Goal: Find contact information: Find contact information

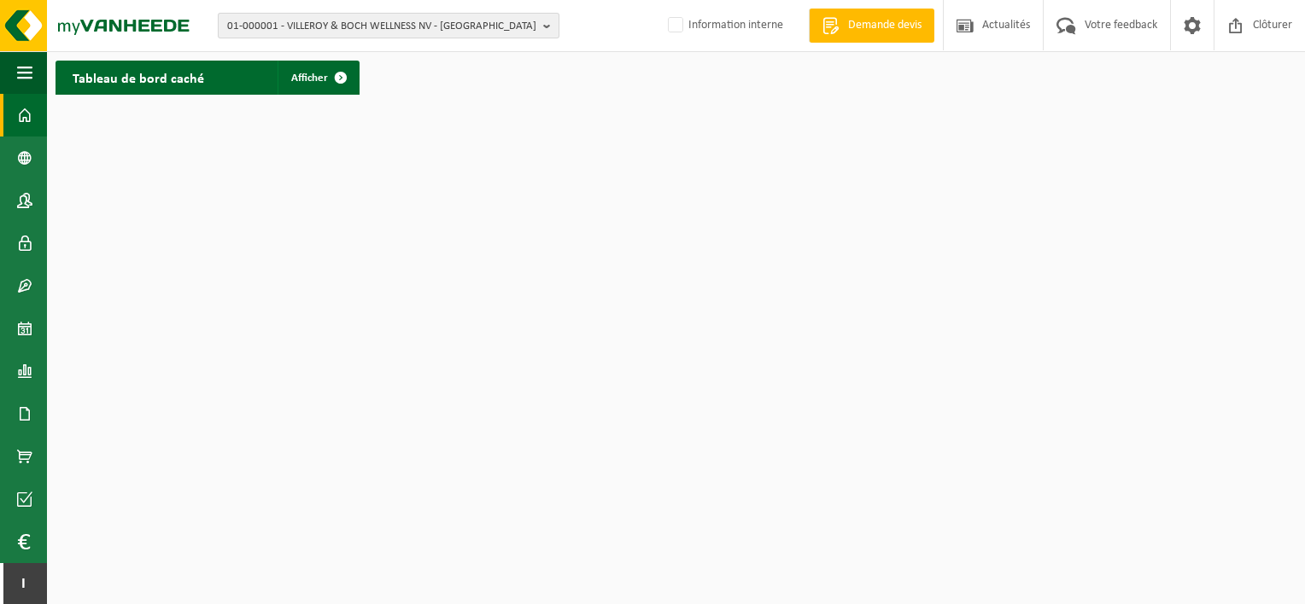
click at [273, 26] on span "01-000001 - VILLEROY & BOCH WELLNESS NV - ROESELARE" at bounding box center [381, 27] width 309 height 26
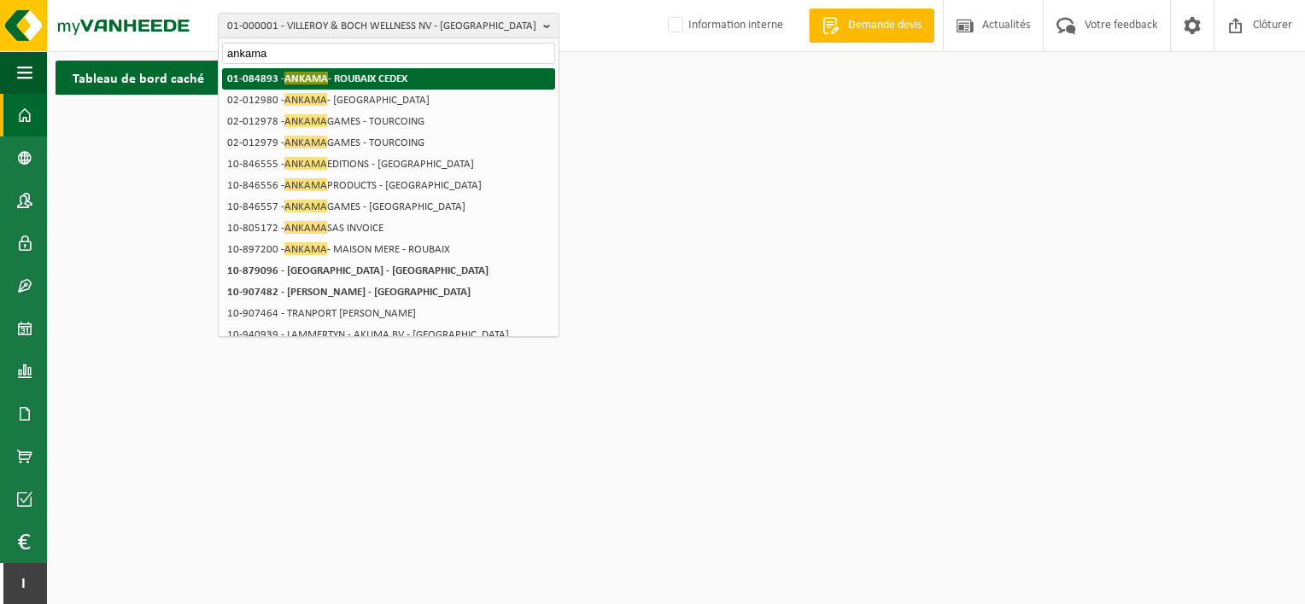
type input "ankama"
click at [312, 82] on span "ANKAMA" at bounding box center [306, 78] width 44 height 13
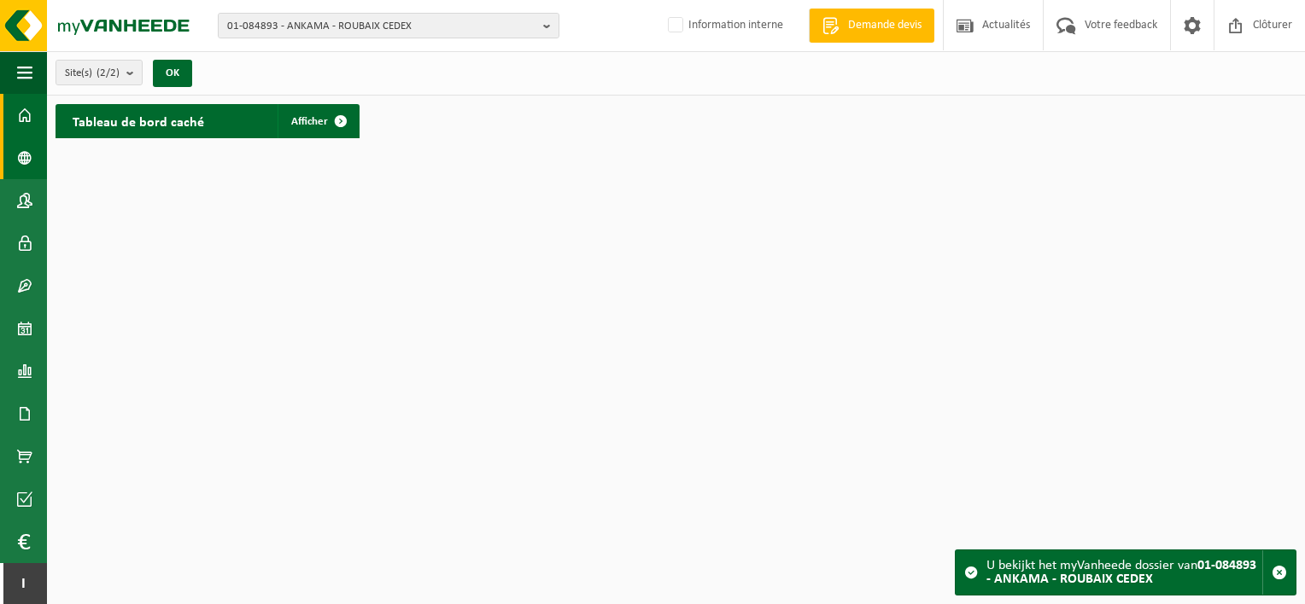
click at [27, 157] on span at bounding box center [24, 158] width 15 height 43
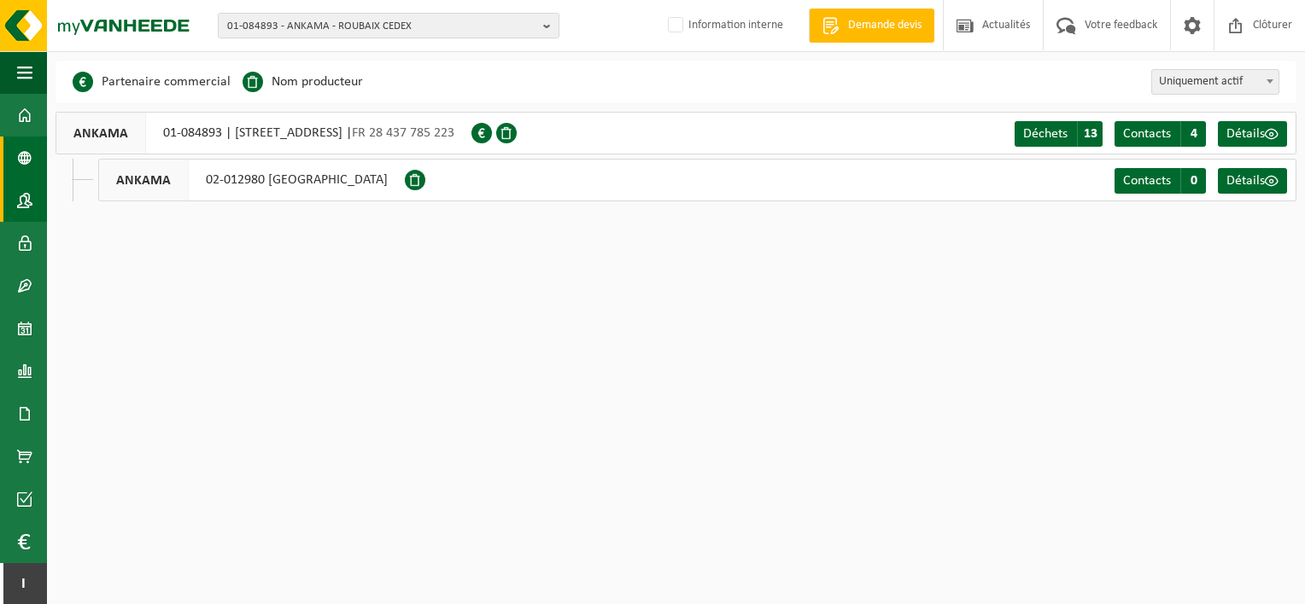
click at [29, 195] on span at bounding box center [24, 200] width 15 height 43
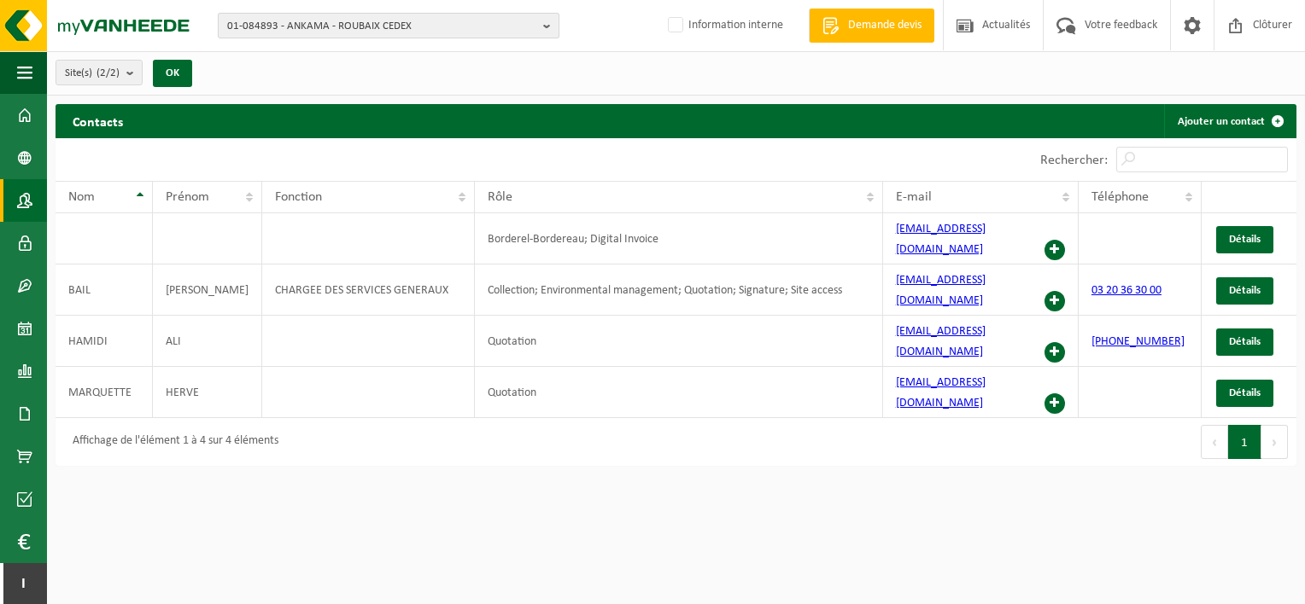
click at [370, 22] on span "01-084893 - ANKAMA - ROUBAIX CEDEX" at bounding box center [381, 27] width 309 height 26
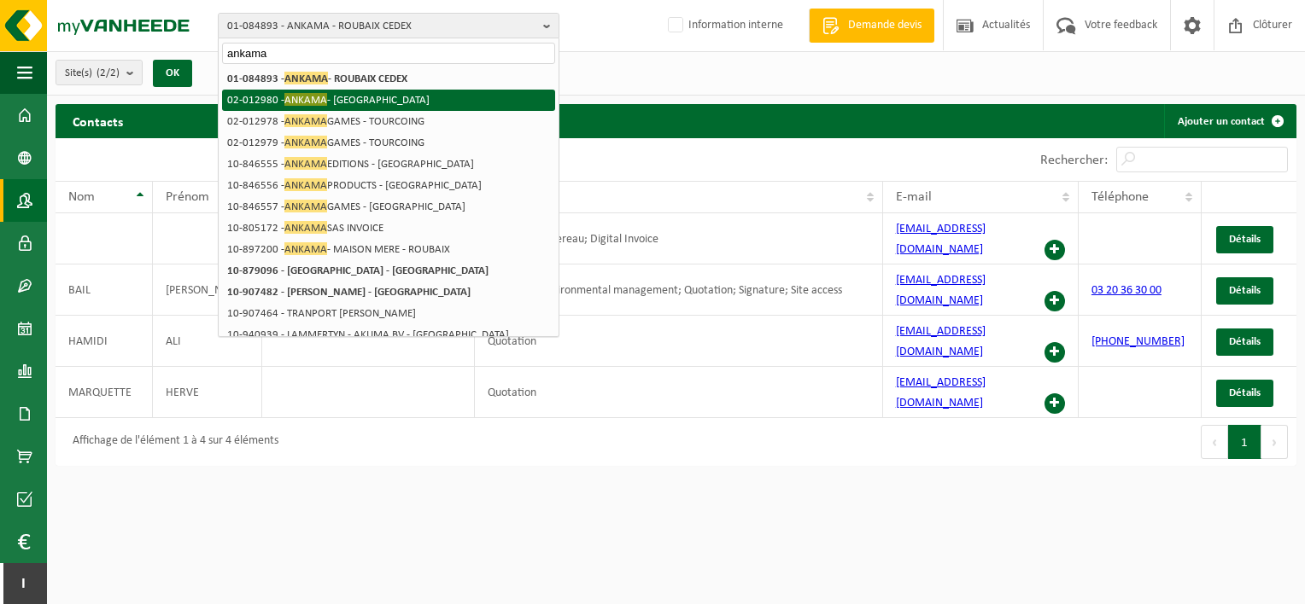
type input "ankama"
click at [352, 102] on li "02-012980 - ANKAMA - ROUBAIX" at bounding box center [388, 100] width 333 height 21
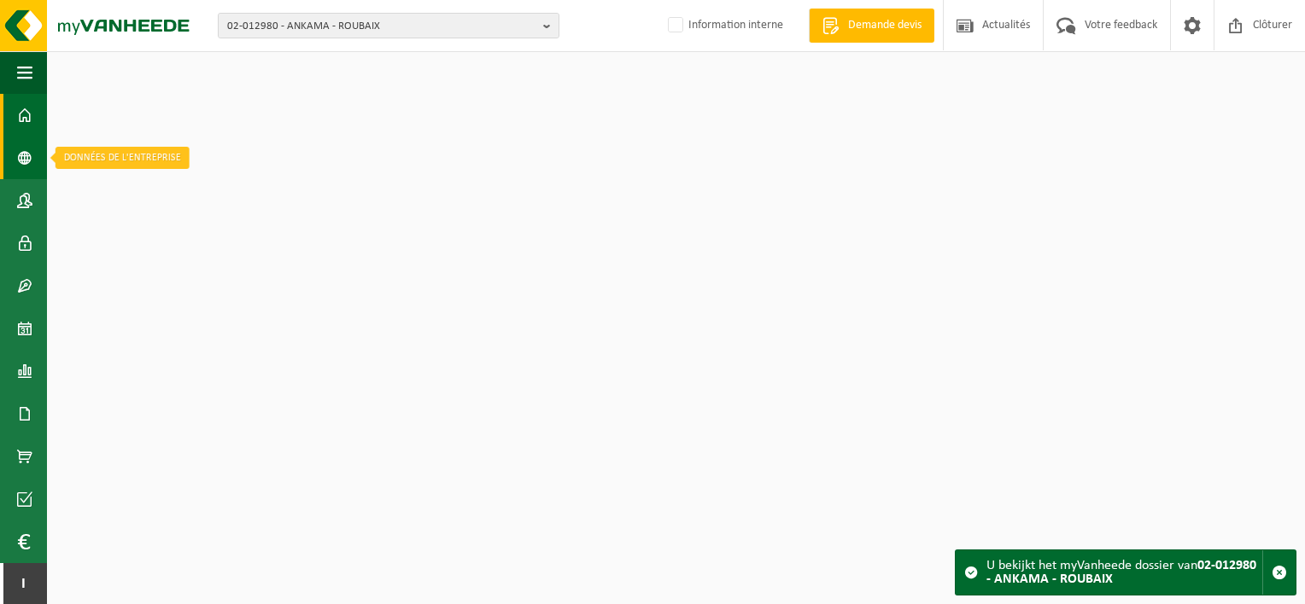
click at [22, 157] on span at bounding box center [24, 158] width 15 height 43
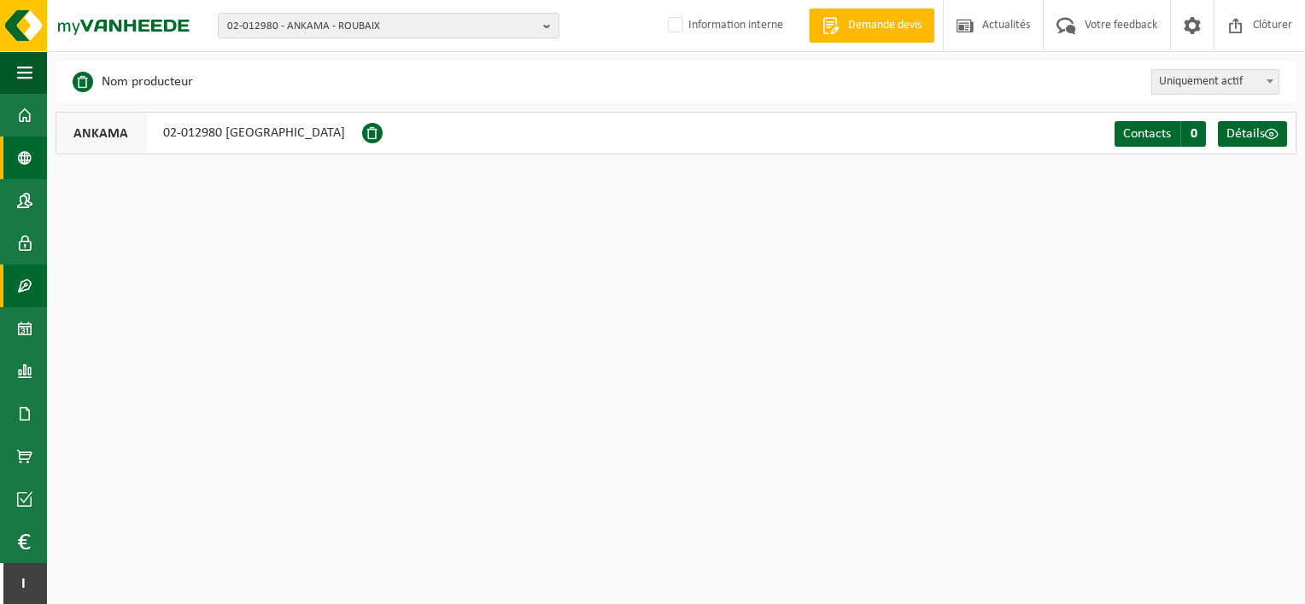
click at [19, 283] on span at bounding box center [24, 286] width 15 height 43
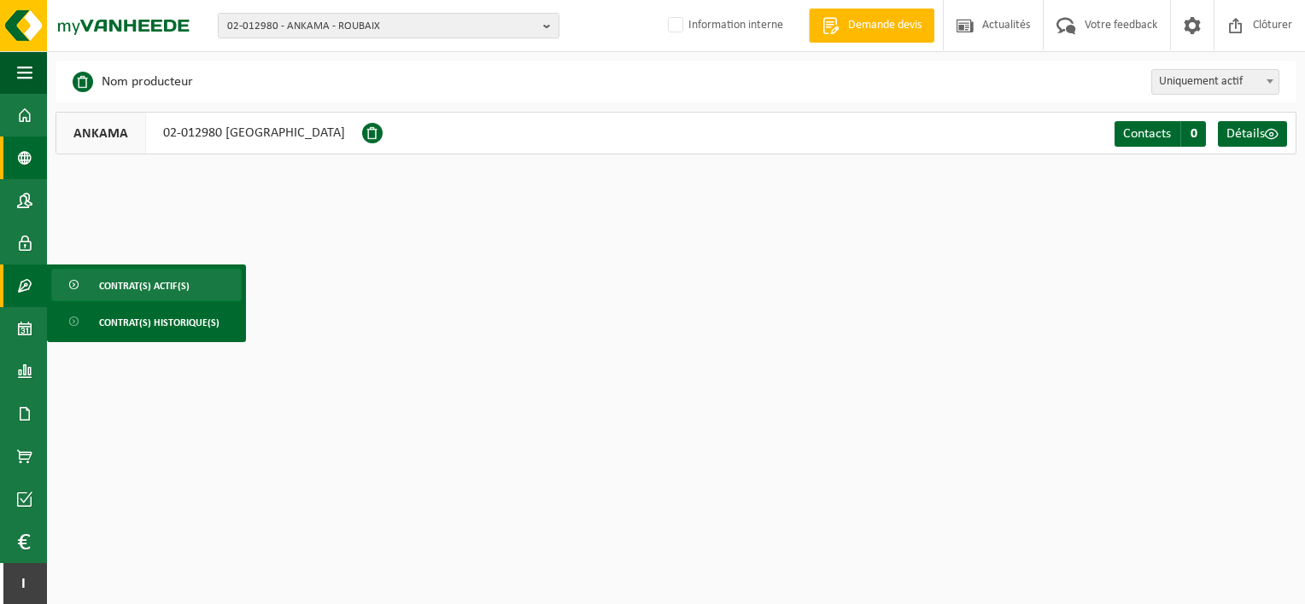
click at [92, 280] on link "Contrat(s) actif(s)" at bounding box center [146, 285] width 190 height 32
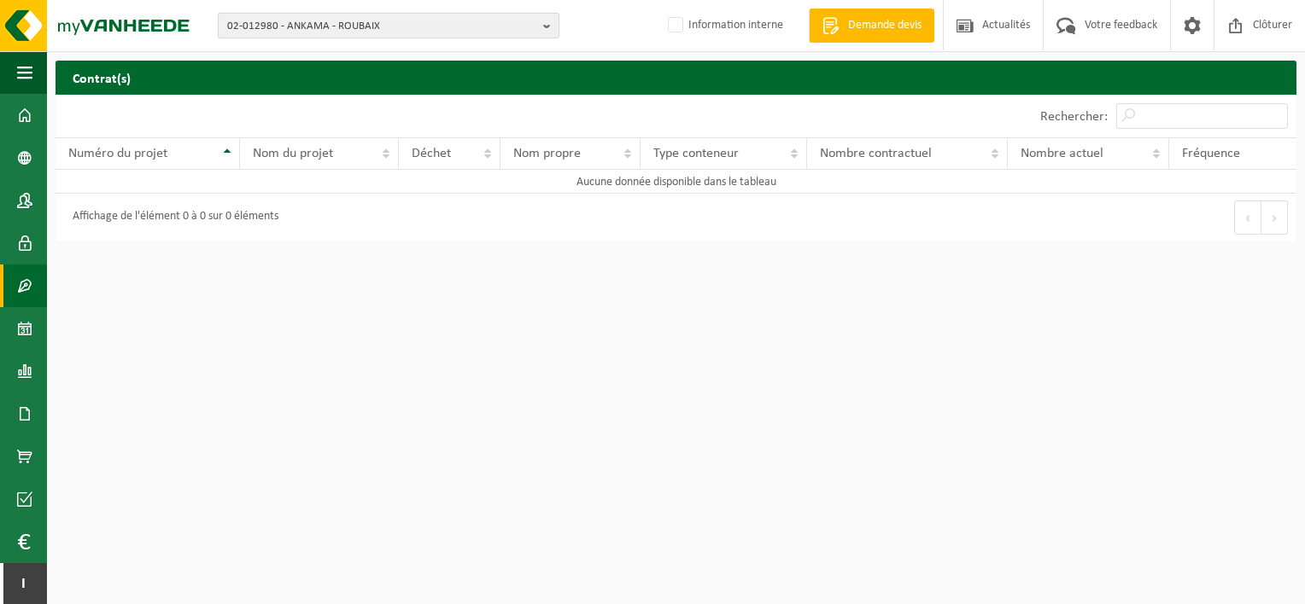
click at [336, 26] on span "02-012980 - ANKAMA - ROUBAIX" at bounding box center [381, 27] width 309 height 26
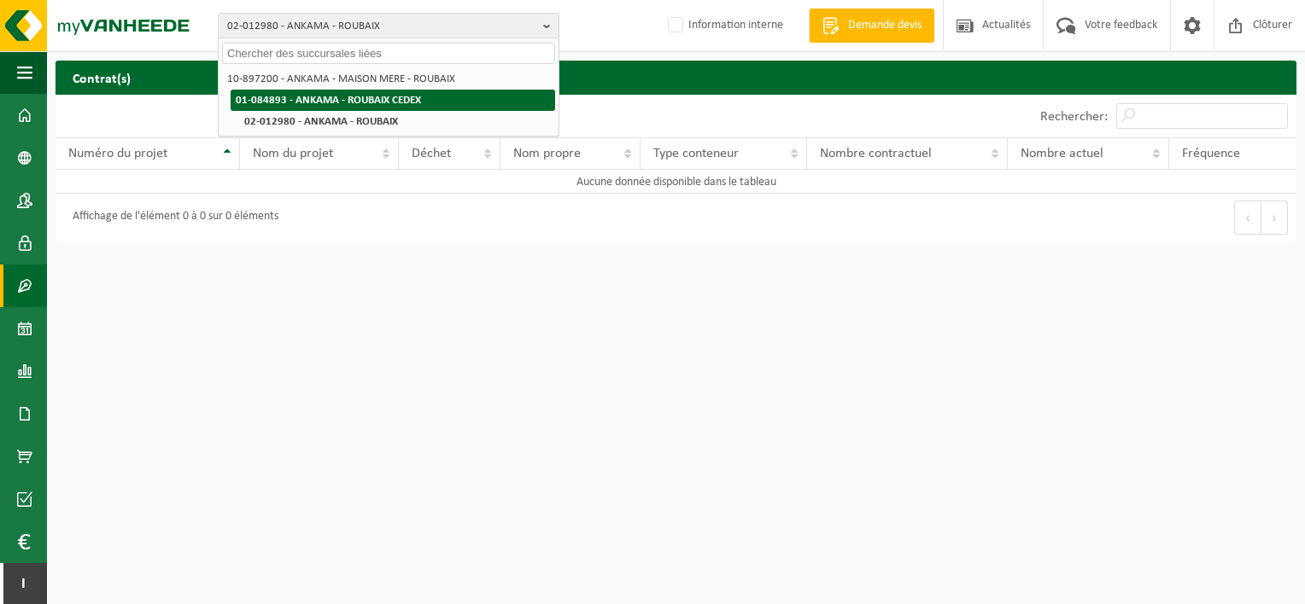
click at [358, 91] on ul "10-897200 - ANKAMA - MAISON MERE - [GEOGRAPHIC_DATA] 01-084893 - ANKAMA - ROUBA…" at bounding box center [388, 100] width 333 height 64
click at [358, 91] on li "01-084893 - ANKAMA - ROUBAIX CEDEX" at bounding box center [393, 100] width 324 height 21
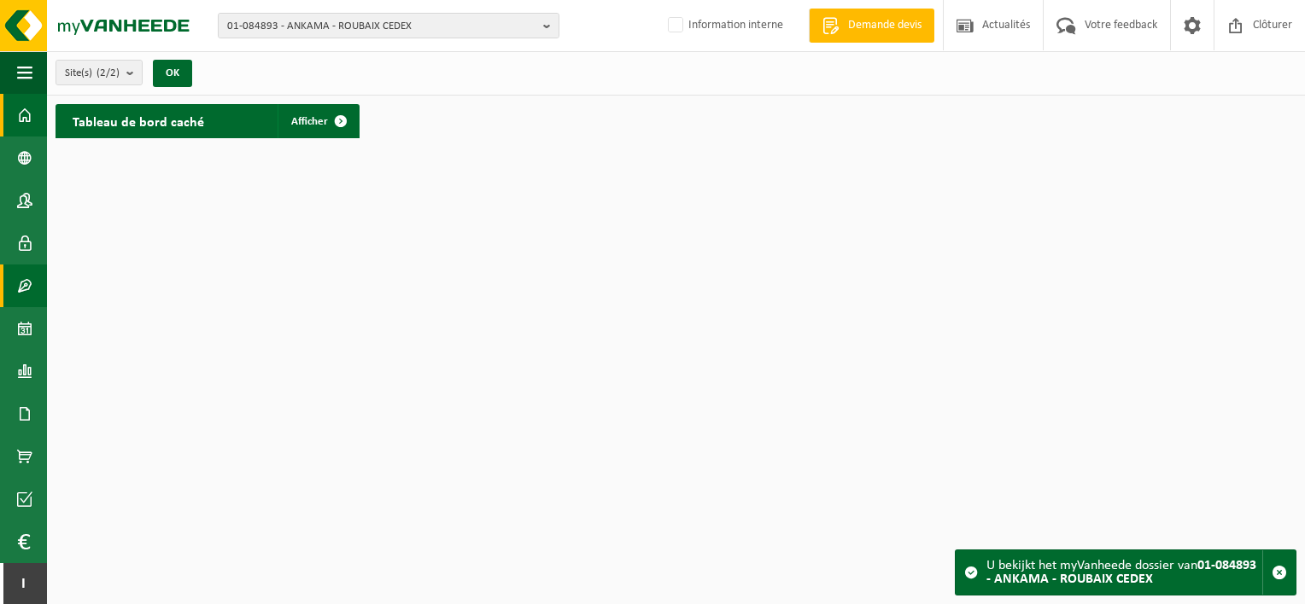
click at [17, 290] on span at bounding box center [24, 286] width 15 height 43
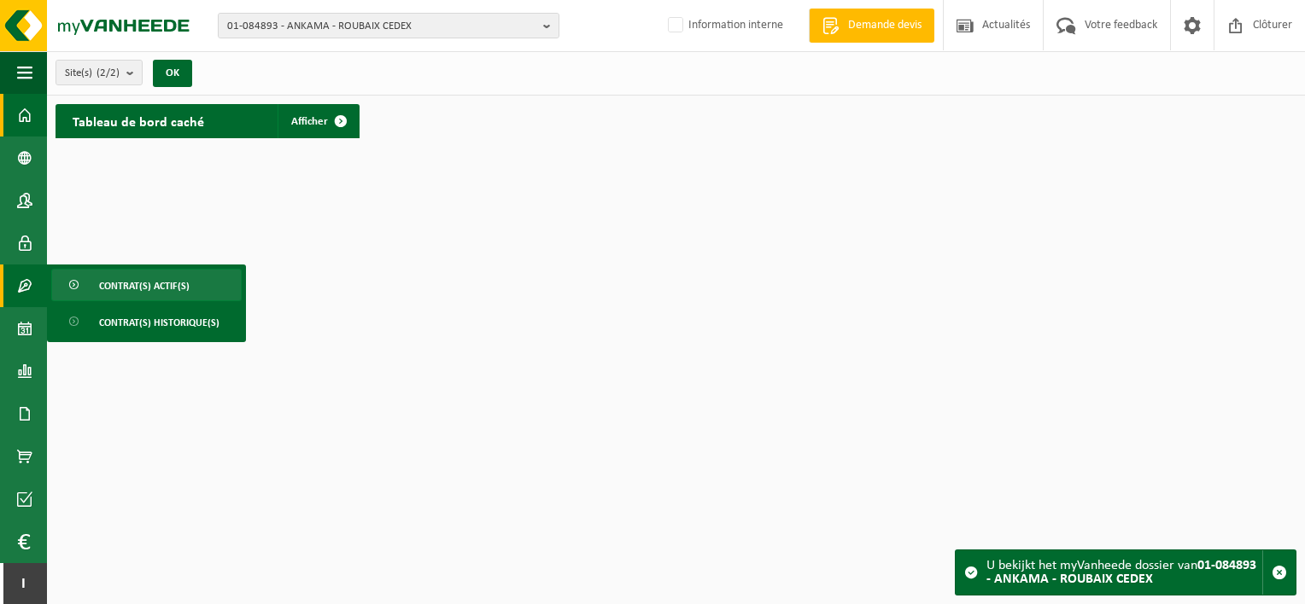
click at [79, 291] on span at bounding box center [75, 286] width 14 height 32
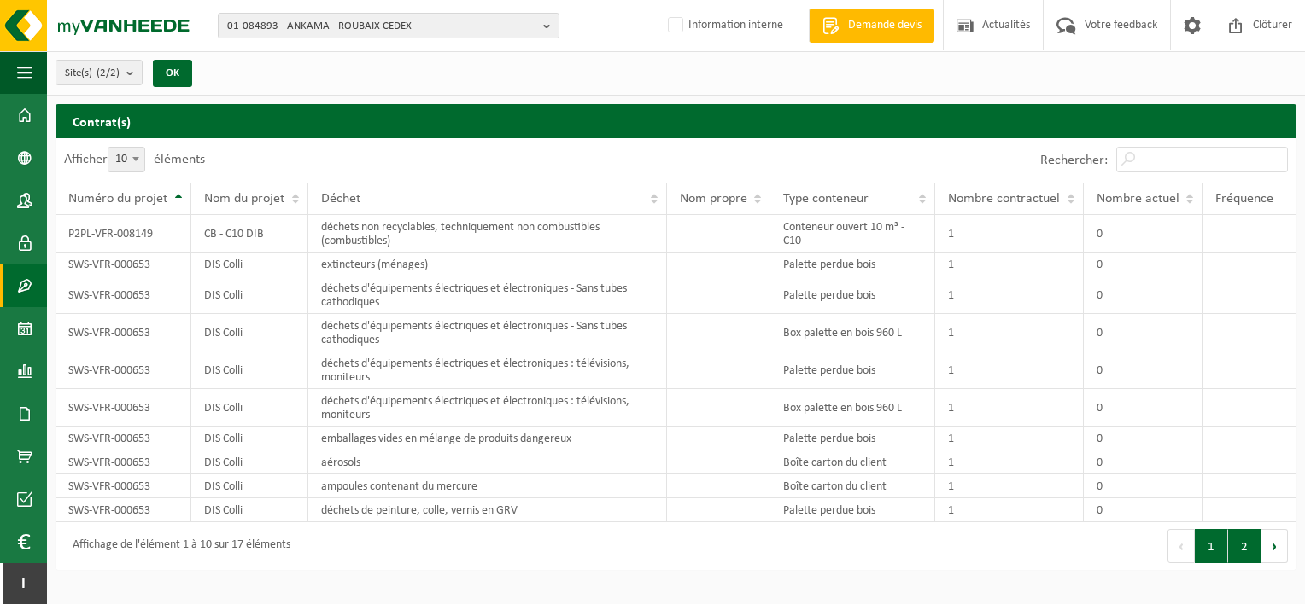
click at [1240, 546] on button "2" at bounding box center [1244, 546] width 33 height 34
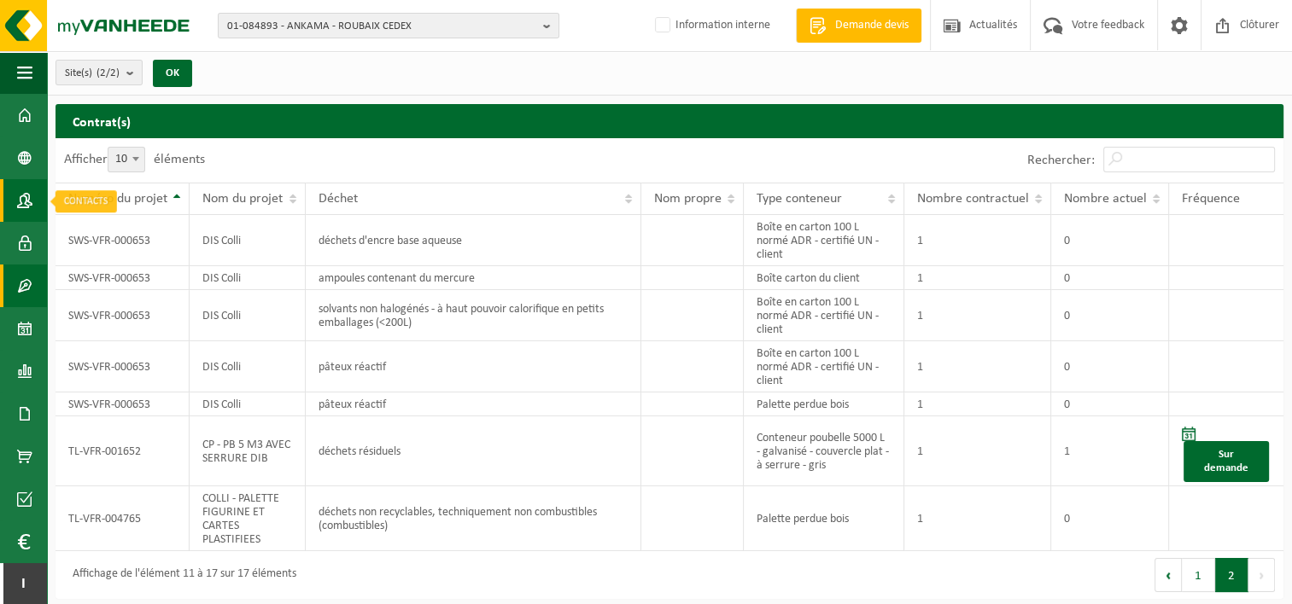
click at [14, 198] on link "Contacts" at bounding box center [23, 200] width 47 height 43
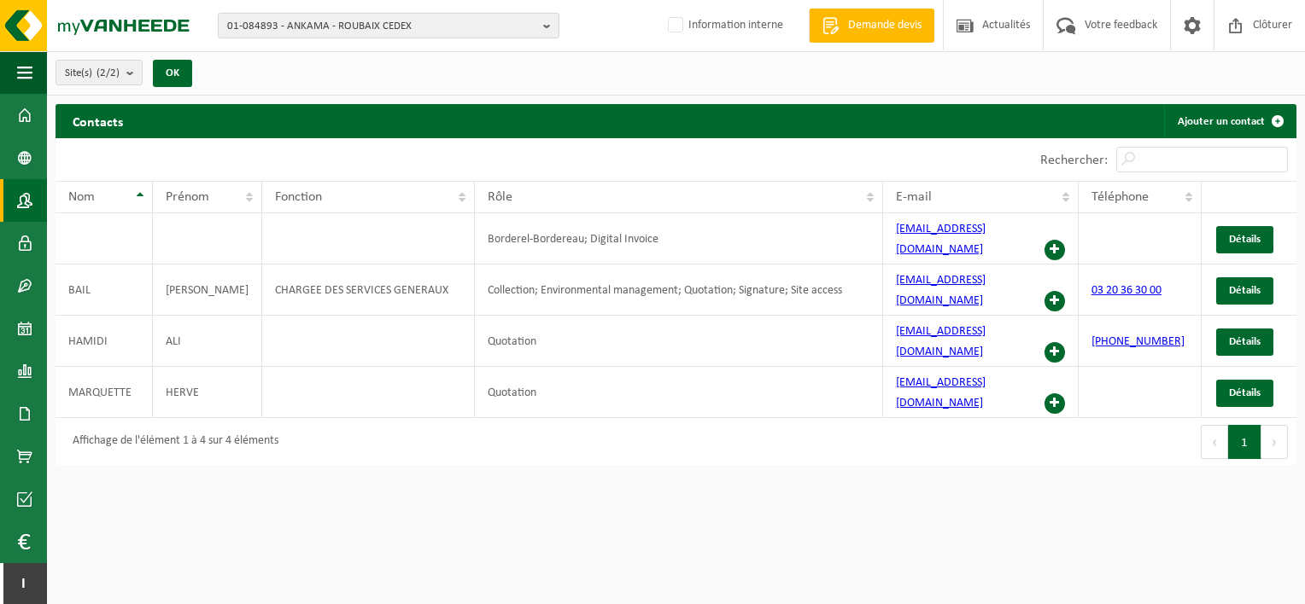
click at [353, 9] on div "01-084893 - ANKAMA - ROUBAIX CEDEX 10-897200 - ANKAMA - MAISON MERE - ROUBAIX 0…" at bounding box center [652, 26] width 1305 height 52
click at [347, 27] on span "01-084893 - ANKAMA - ROUBAIX CEDEX" at bounding box center [381, 27] width 309 height 26
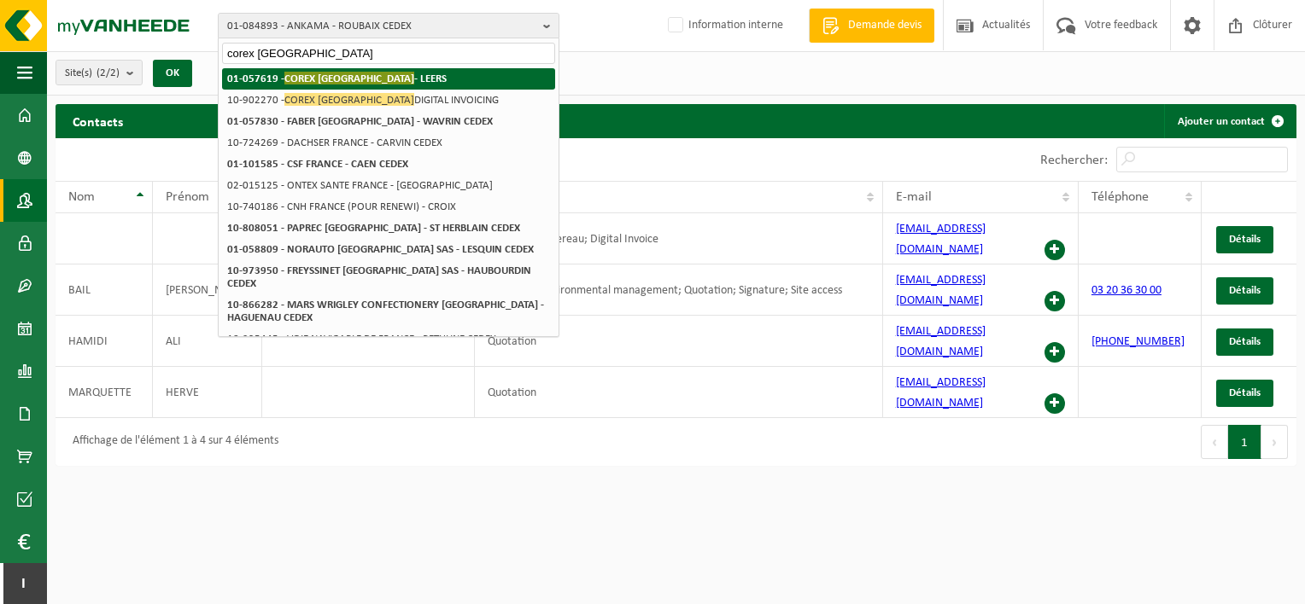
type input "corex france"
click at [382, 76] on strong "01-057619 - COREX FRANCE - LEERS" at bounding box center [336, 78] width 219 height 13
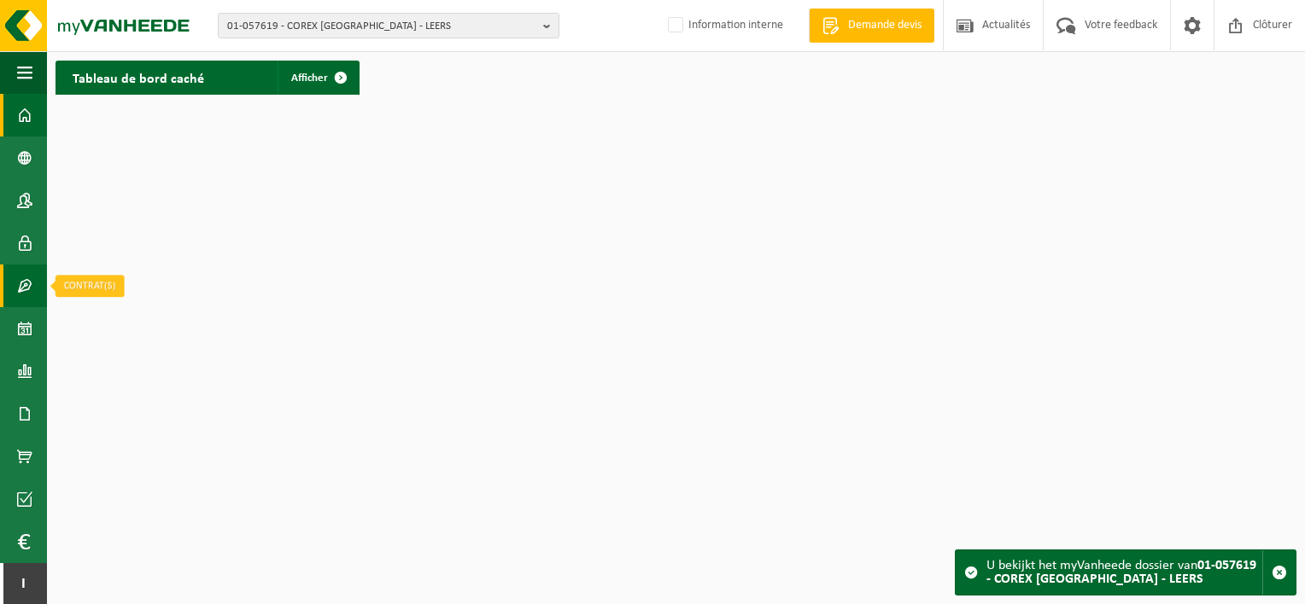
click at [16, 285] on link "Contrat(s)" at bounding box center [23, 286] width 47 height 43
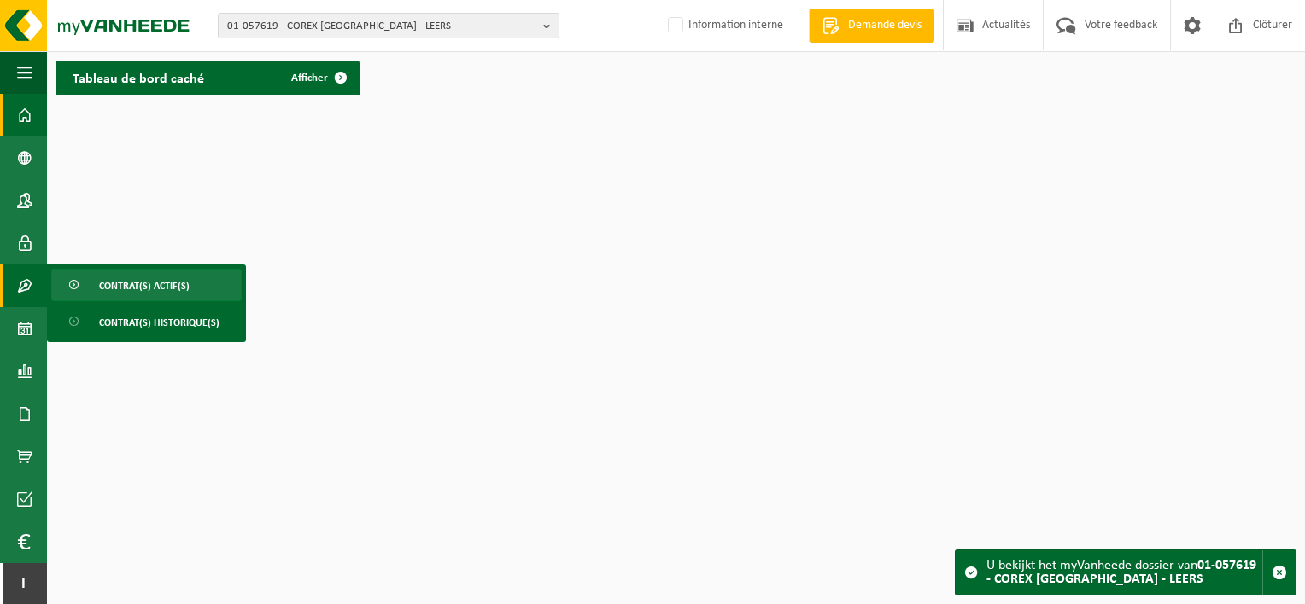
click at [81, 285] on span at bounding box center [75, 286] width 14 height 32
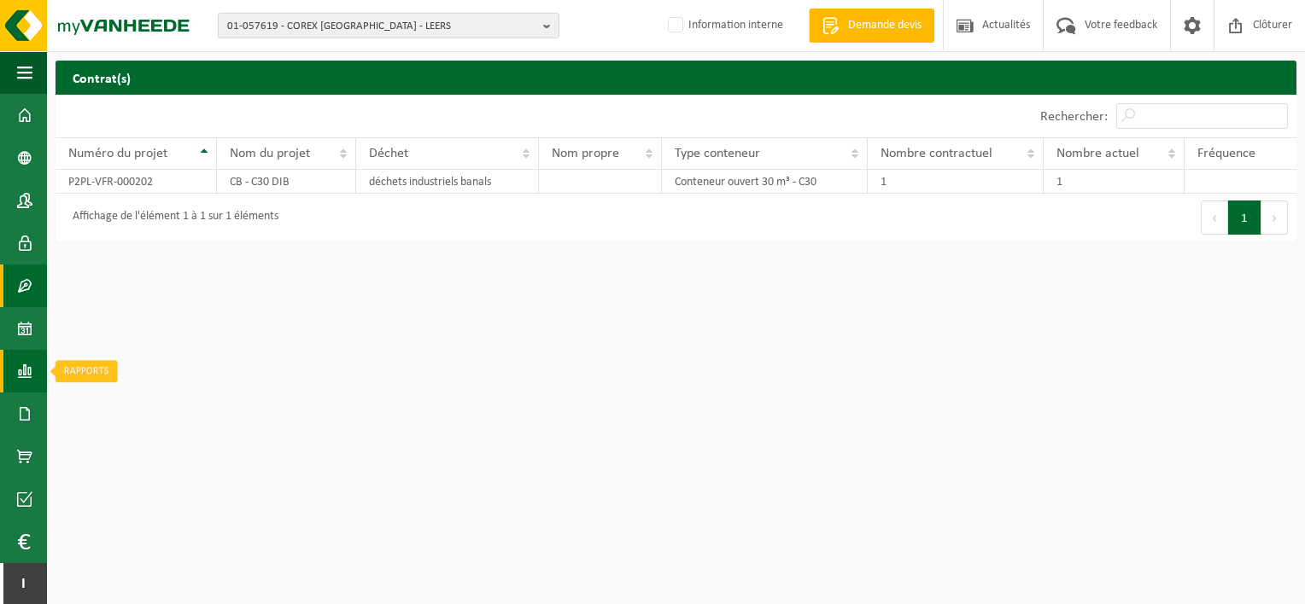
click at [25, 380] on span at bounding box center [24, 371] width 15 height 43
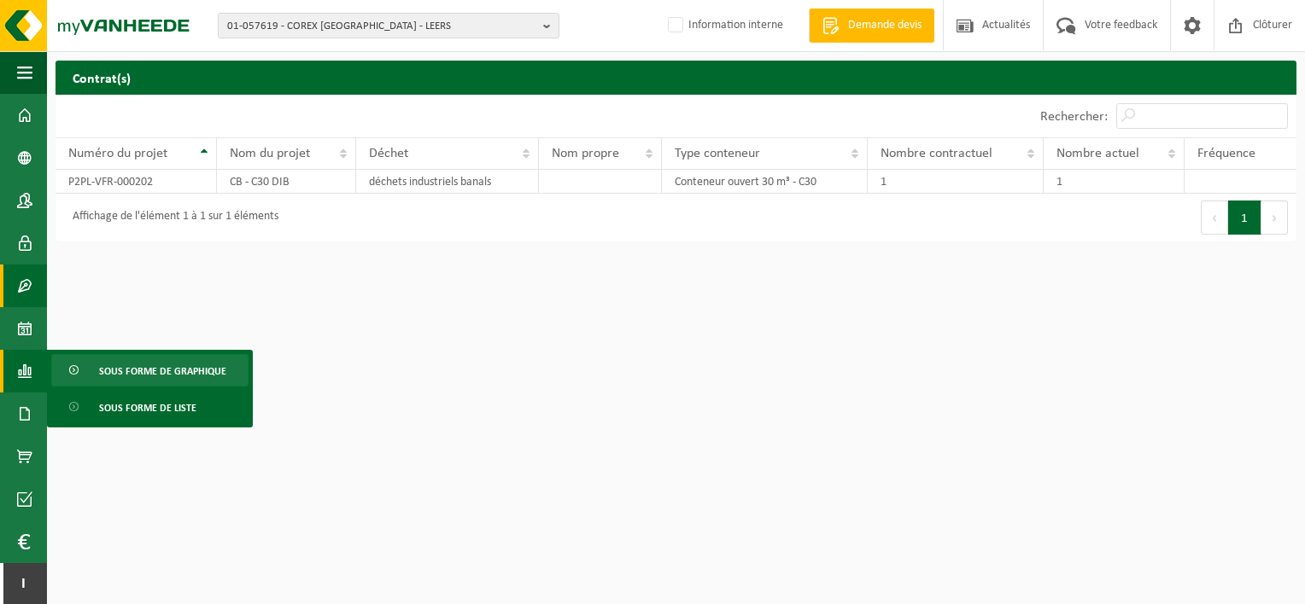
click at [92, 376] on link "Sous forme de graphique" at bounding box center [149, 370] width 197 height 32
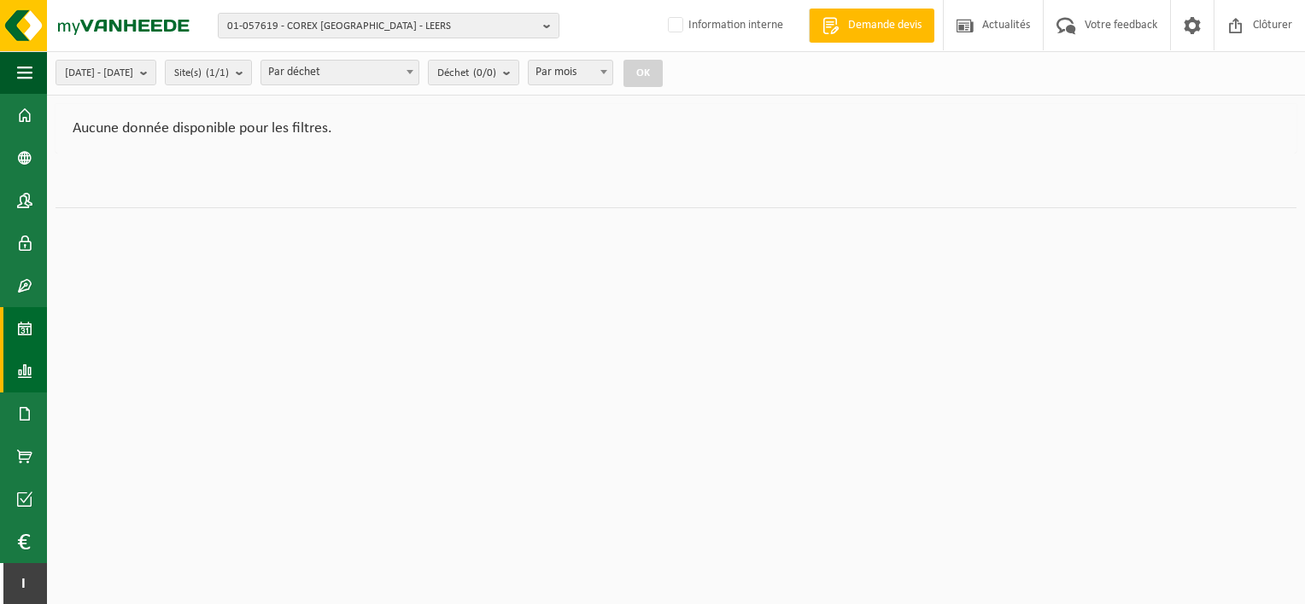
click at [26, 321] on span at bounding box center [24, 328] width 15 height 43
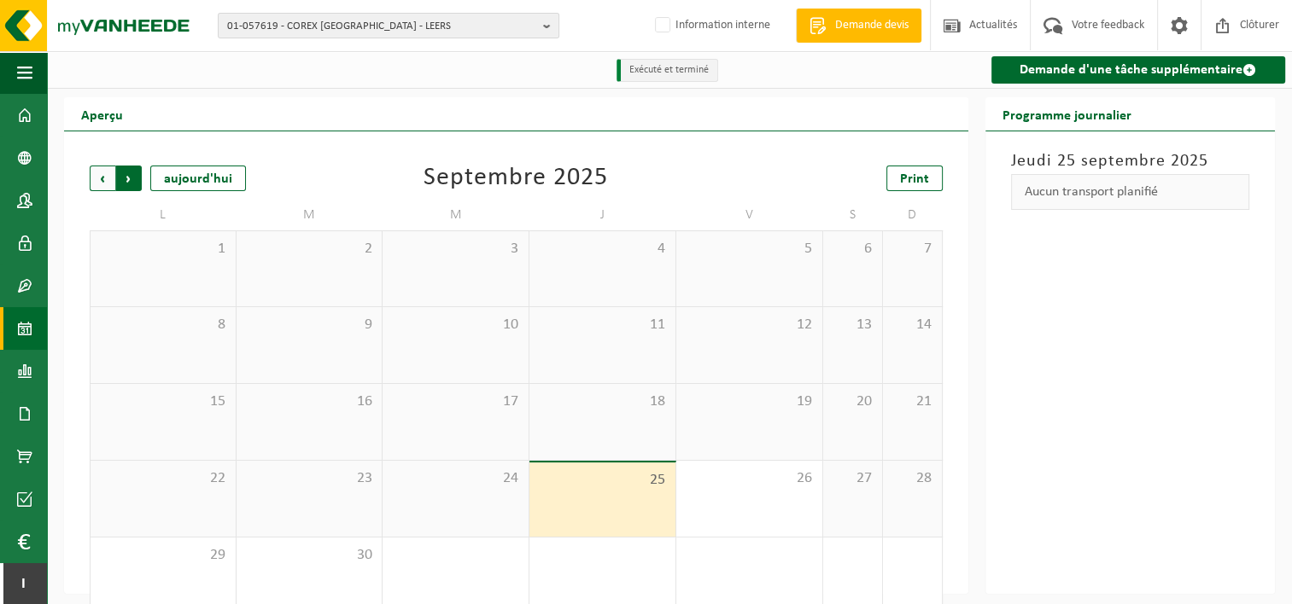
click at [101, 178] on span "Précédent" at bounding box center [103, 179] width 26 height 26
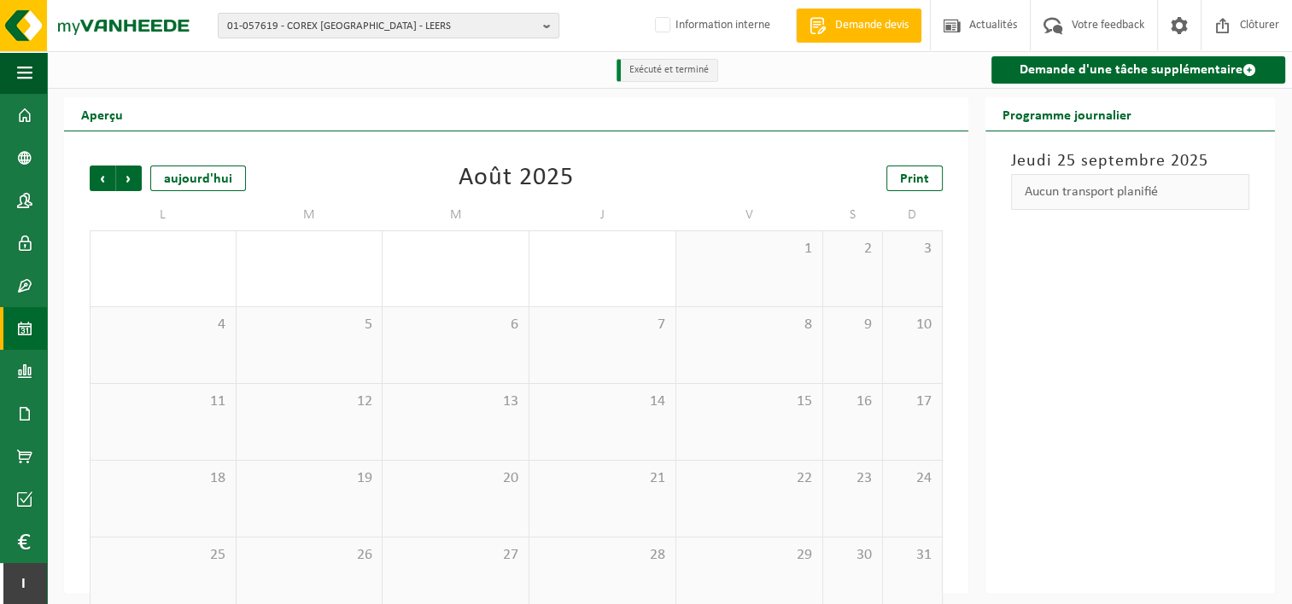
click at [101, 178] on span "Précédent" at bounding box center [103, 179] width 26 height 26
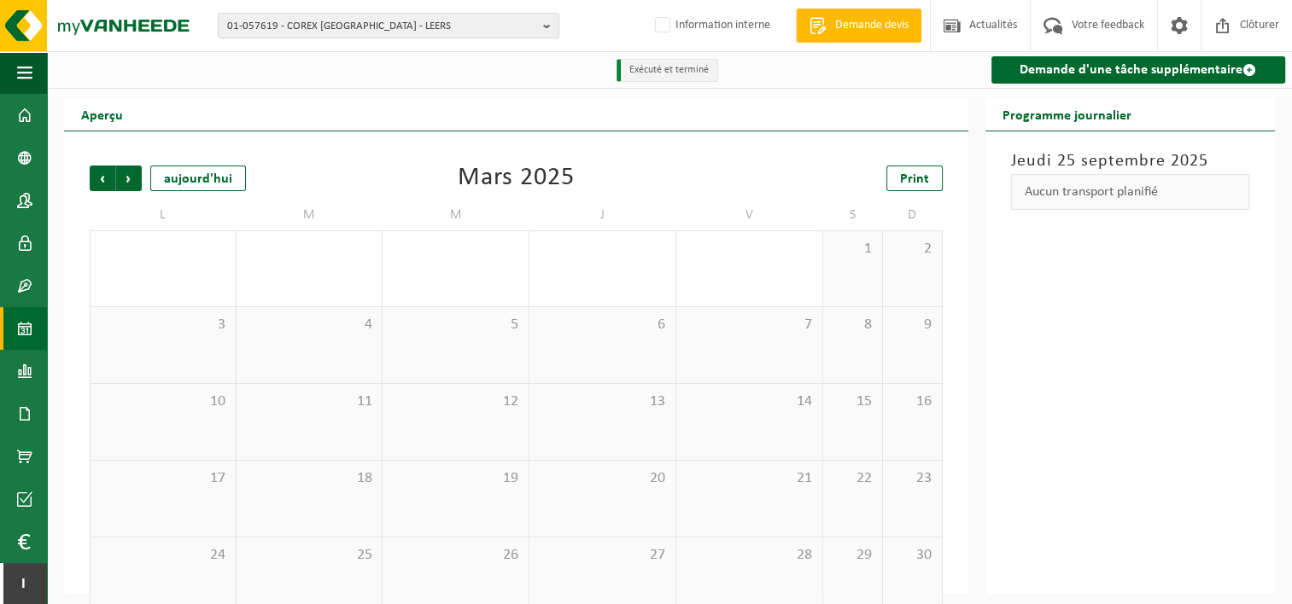
click at [101, 178] on span "Précédent" at bounding box center [103, 179] width 26 height 26
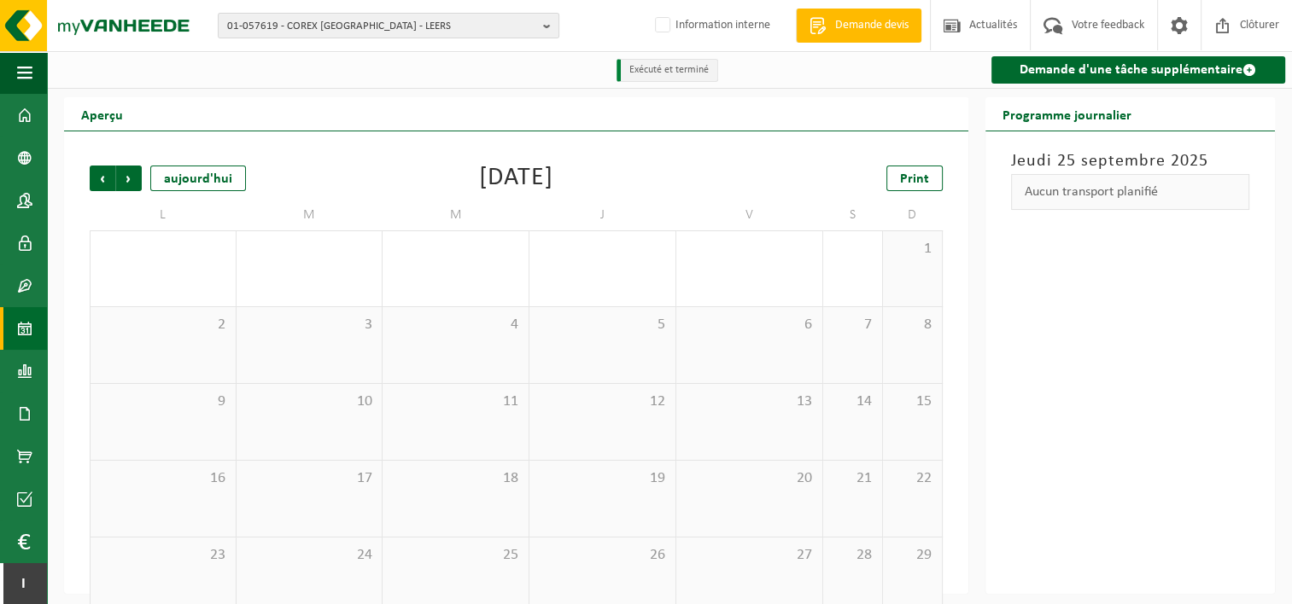
click at [101, 178] on span "Précédent" at bounding box center [103, 179] width 26 height 26
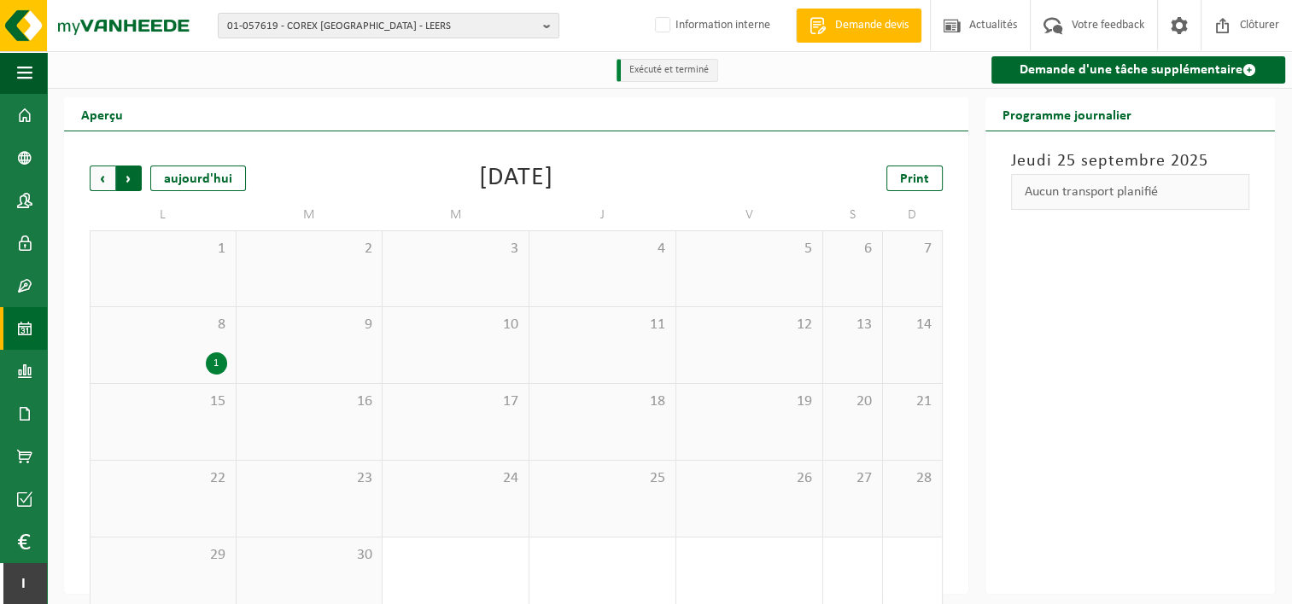
click at [97, 178] on span "Précédent" at bounding box center [103, 179] width 26 height 26
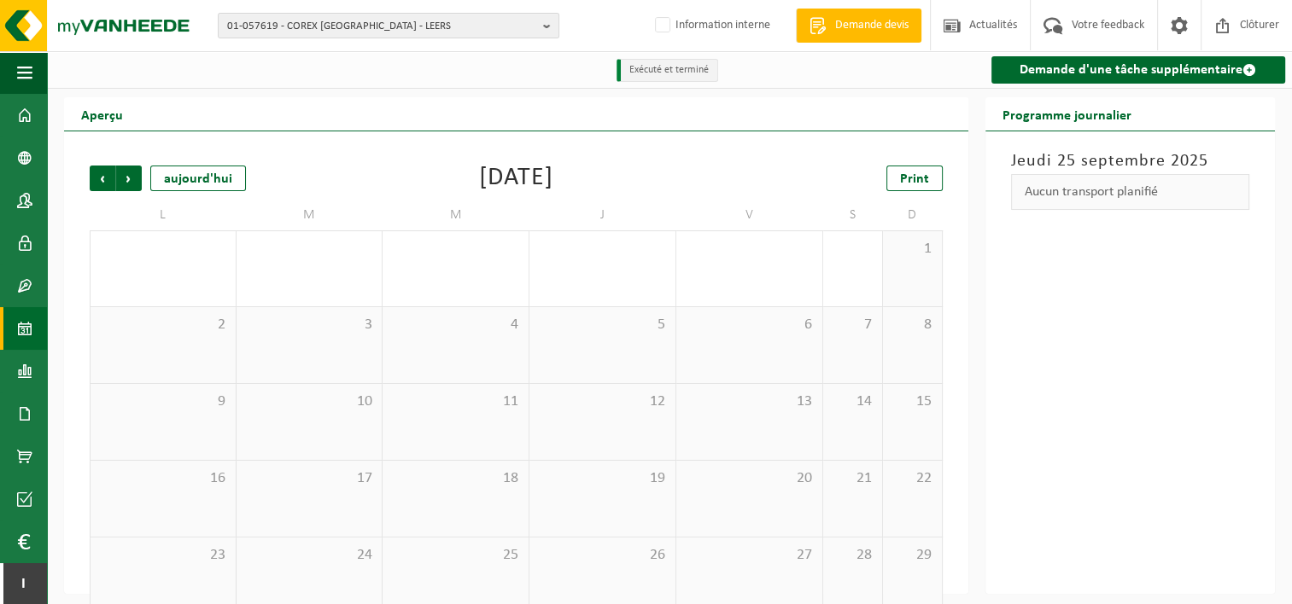
click at [97, 178] on span "Précédent" at bounding box center [103, 179] width 26 height 26
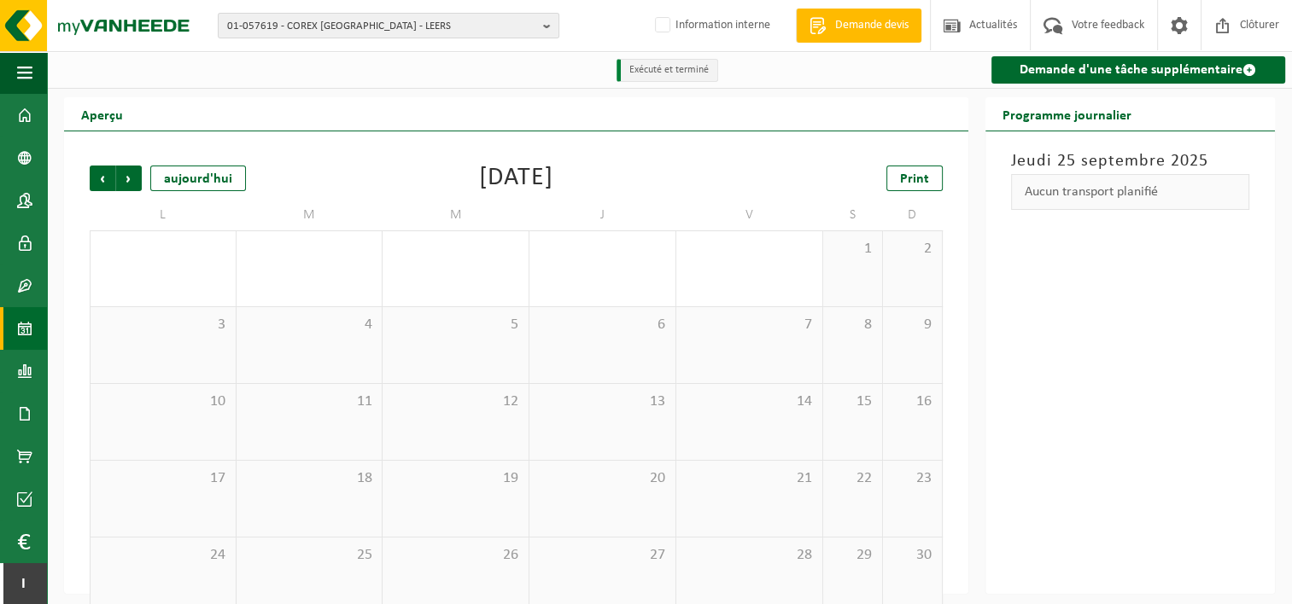
click at [97, 178] on span "Précédent" at bounding box center [103, 179] width 26 height 26
click at [28, 123] on span at bounding box center [24, 115] width 15 height 43
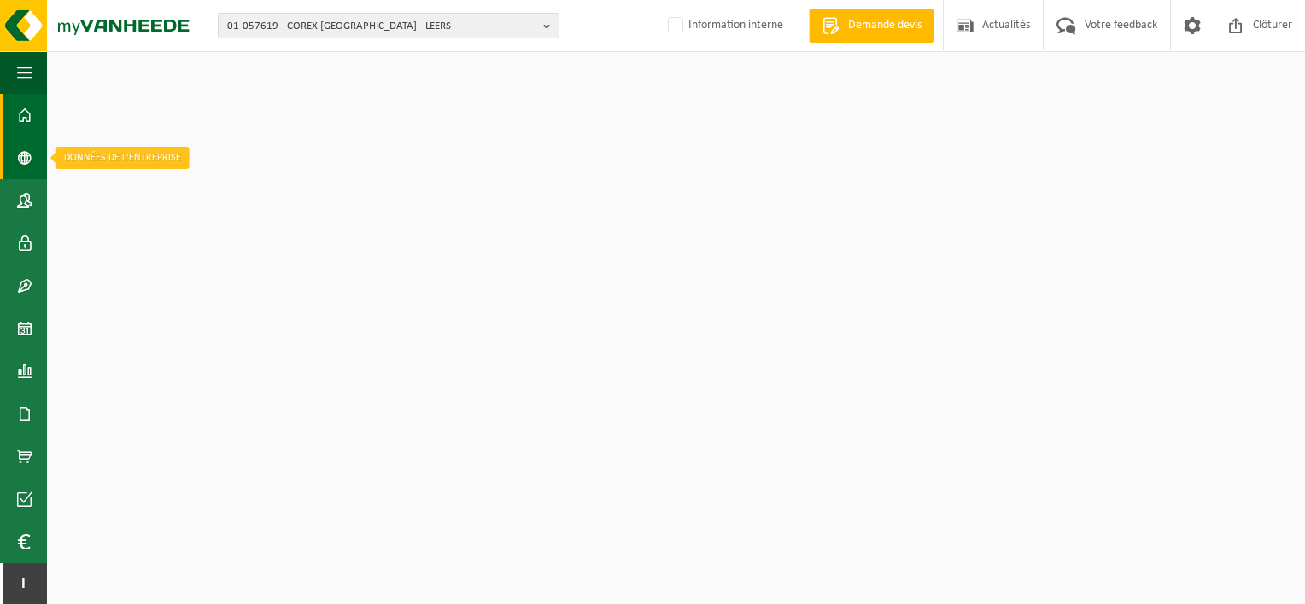
click at [32, 156] on span at bounding box center [24, 158] width 15 height 43
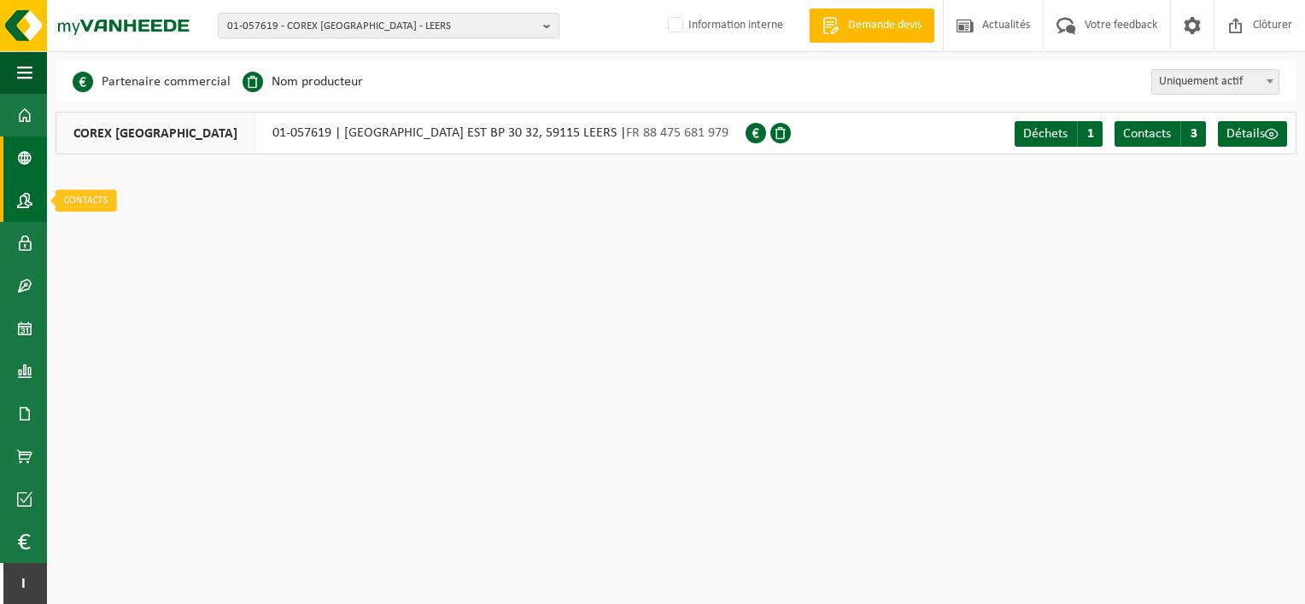
click at [20, 194] on span at bounding box center [24, 200] width 15 height 43
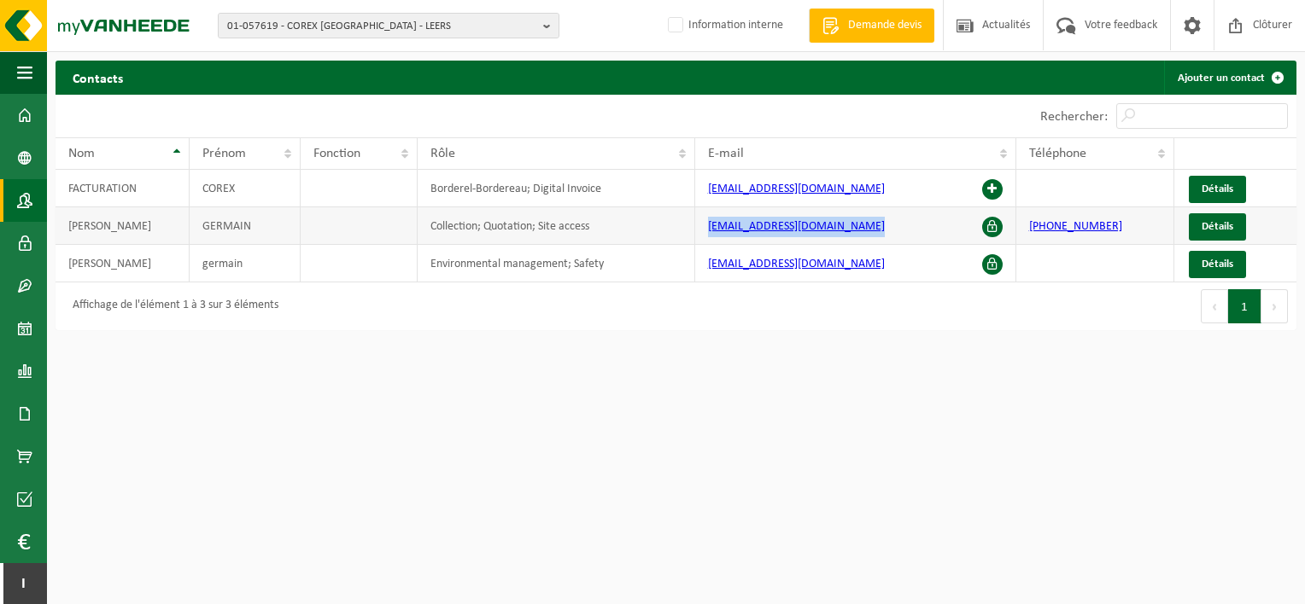
drag, startPoint x: 863, startPoint y: 228, endPoint x: 710, endPoint y: 231, distance: 152.9
click at [710, 231] on td "[EMAIL_ADDRESS][DOMAIN_NAME]" at bounding box center [855, 226] width 321 height 38
copy link "[EMAIL_ADDRESS][DOMAIN_NAME]"
click at [310, 29] on span "01-057619 - COREX FRANCE - LEERS" at bounding box center [381, 27] width 309 height 26
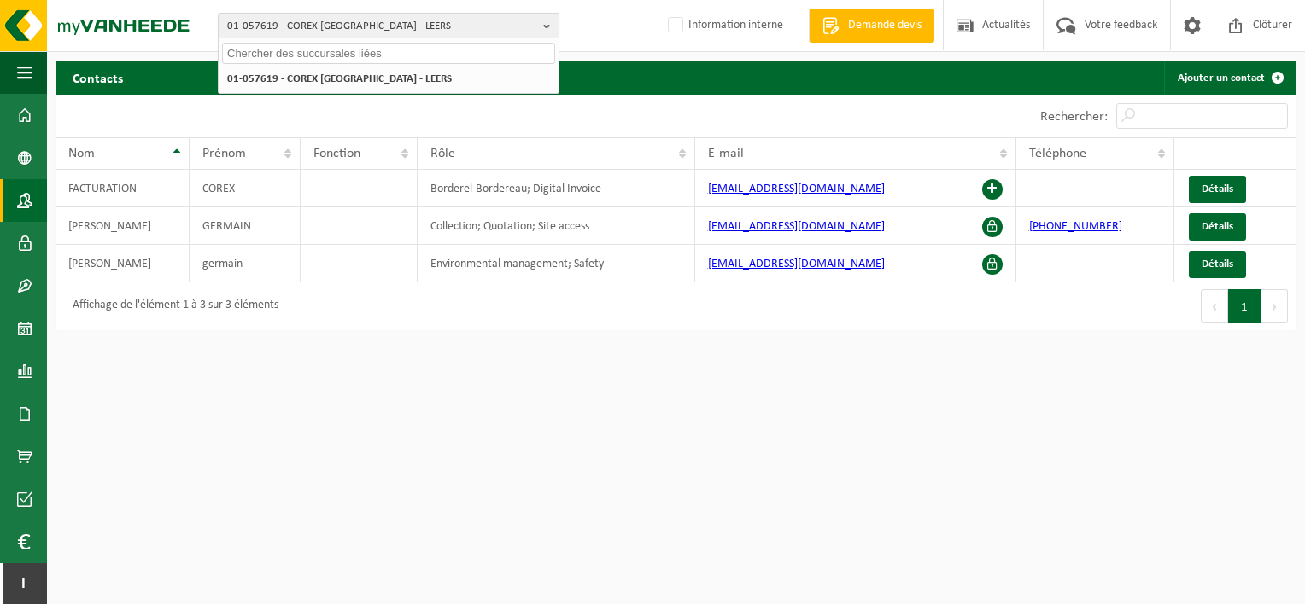
type input "f"
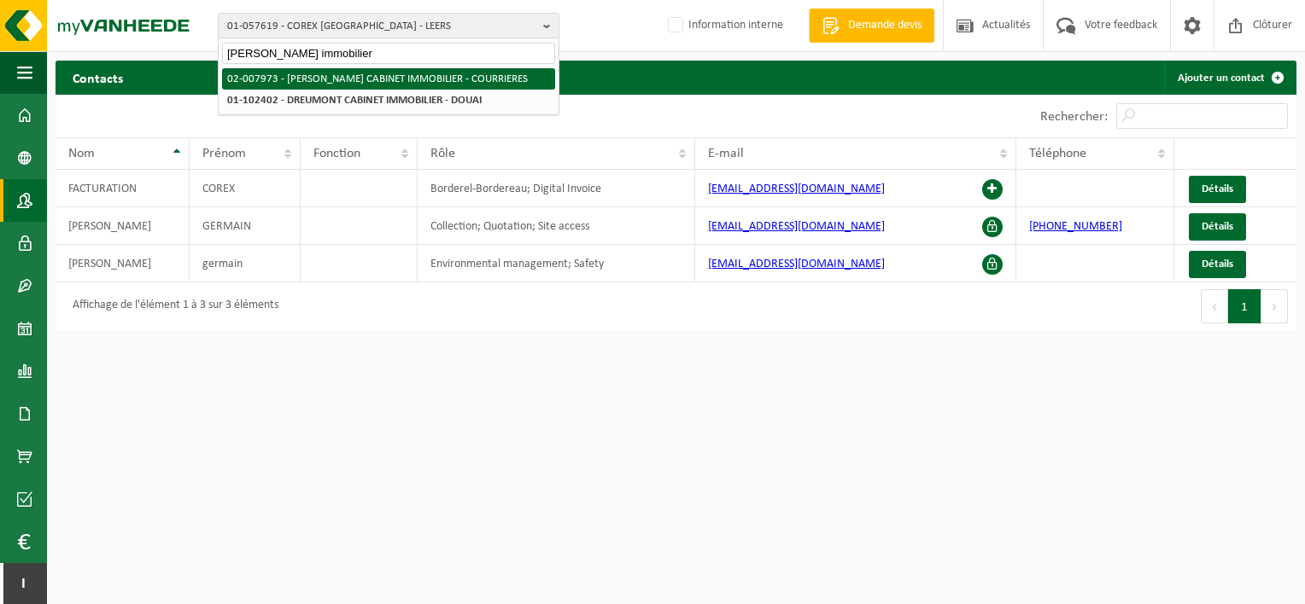
type input "dreumont immobilier"
click at [343, 77] on li "02-007973 - [PERSON_NAME] CABINET IMMOBILIER - COURRIERES" at bounding box center [388, 78] width 333 height 21
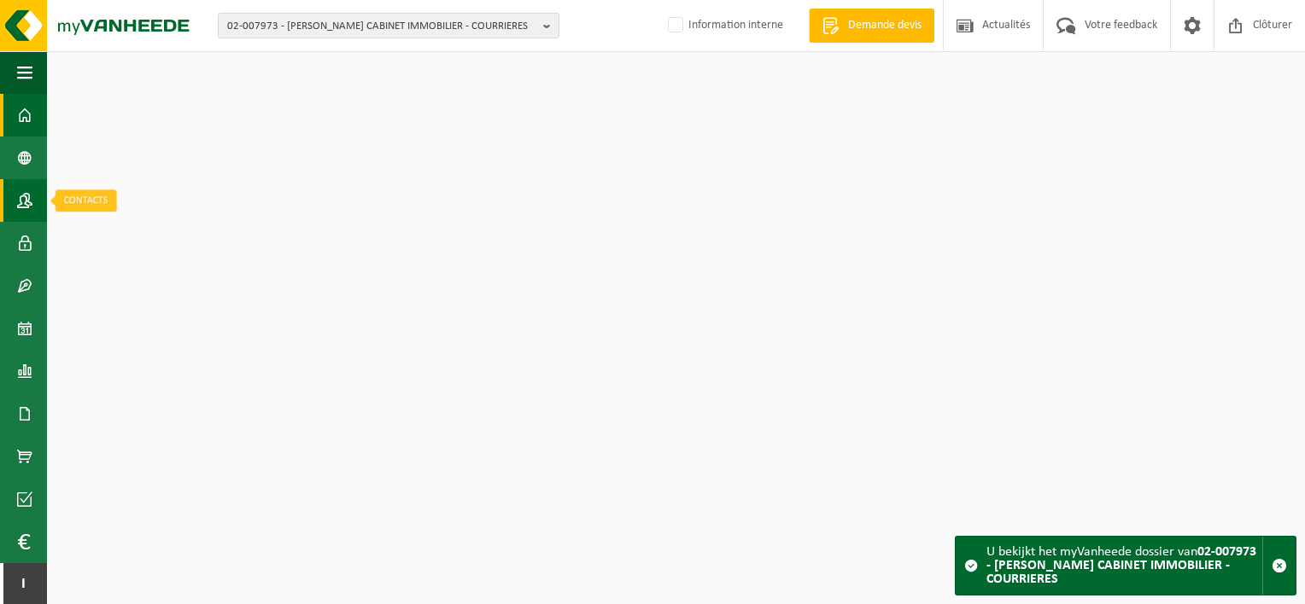
click at [19, 205] on span at bounding box center [24, 200] width 15 height 43
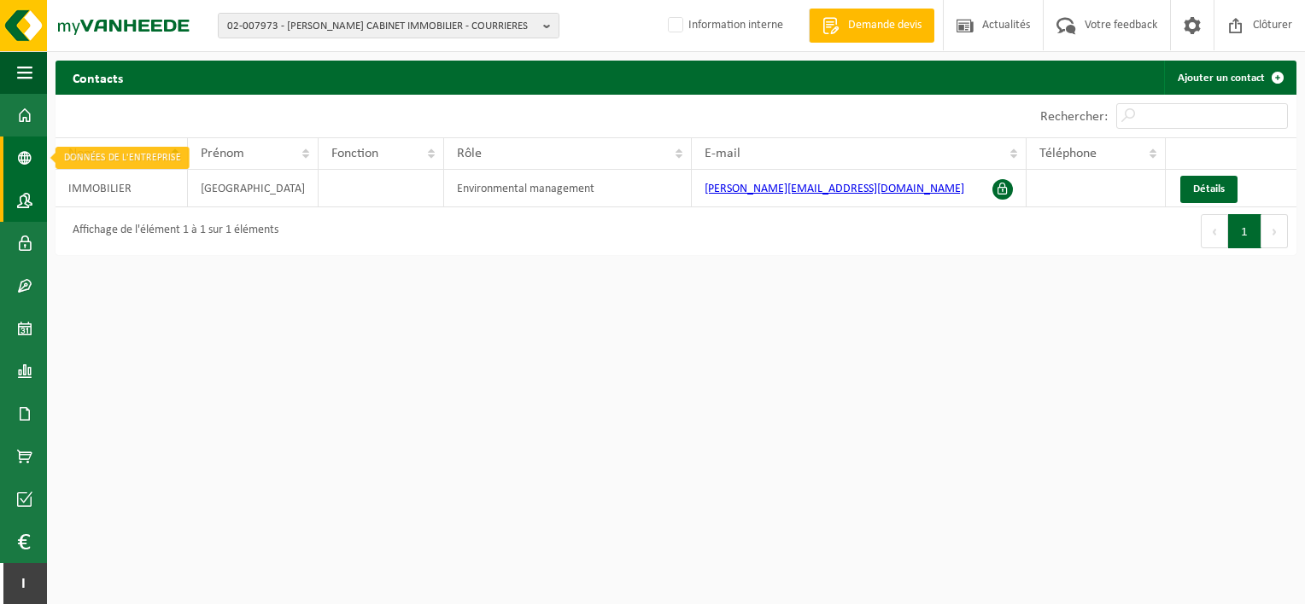
click at [40, 160] on link "Données de l'entrepr..." at bounding box center [23, 158] width 47 height 43
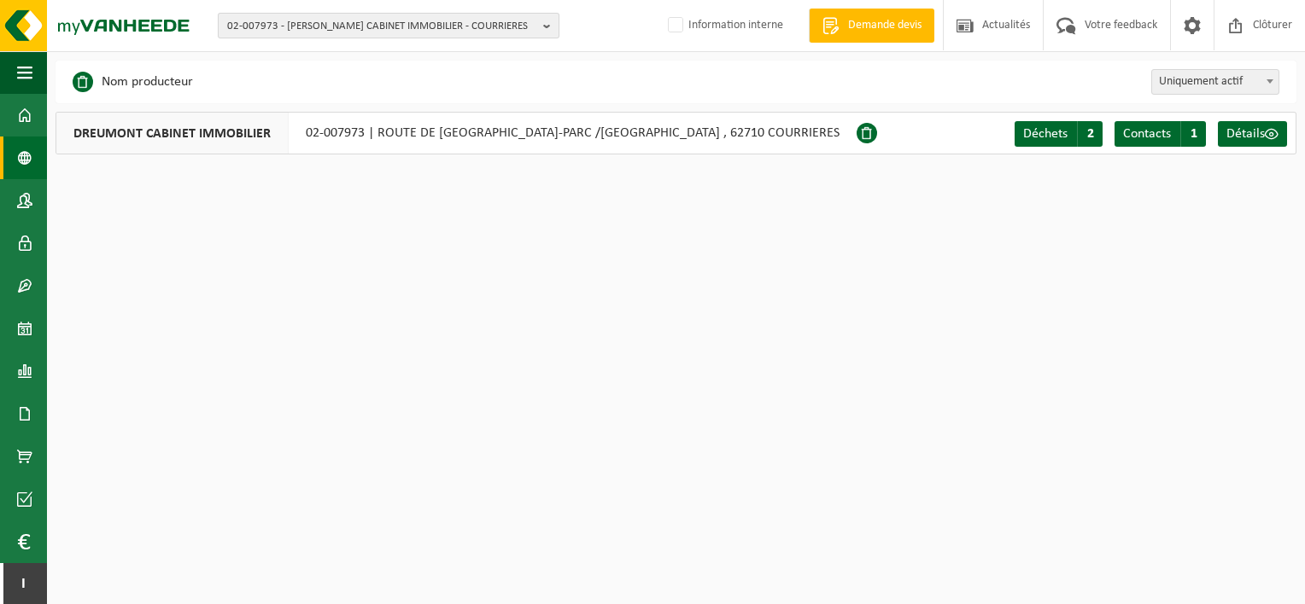
click at [335, 23] on span "02-007973 - [PERSON_NAME] CABINET IMMOBILIER - COURRIERES" at bounding box center [381, 27] width 309 height 26
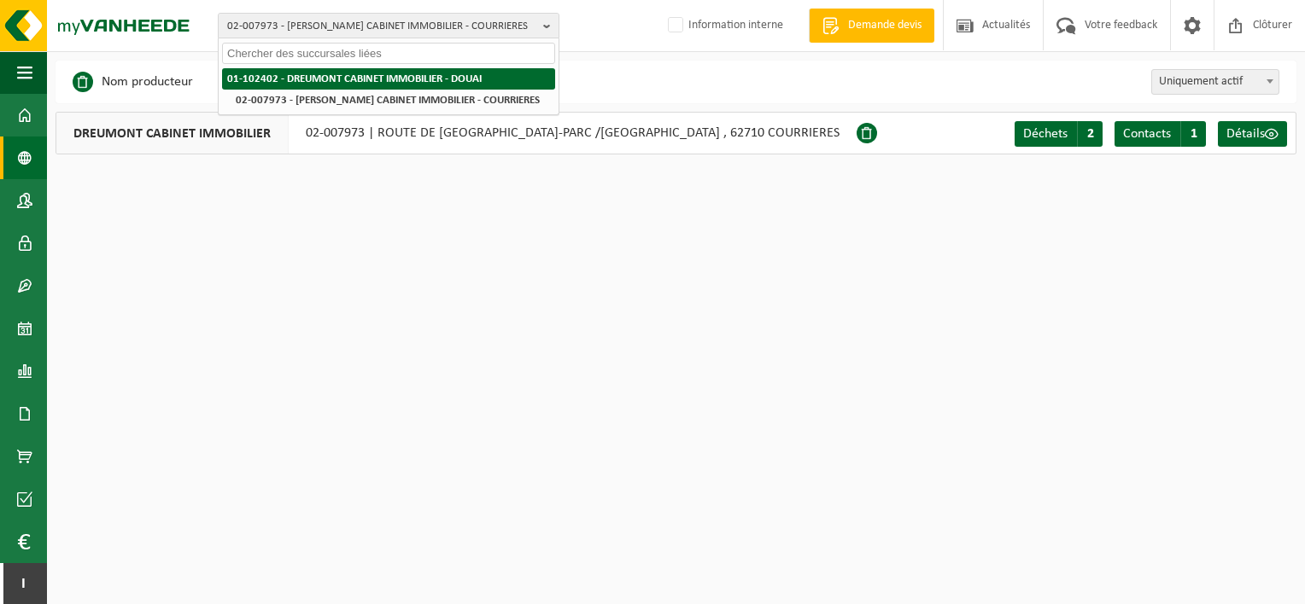
click at [331, 74] on strong "01-102402 - DREUMONT CABINET IMMOBILIER - DOUAI" at bounding box center [354, 78] width 254 height 11
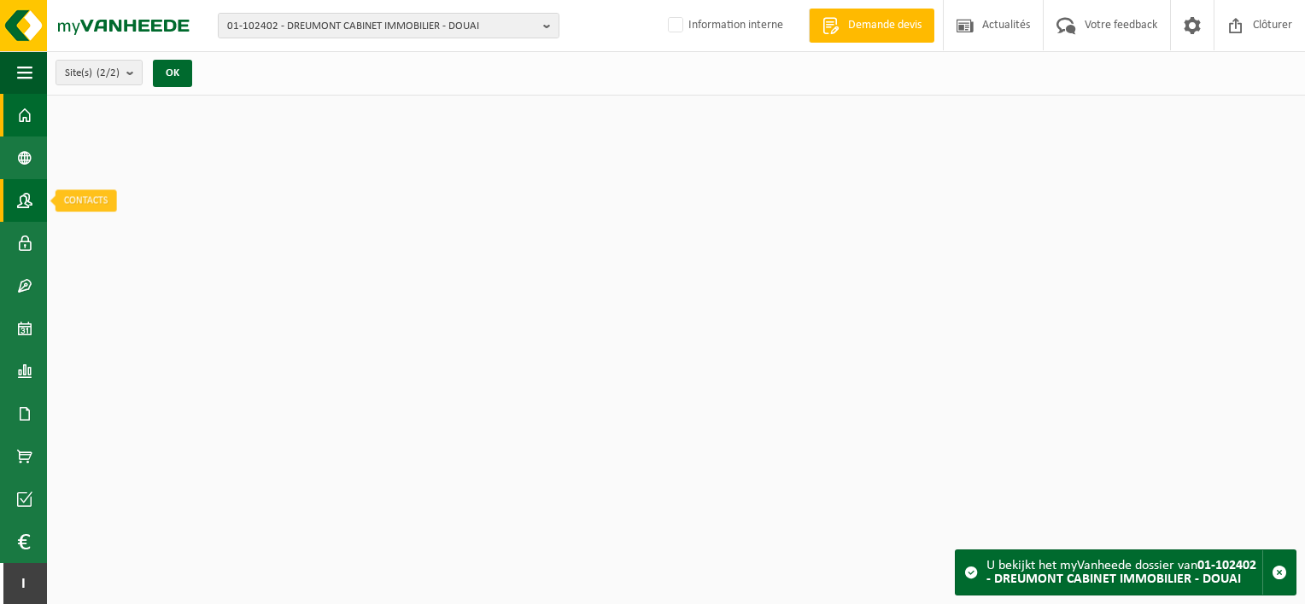
click at [24, 201] on span at bounding box center [24, 200] width 15 height 43
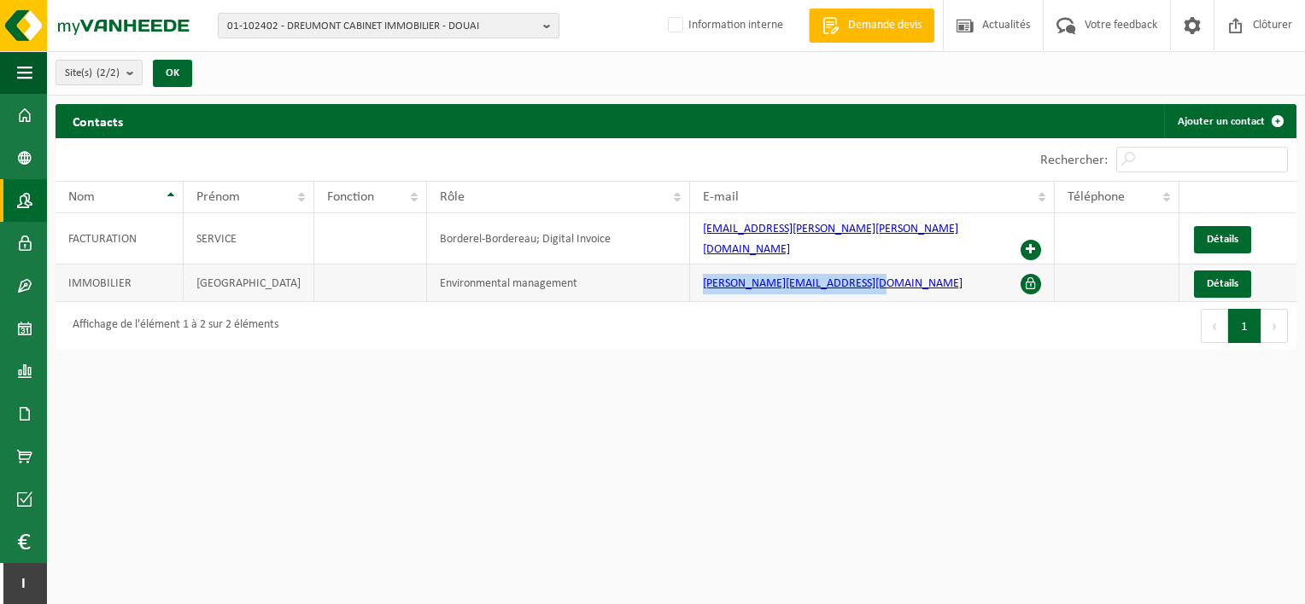
drag, startPoint x: 874, startPoint y: 268, endPoint x: 693, endPoint y: 273, distance: 181.1
click at [693, 273] on td "dreumont-immobilier@wanadoo.fr" at bounding box center [872, 284] width 365 height 38
drag, startPoint x: 693, startPoint y: 273, endPoint x: 712, endPoint y: 269, distance: 19.3
copy link "dreumont-immobilier@wanadoo.fr"
click at [468, 15] on span "01-102402 - DREUMONT CABINET IMMOBILIER - DOUAI" at bounding box center [381, 27] width 309 height 26
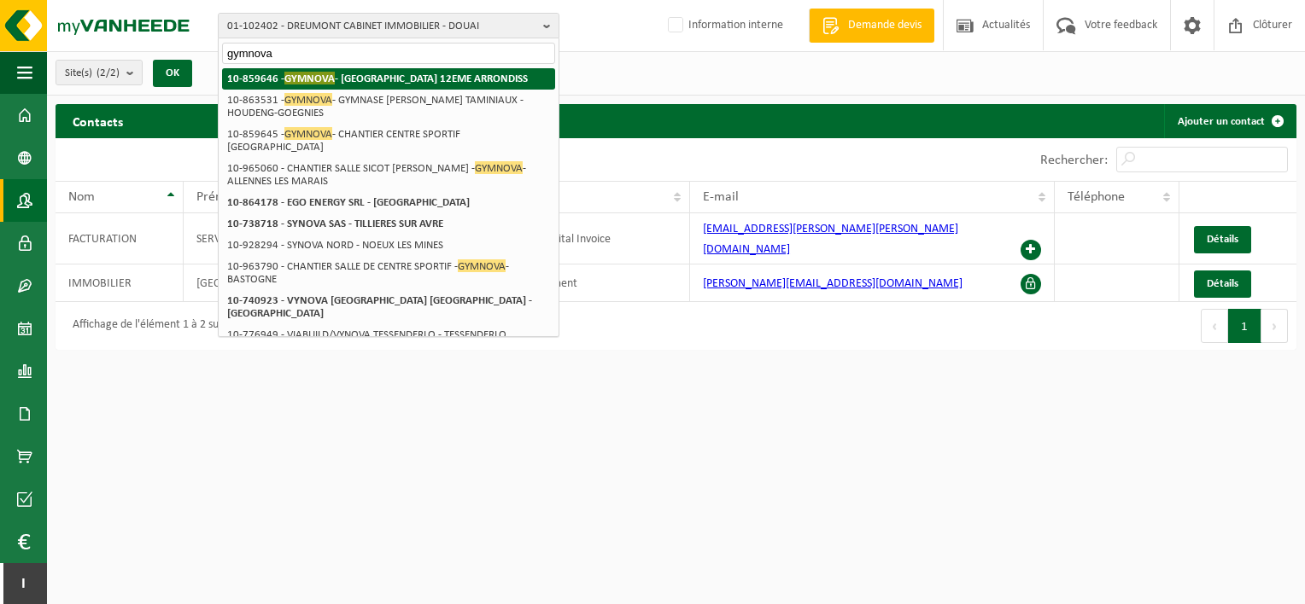
type input "gymnova"
click at [452, 82] on strong "10-859646 - GYMNOVA - MARSEILLE 12EME ARRONDISS" at bounding box center [377, 78] width 301 height 13
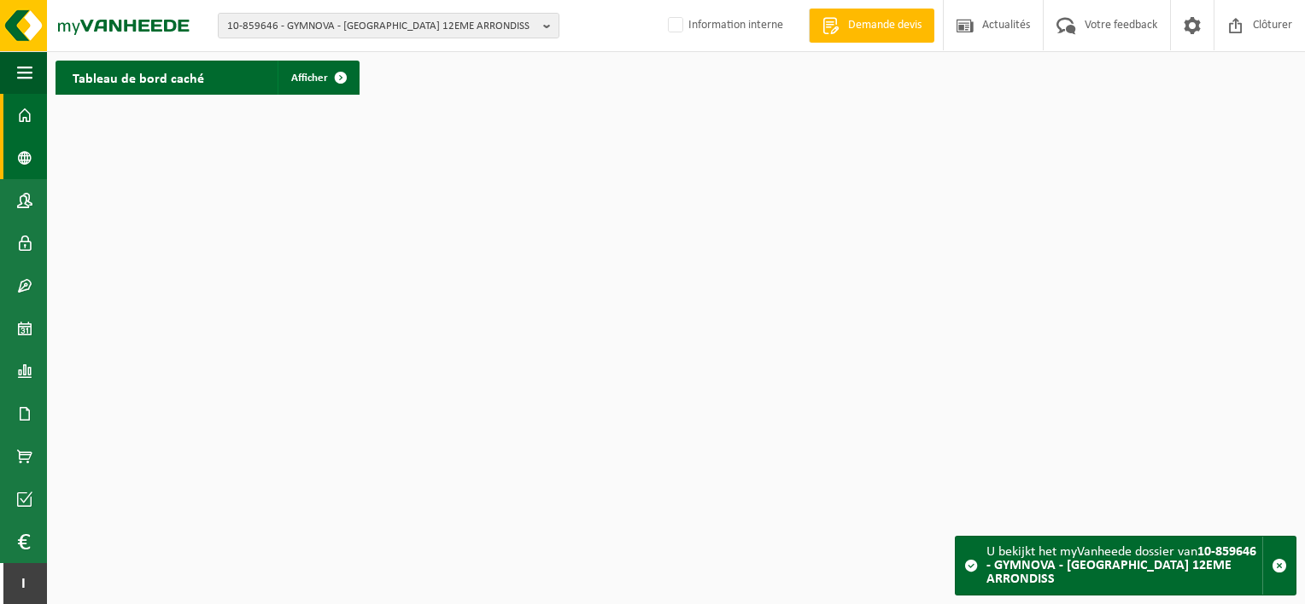
click at [24, 162] on span at bounding box center [24, 158] width 15 height 43
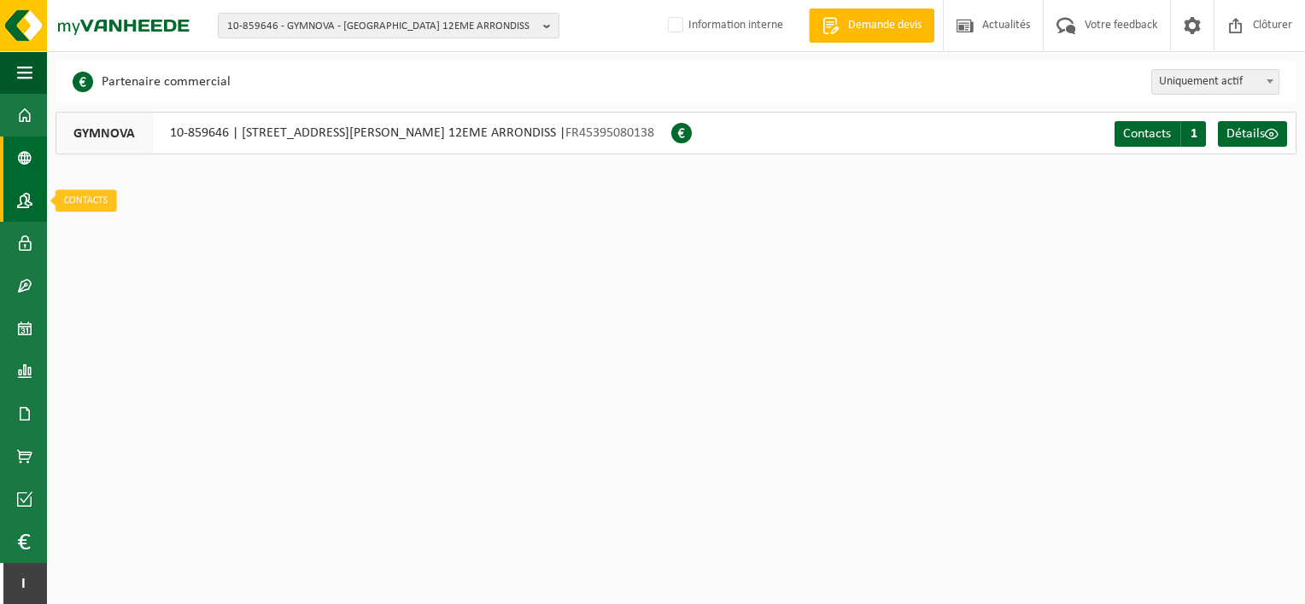
click at [24, 195] on span at bounding box center [24, 200] width 15 height 43
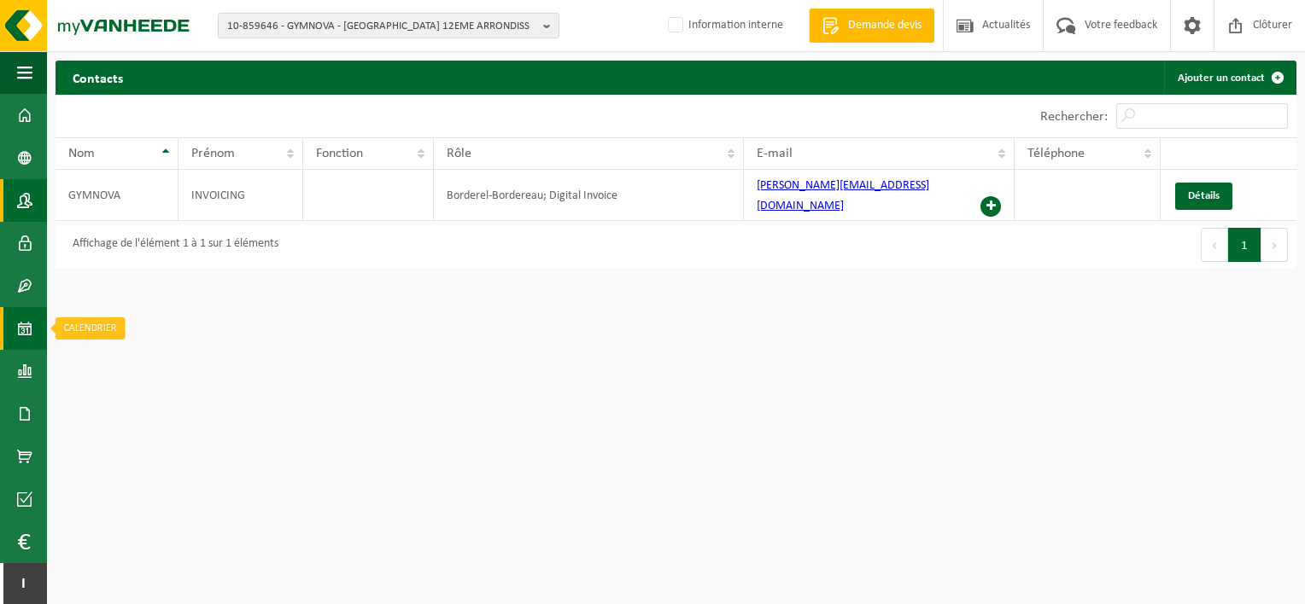
click at [26, 341] on span at bounding box center [24, 328] width 15 height 43
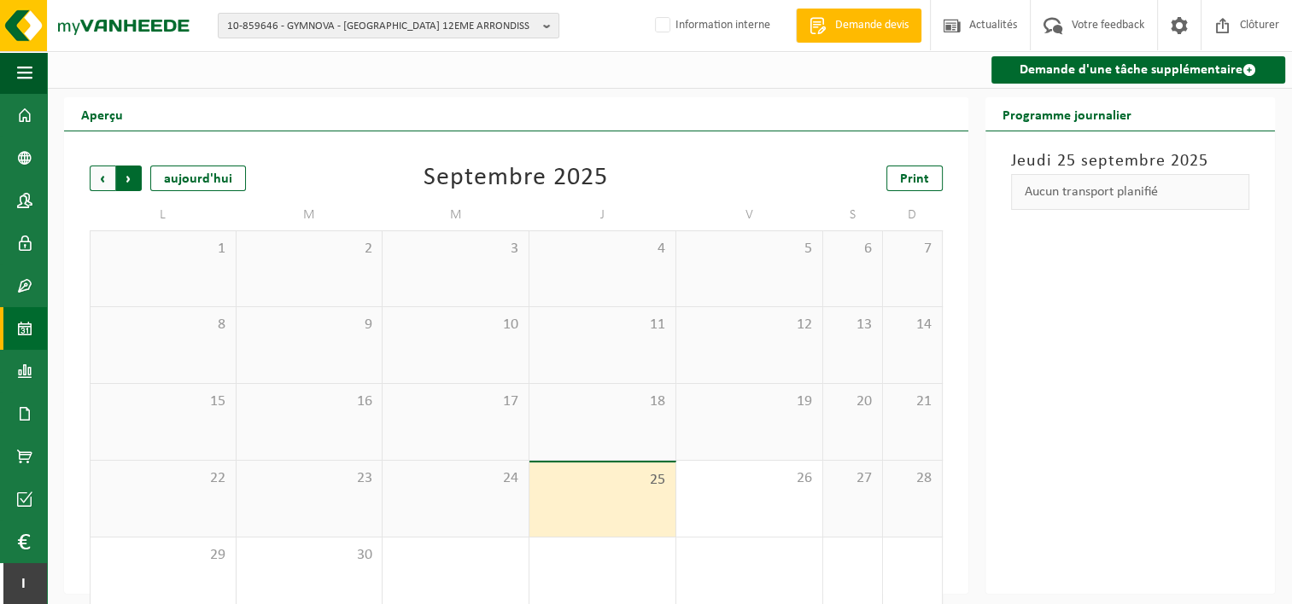
click at [101, 174] on span "Précédent" at bounding box center [103, 179] width 26 height 26
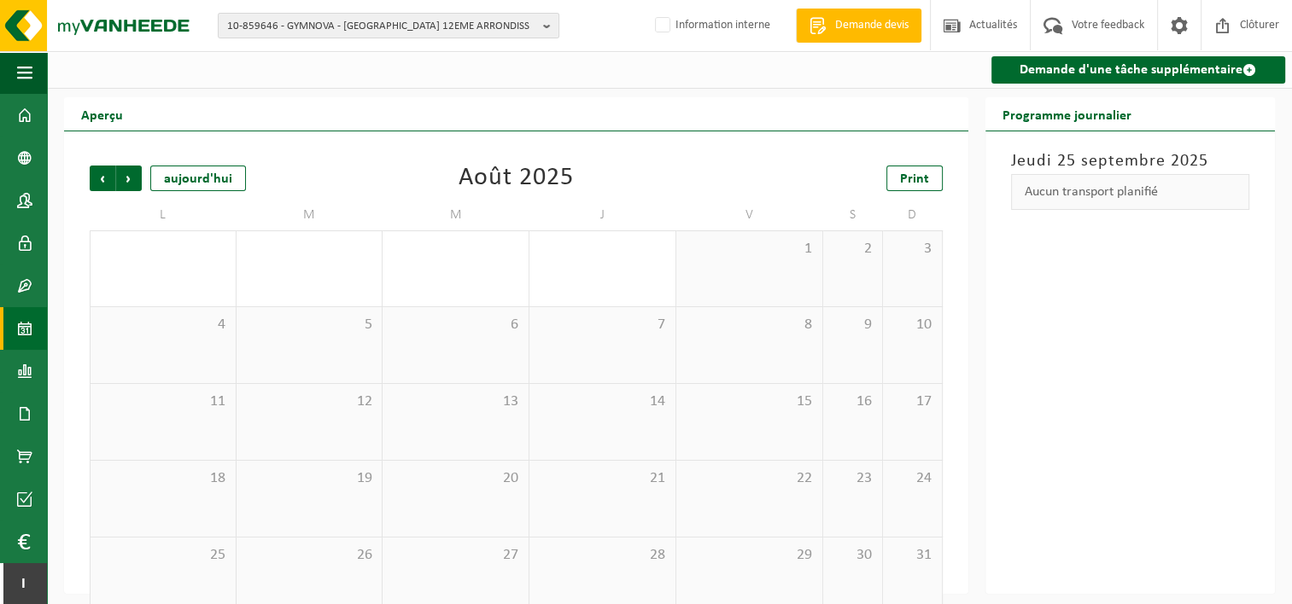
click at [101, 174] on span "Précédent" at bounding box center [103, 179] width 26 height 26
click at [17, 425] on span at bounding box center [24, 414] width 15 height 43
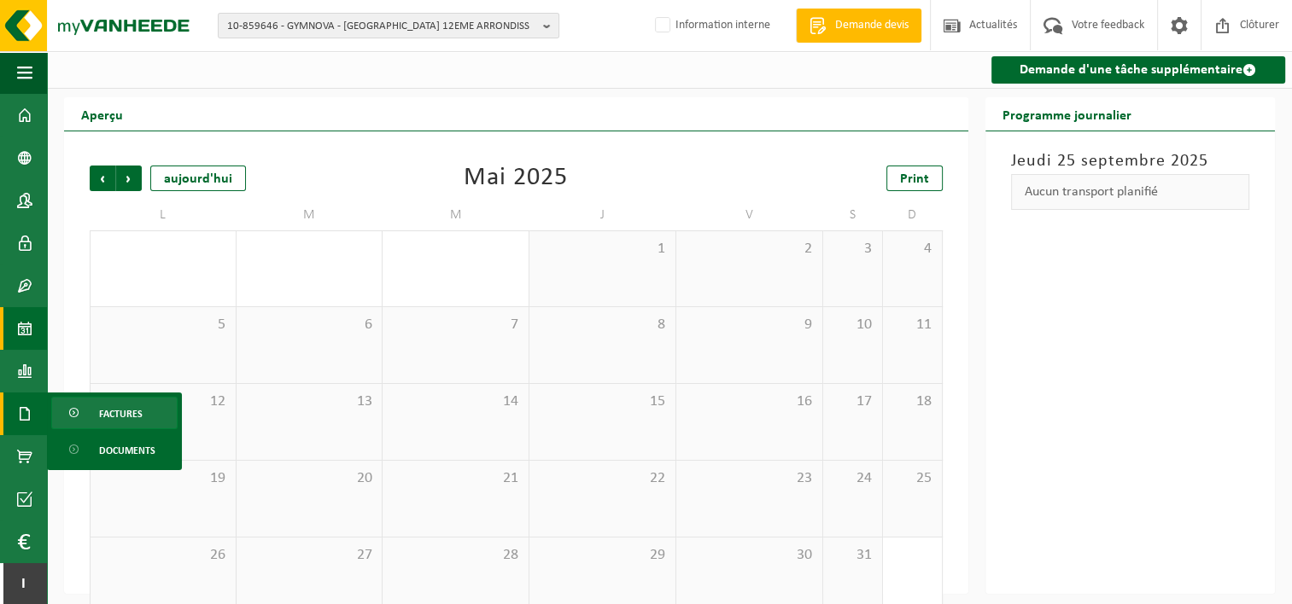
click at [81, 426] on span at bounding box center [75, 414] width 14 height 32
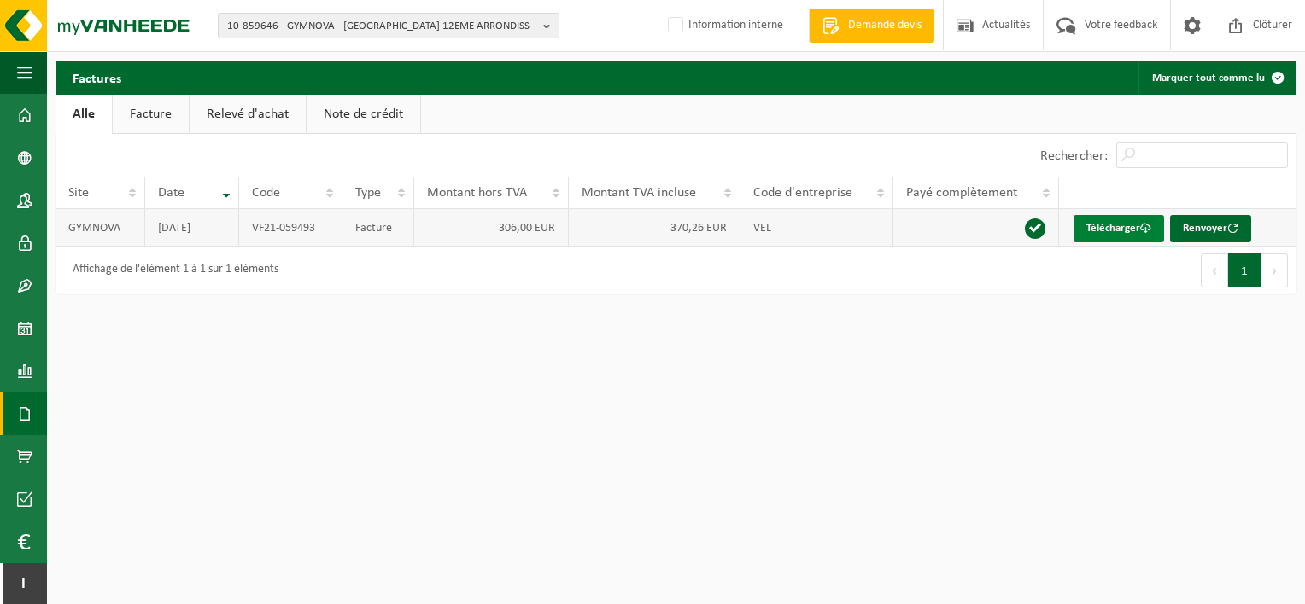
click at [1110, 230] on link "Télécharger" at bounding box center [1118, 228] width 90 height 27
click at [424, 30] on span "10-859646 - GYMNOVA - [GEOGRAPHIC_DATA] 12EME ARRONDISS" at bounding box center [381, 27] width 309 height 26
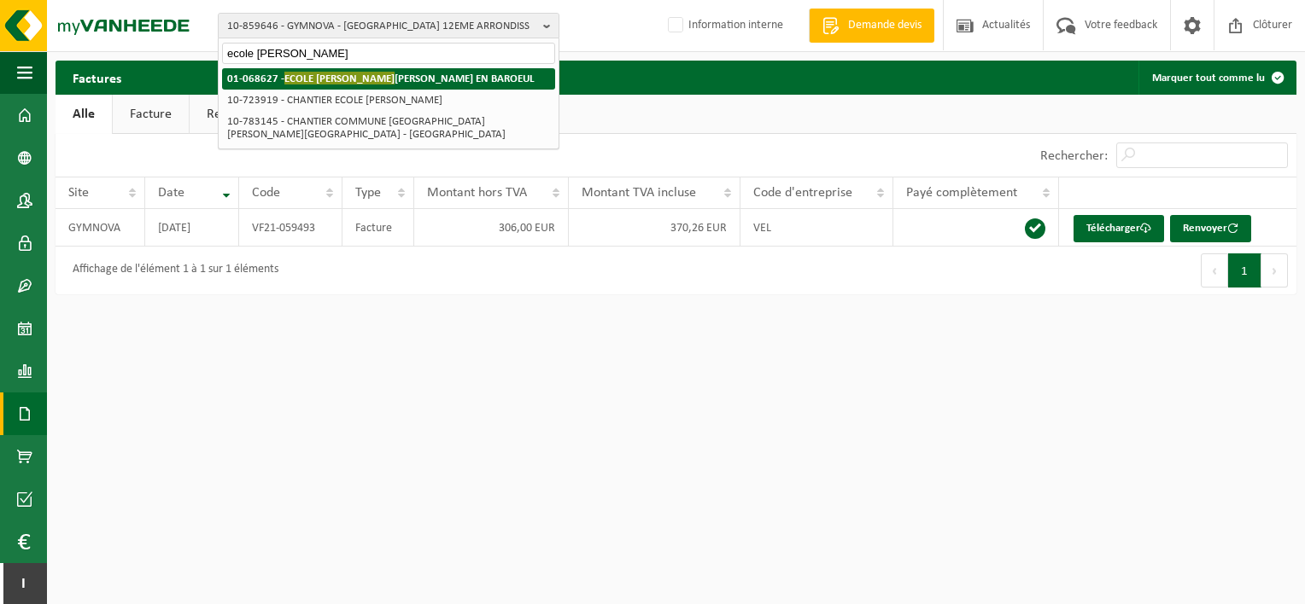
type input "ecole [PERSON_NAME]"
click at [420, 72] on strong "01-068627 - ECOLE [PERSON_NAME] EN BAROEUL" at bounding box center [380, 78] width 307 height 13
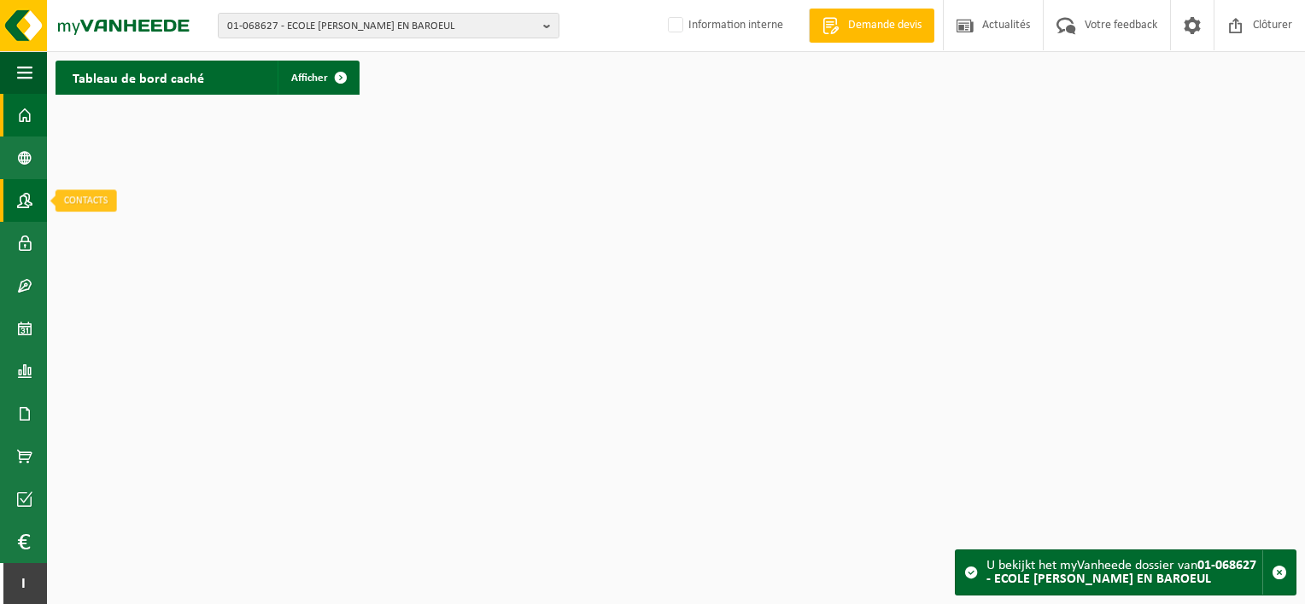
click at [26, 204] on span at bounding box center [24, 200] width 15 height 43
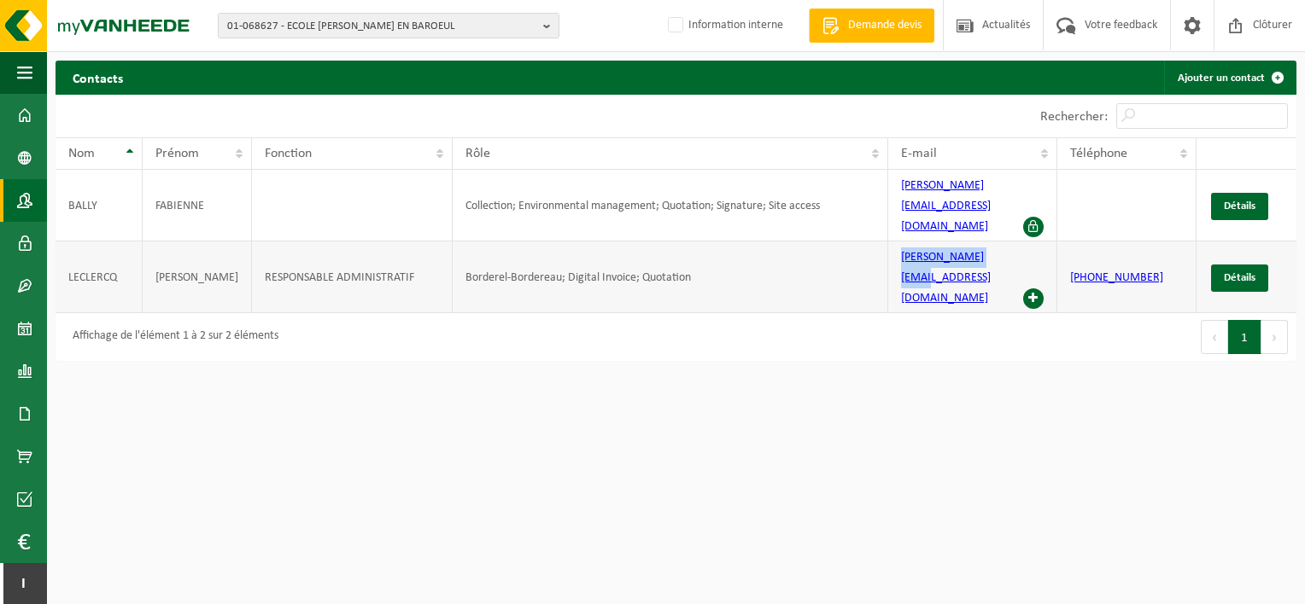
drag, startPoint x: 996, startPoint y: 223, endPoint x: 898, endPoint y: 223, distance: 98.2
click at [898, 242] on td "b.leclercq@ejm.net" at bounding box center [972, 278] width 169 height 72
copy link "b.leclercq@ejm.net"
drag, startPoint x: 978, startPoint y: 190, endPoint x: 896, endPoint y: 193, distance: 82.9
click at [896, 193] on td "f.bally@ejm.net" at bounding box center [972, 206] width 169 height 72
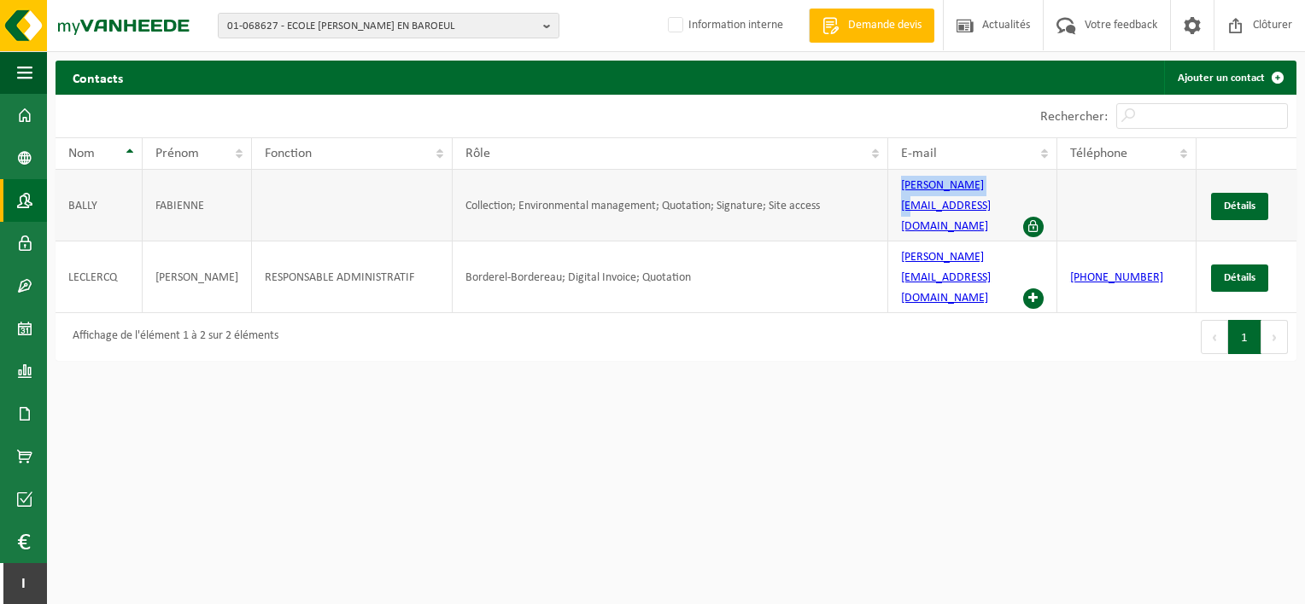
copy link "f.bally@ejm.net"
click at [371, 23] on span "01-068627 - ECOLE JEANNINE MANUEL - MARCQ EN BAROEUL" at bounding box center [381, 27] width 309 height 26
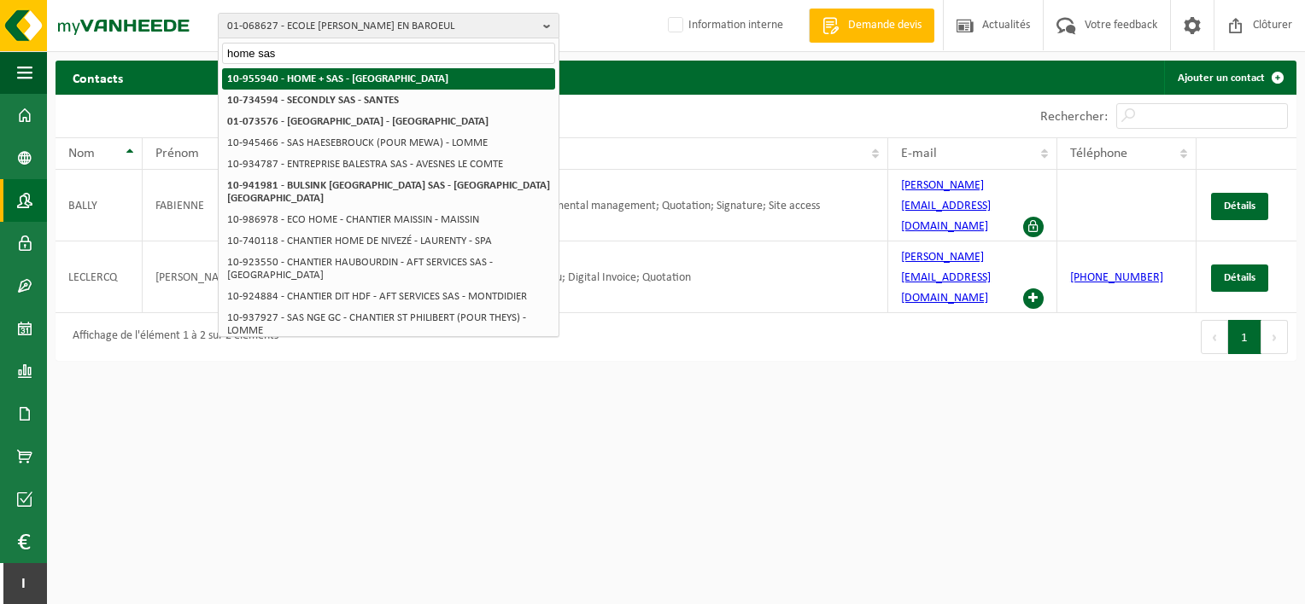
type input "home sas"
click at [377, 74] on strong "10-955940 - HOME + SAS - [GEOGRAPHIC_DATA]" at bounding box center [337, 78] width 221 height 11
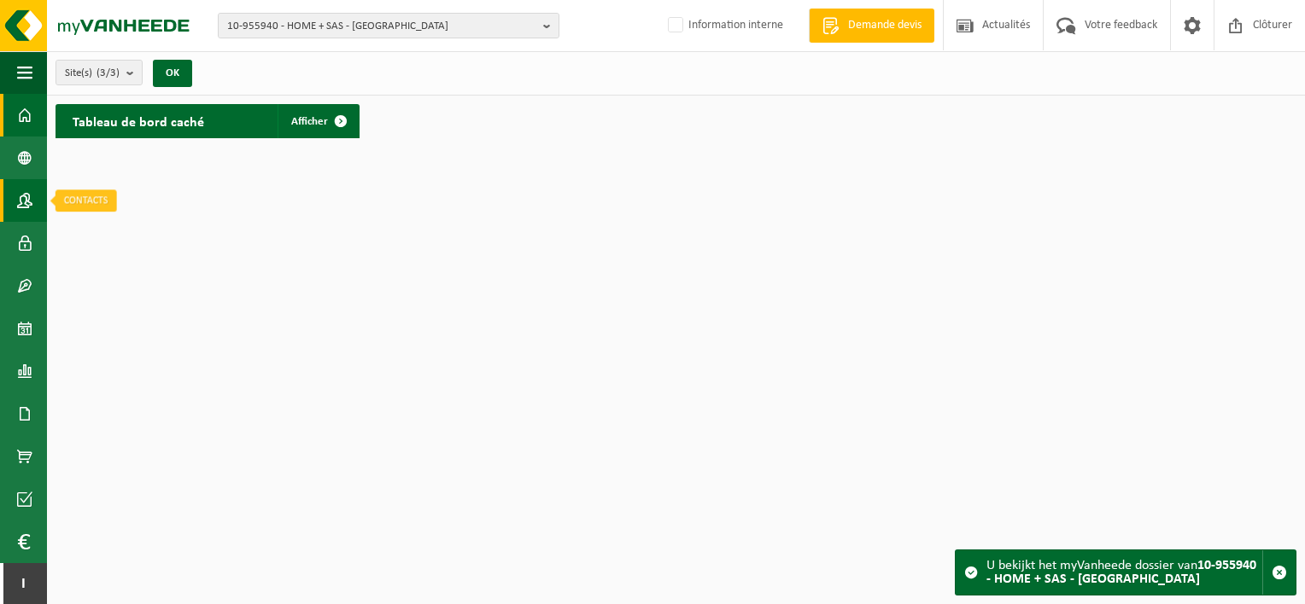
click at [34, 210] on link "Contacts" at bounding box center [23, 200] width 47 height 43
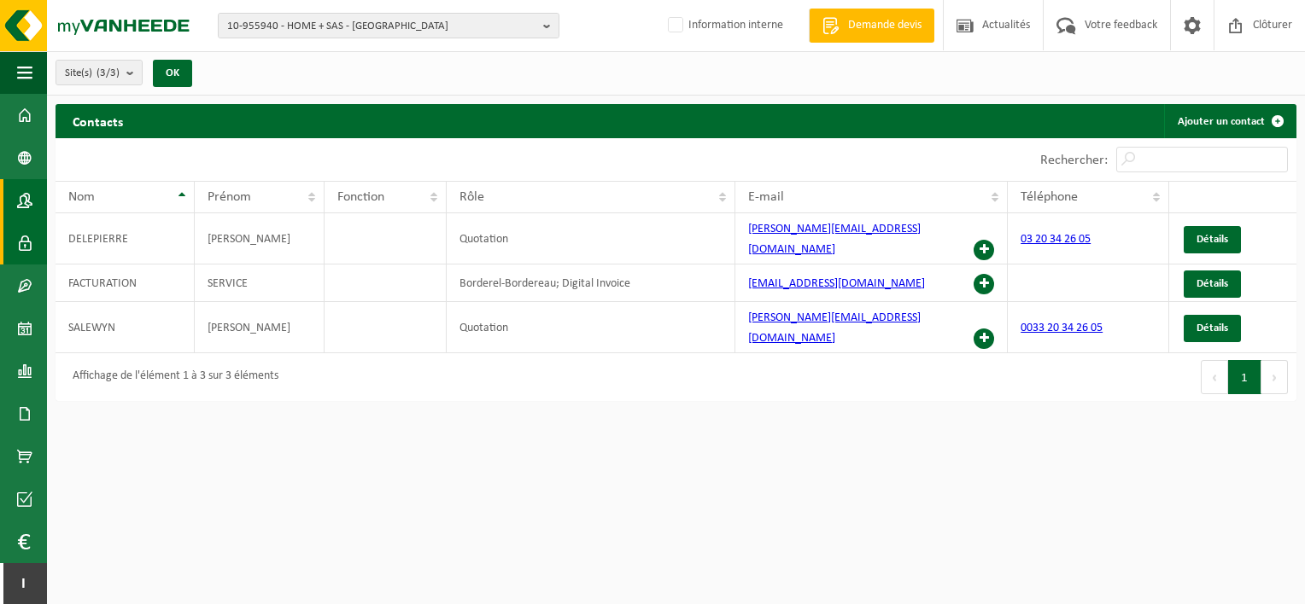
click at [25, 242] on span at bounding box center [24, 243] width 15 height 43
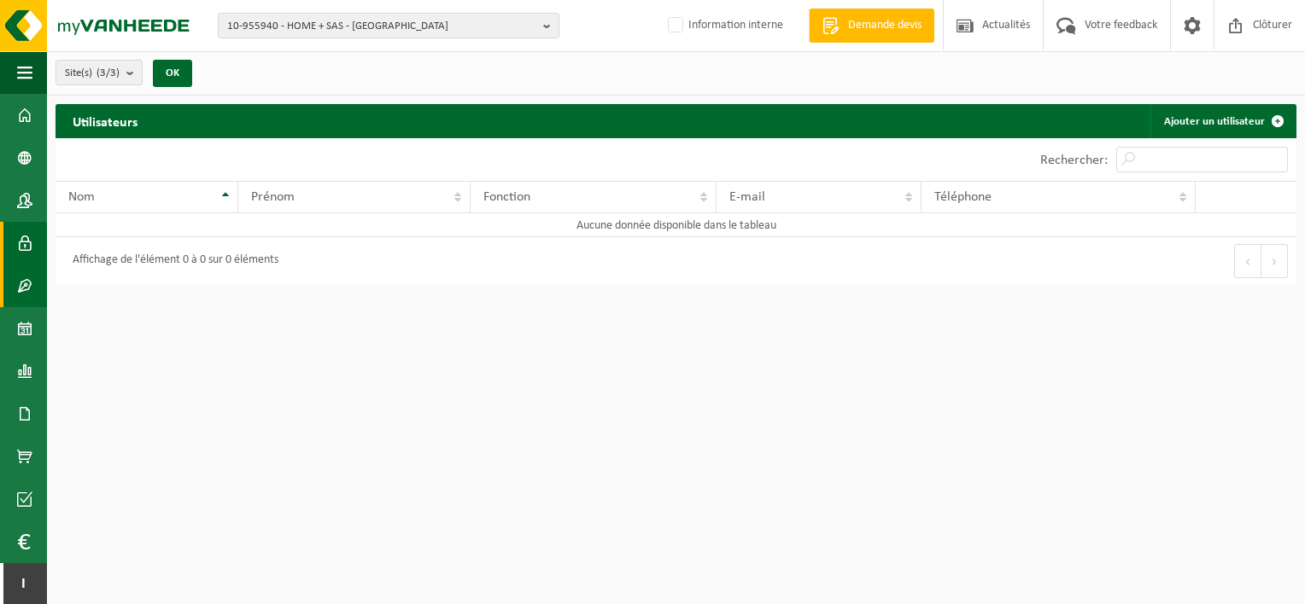
click at [19, 282] on span at bounding box center [24, 286] width 15 height 43
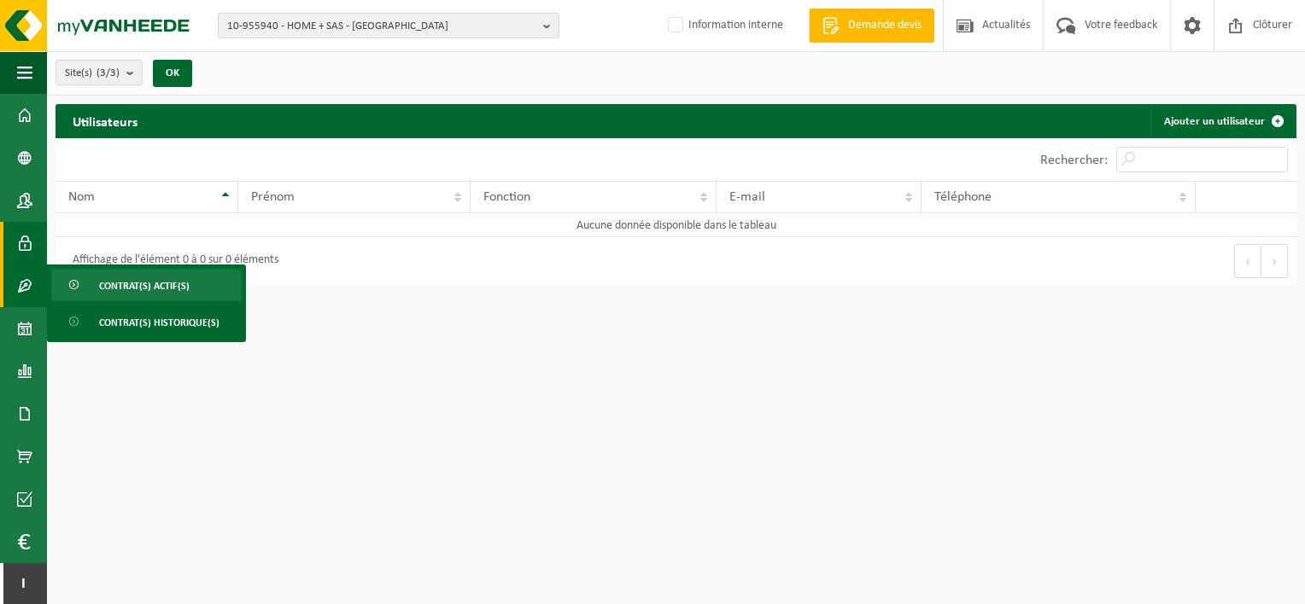
click at [97, 290] on link "Contrat(s) actif(s)" at bounding box center [146, 285] width 190 height 32
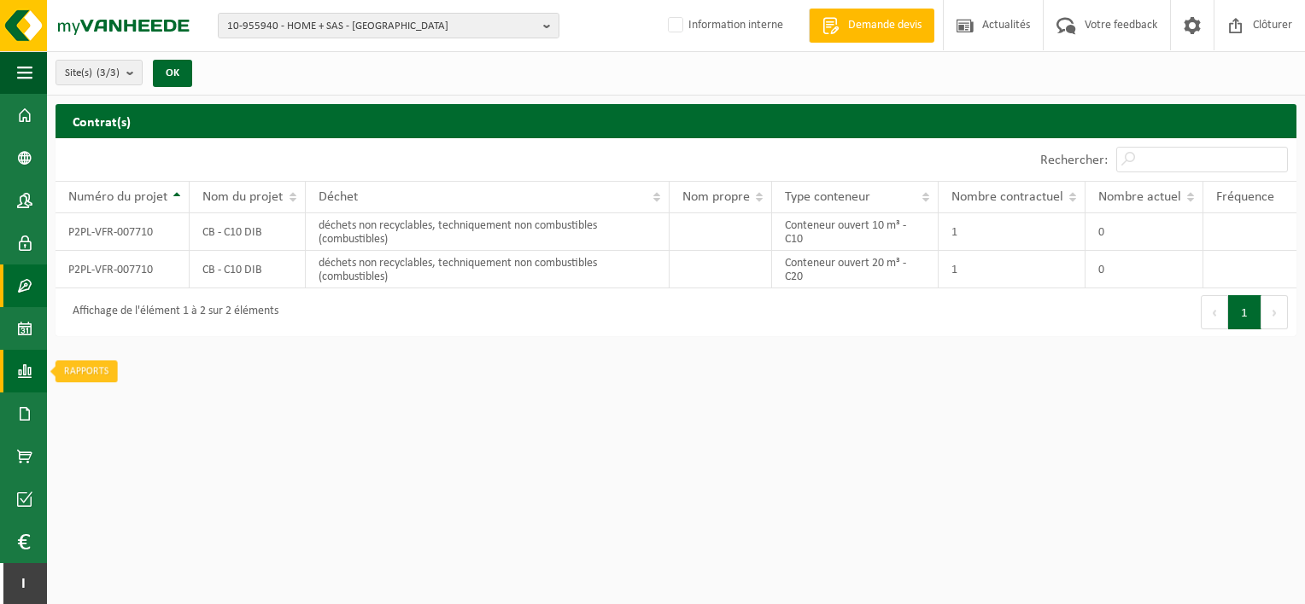
click at [19, 363] on span at bounding box center [24, 371] width 15 height 43
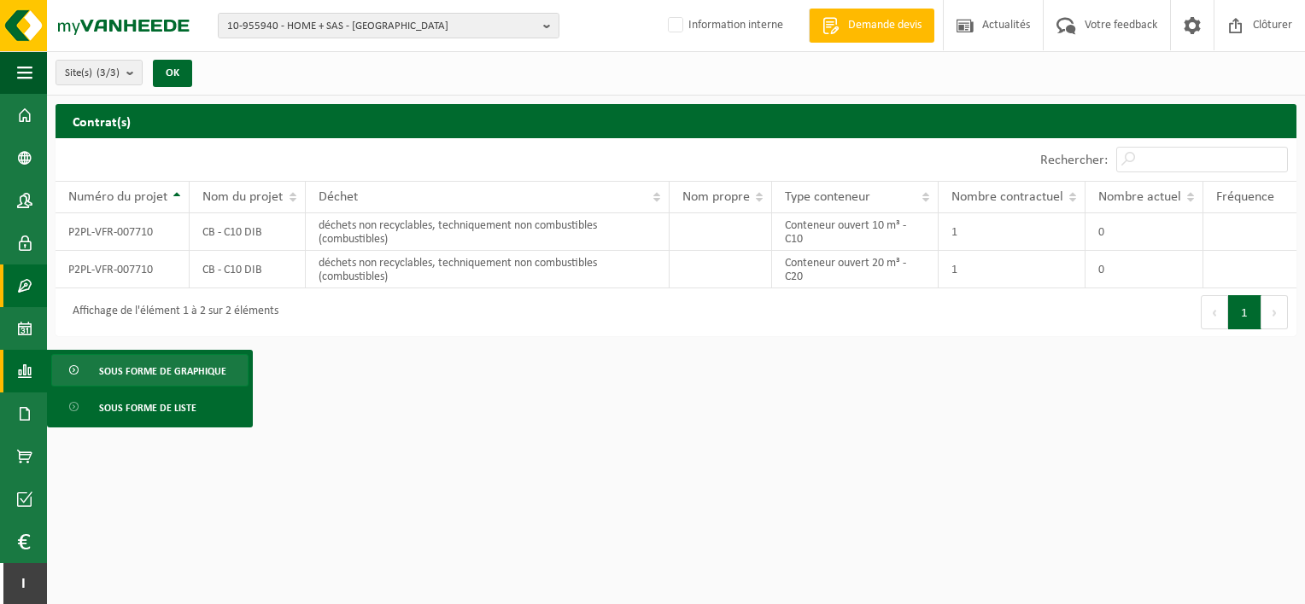
click at [56, 366] on link "Sous forme de graphique" at bounding box center [149, 370] width 197 height 32
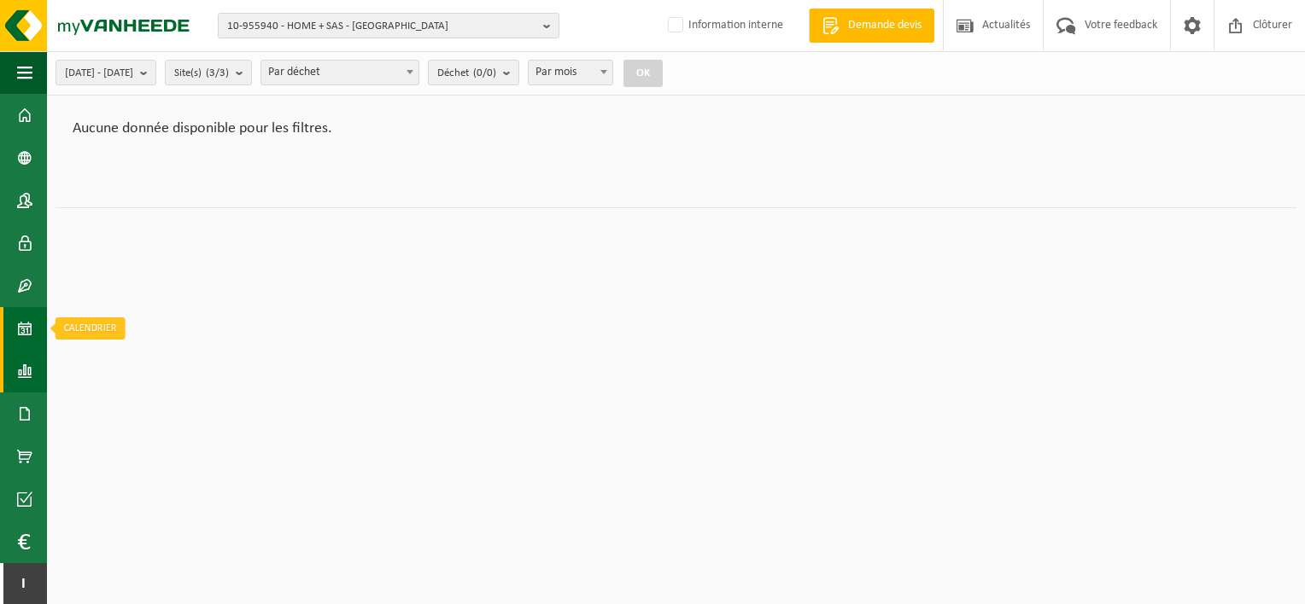
click at [27, 321] on span at bounding box center [24, 328] width 15 height 43
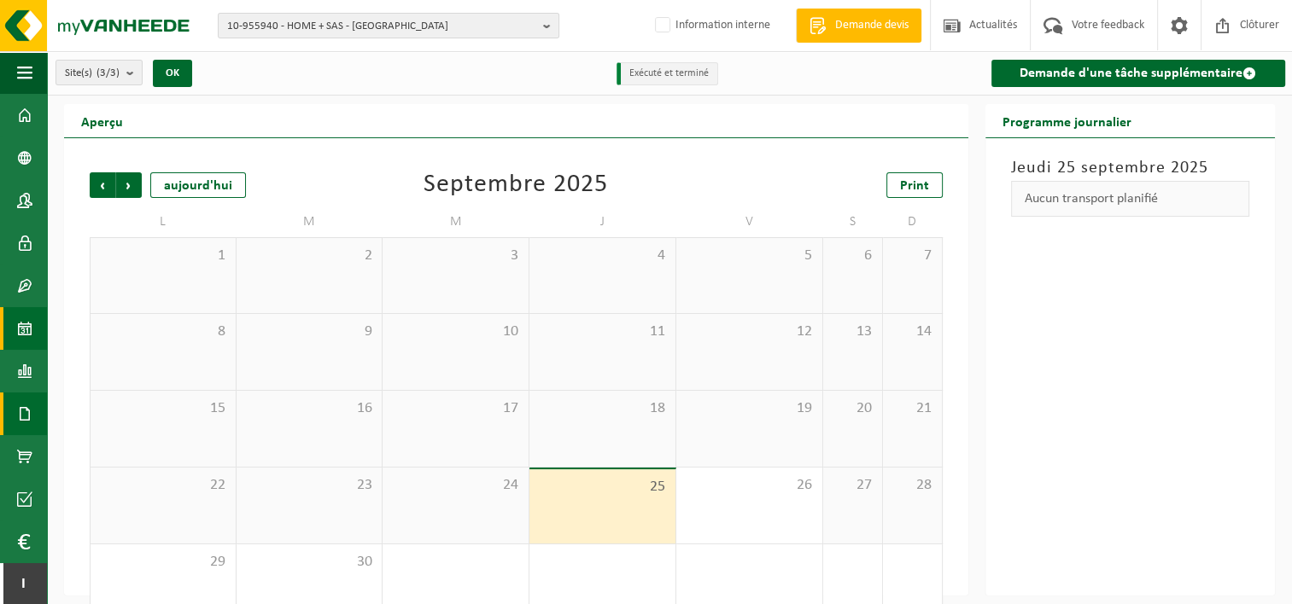
click at [19, 420] on span at bounding box center [24, 414] width 15 height 43
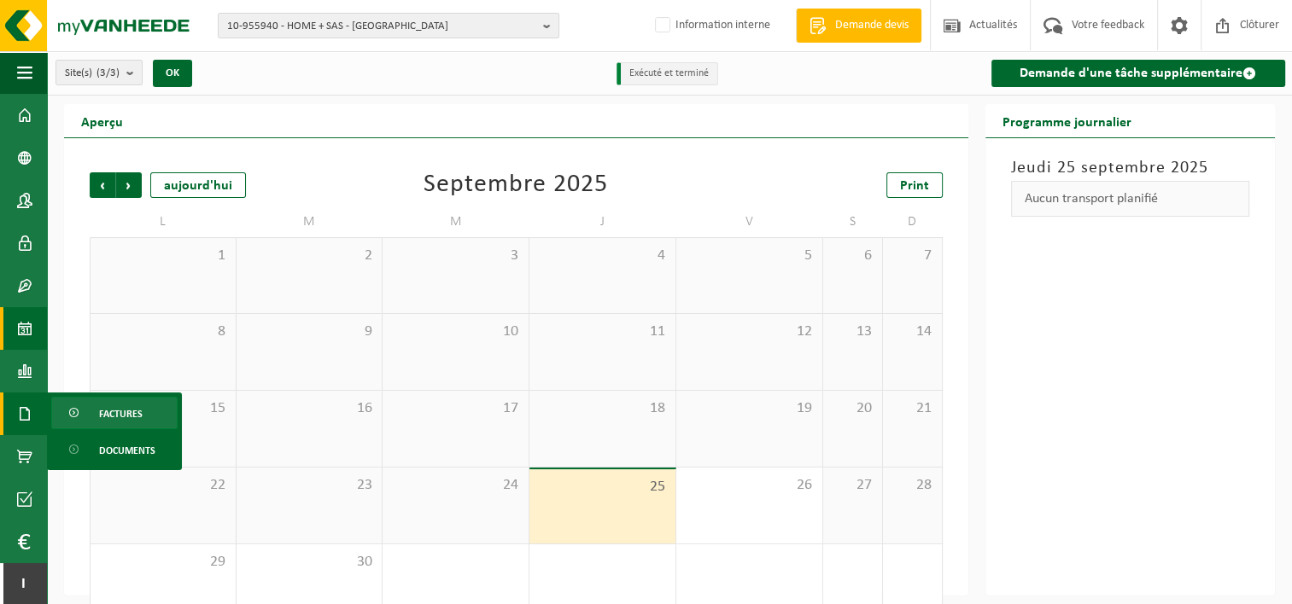
click at [108, 416] on span "Factures" at bounding box center [121, 414] width 44 height 32
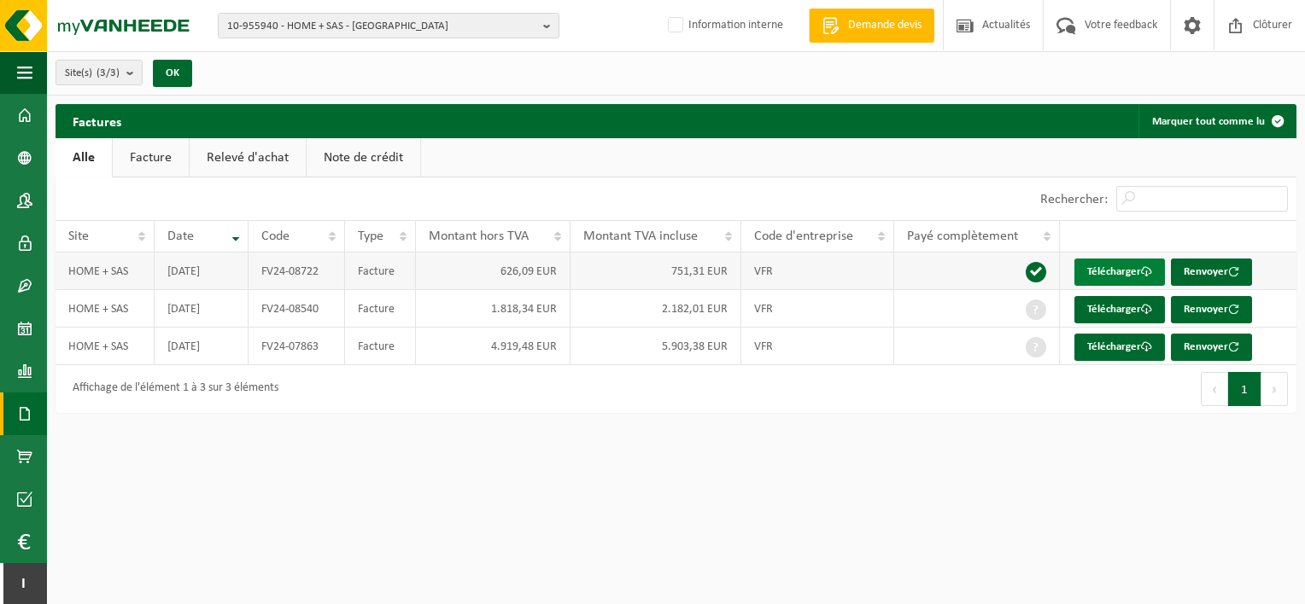
click at [1110, 269] on link "Télécharger" at bounding box center [1119, 272] width 90 height 27
click at [20, 156] on span at bounding box center [24, 158] width 15 height 43
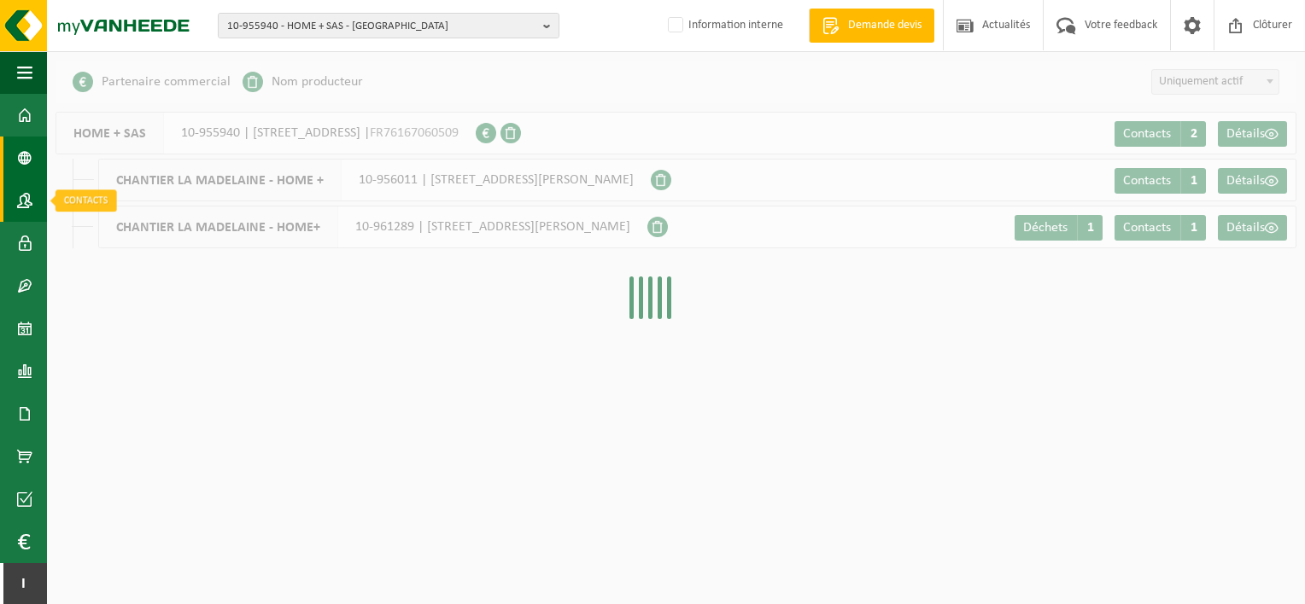
click at [30, 196] on span at bounding box center [24, 200] width 15 height 43
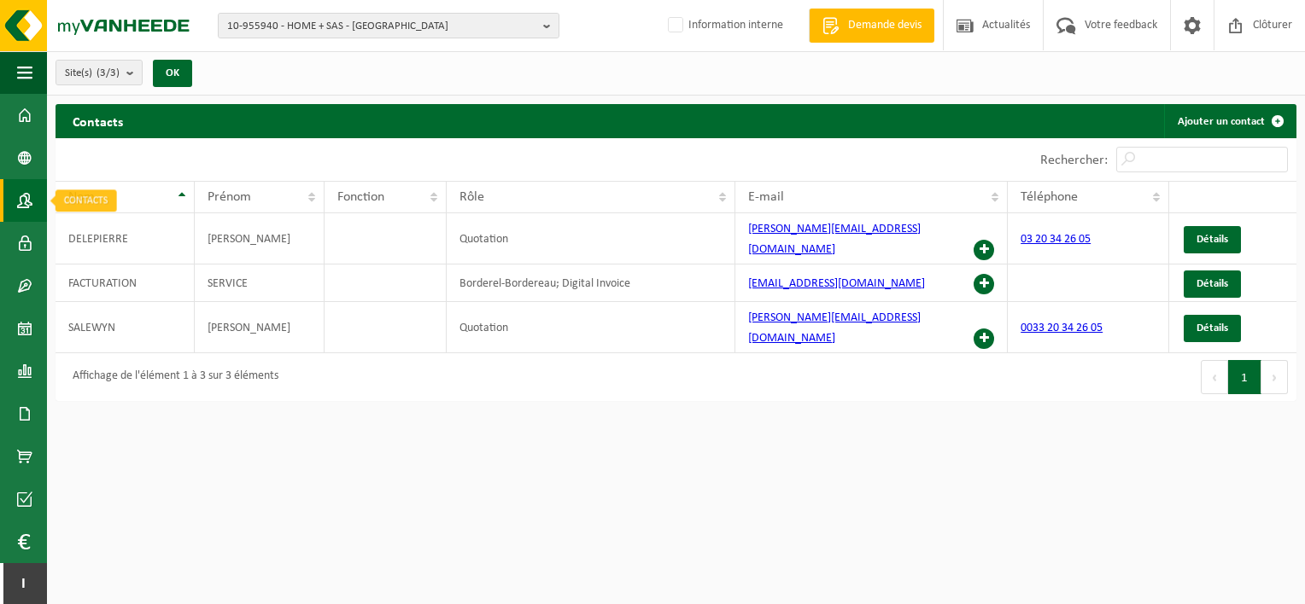
click at [26, 202] on span at bounding box center [24, 200] width 15 height 43
click at [379, 17] on span "10-955940 - HOME + SAS - CHERENG" at bounding box center [381, 27] width 309 height 26
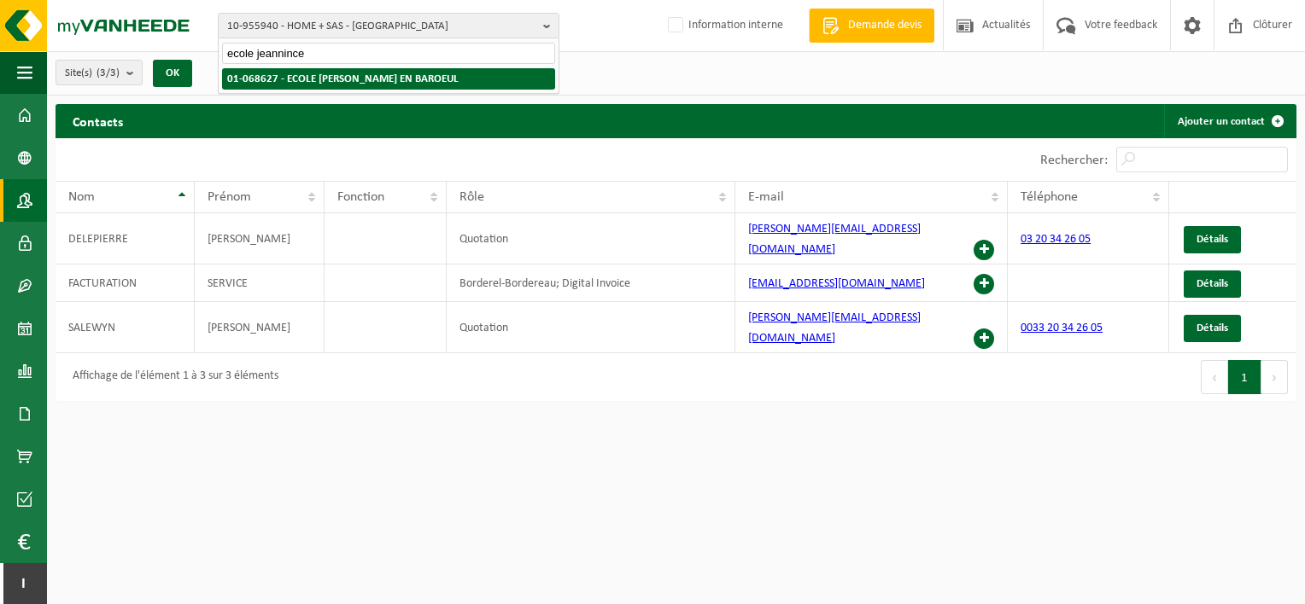
type input "ecole jeannince"
click at [375, 76] on strong "01-068627 - ECOLE [PERSON_NAME] EN BAROEUL" at bounding box center [342, 78] width 231 height 11
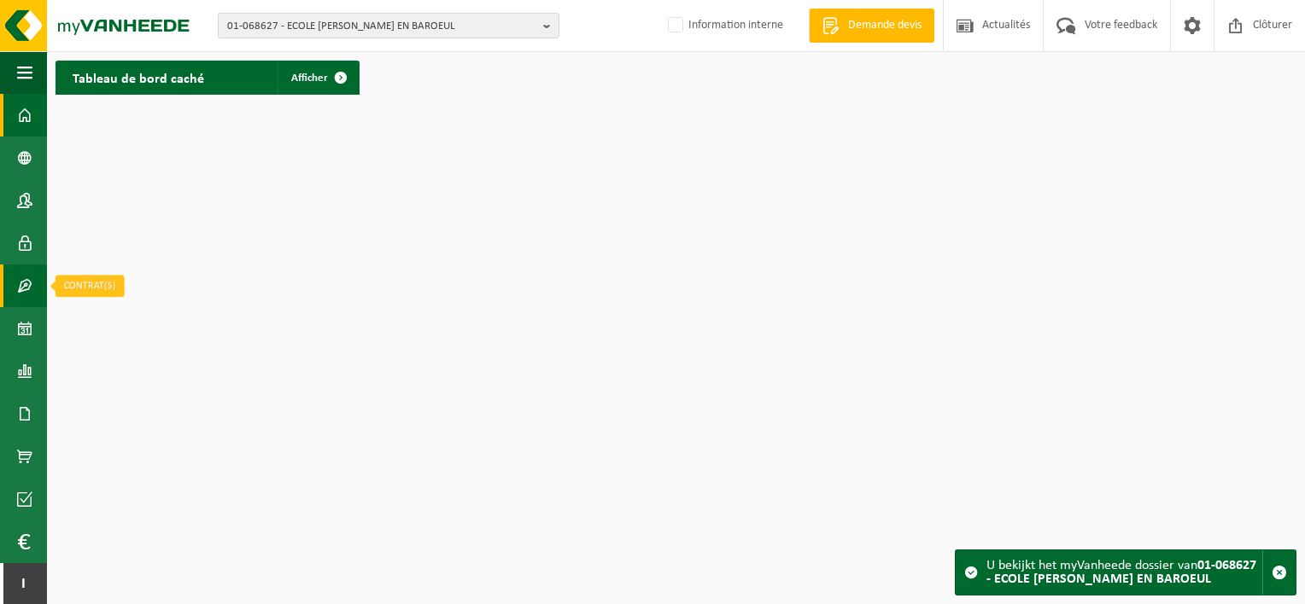
click at [19, 282] on span at bounding box center [24, 286] width 15 height 43
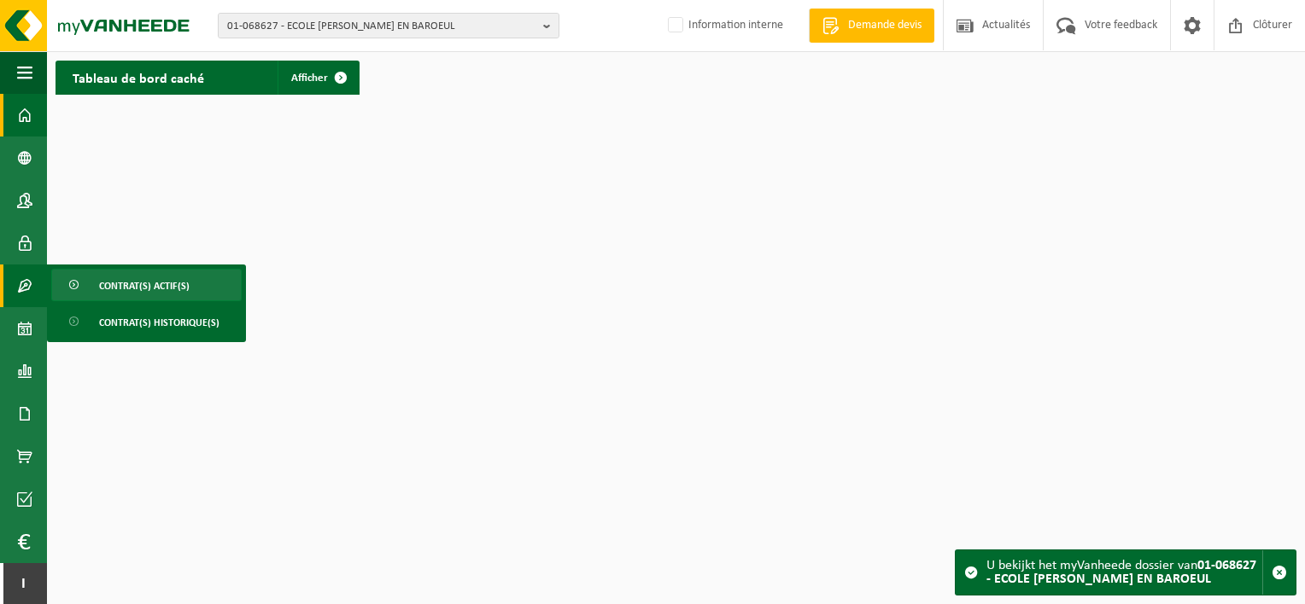
click at [118, 277] on span "Contrat(s) actif(s)" at bounding box center [144, 286] width 90 height 32
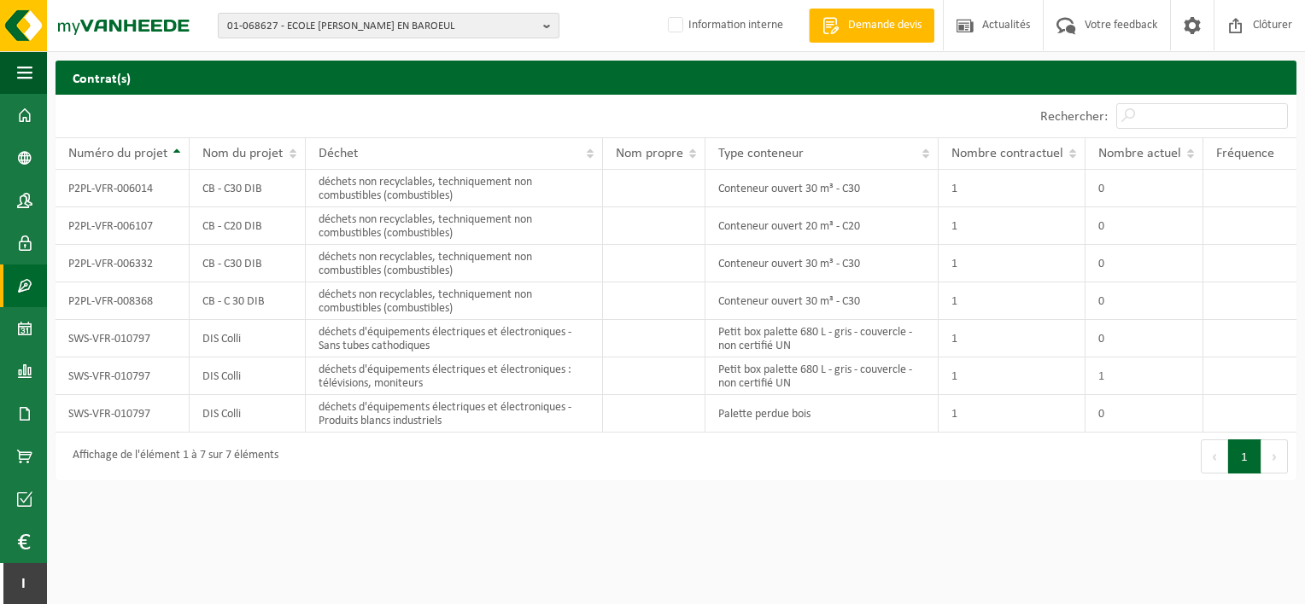
click at [369, 28] on span "01-068627 - ECOLE [PERSON_NAME] EN BAROEUL" at bounding box center [381, 27] width 309 height 26
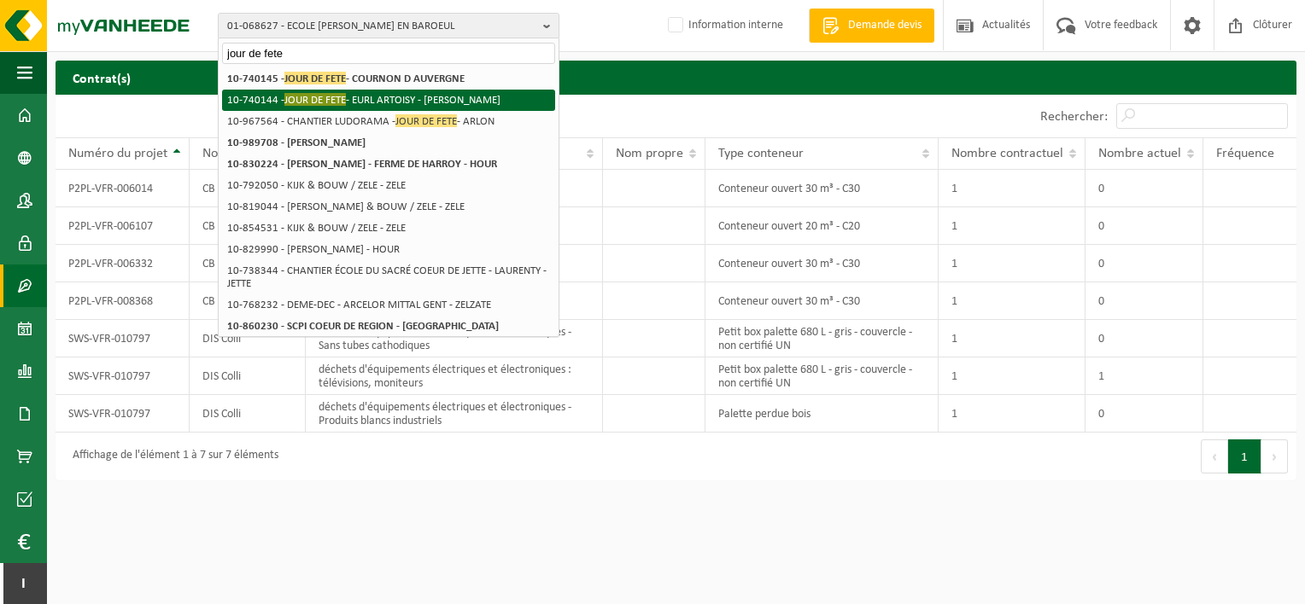
type input "jour de fete"
click at [382, 93] on li "10-740144 - JOUR DE FETE - EURL ARTOISY - [PERSON_NAME]" at bounding box center [388, 100] width 333 height 21
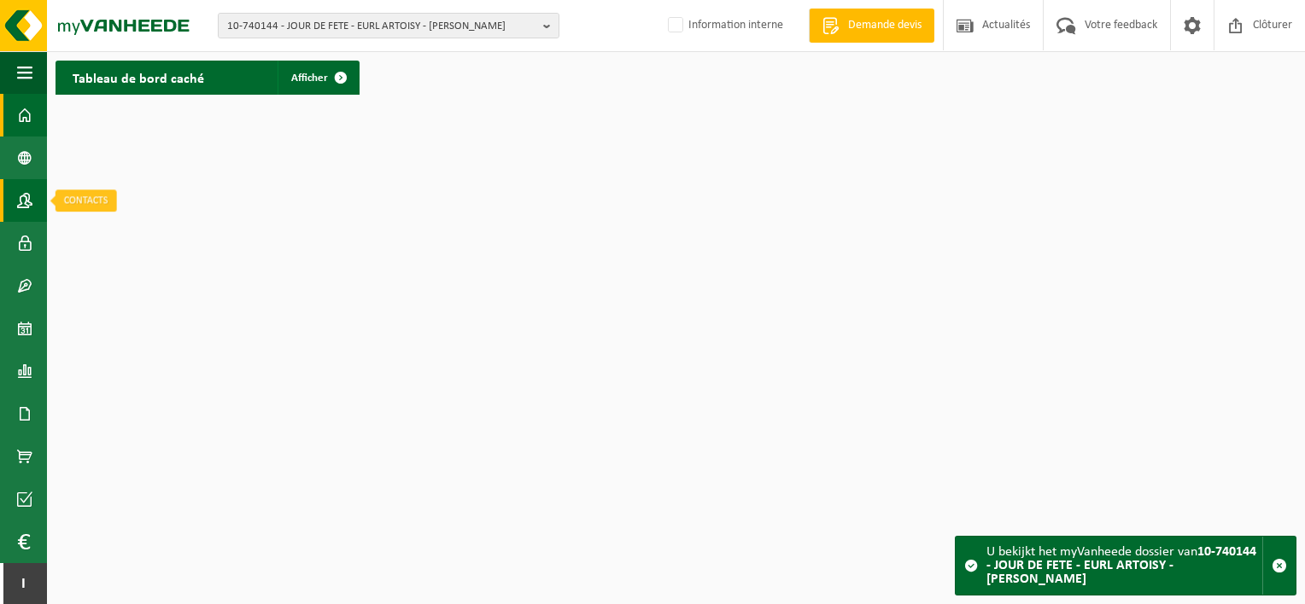
click at [33, 191] on link "Contacts" at bounding box center [23, 200] width 47 height 43
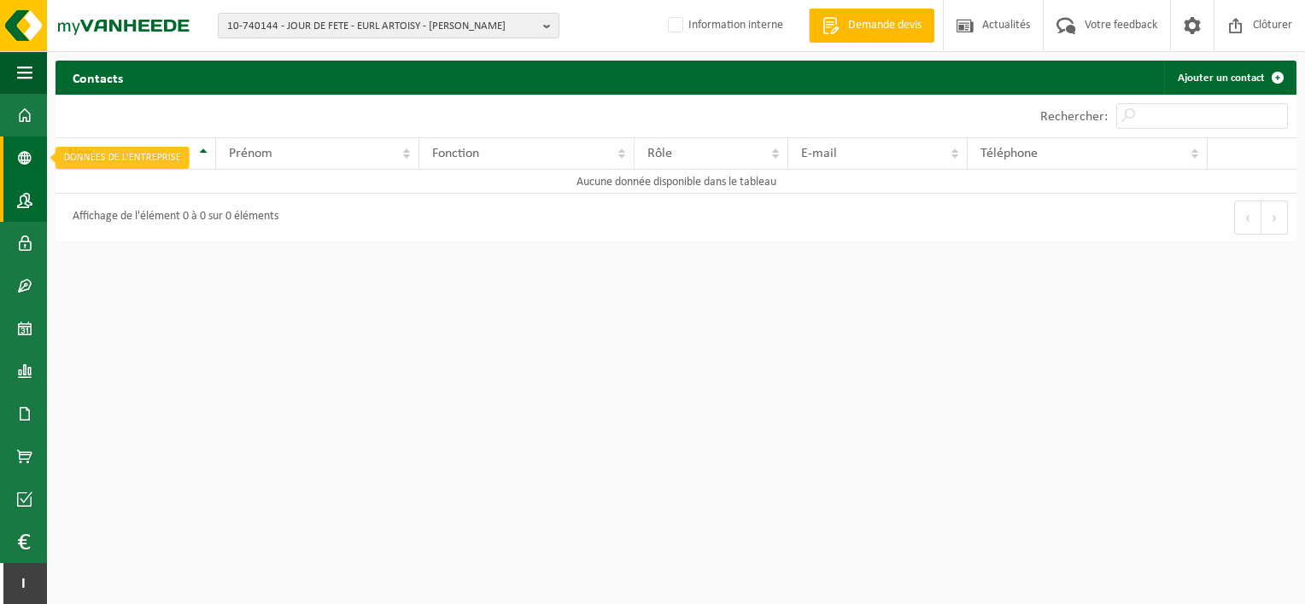
click at [33, 161] on link "Données de l'entrepr..." at bounding box center [23, 158] width 47 height 43
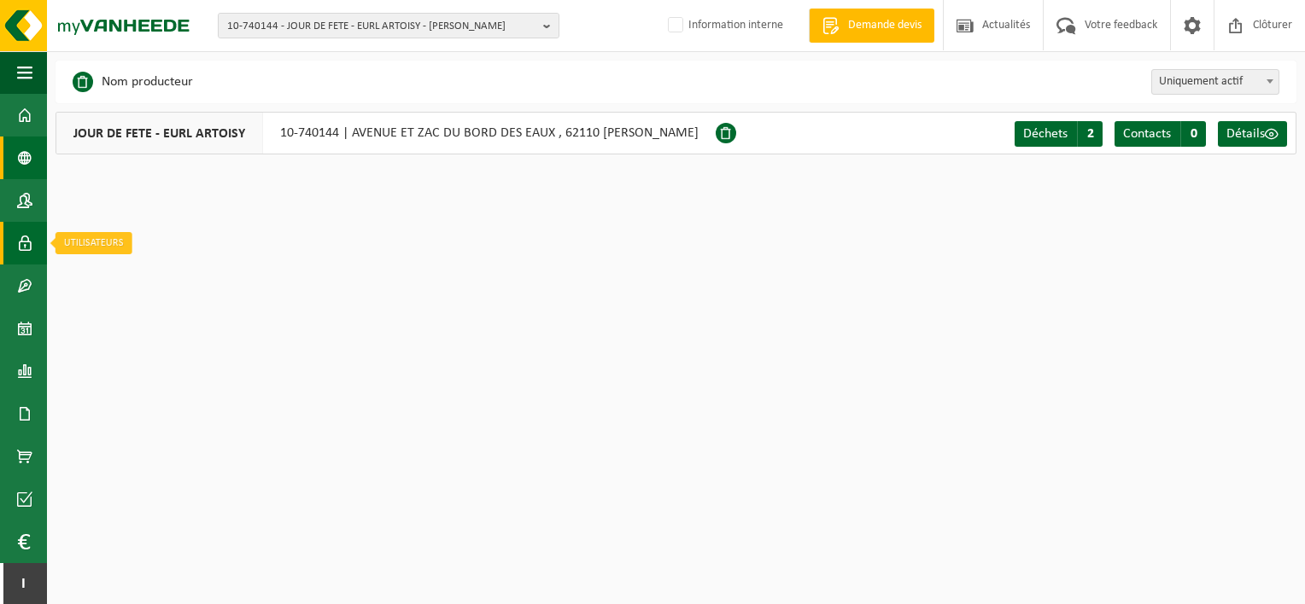
click at [28, 237] on span at bounding box center [24, 243] width 15 height 43
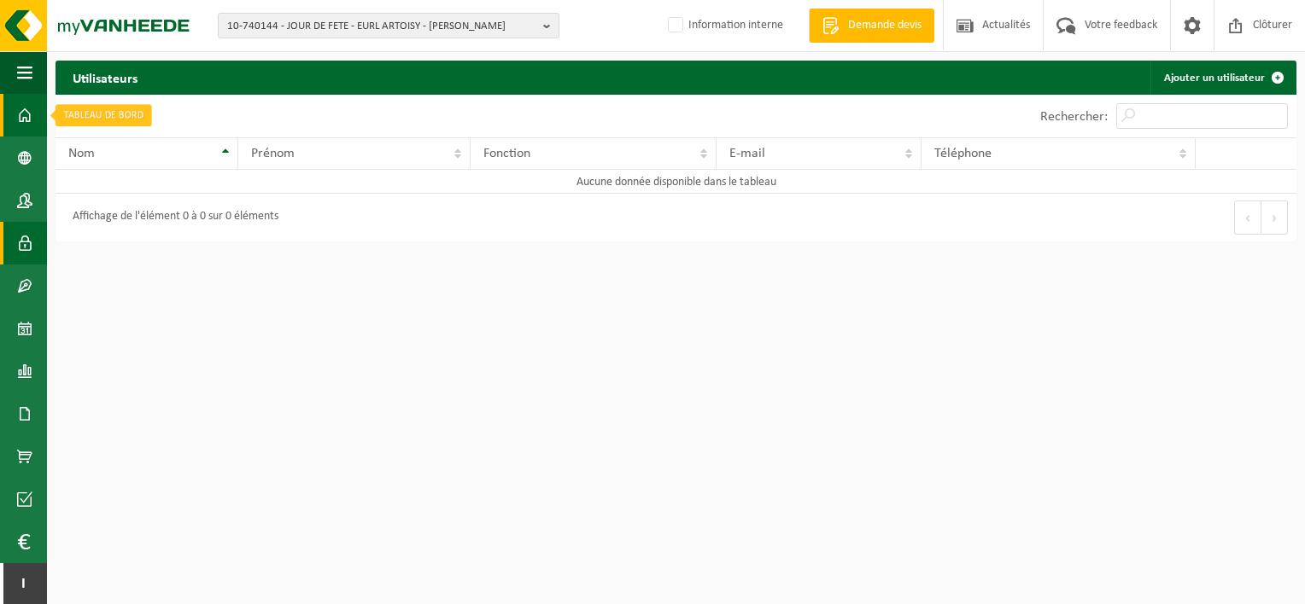
click at [30, 130] on span at bounding box center [24, 115] width 15 height 43
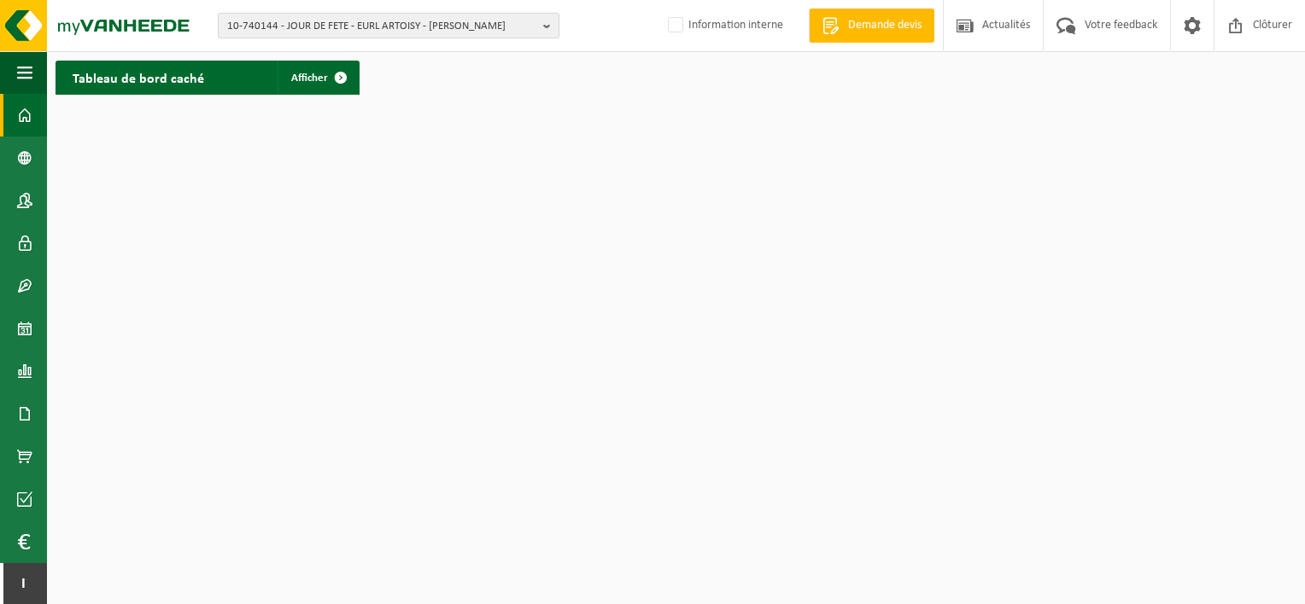
click at [391, 14] on span "10-740144 - JOUR DE FETE - EURL ARTOISY - [PERSON_NAME]" at bounding box center [381, 27] width 309 height 26
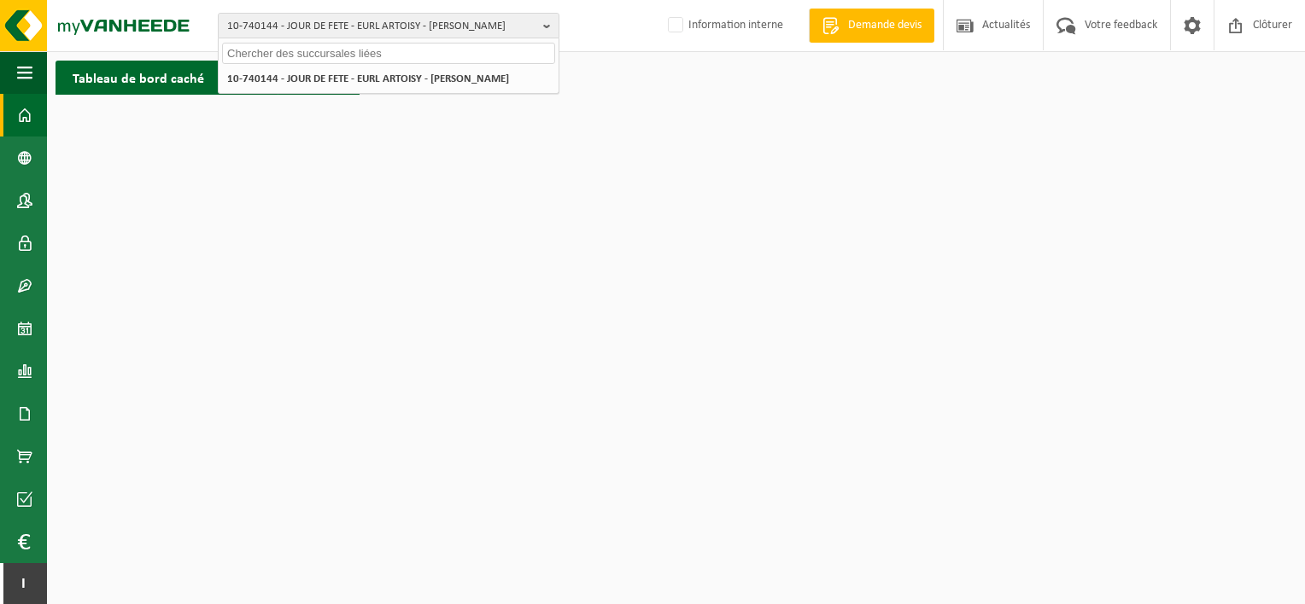
click at [301, 54] on input "text" at bounding box center [388, 53] width 333 height 21
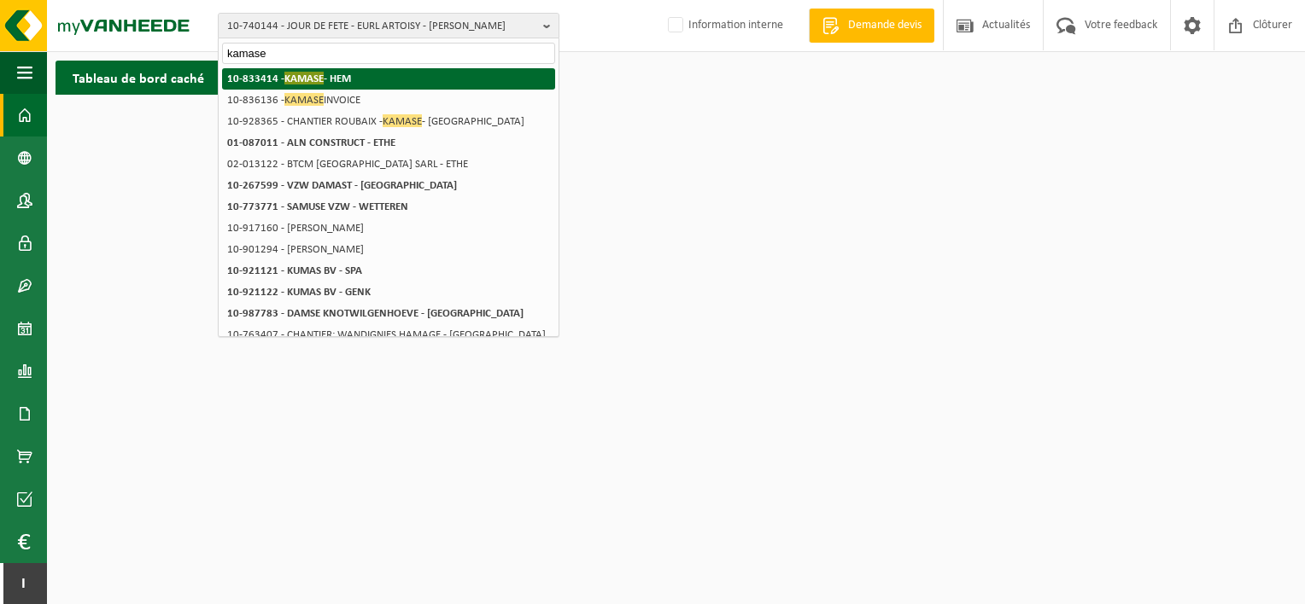
type input "kamase"
click at [376, 72] on li "10-833414 - KAMASE - HEM" at bounding box center [388, 78] width 333 height 21
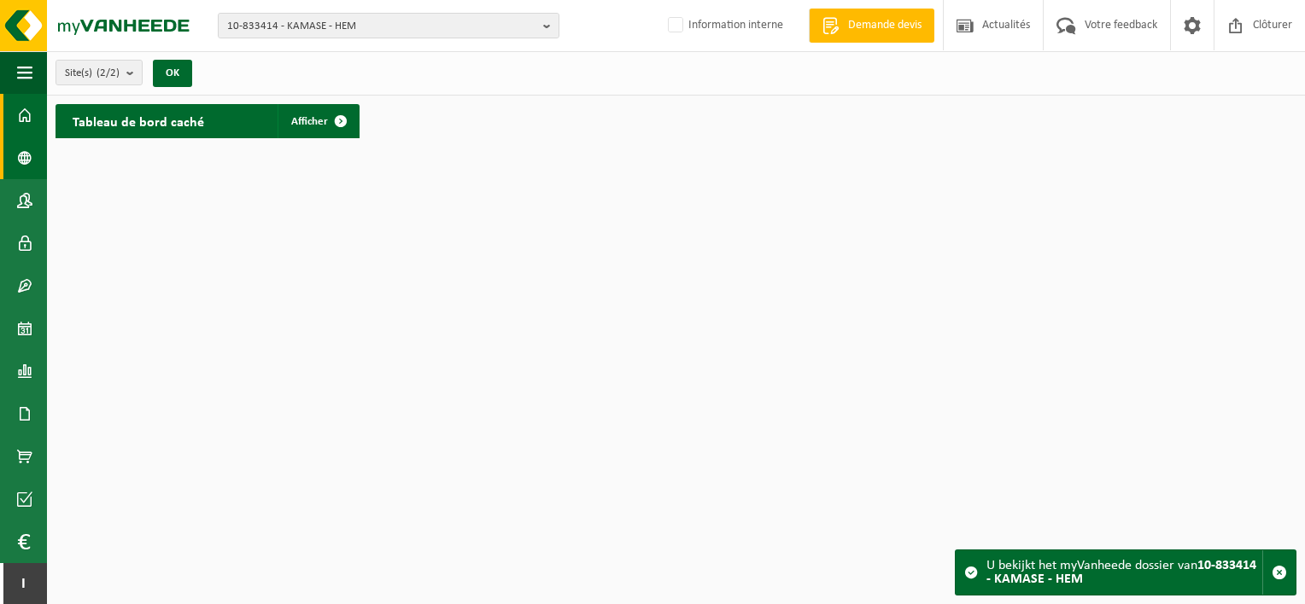
click at [37, 149] on link "Données de l'entrepr..." at bounding box center [23, 158] width 47 height 43
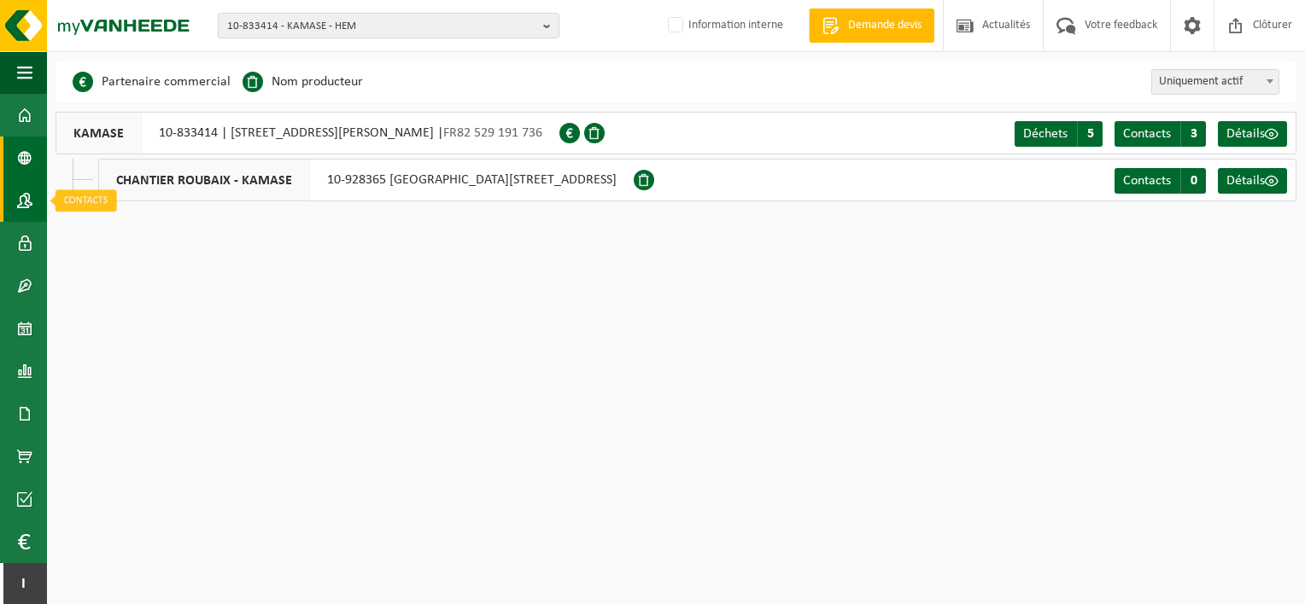
click at [26, 192] on span at bounding box center [24, 200] width 15 height 43
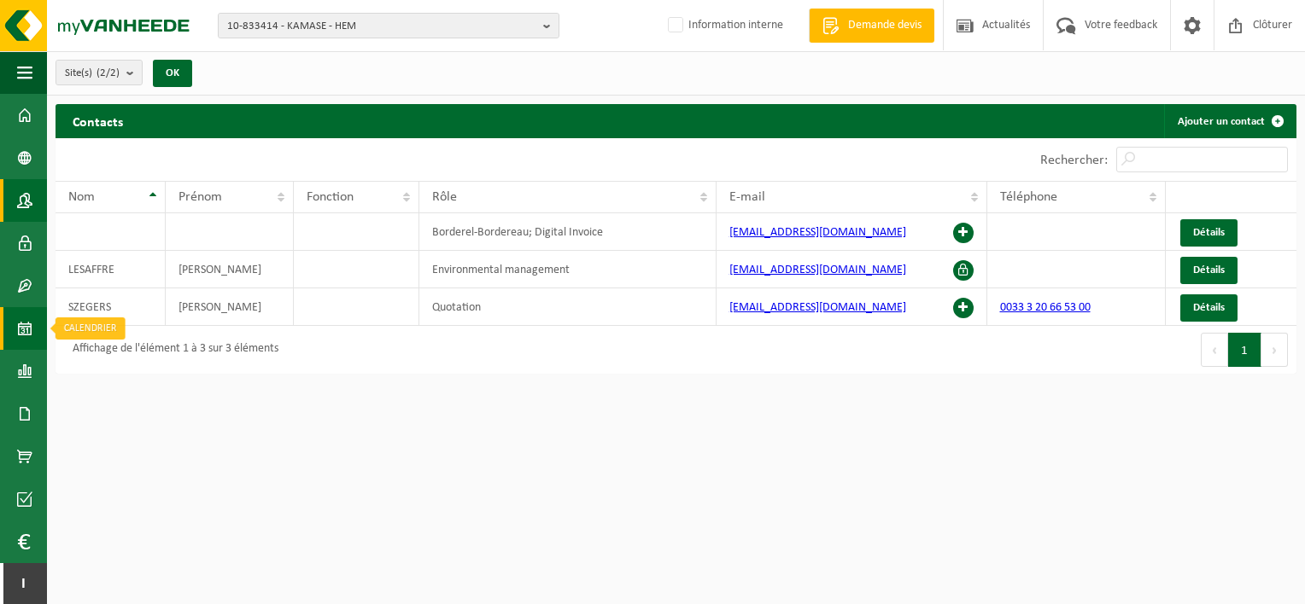
click at [31, 332] on span at bounding box center [24, 328] width 15 height 43
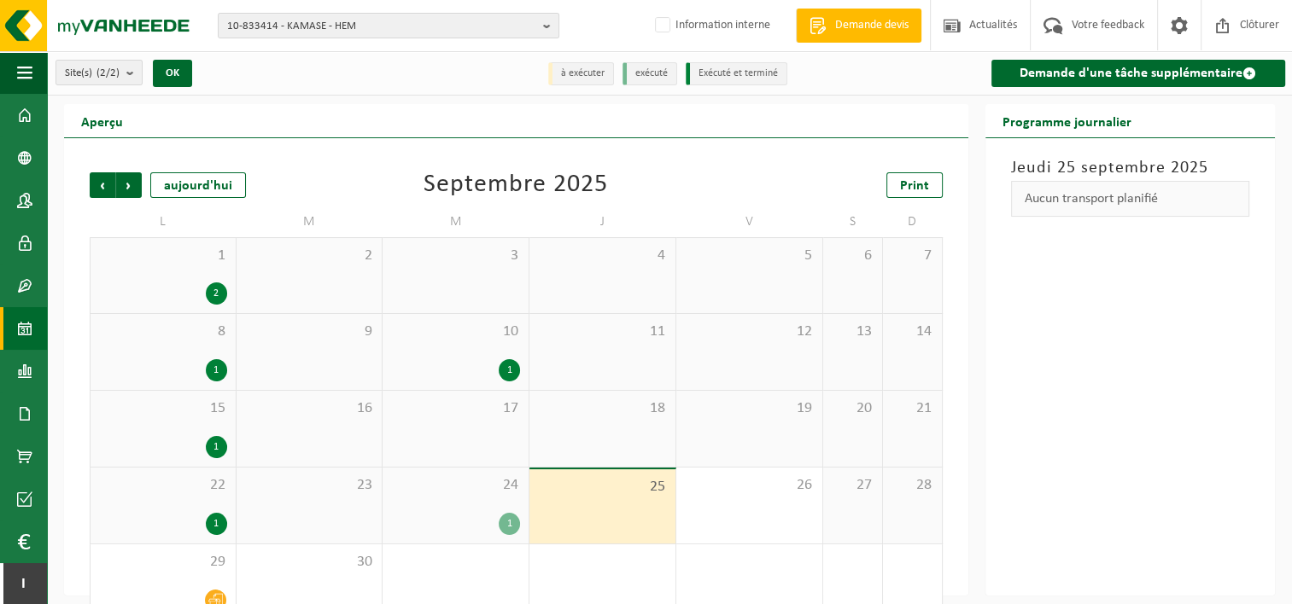
click at [220, 287] on div "2" at bounding box center [216, 294] width 21 height 22
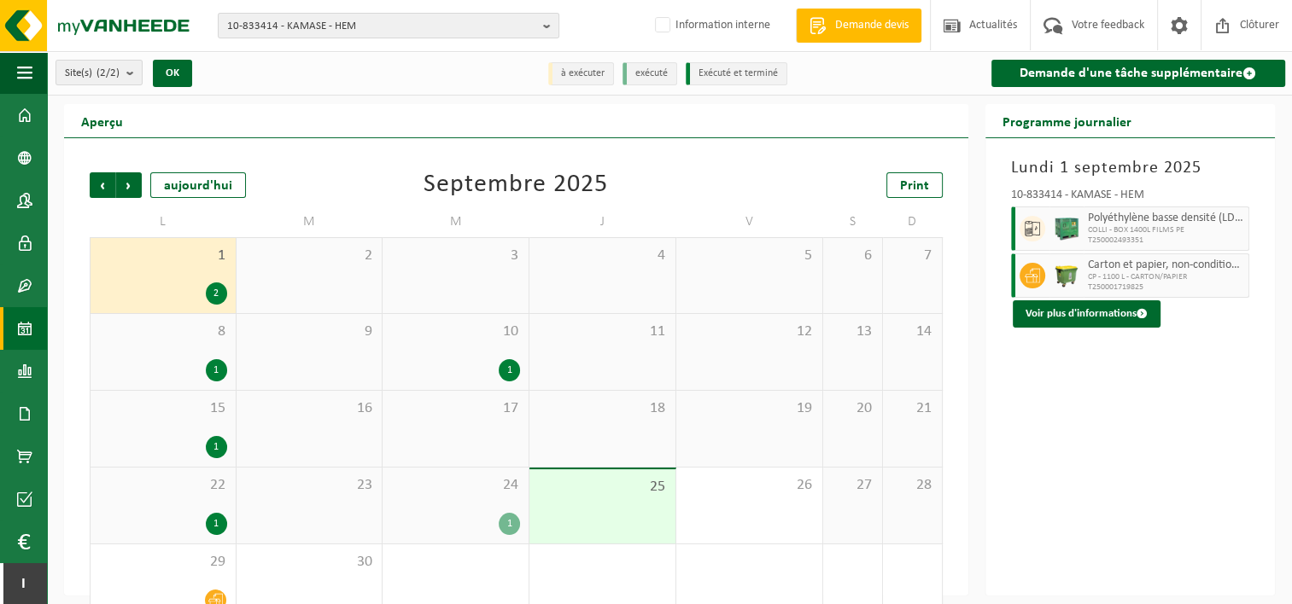
click at [225, 367] on div "1" at bounding box center [216, 370] width 21 height 22
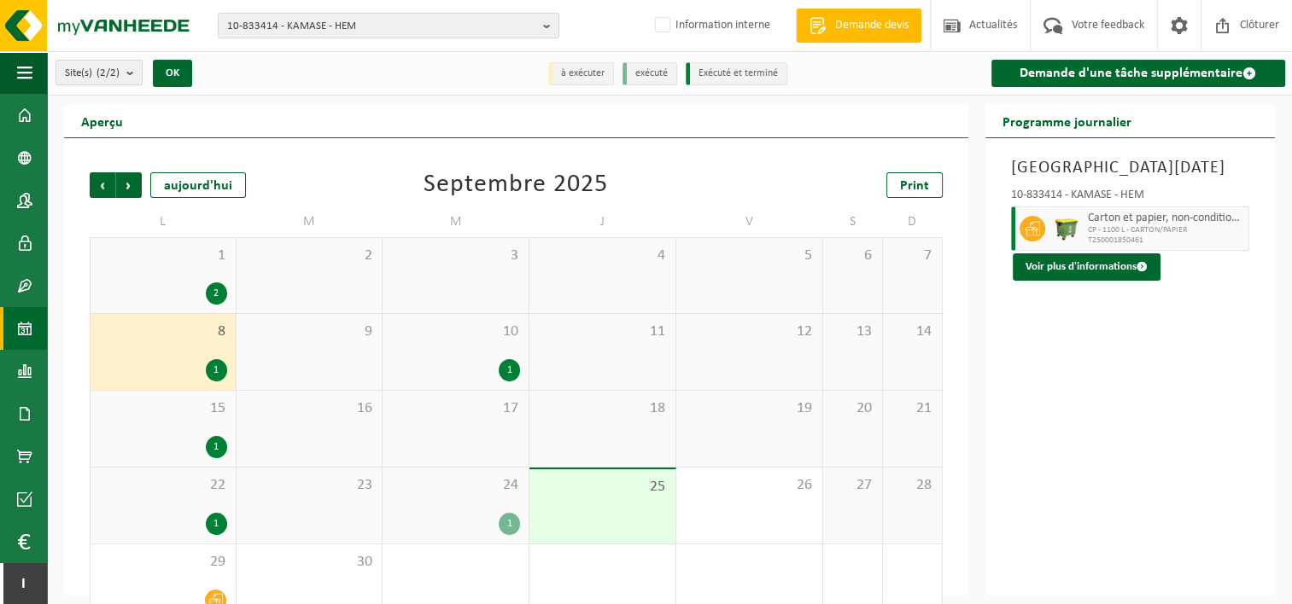
click at [210, 441] on div "1" at bounding box center [216, 447] width 21 height 22
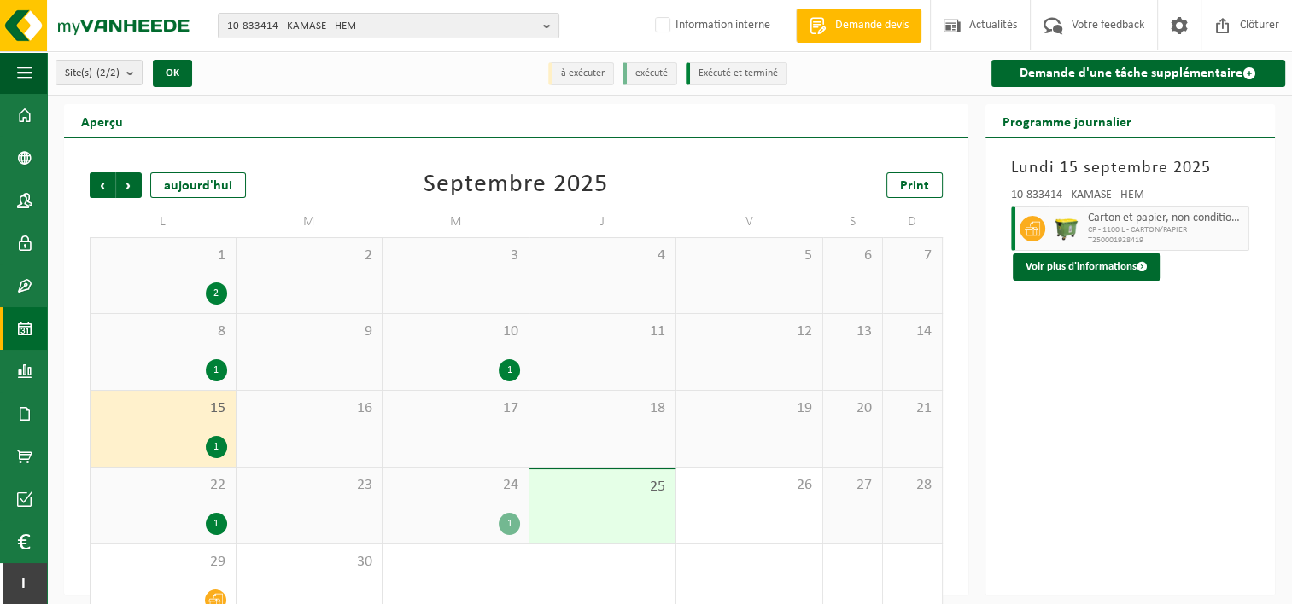
scroll to position [33, 0]
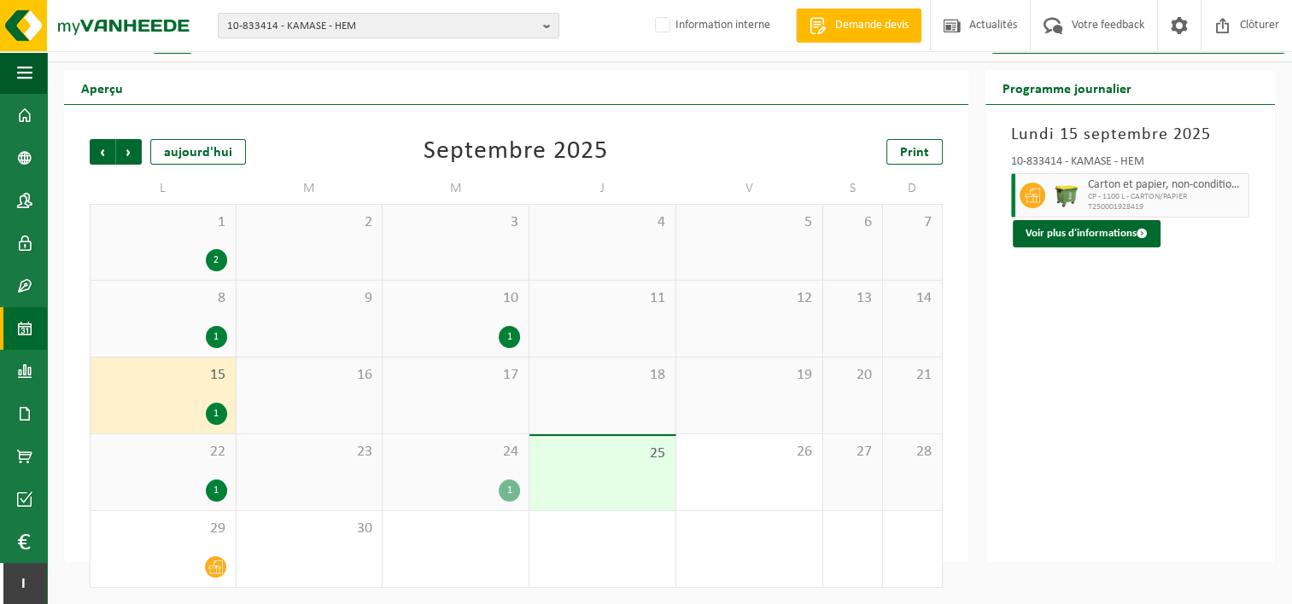
click at [213, 487] on div "1" at bounding box center [216, 491] width 21 height 22
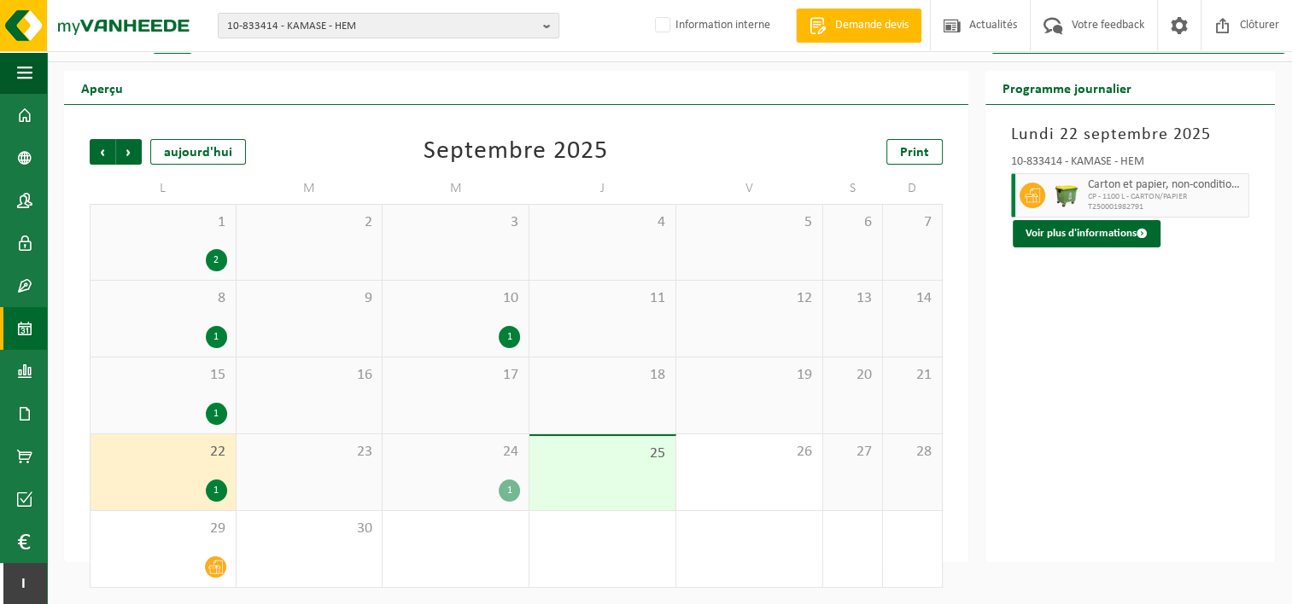
click at [511, 334] on div "1" at bounding box center [509, 337] width 21 height 22
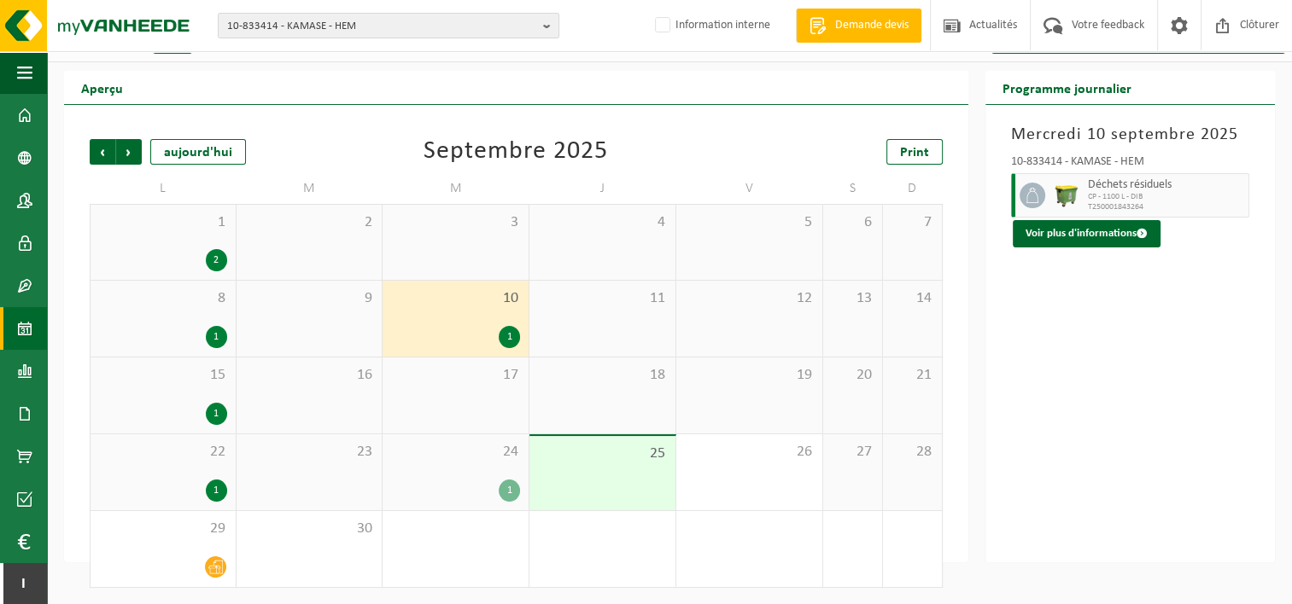
click at [512, 485] on div "1" at bounding box center [509, 491] width 21 height 22
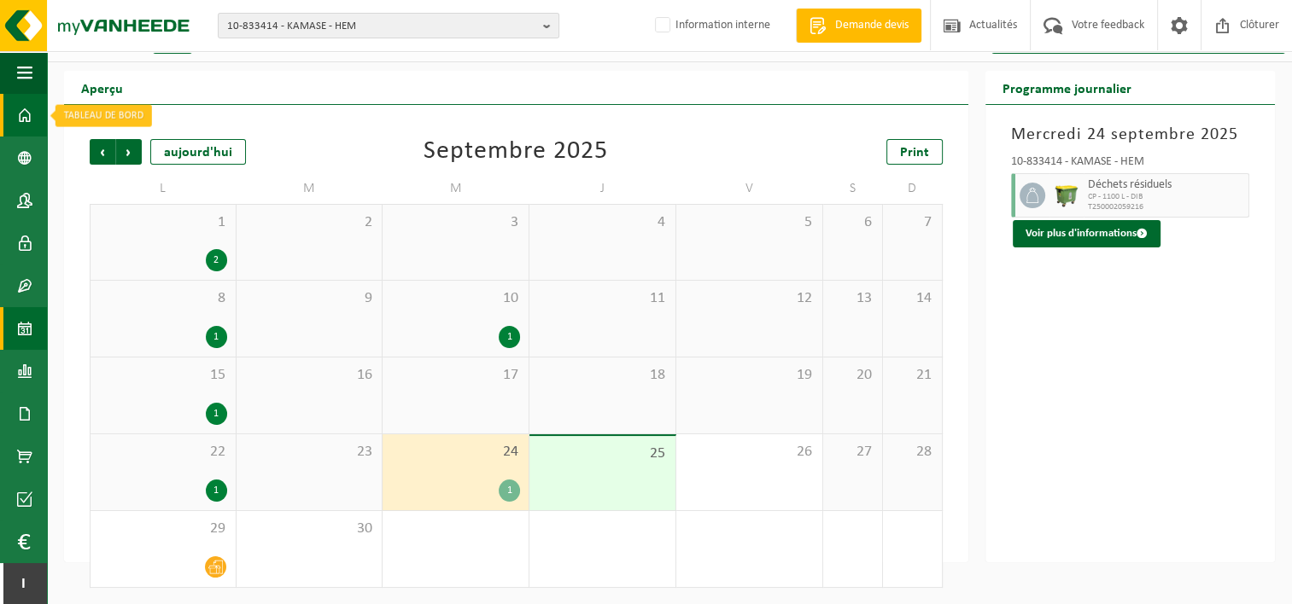
click at [32, 116] on span at bounding box center [24, 115] width 15 height 43
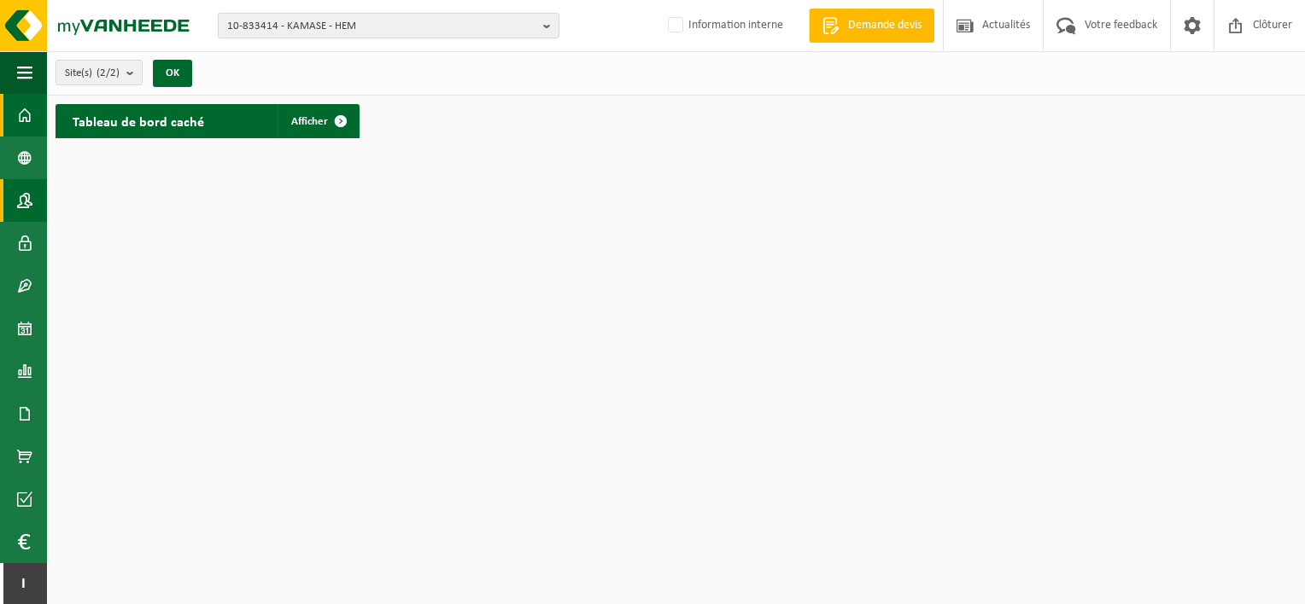
click at [32, 201] on span at bounding box center [24, 200] width 15 height 43
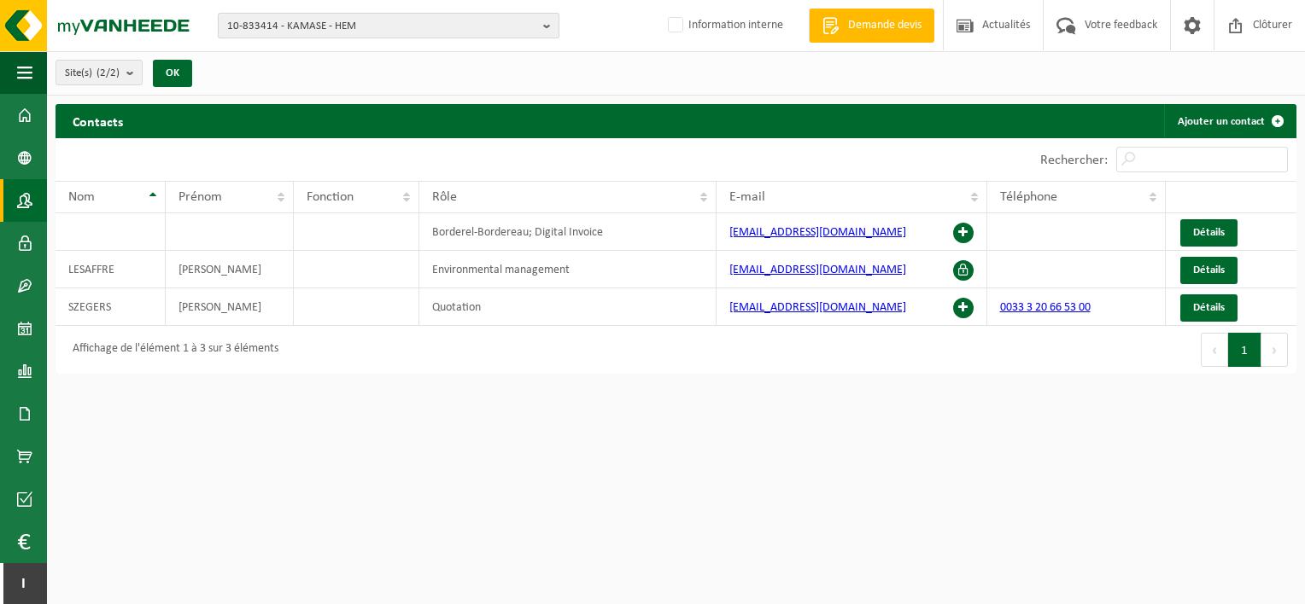
click at [277, 28] on span "10-833414 - KAMASE - HEM" at bounding box center [381, 27] width 309 height 26
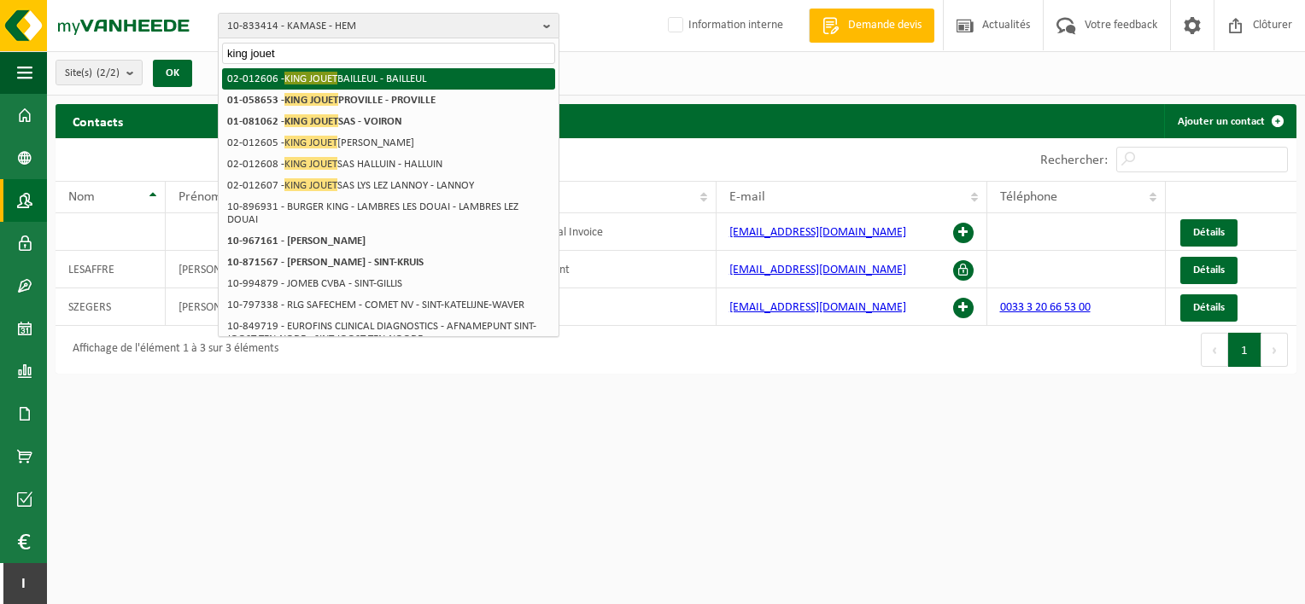
type input "king jouet"
click at [385, 79] on li "02-012606 - KING JOUET BAILLEUL - BAILLEUL" at bounding box center [388, 78] width 333 height 21
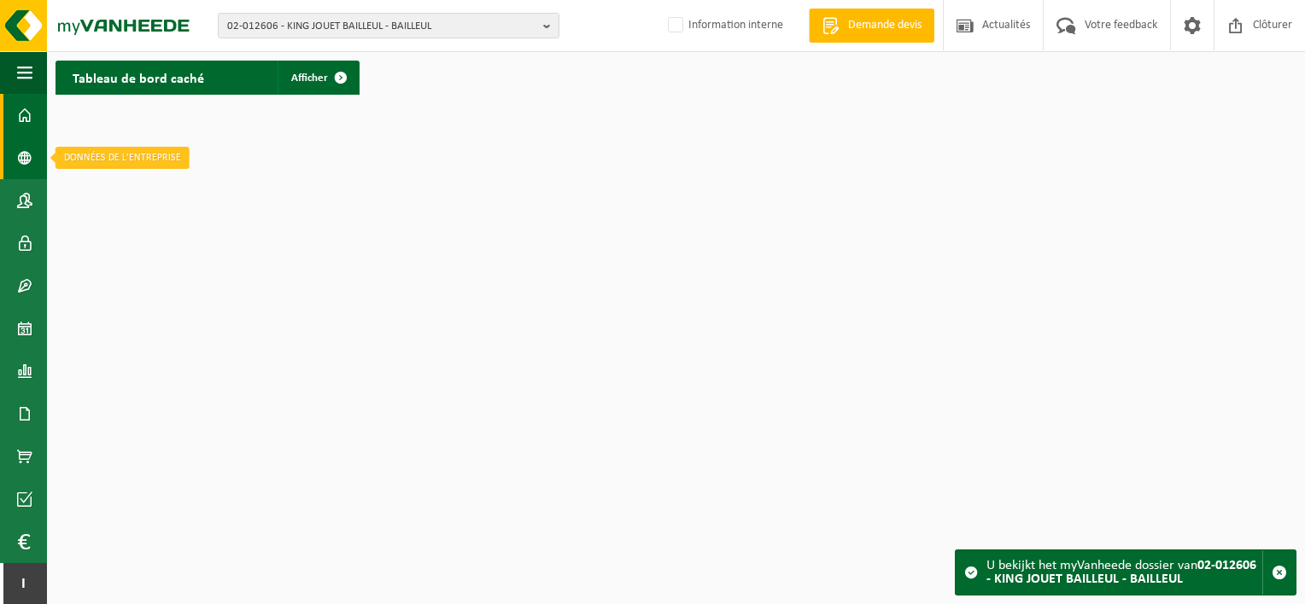
click at [20, 178] on span at bounding box center [24, 158] width 15 height 43
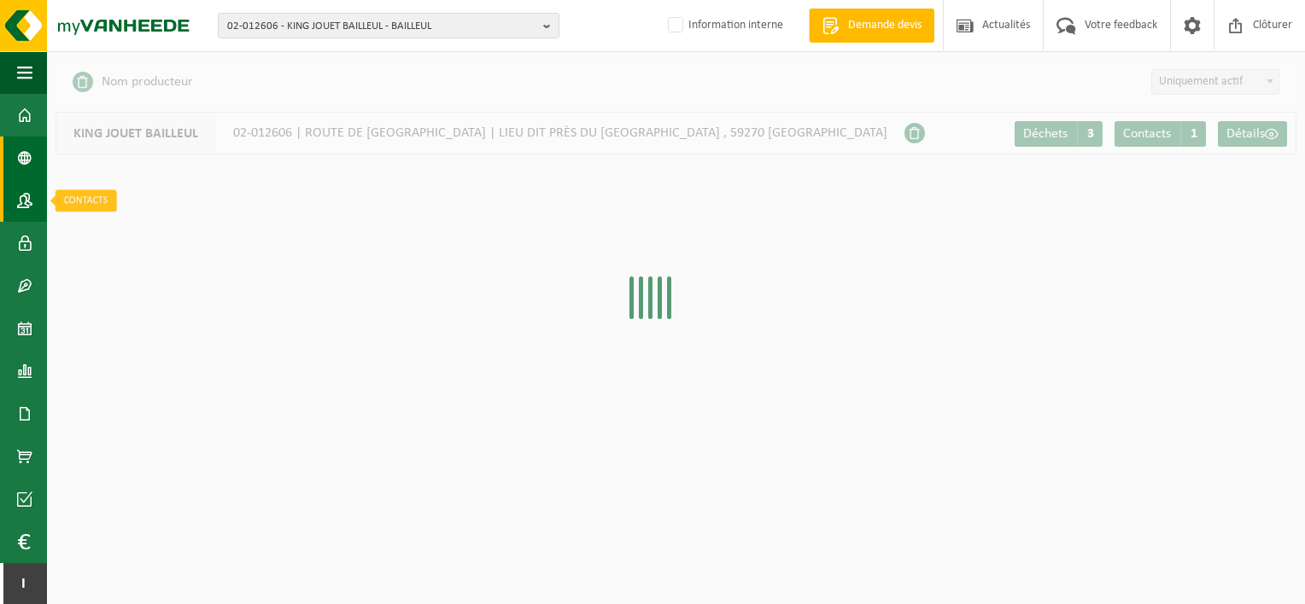
click at [21, 195] on span at bounding box center [24, 200] width 15 height 43
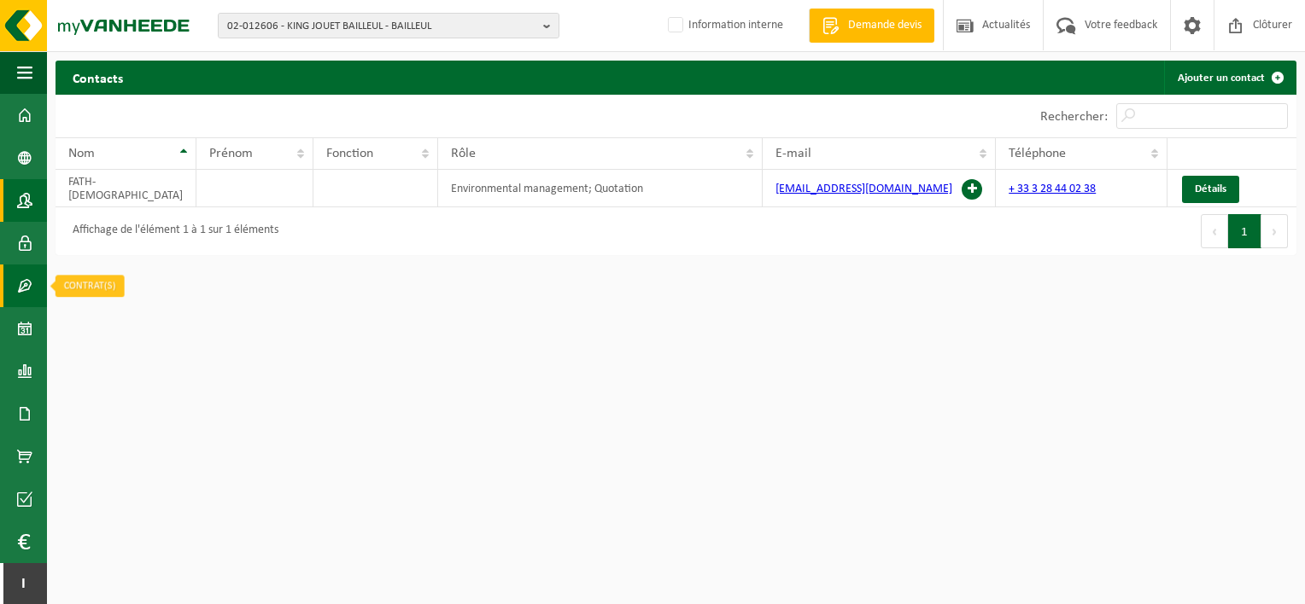
click at [21, 277] on span at bounding box center [24, 286] width 15 height 43
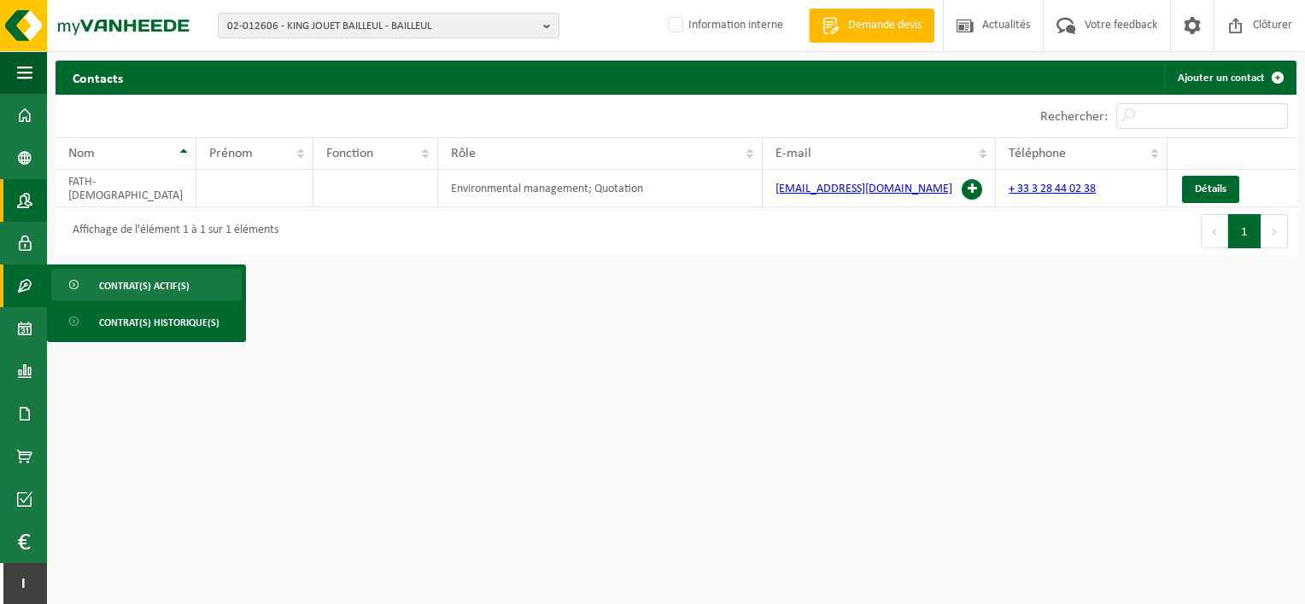
click at [133, 283] on span "Contrat(s) actif(s)" at bounding box center [144, 286] width 90 height 32
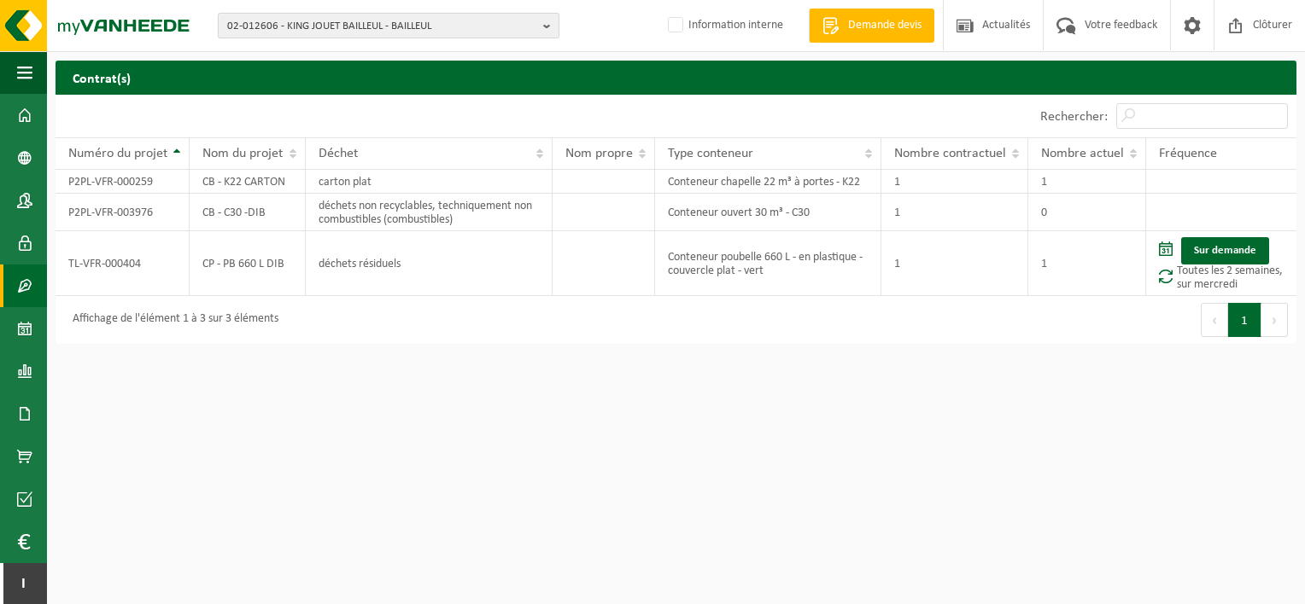
click at [295, 22] on span "02-012606 - KING JOUET BAILLEUL - BAILLEUL" at bounding box center [381, 27] width 309 height 26
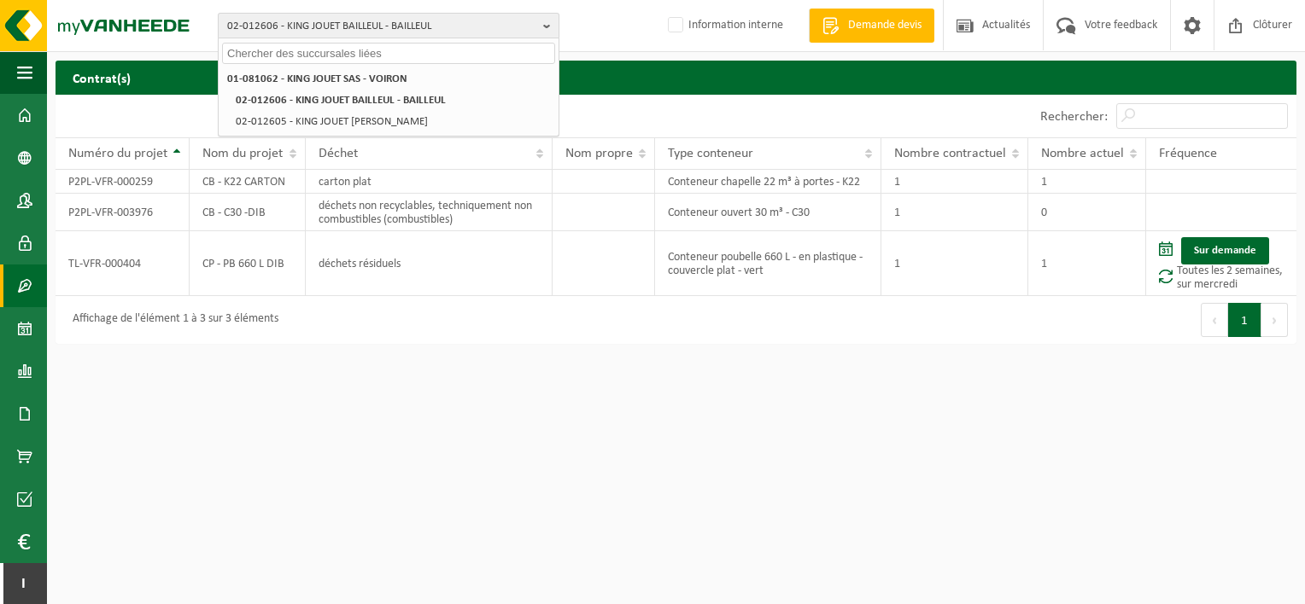
type input "i"
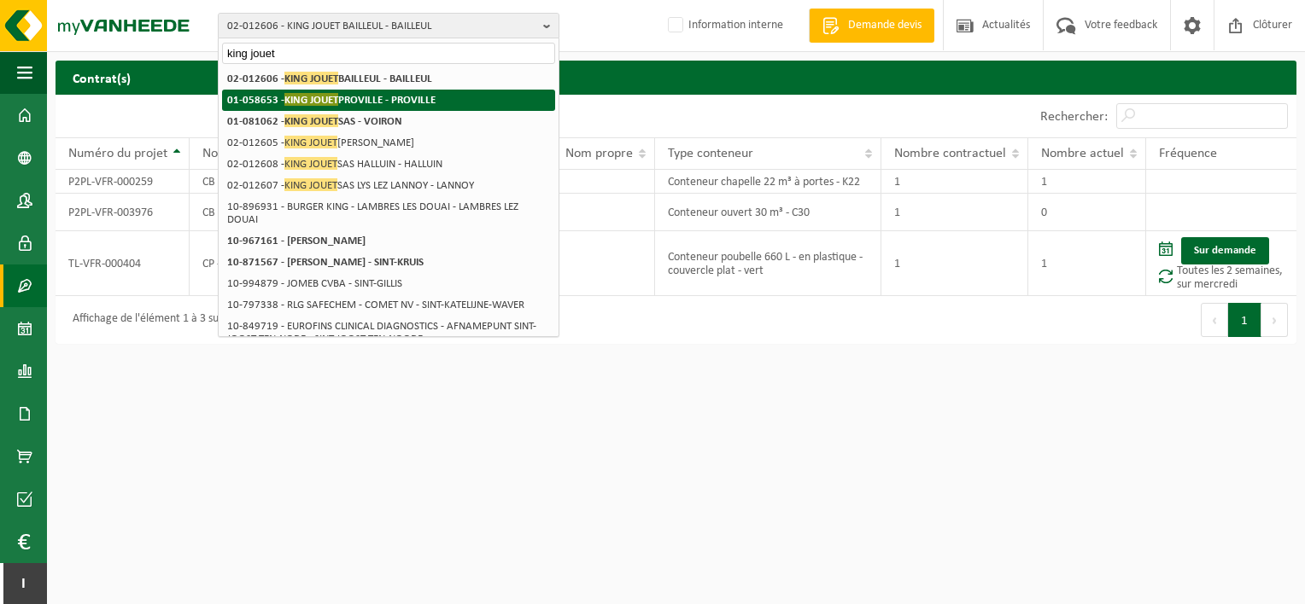
type input "king jouet"
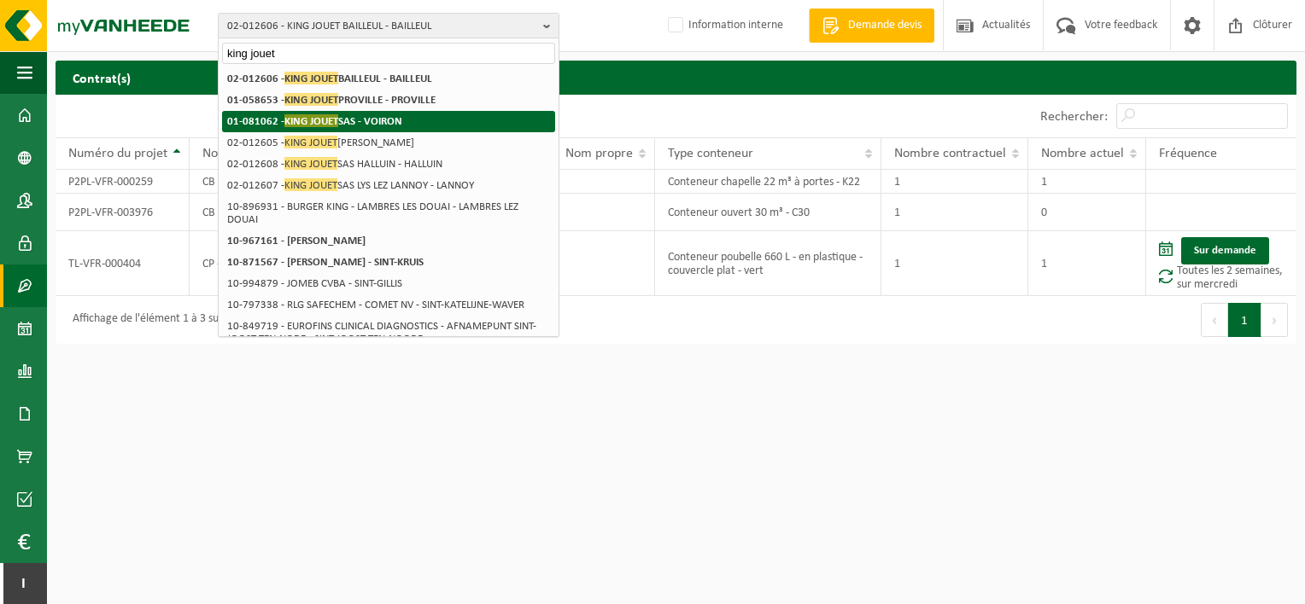
click at [330, 120] on span "KING JOUET" at bounding box center [311, 120] width 54 height 13
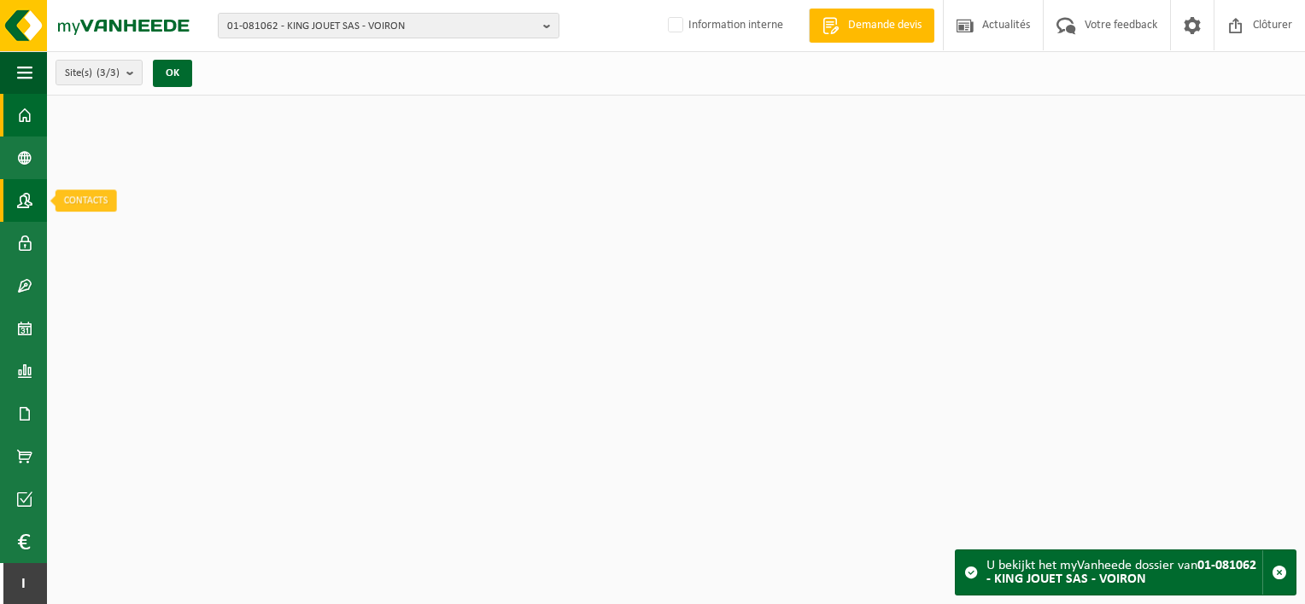
click at [26, 196] on span at bounding box center [24, 200] width 15 height 43
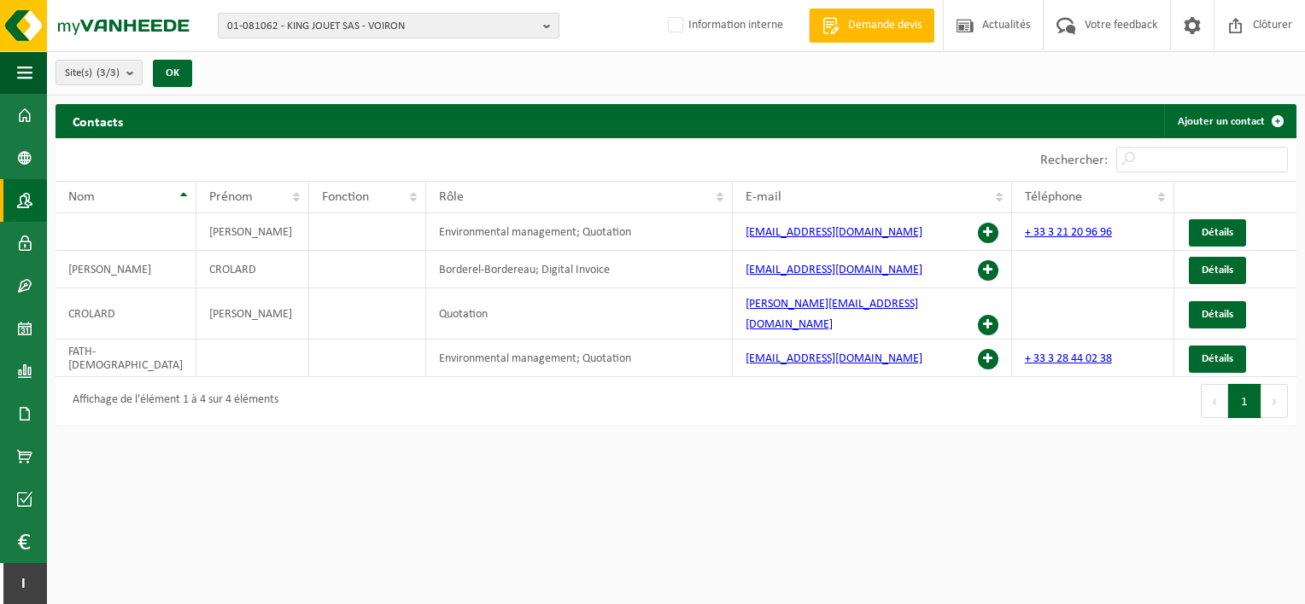
click at [388, 21] on span "01-081062 - KING JOUET SAS - VOIRON" at bounding box center [381, 27] width 309 height 26
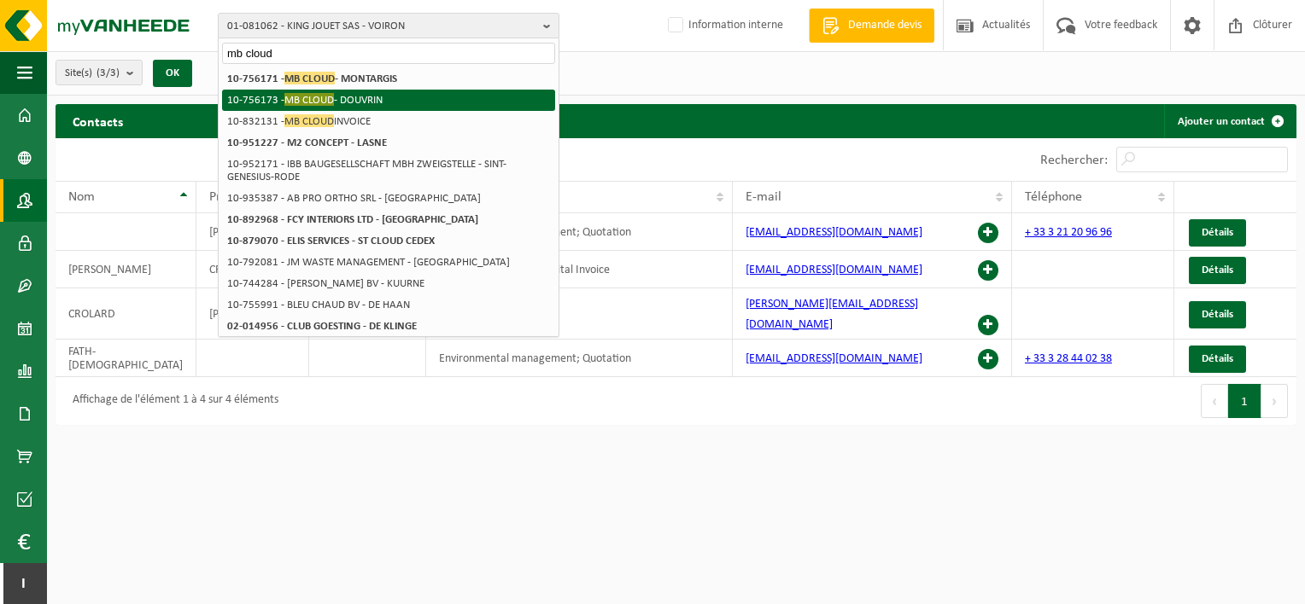
type input "mb cloud"
click at [376, 99] on li "10-756173 - MB CLOUD - DOUVRIN" at bounding box center [388, 100] width 333 height 21
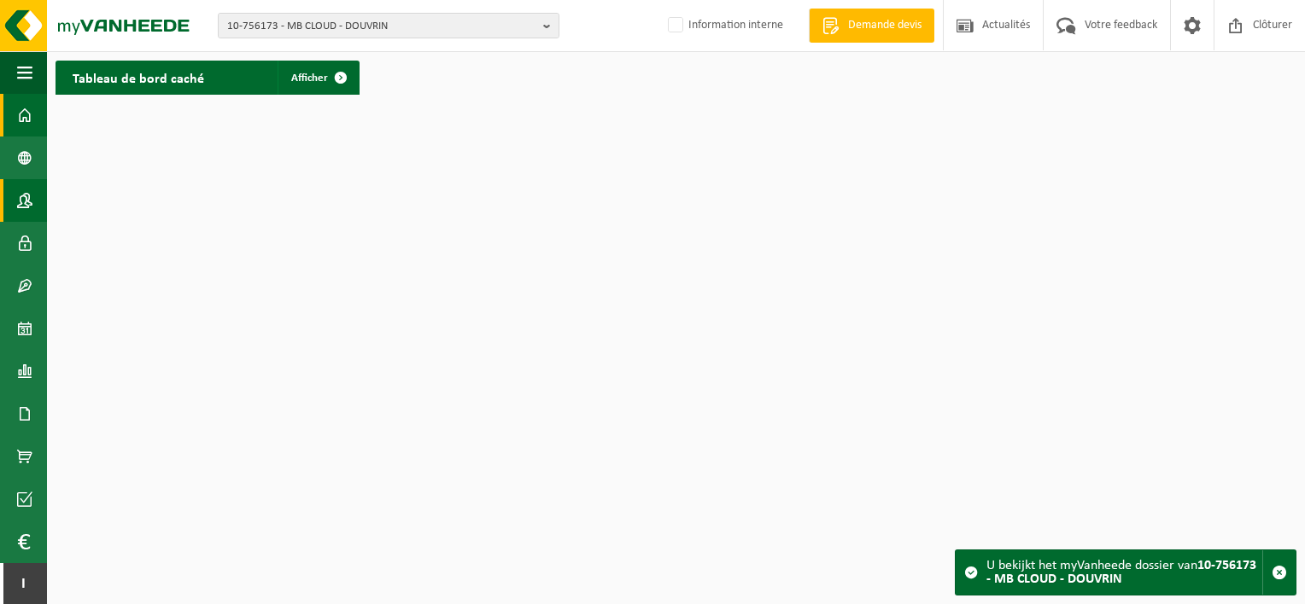
click at [31, 191] on span at bounding box center [24, 200] width 15 height 43
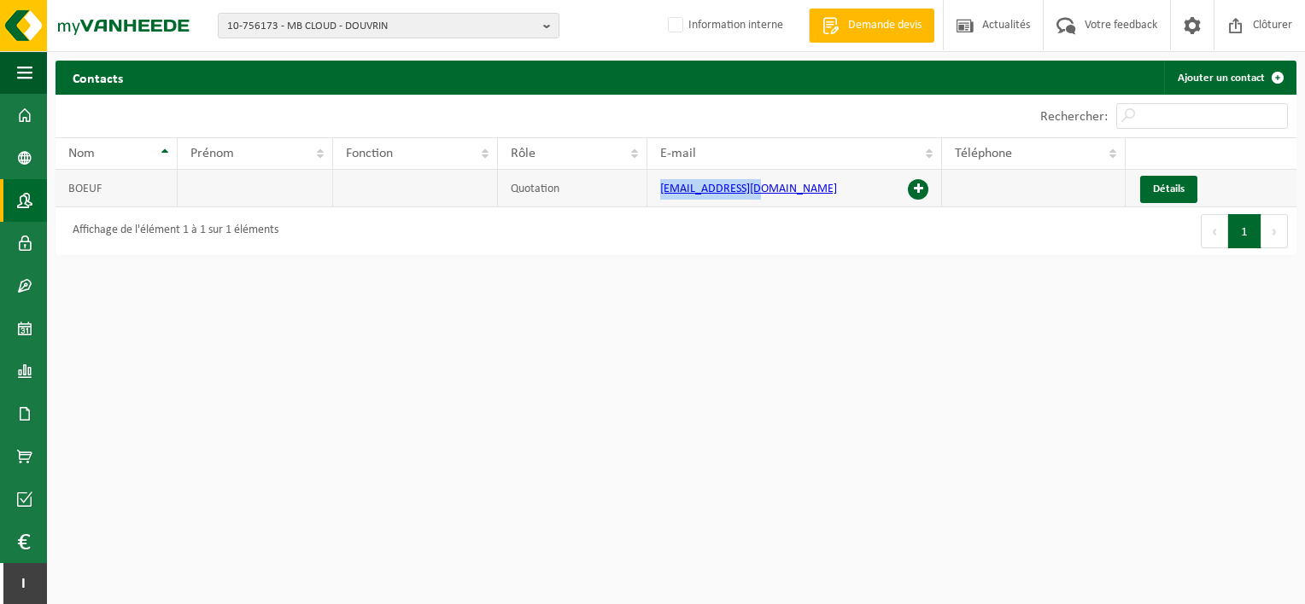
drag, startPoint x: 769, startPoint y: 190, endPoint x: 661, endPoint y: 192, distance: 108.5
click at [661, 192] on td "[EMAIL_ADDRESS][DOMAIN_NAME]" at bounding box center [794, 189] width 295 height 38
drag, startPoint x: 661, startPoint y: 192, endPoint x: 676, endPoint y: 188, distance: 15.9
click at [676, 188] on link "[EMAIL_ADDRESS][DOMAIN_NAME]" at bounding box center [748, 189] width 177 height 13
click at [1052, 439] on html "10-756173 - MB CLOUD - DOUVRIN 10-756171 - MB CLOUD - MONTARGIS 10-756173 - MB …" at bounding box center [652, 302] width 1305 height 604
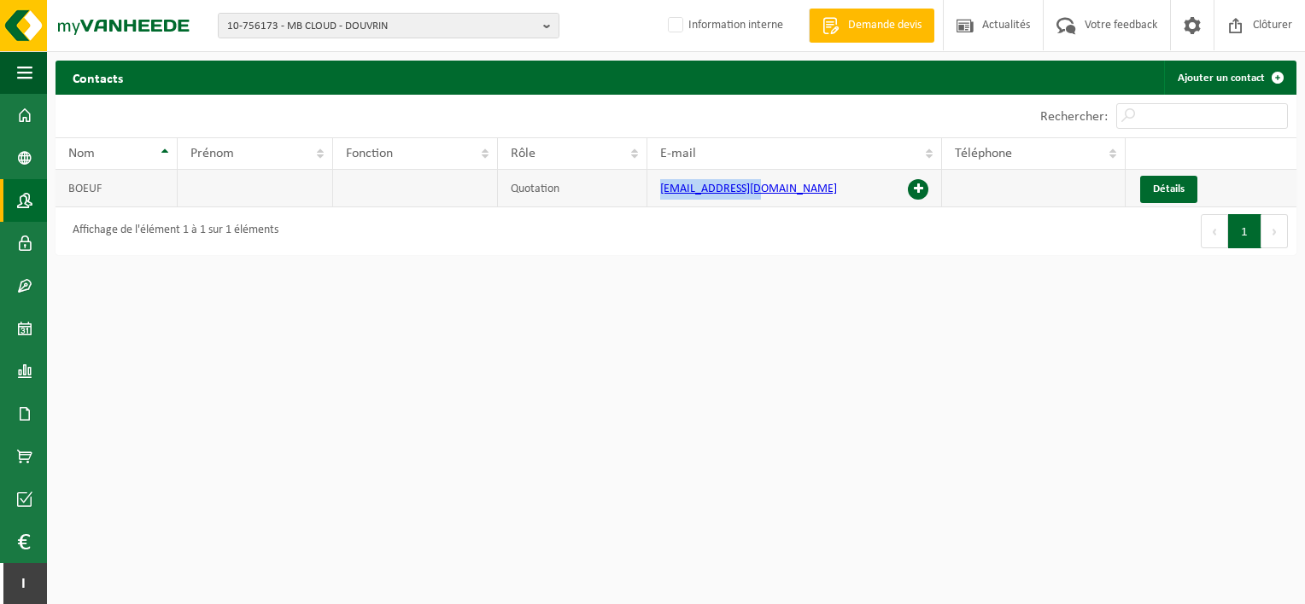
drag, startPoint x: 762, startPoint y: 188, endPoint x: 656, endPoint y: 191, distance: 106.8
click at [656, 191] on td "gboeuf@mbcloud.fr" at bounding box center [794, 189] width 295 height 38
copy link "gboeuf@mbcloud.fr"
click at [24, 283] on span at bounding box center [24, 286] width 15 height 43
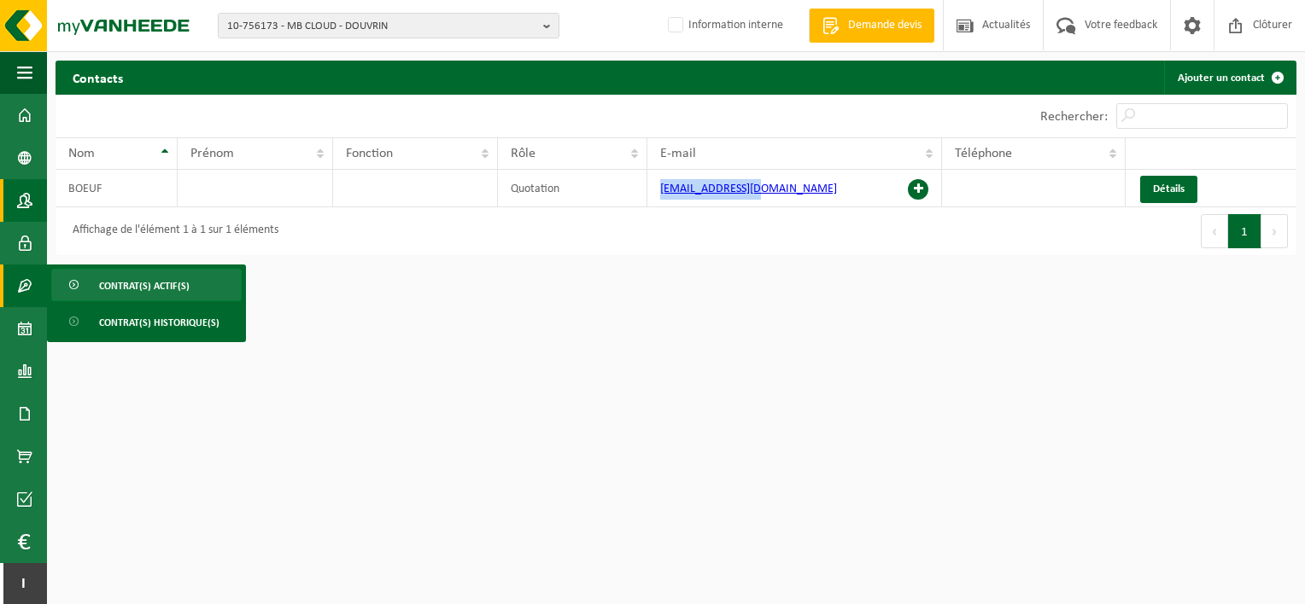
click at [96, 281] on link "Contrat(s) actif(s)" at bounding box center [146, 285] width 190 height 32
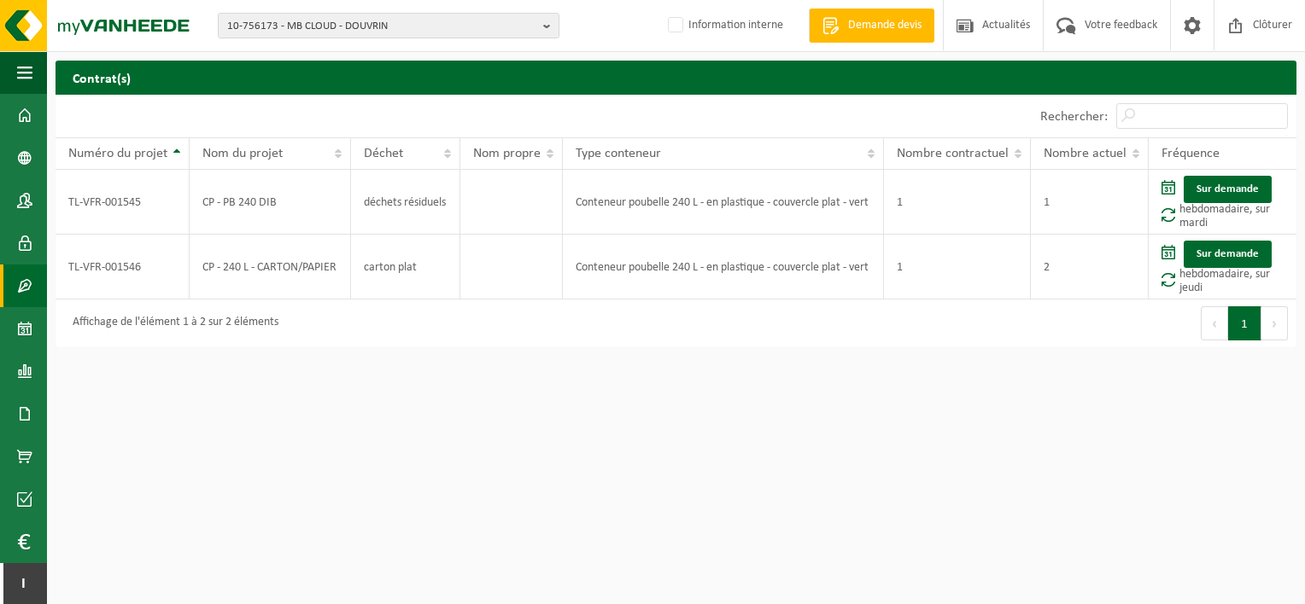
click at [314, 8] on div "10-756173 - MB CLOUD - DOUVRIN 10-756171 - MB CLOUD - MONTARGIS 10-756173 - MB …" at bounding box center [652, 26] width 1305 height 52
click at [309, 27] on span "10-756173 - MB CLOUD - DOUVRIN" at bounding box center [381, 27] width 309 height 26
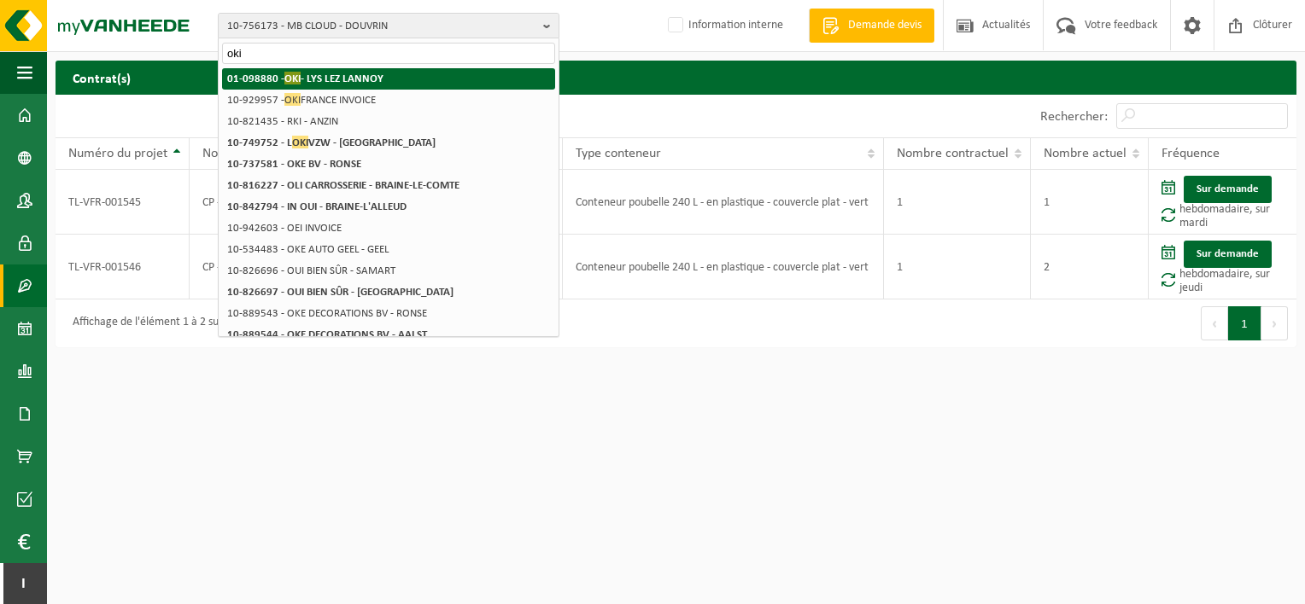
type input "oki"
click at [324, 76] on strong "01-098880 - OKI - LYS LEZ LANNOY" at bounding box center [305, 78] width 156 height 13
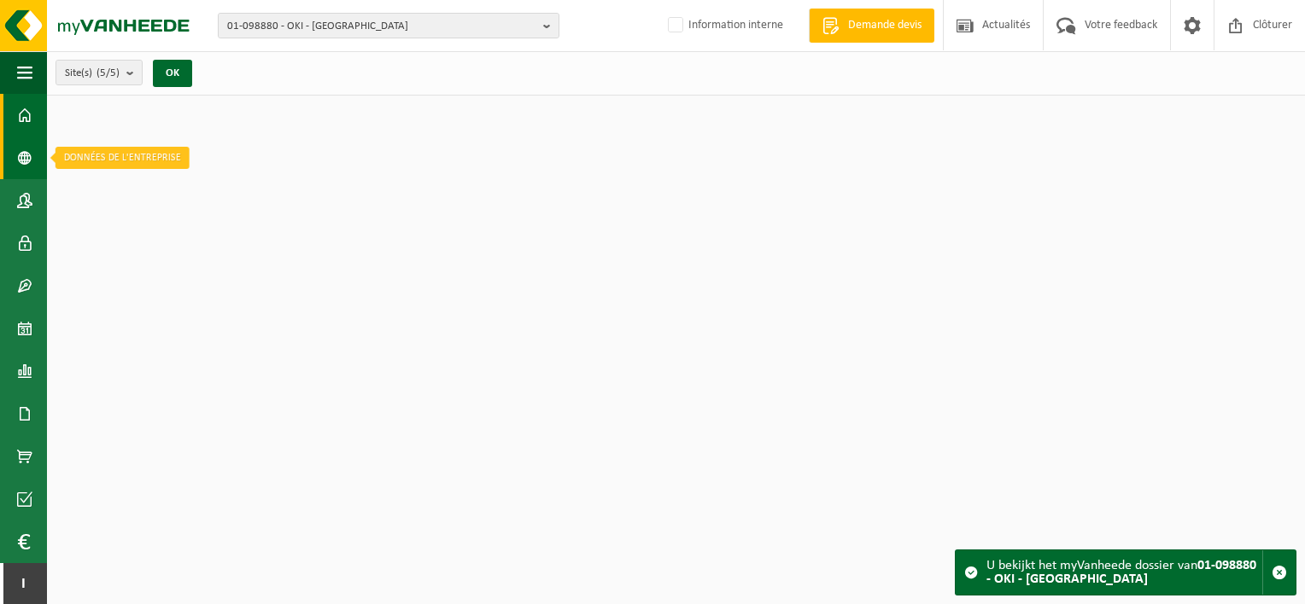
click at [24, 159] on span at bounding box center [24, 158] width 15 height 43
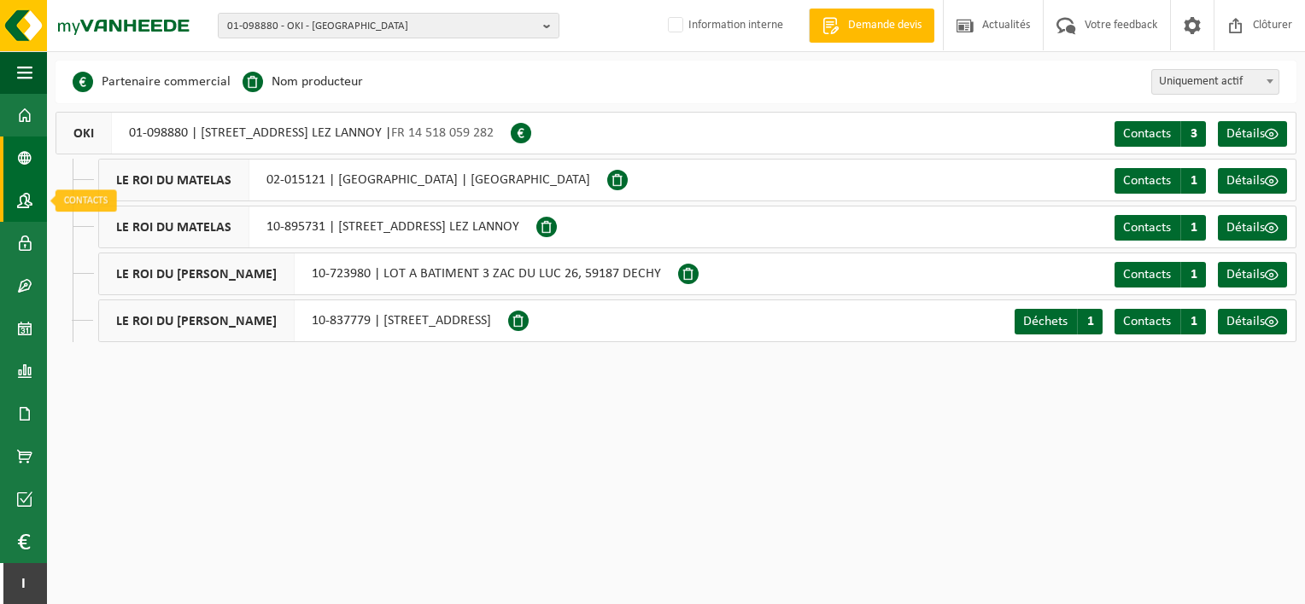
click at [33, 205] on link "Contacts" at bounding box center [23, 200] width 47 height 43
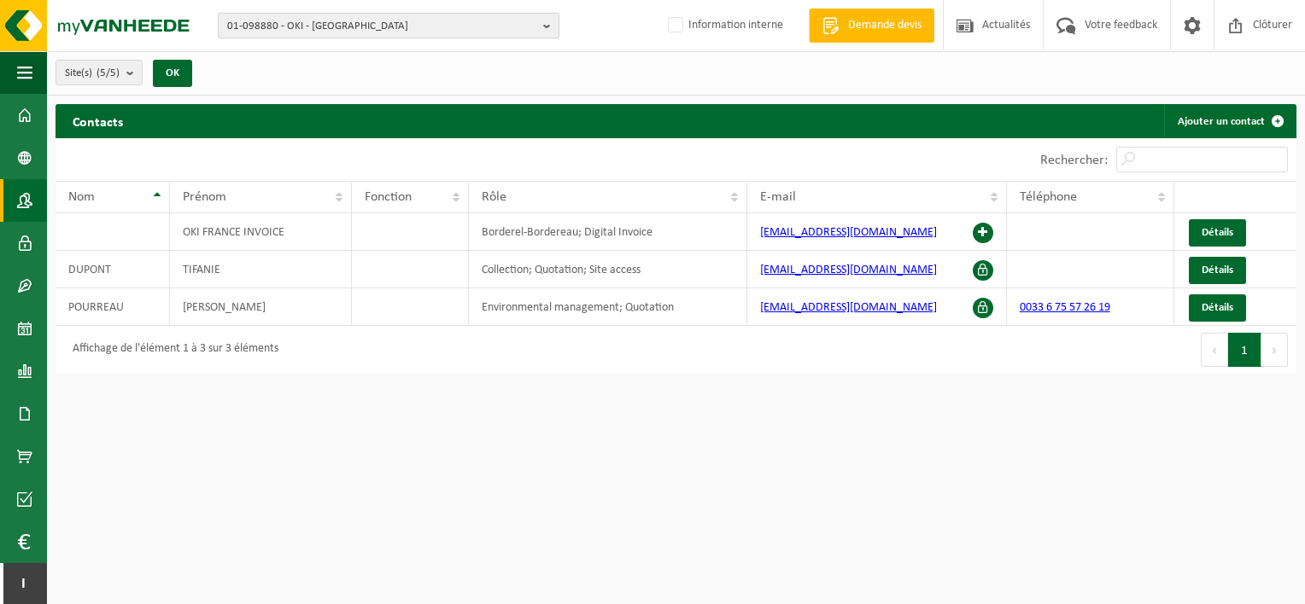
click at [307, 22] on span "01-098880 - OKI - [GEOGRAPHIC_DATA]" at bounding box center [381, 27] width 309 height 26
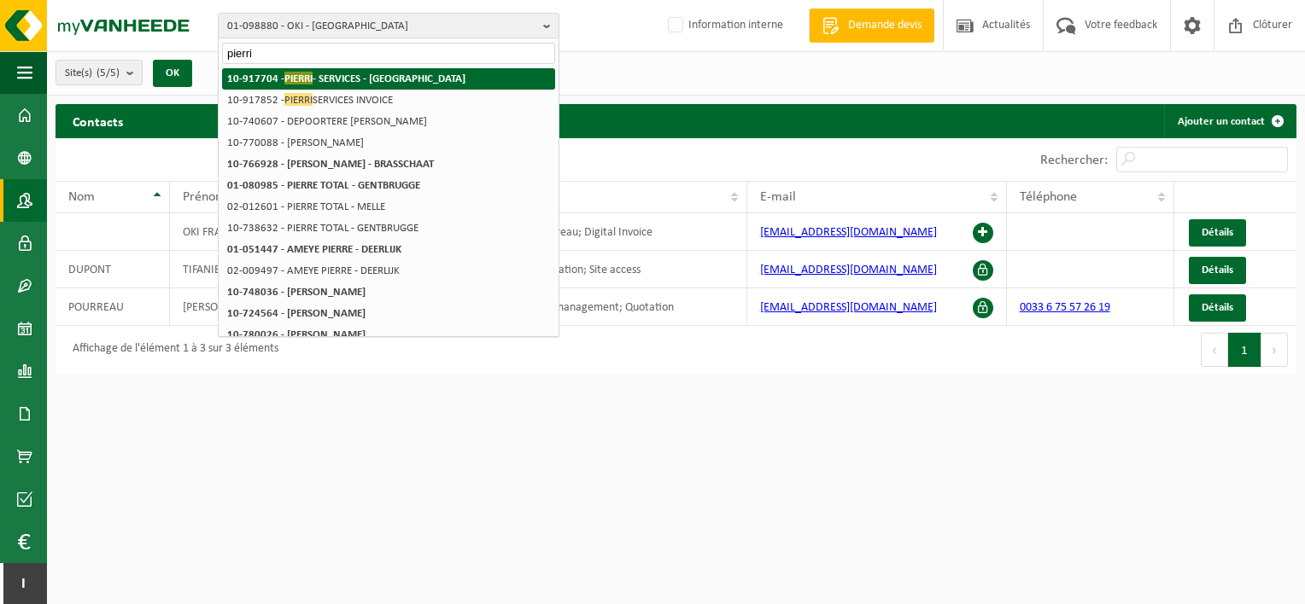
type input "pierri"
click at [362, 75] on strong "10-917704 - PIERRI - SERVICES - PARIS 18EME ARRONDISSEMENT" at bounding box center [346, 78] width 238 height 13
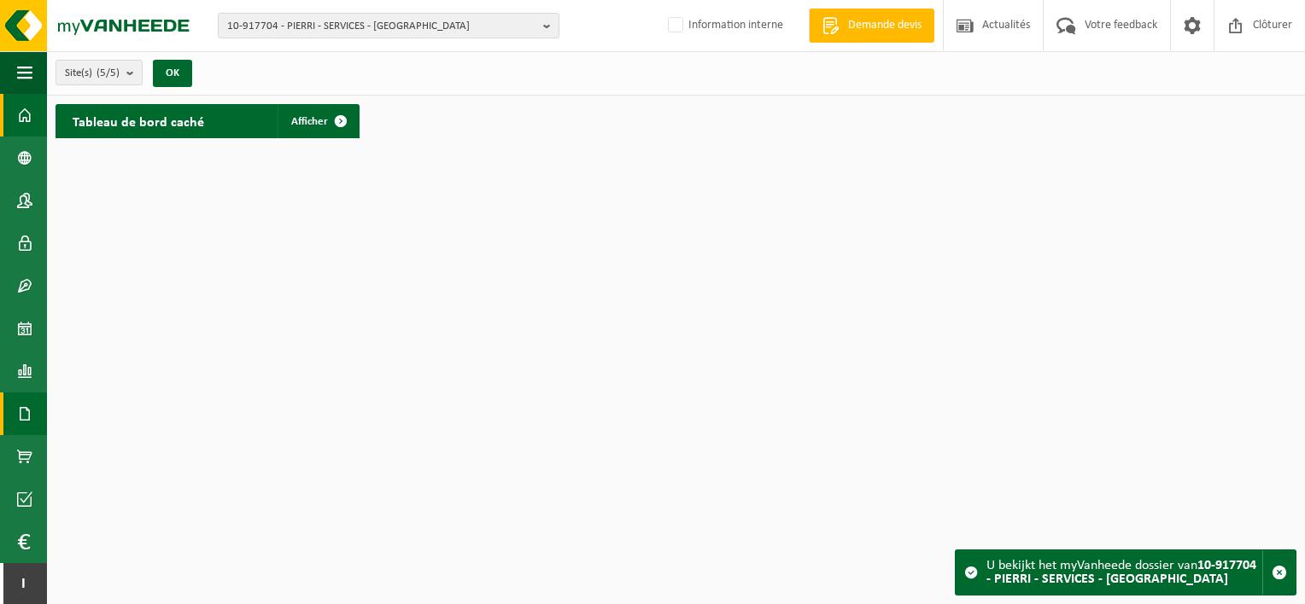
click at [29, 417] on span at bounding box center [24, 414] width 15 height 43
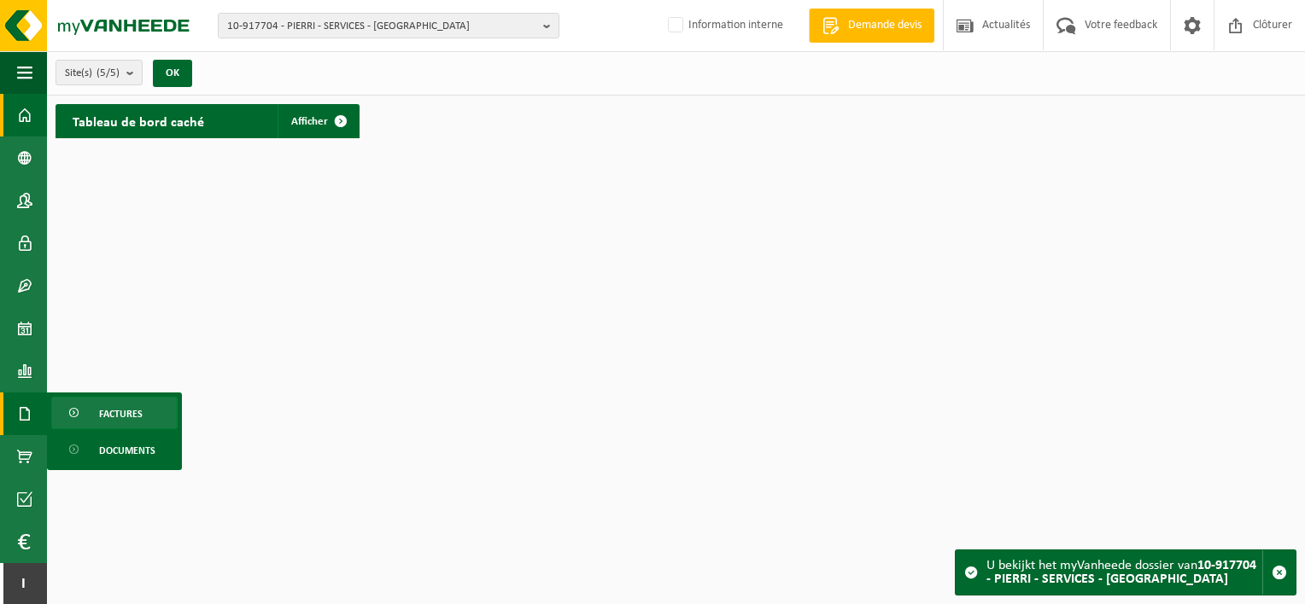
click at [112, 413] on span "Factures" at bounding box center [121, 414] width 44 height 32
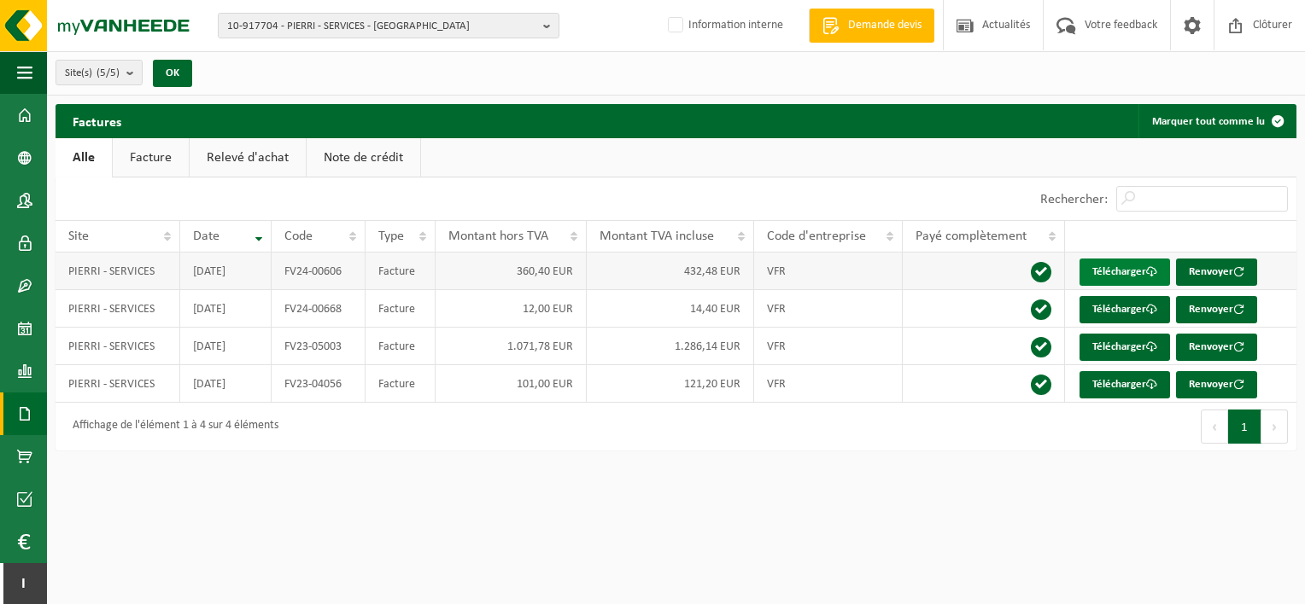
click at [1130, 268] on link "Télécharger" at bounding box center [1124, 272] width 90 height 27
click at [417, 19] on span "10-917704 - PIERRI - SERVICES - PARIS 18EME ARRONDISSEMENT" at bounding box center [381, 27] width 309 height 26
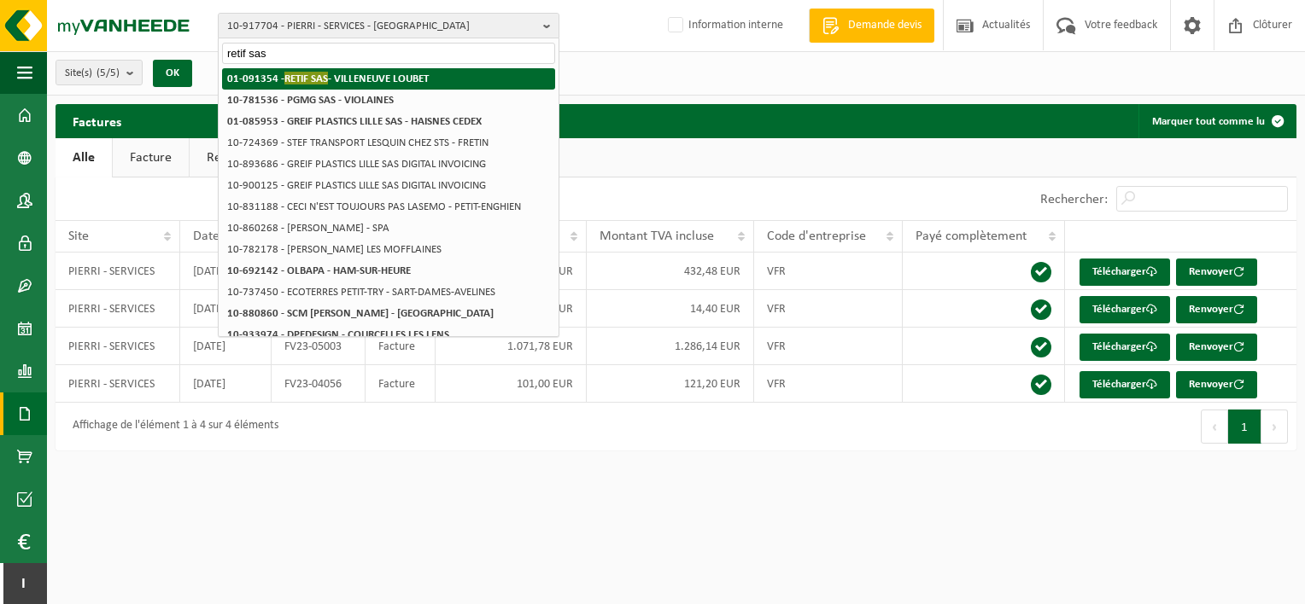
type input "retif sas"
click at [408, 68] on li "01-091354 - RETIF SAS - VILLENEUVE LOUBET" at bounding box center [388, 78] width 333 height 21
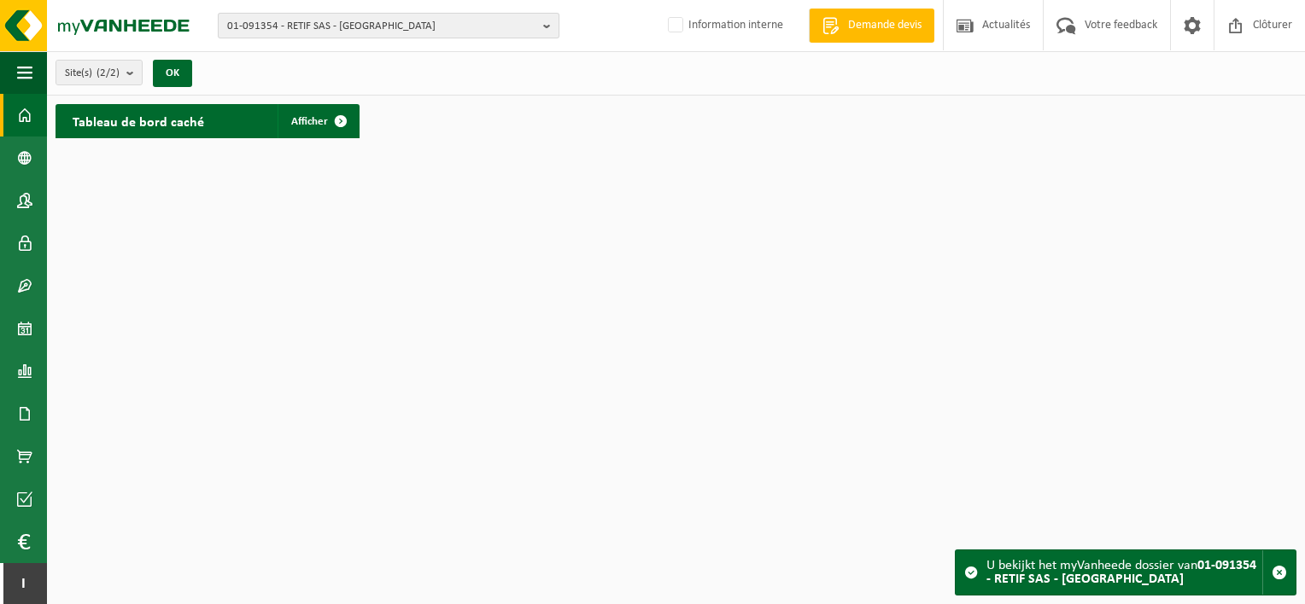
click at [336, 23] on span "01-091354 - RETIF SAS - [GEOGRAPHIC_DATA]" at bounding box center [381, 27] width 309 height 26
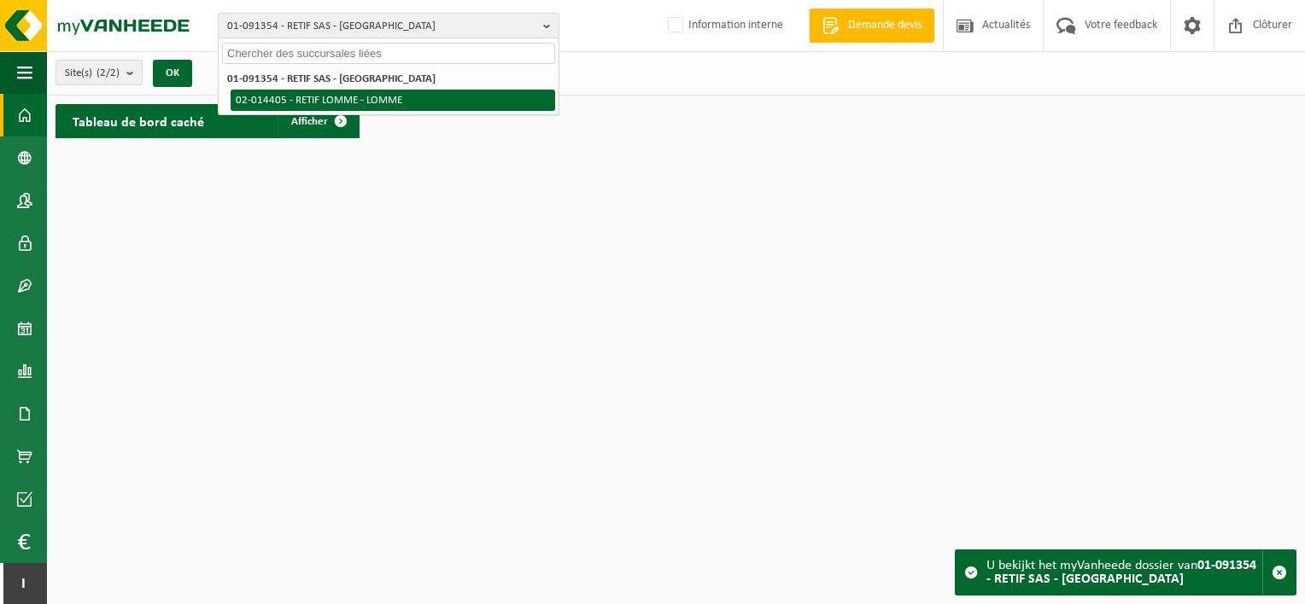
click at [328, 97] on li "02-014405 - RETIF LOMME - LOMME" at bounding box center [393, 100] width 324 height 21
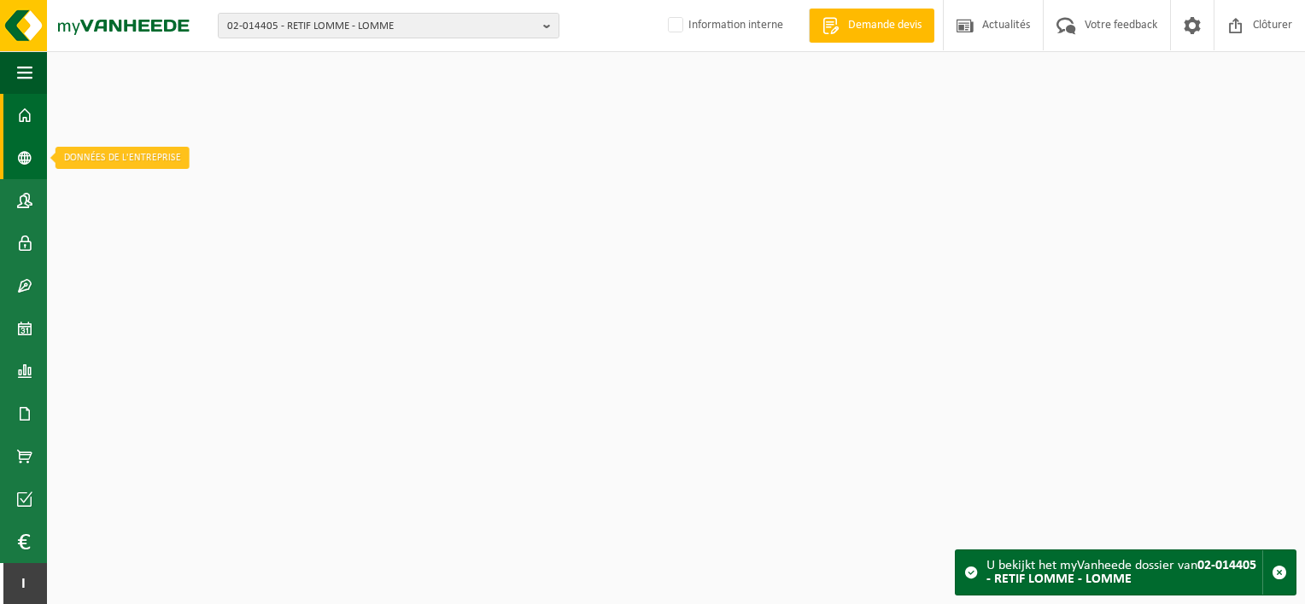
click at [26, 156] on span at bounding box center [24, 158] width 15 height 43
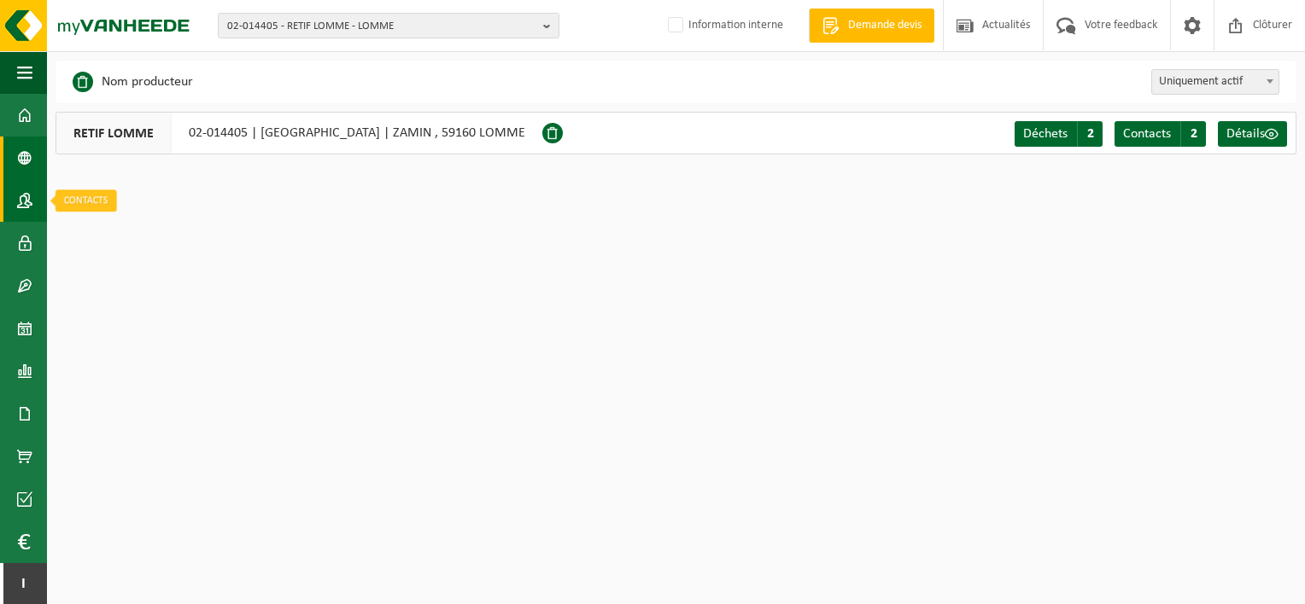
click at [30, 200] on span at bounding box center [24, 200] width 15 height 43
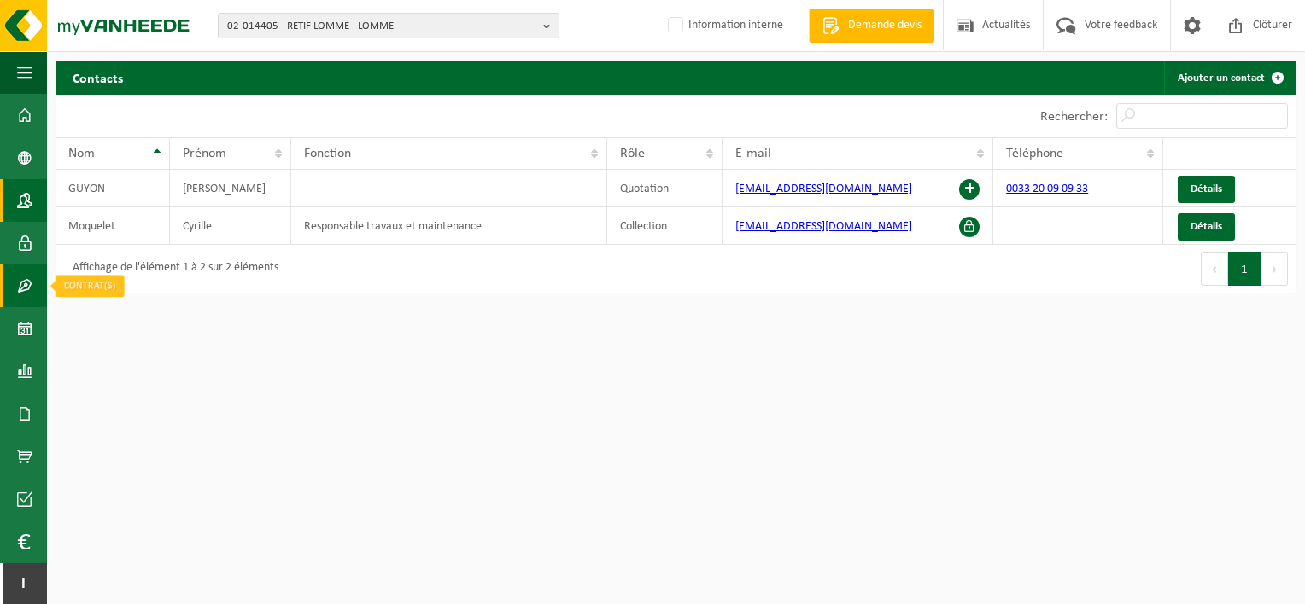
click at [17, 283] on span at bounding box center [24, 286] width 15 height 43
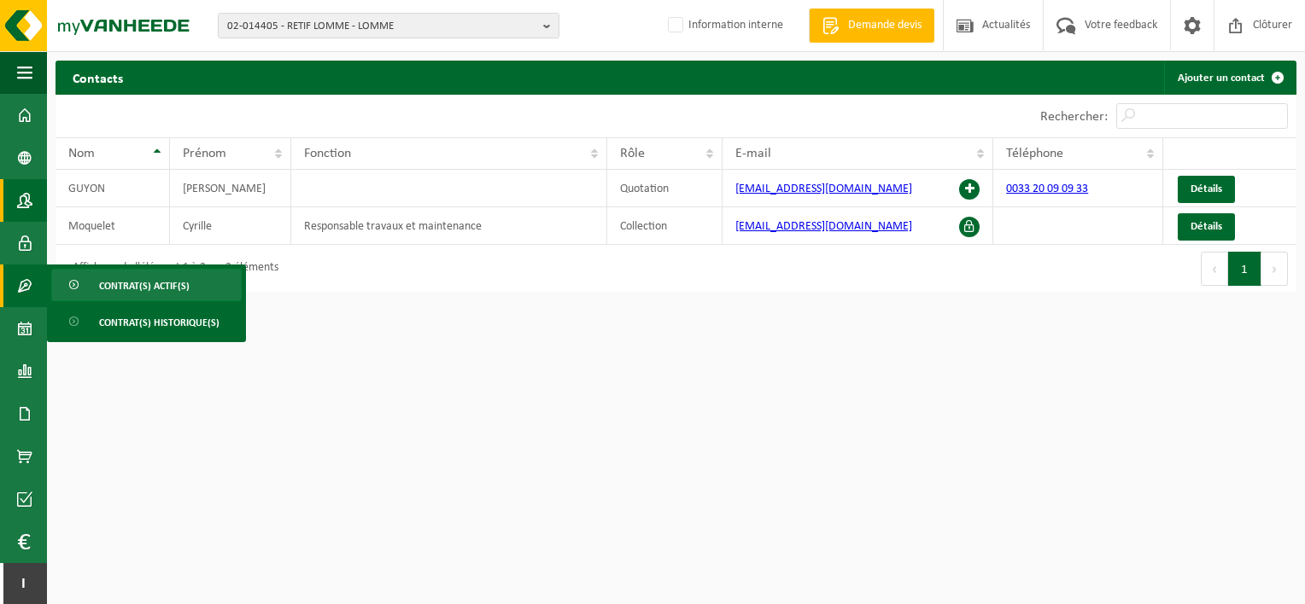
click at [120, 289] on span "Contrat(s) actif(s)" at bounding box center [144, 286] width 90 height 32
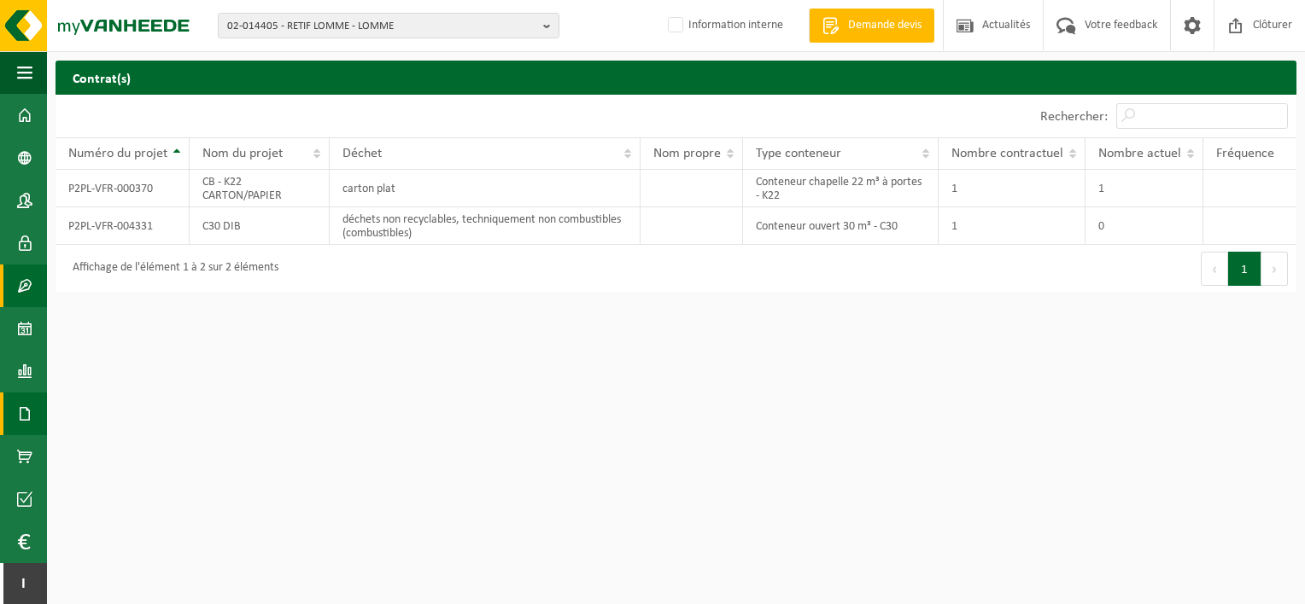
click at [31, 411] on span at bounding box center [24, 414] width 15 height 43
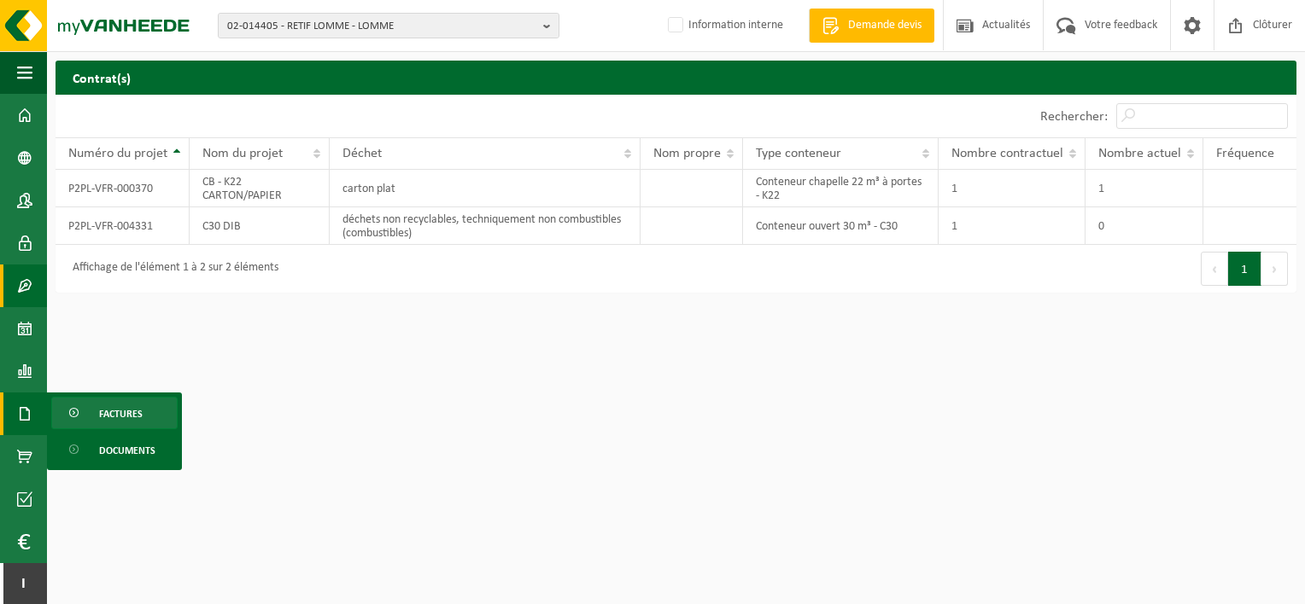
click at [64, 412] on link "Factures" at bounding box center [114, 413] width 126 height 32
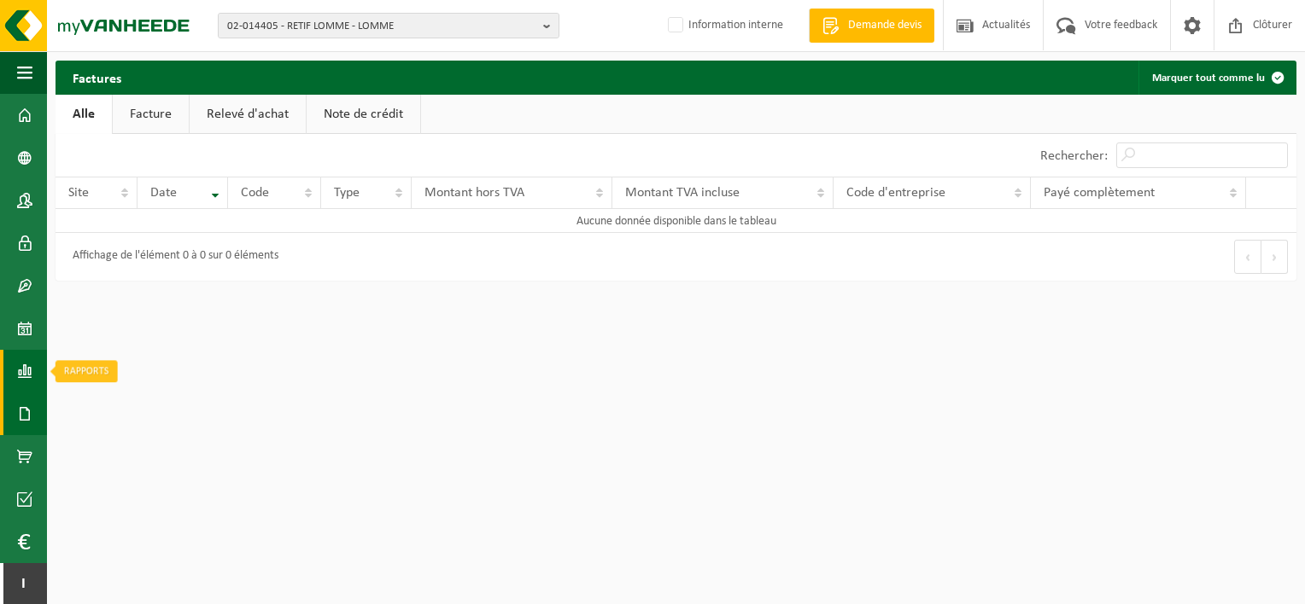
click at [22, 371] on span at bounding box center [24, 371] width 15 height 43
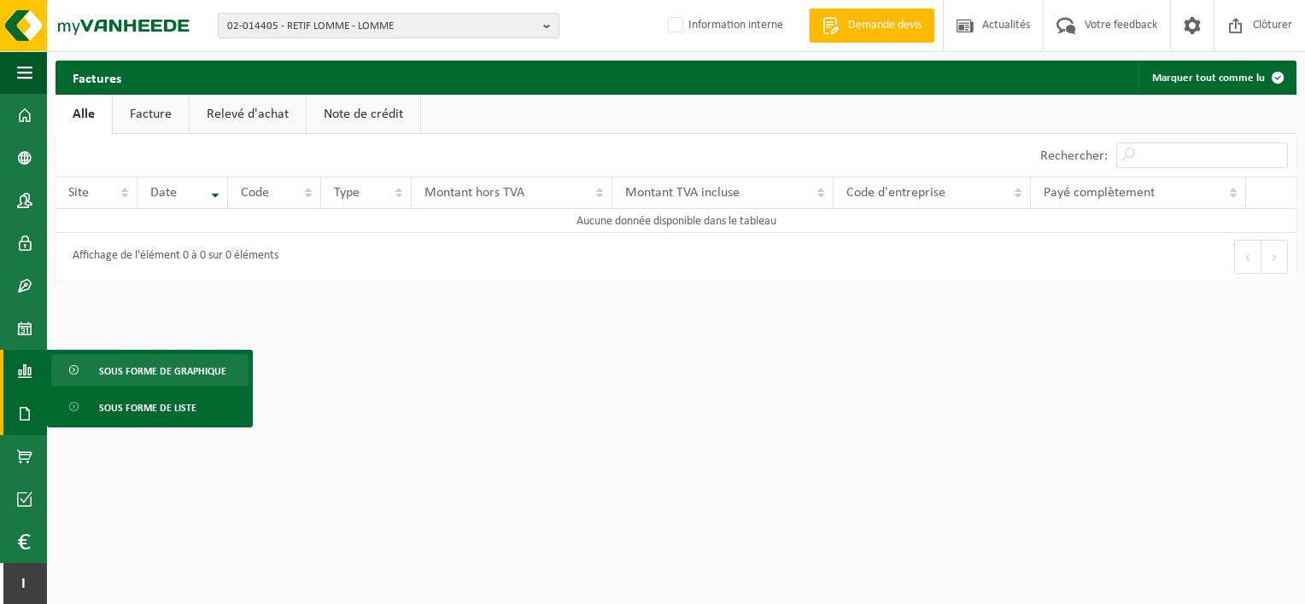
click at [72, 372] on span at bounding box center [75, 371] width 14 height 32
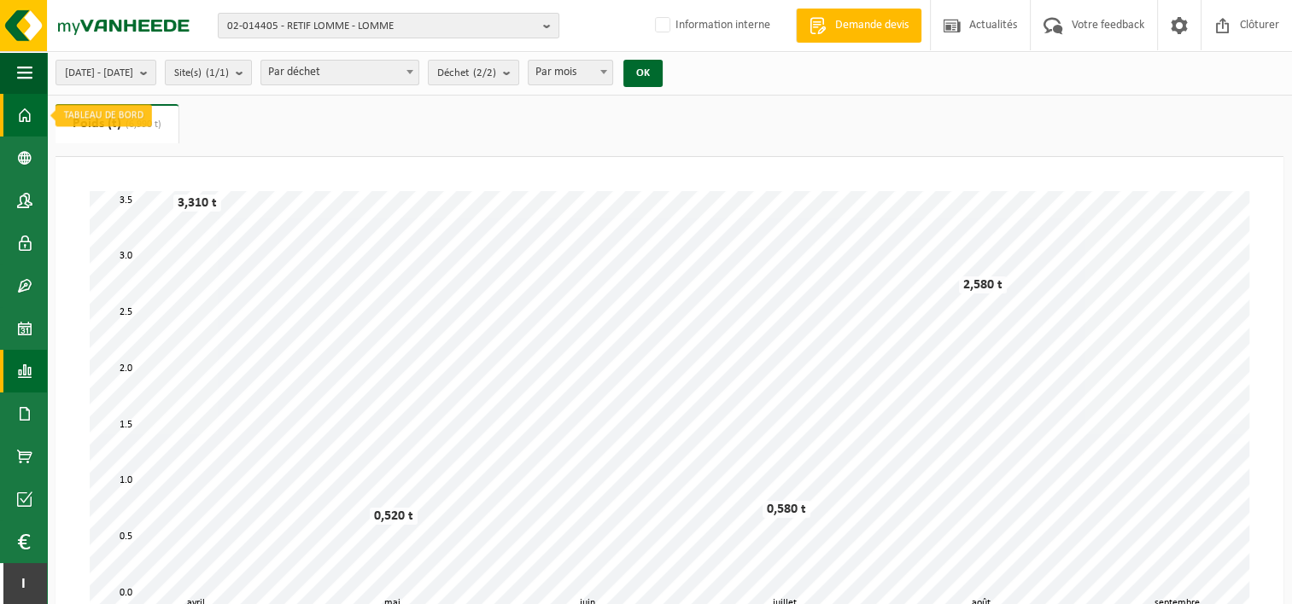
click at [20, 128] on span at bounding box center [24, 115] width 15 height 43
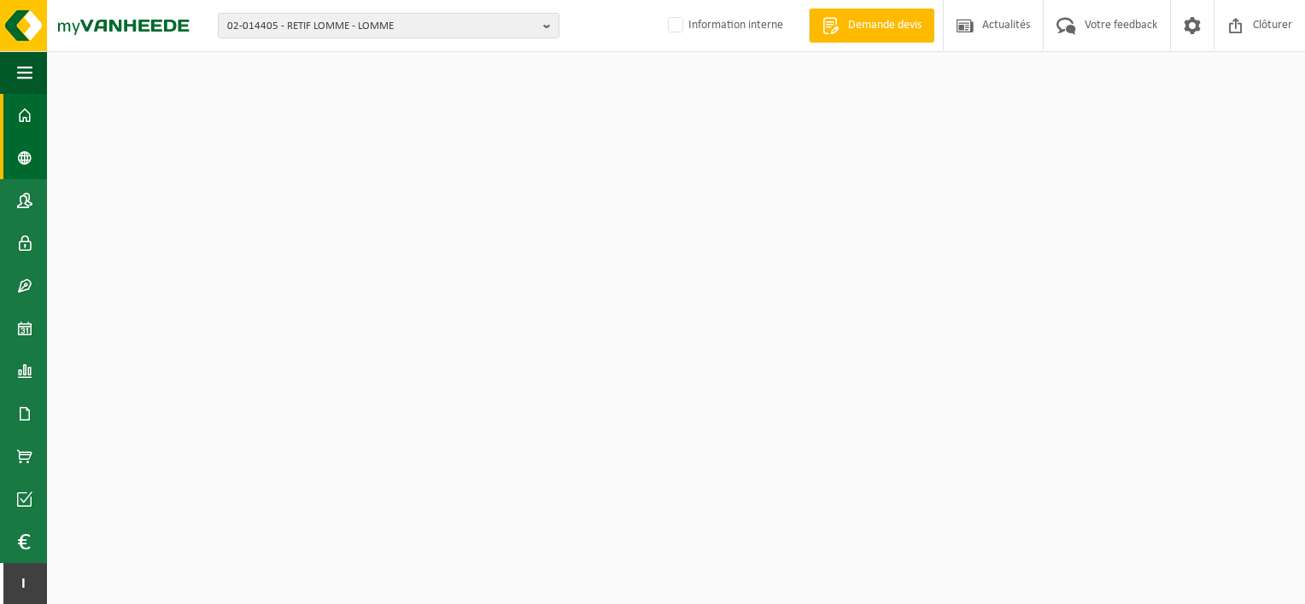
click at [20, 156] on span at bounding box center [24, 158] width 15 height 43
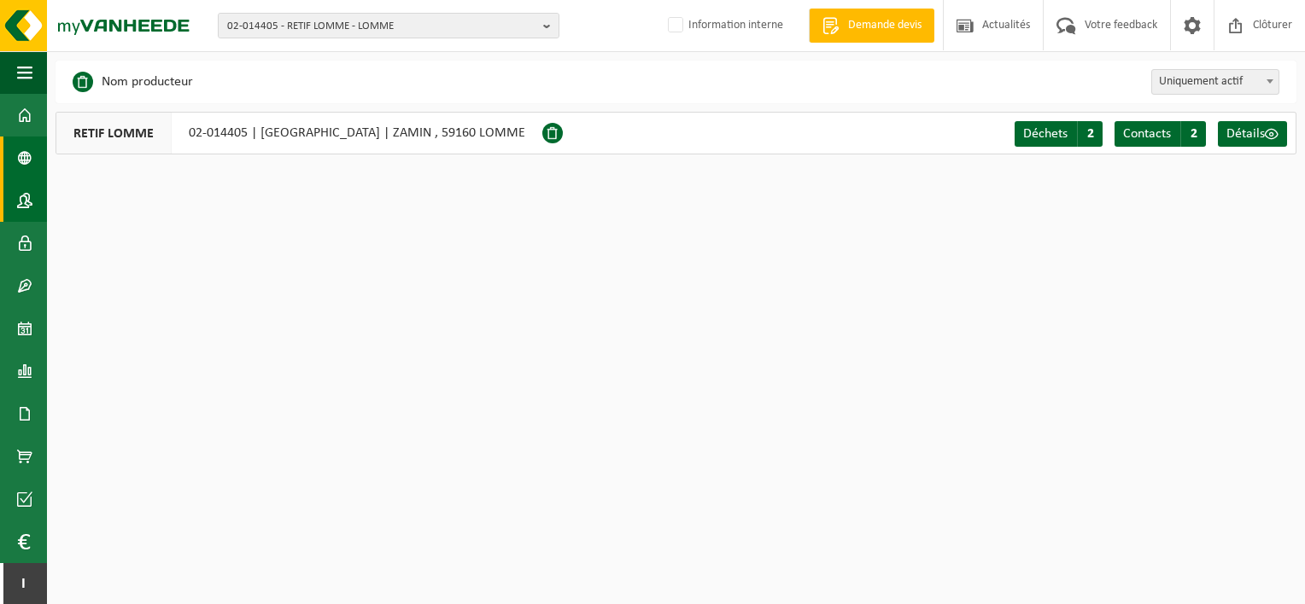
click at [31, 201] on span at bounding box center [24, 200] width 15 height 43
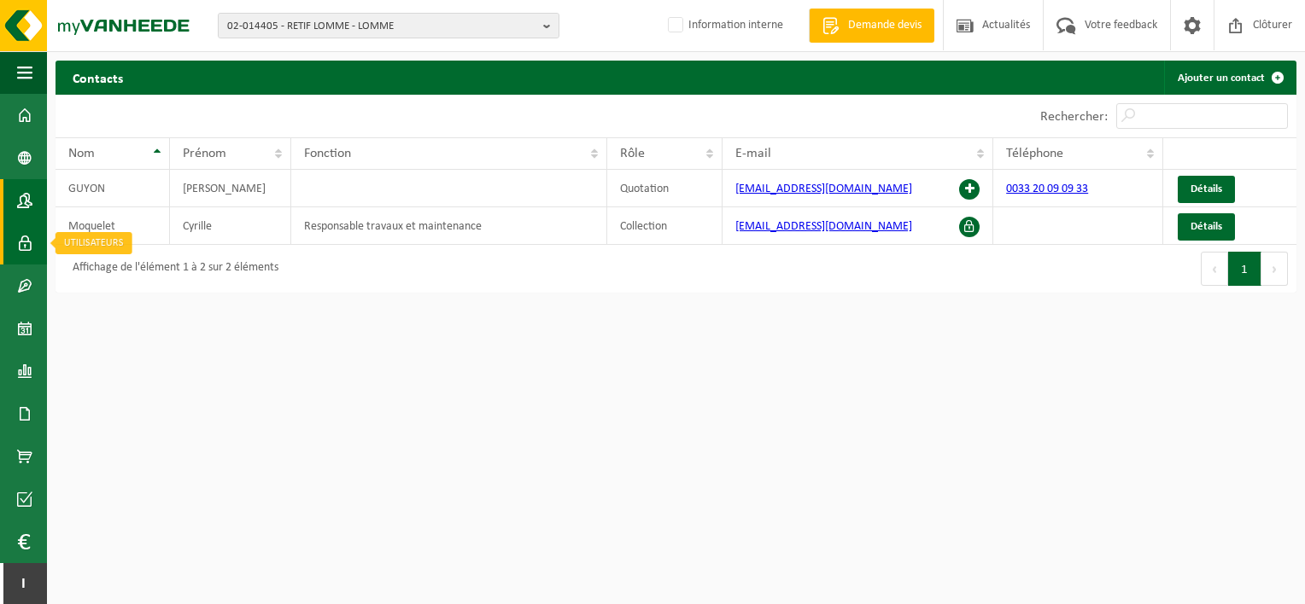
click at [27, 246] on span at bounding box center [24, 243] width 15 height 43
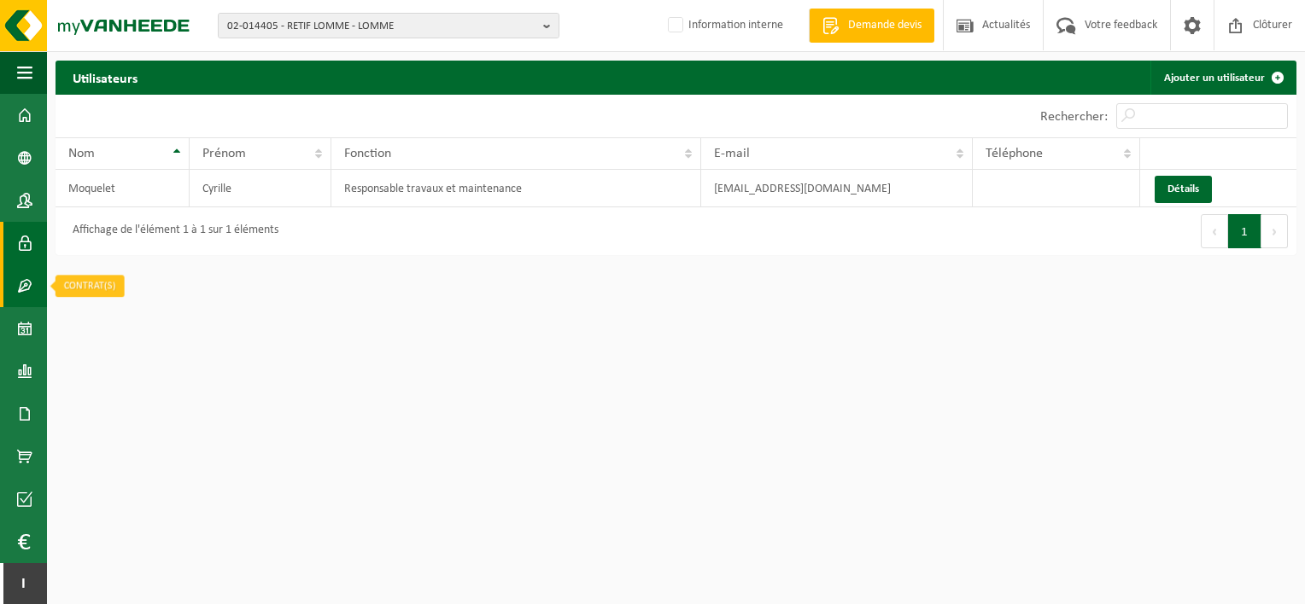
click at [20, 289] on span at bounding box center [24, 286] width 15 height 43
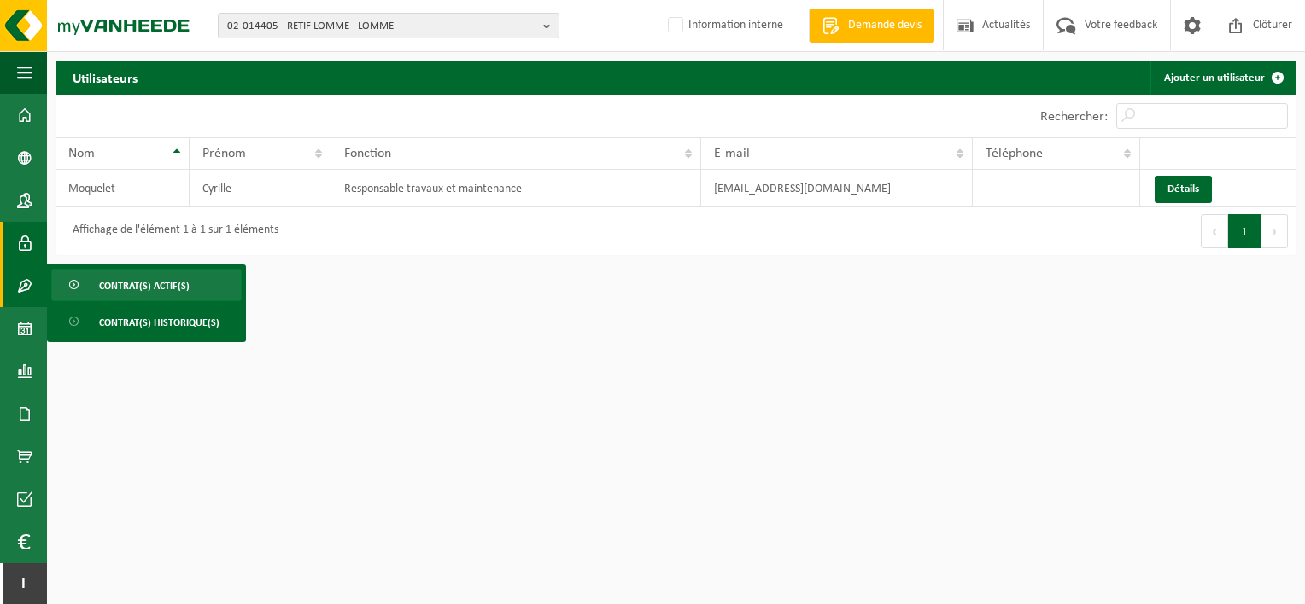
click at [85, 289] on link "Contrat(s) actif(s)" at bounding box center [146, 285] width 190 height 32
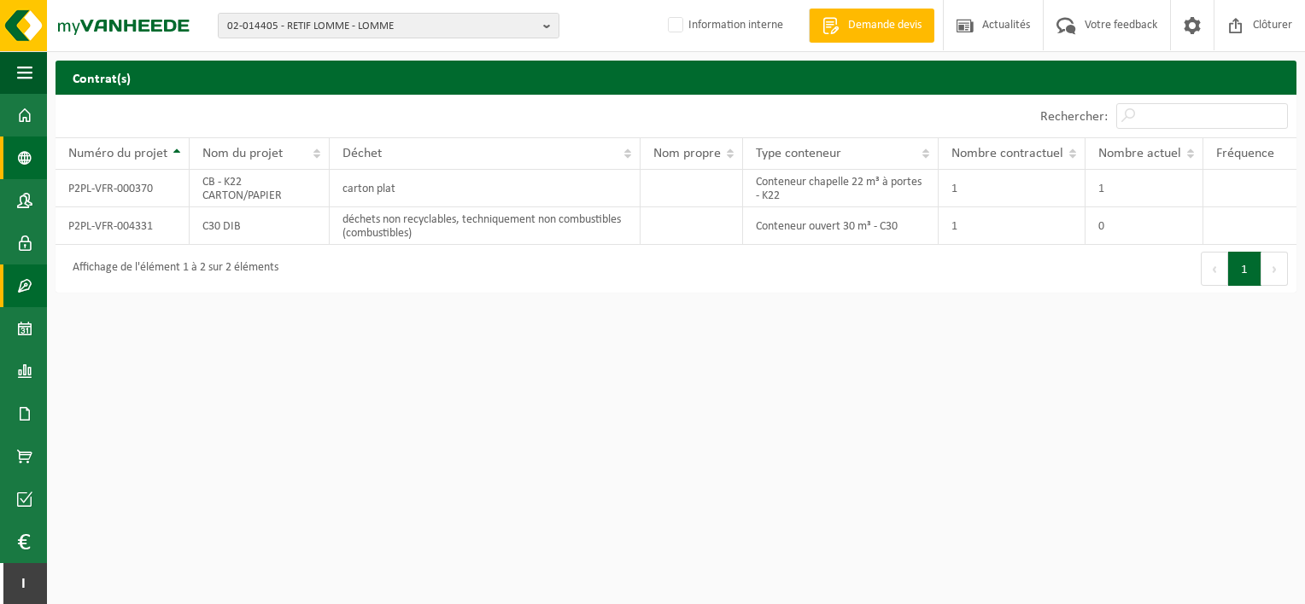
click at [18, 159] on span at bounding box center [24, 158] width 15 height 43
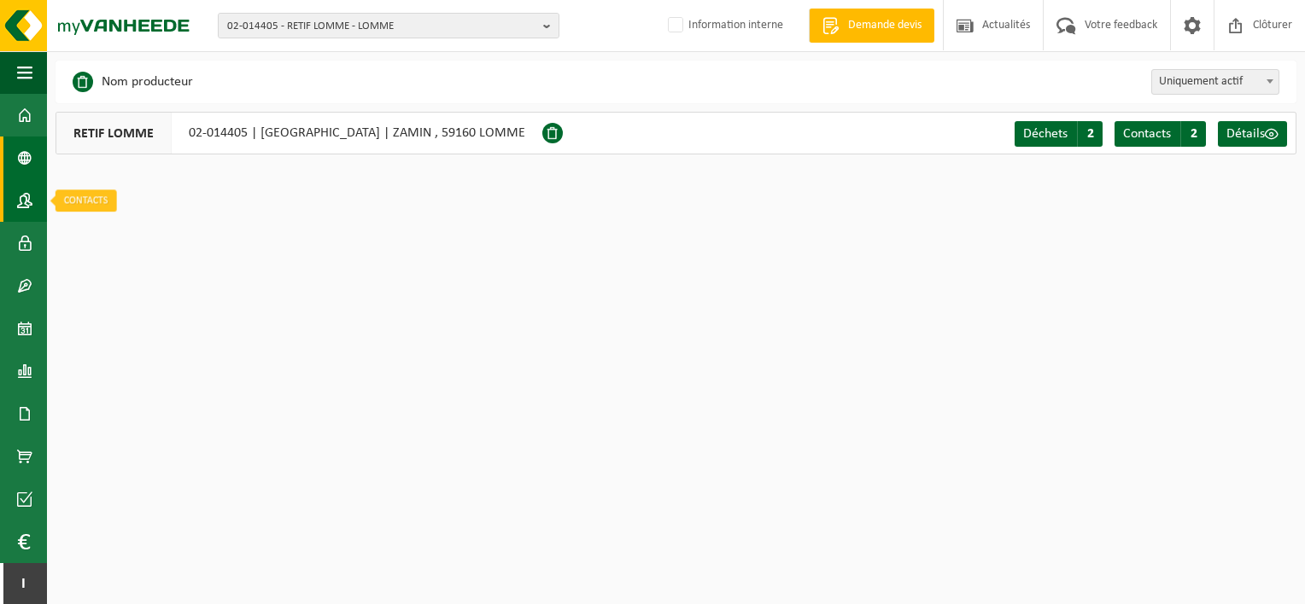
click at [20, 183] on span at bounding box center [24, 200] width 15 height 43
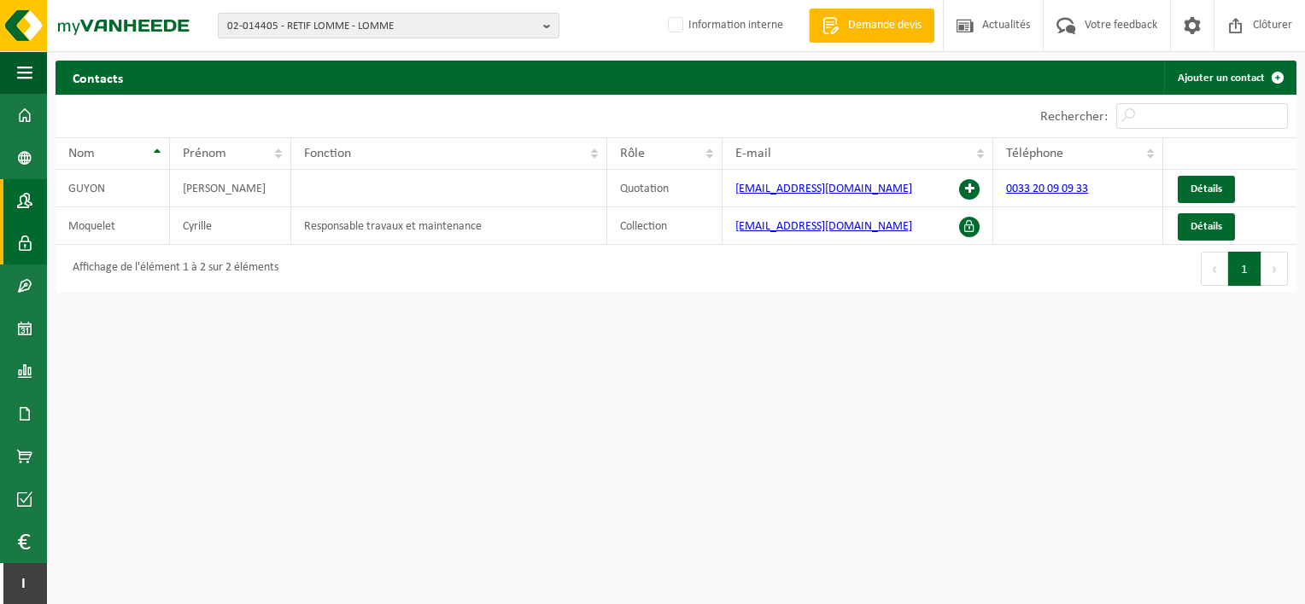
click at [26, 236] on span at bounding box center [24, 243] width 15 height 43
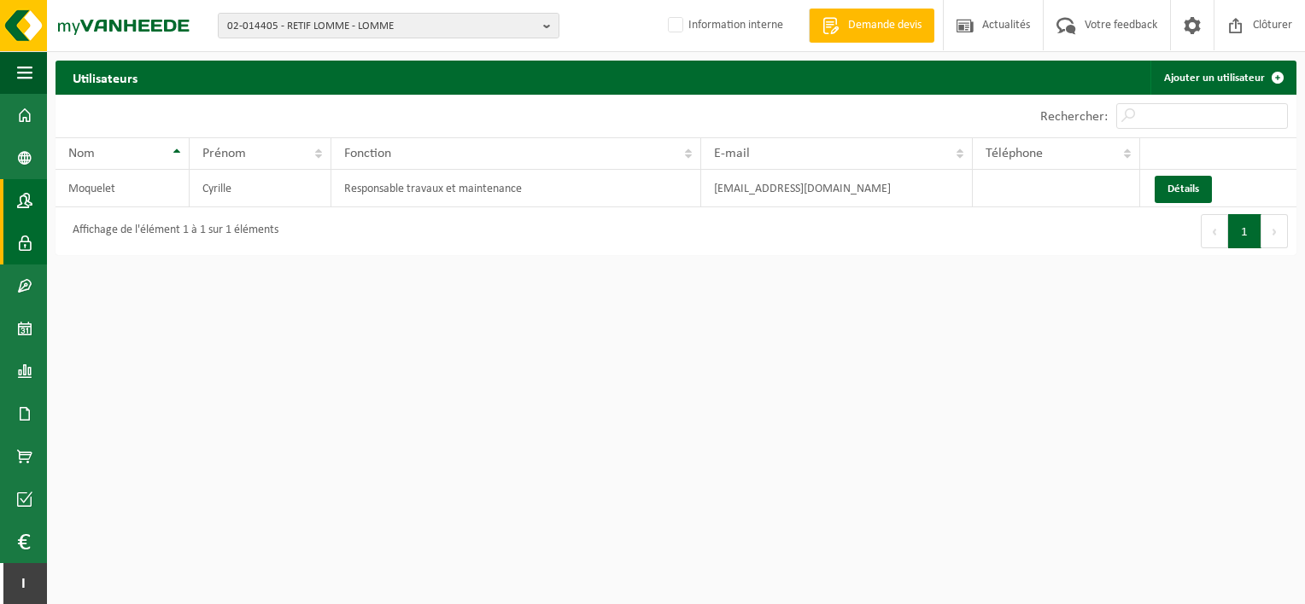
click at [28, 198] on span at bounding box center [24, 200] width 15 height 43
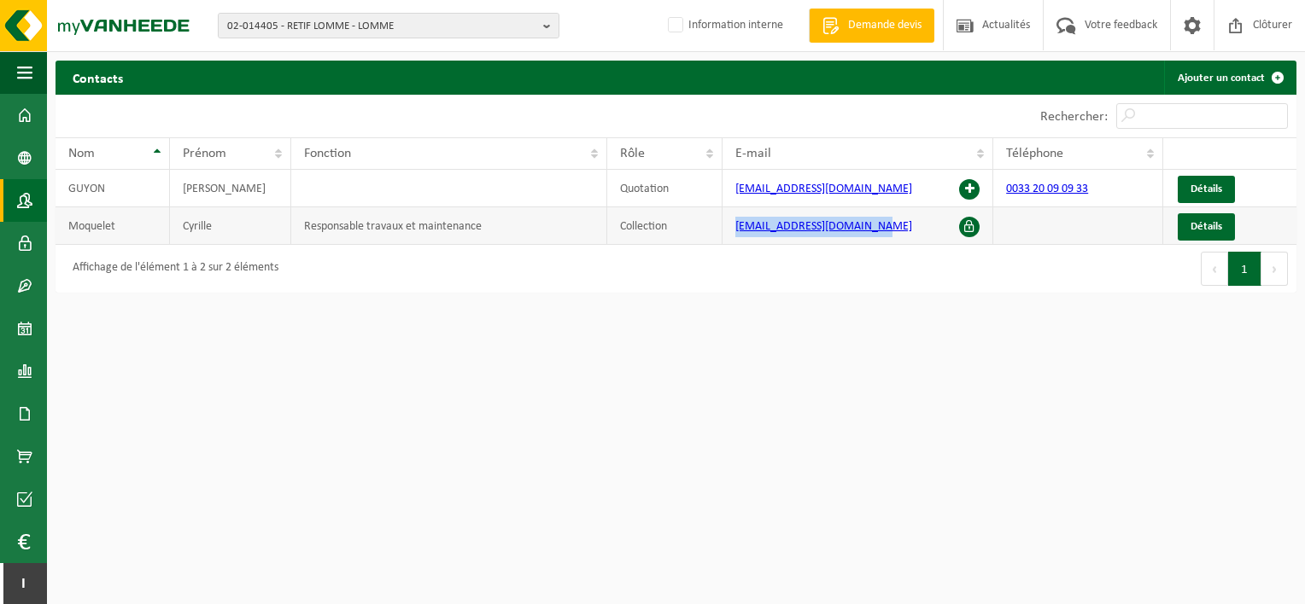
drag, startPoint x: 868, startPoint y: 227, endPoint x: 734, endPoint y: 231, distance: 134.1
click at [734, 231] on td "[EMAIL_ADDRESS][DOMAIN_NAME]" at bounding box center [857, 226] width 271 height 38
drag, startPoint x: 734, startPoint y: 231, endPoint x: 746, endPoint y: 229, distance: 12.2
copy link "[EMAIL_ADDRESS][DOMAIN_NAME]"
click at [295, 24] on span "02-014405 - RETIF LOMME - LOMME" at bounding box center [381, 27] width 309 height 26
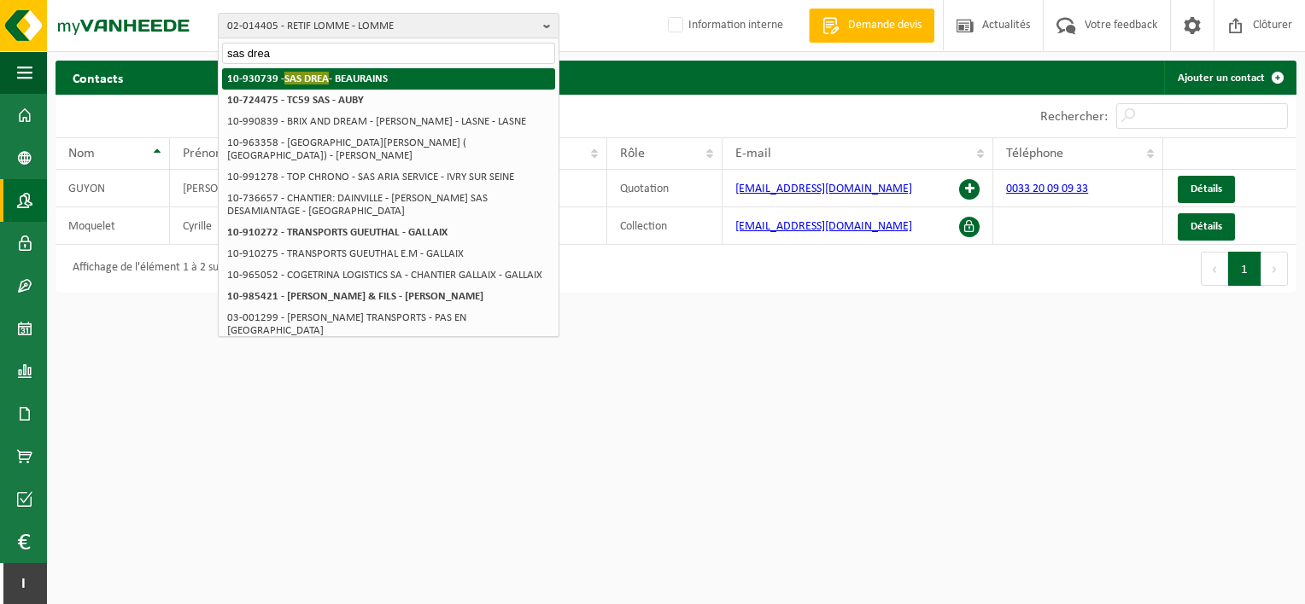
type input "sas drea"
click at [374, 83] on strong "10-930739 - SAS DREA - [GEOGRAPHIC_DATA]" at bounding box center [307, 78] width 161 height 13
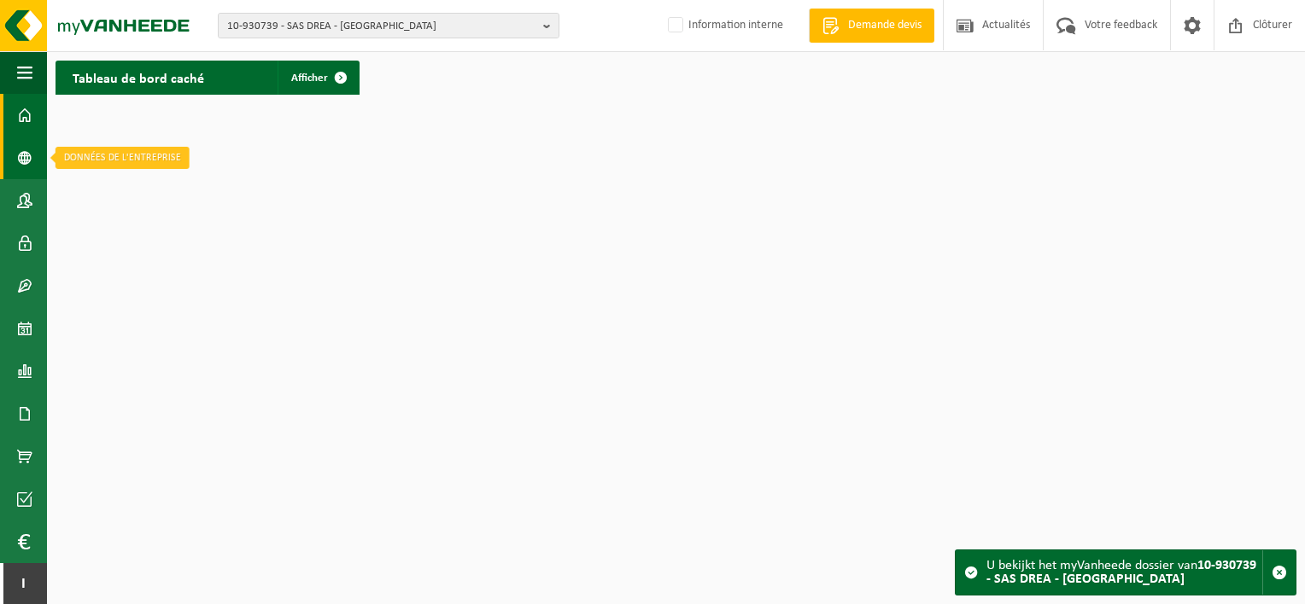
click at [27, 154] on span at bounding box center [24, 158] width 15 height 43
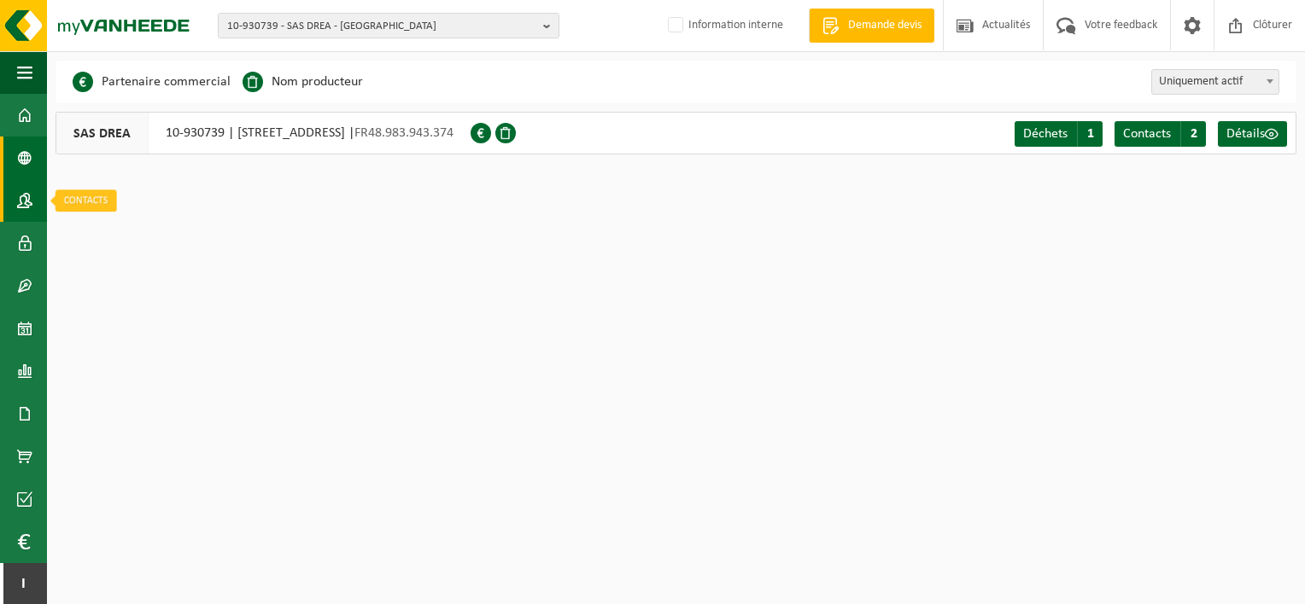
click at [29, 184] on span at bounding box center [24, 200] width 15 height 43
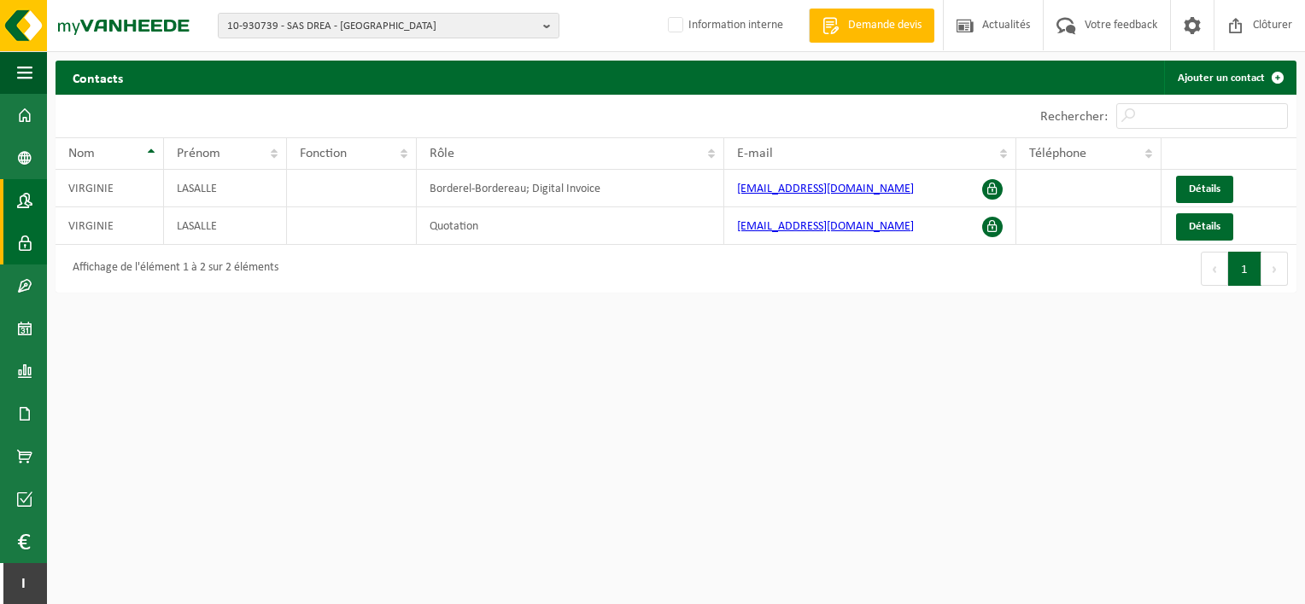
click at [27, 238] on span at bounding box center [24, 243] width 15 height 43
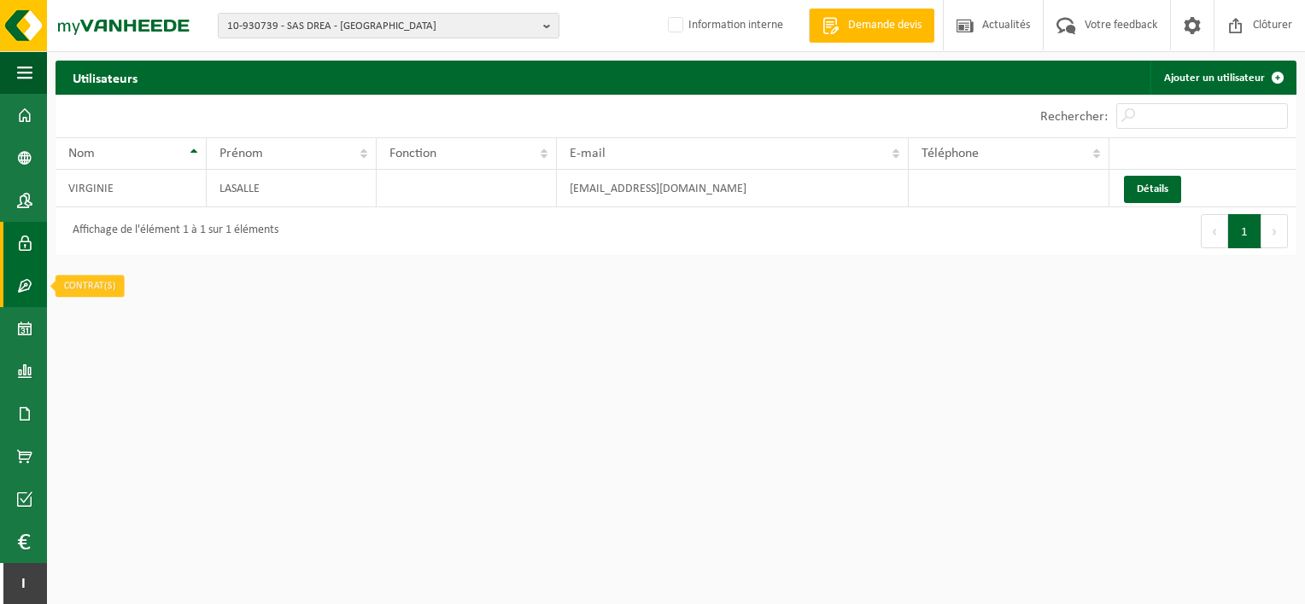
click at [29, 280] on span at bounding box center [24, 286] width 15 height 43
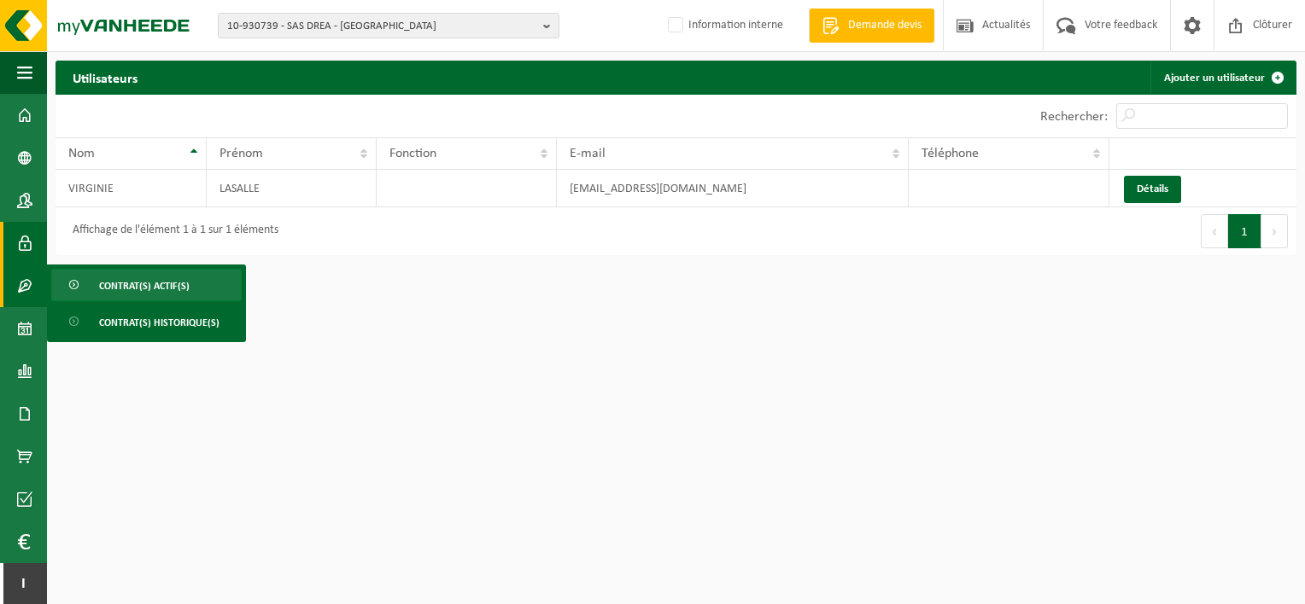
click at [87, 284] on link "Contrat(s) actif(s)" at bounding box center [146, 285] width 190 height 32
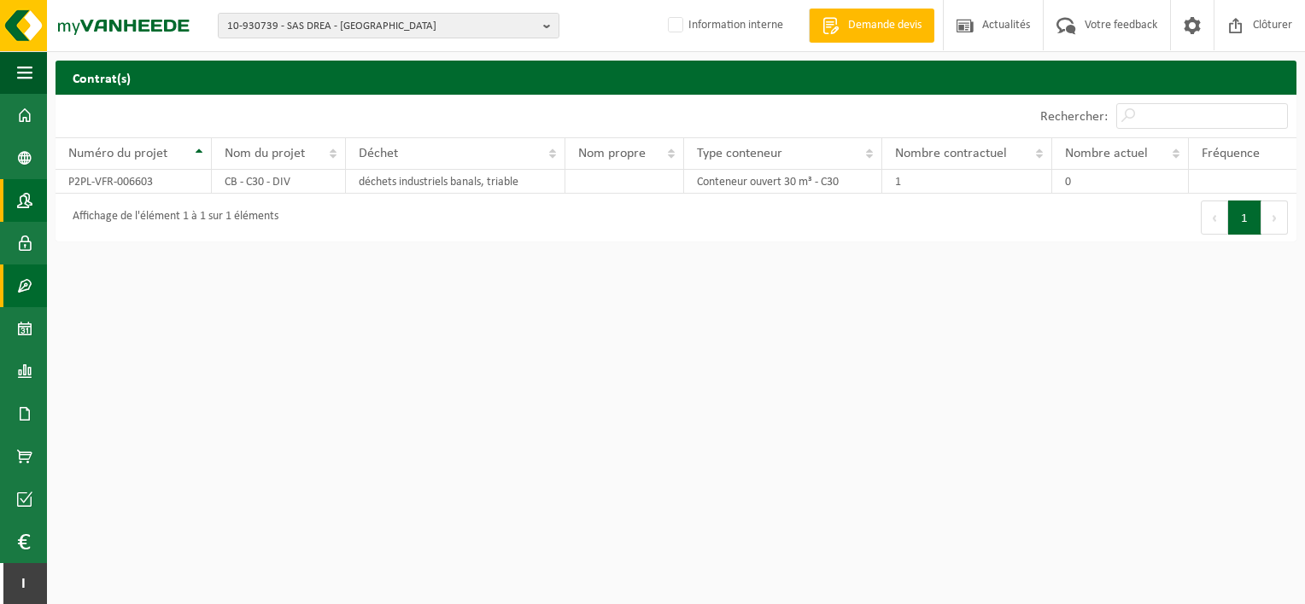
click at [31, 202] on span at bounding box center [24, 200] width 15 height 43
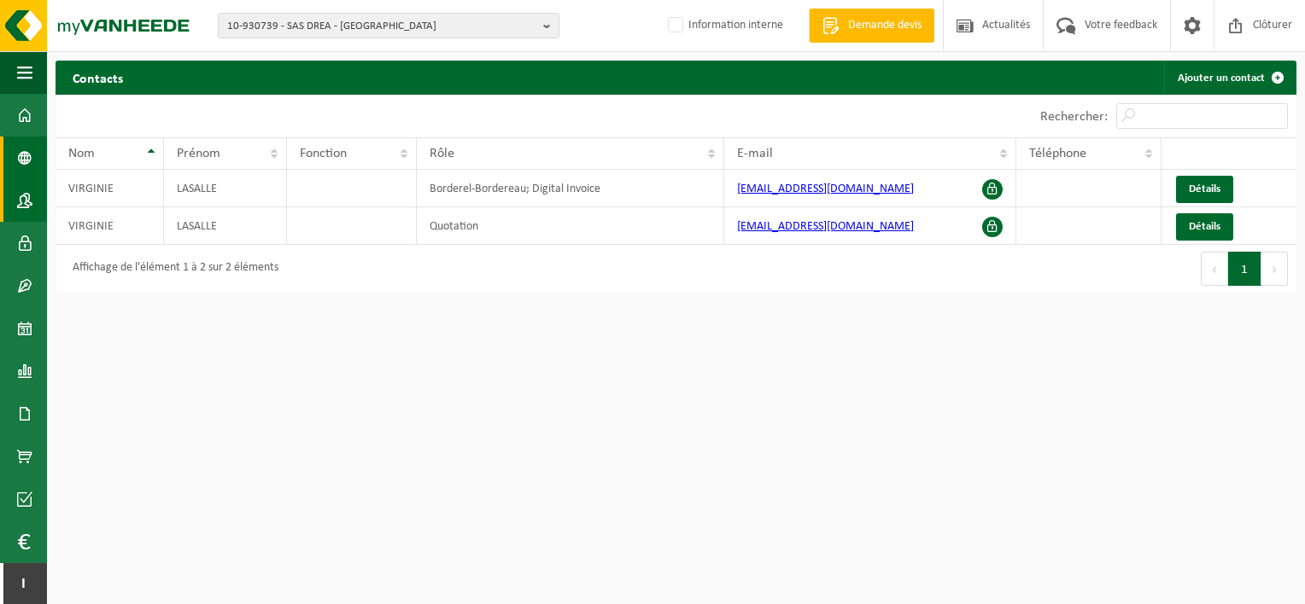
click at [28, 146] on span at bounding box center [24, 158] width 15 height 43
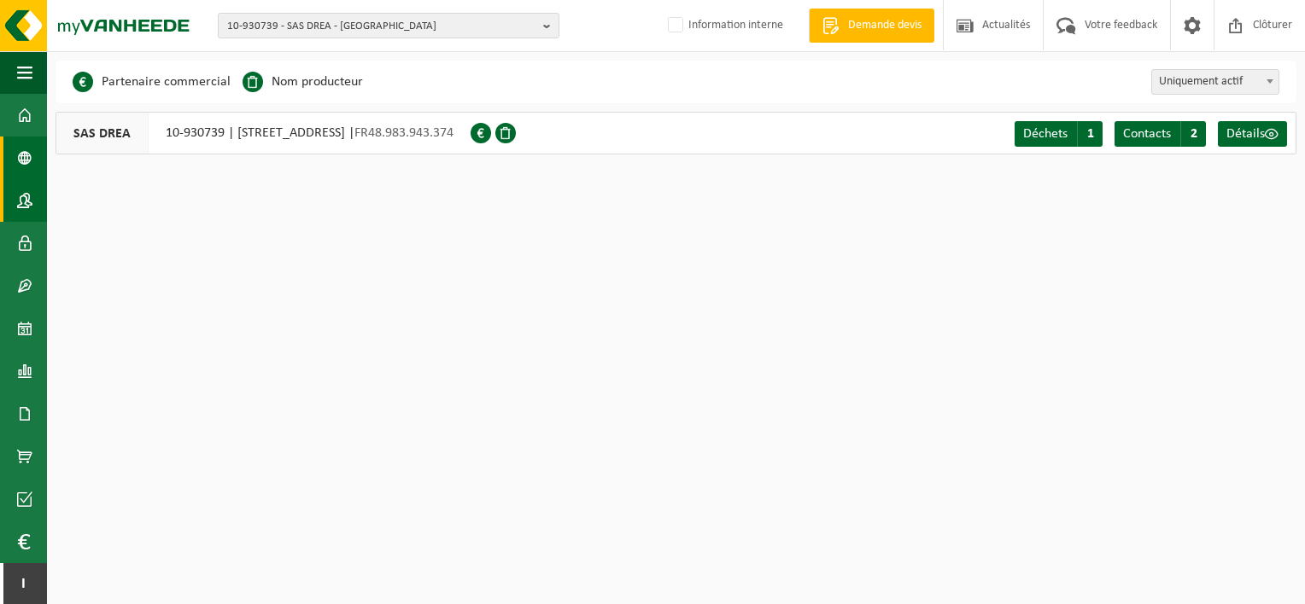
click at [14, 202] on link "Contacts" at bounding box center [23, 200] width 47 height 43
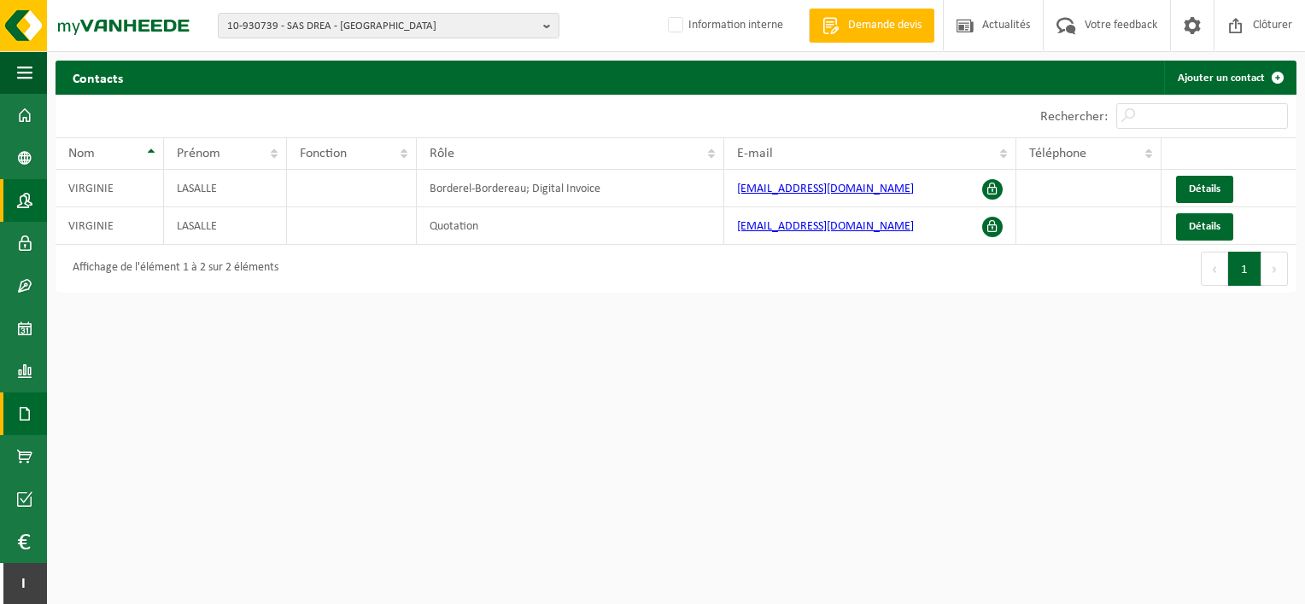
click at [26, 410] on span at bounding box center [24, 414] width 15 height 43
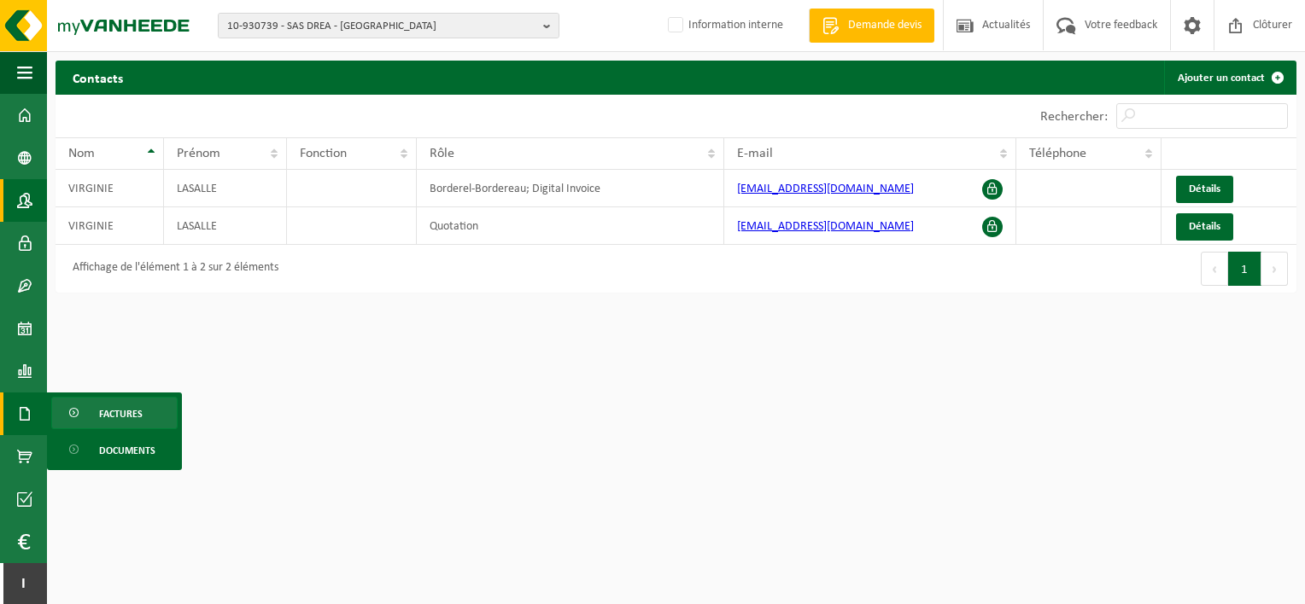
click at [89, 400] on link "Factures" at bounding box center [114, 413] width 126 height 32
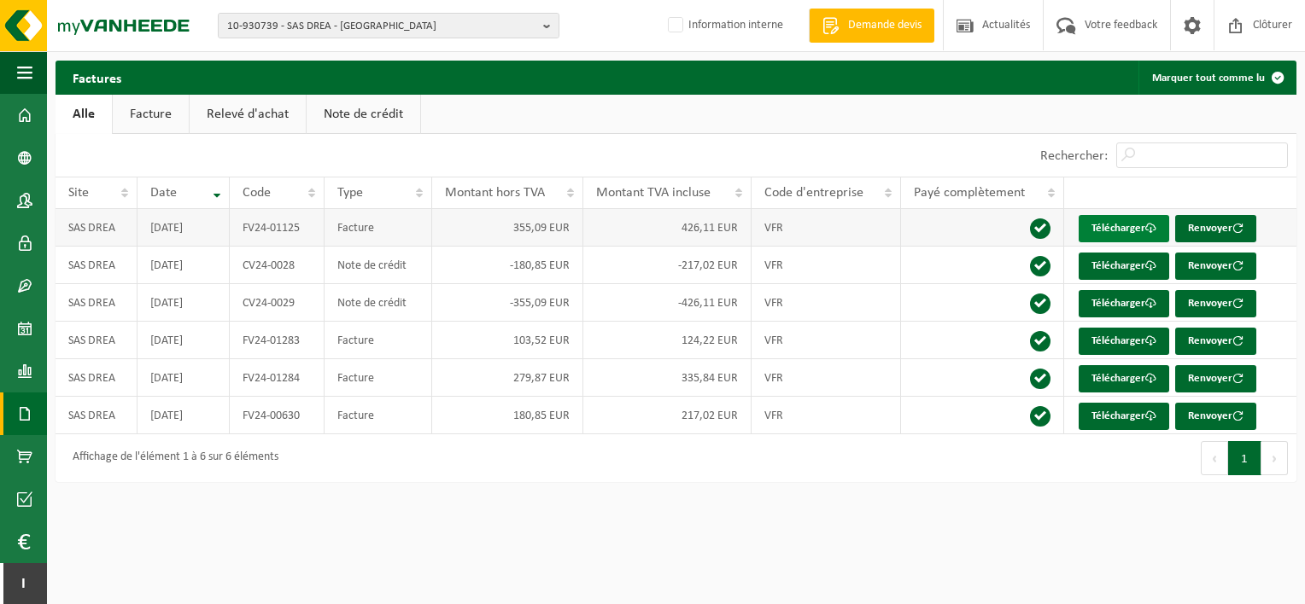
click at [1099, 225] on link "Télécharger" at bounding box center [1123, 228] width 90 height 27
click at [403, 14] on span "10-930739 - SAS DREA - [GEOGRAPHIC_DATA]" at bounding box center [381, 27] width 309 height 26
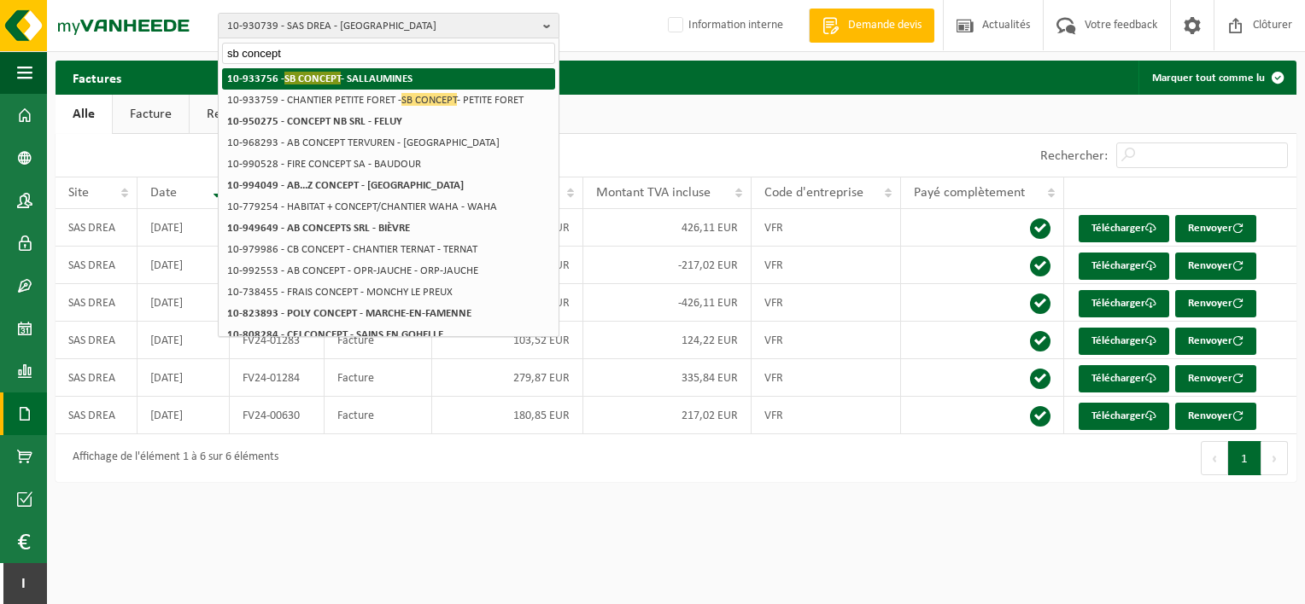
type input "sb concept"
click at [406, 79] on strong "10-933756 - SB CONCEPT - SALLAUMINES" at bounding box center [319, 78] width 185 height 13
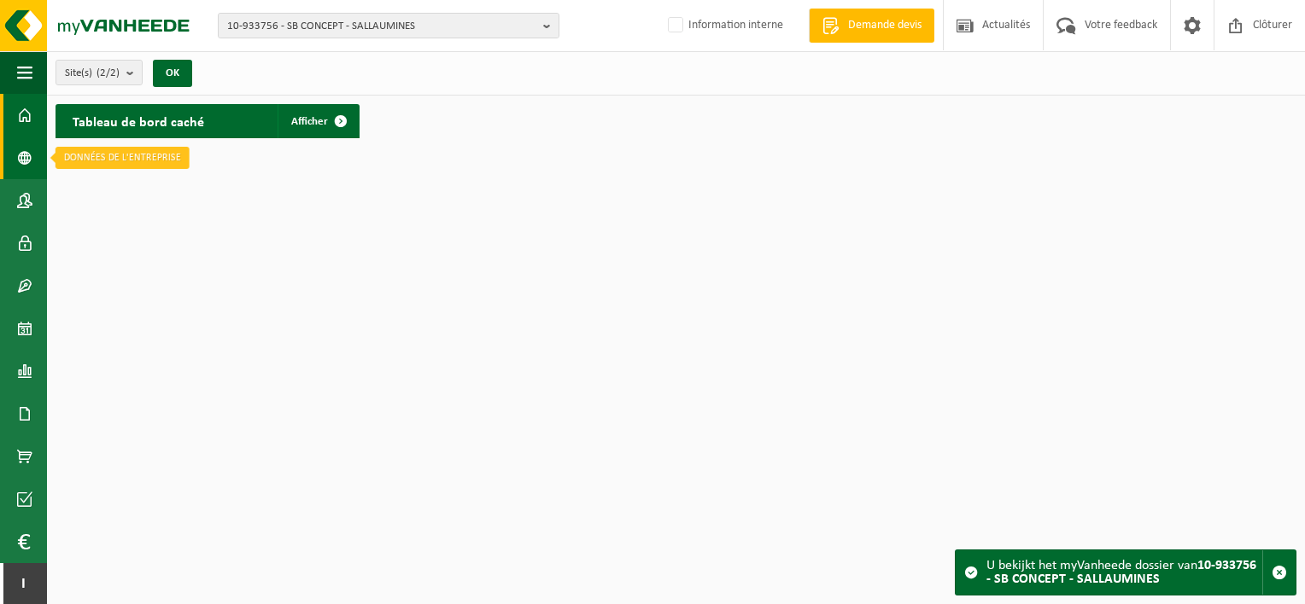
click at [23, 153] on span at bounding box center [24, 158] width 15 height 43
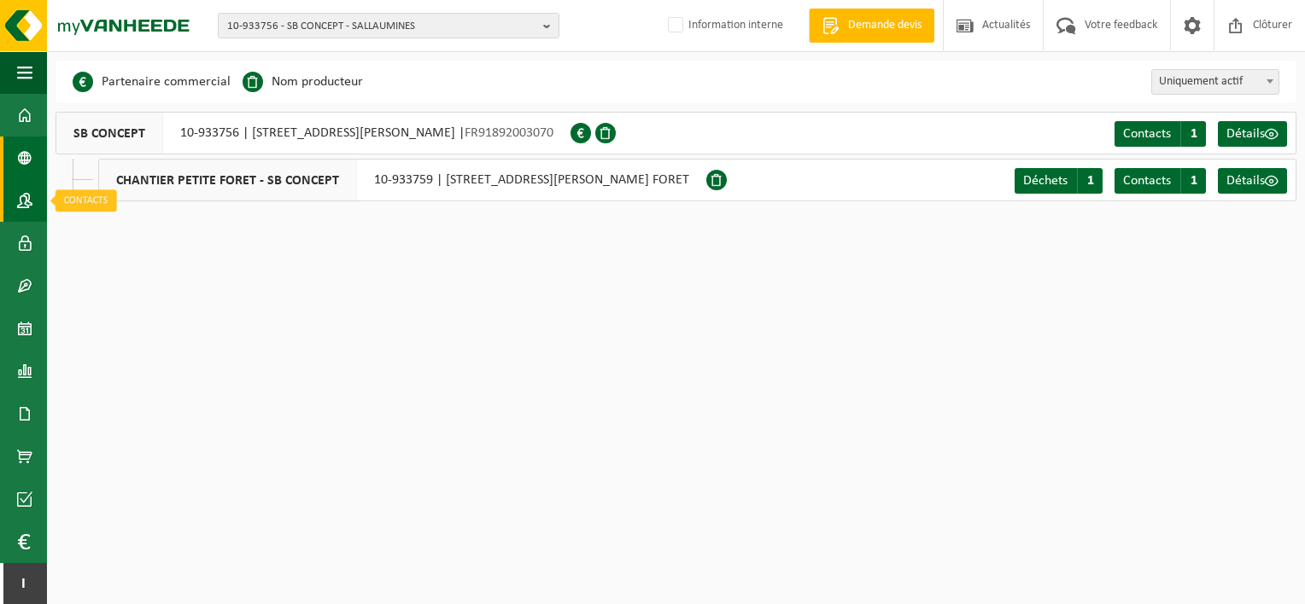
click at [32, 191] on span at bounding box center [24, 200] width 15 height 43
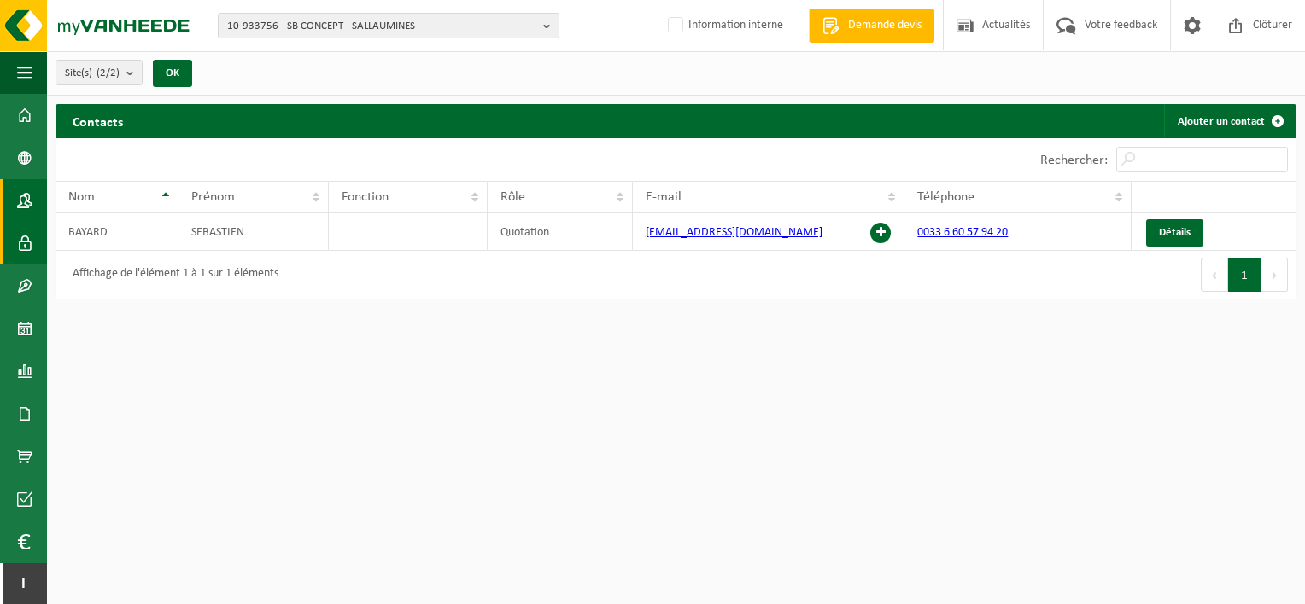
click at [36, 235] on link "Utilisateurs" at bounding box center [23, 243] width 47 height 43
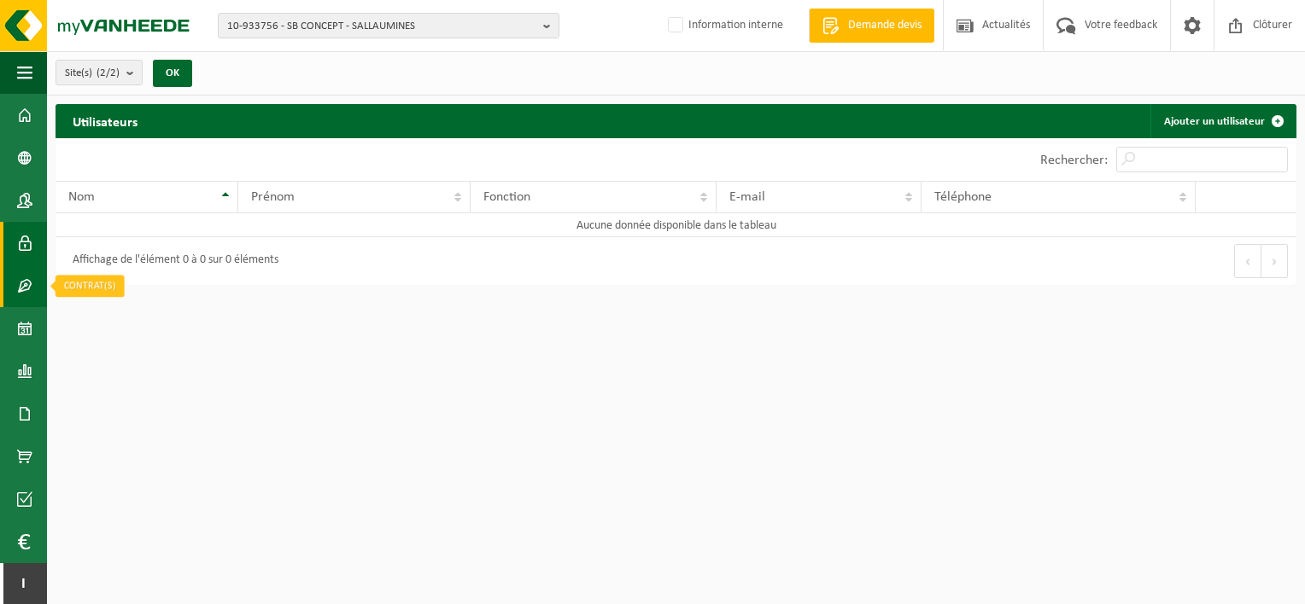
click at [36, 286] on link "Contrat(s)" at bounding box center [23, 286] width 47 height 43
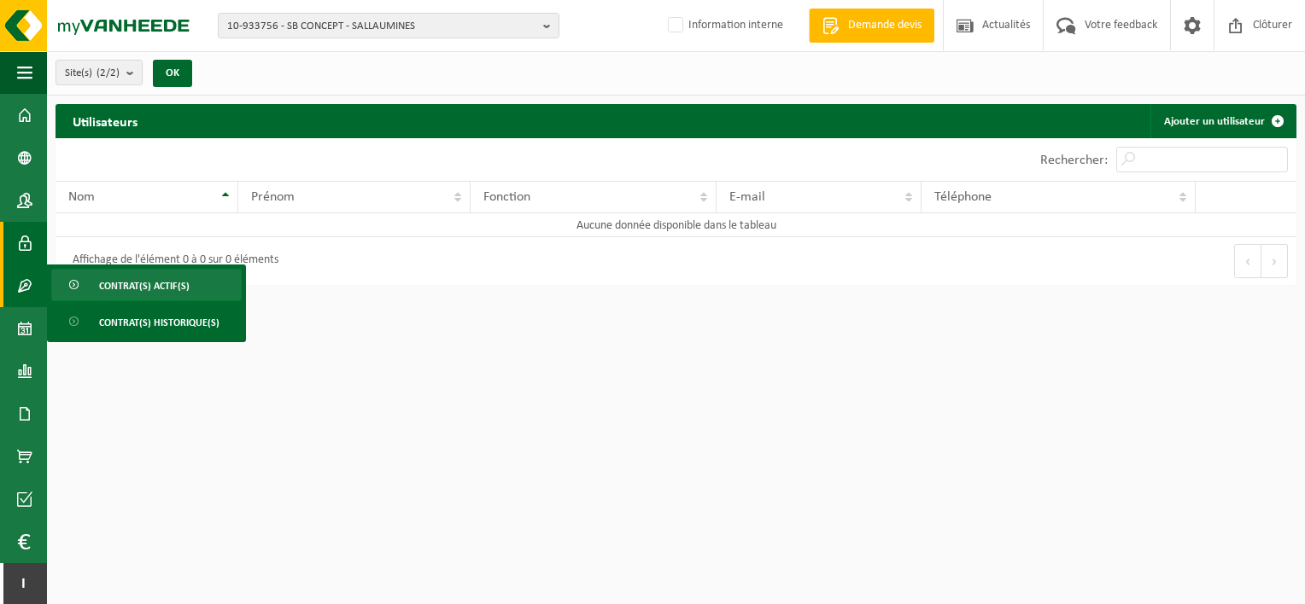
click at [85, 288] on link "Contrat(s) actif(s)" at bounding box center [146, 285] width 190 height 32
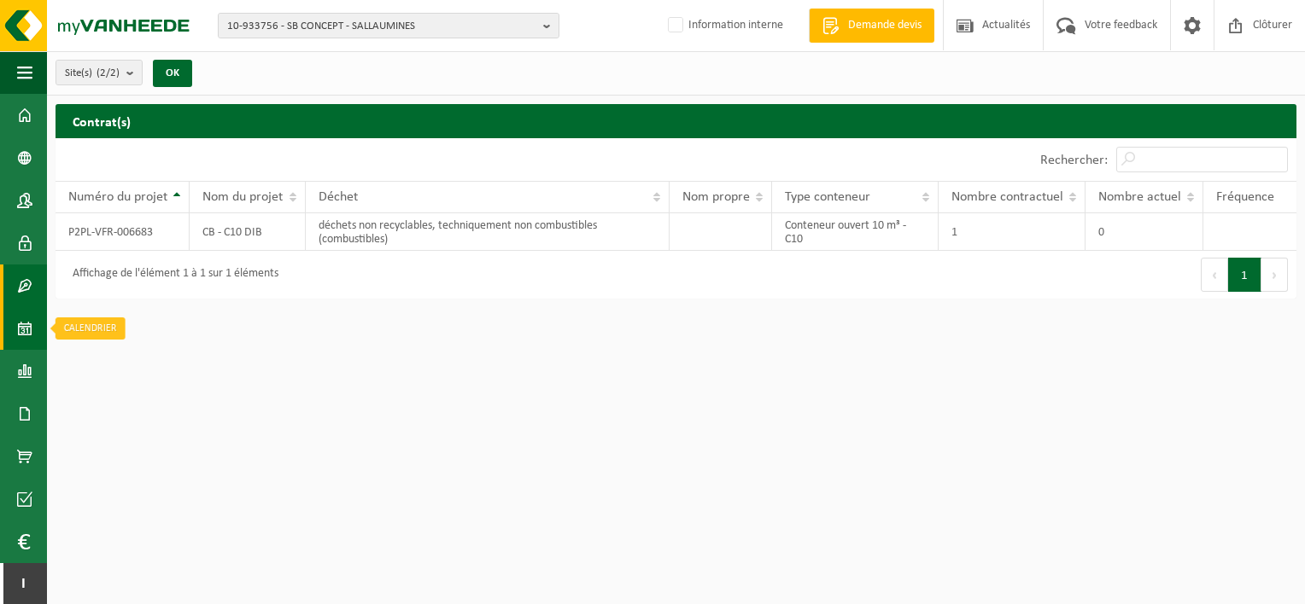
click at [28, 335] on span at bounding box center [24, 328] width 15 height 43
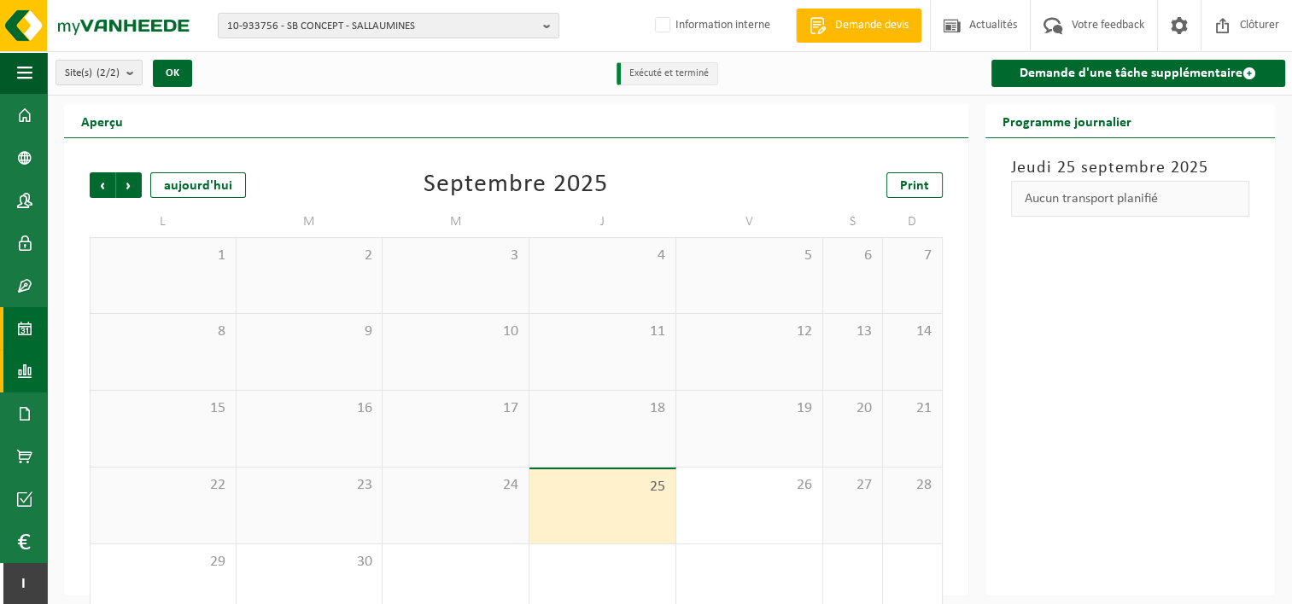
click at [26, 372] on span at bounding box center [24, 371] width 15 height 43
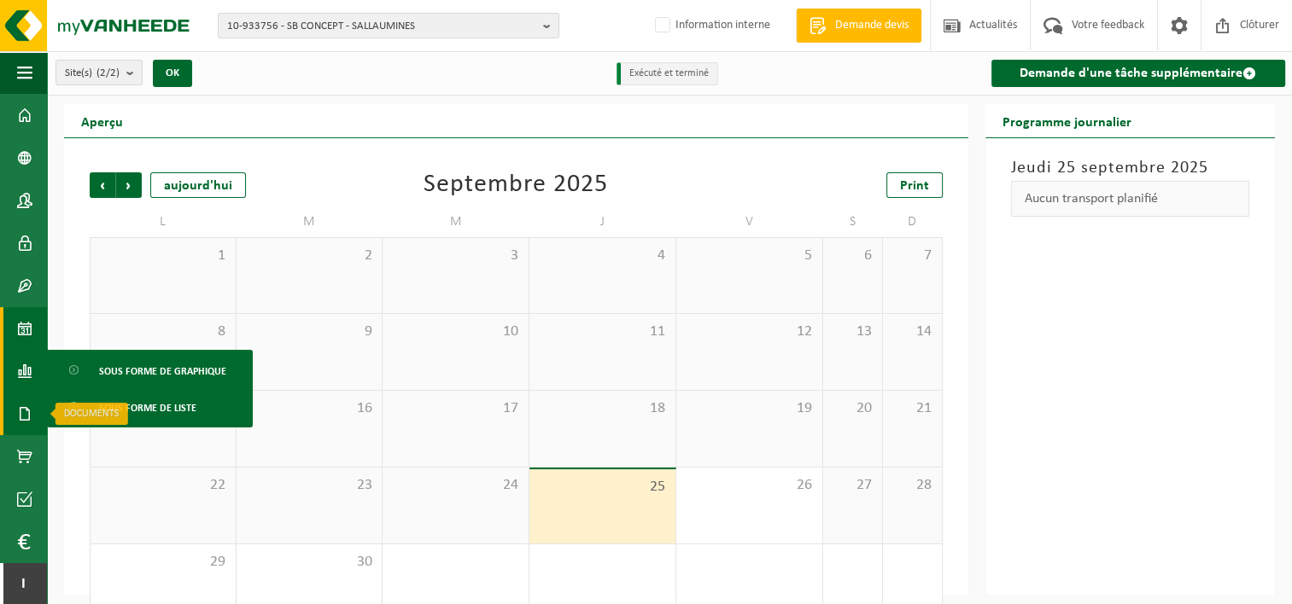
click at [28, 412] on span at bounding box center [24, 414] width 15 height 43
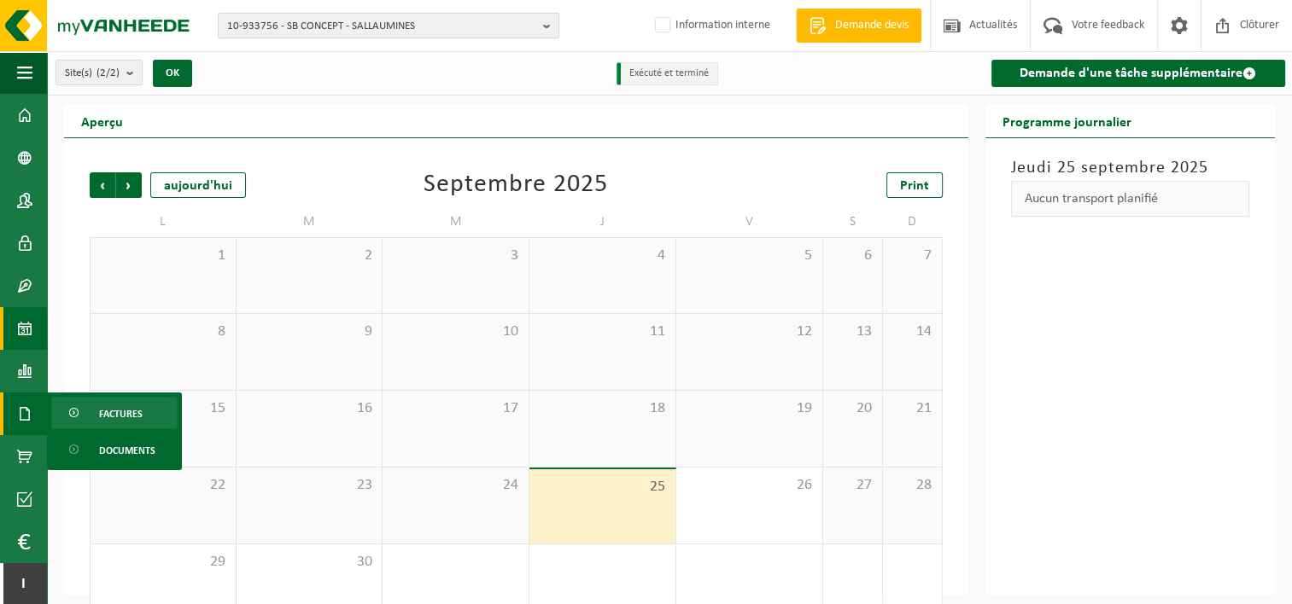
click at [68, 417] on span at bounding box center [75, 414] width 14 height 32
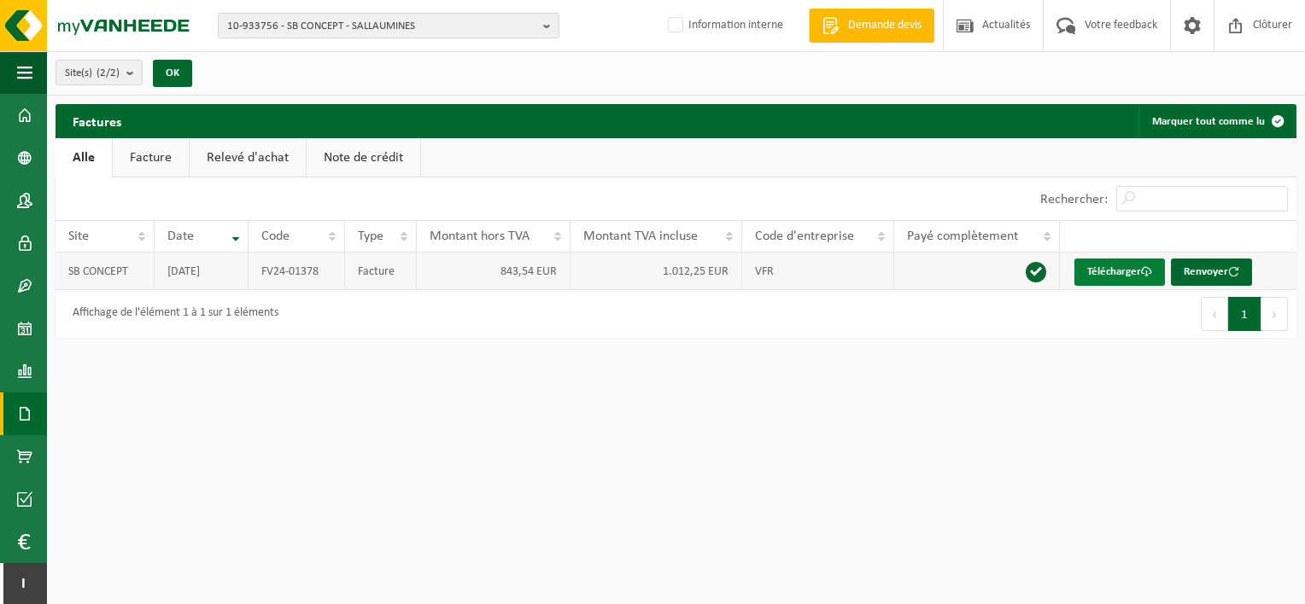
click at [1095, 266] on link "Télécharger" at bounding box center [1119, 272] width 90 height 27
click at [338, 17] on span "10-933756 - SB CONCEPT - SALLAUMINES" at bounding box center [381, 27] width 309 height 26
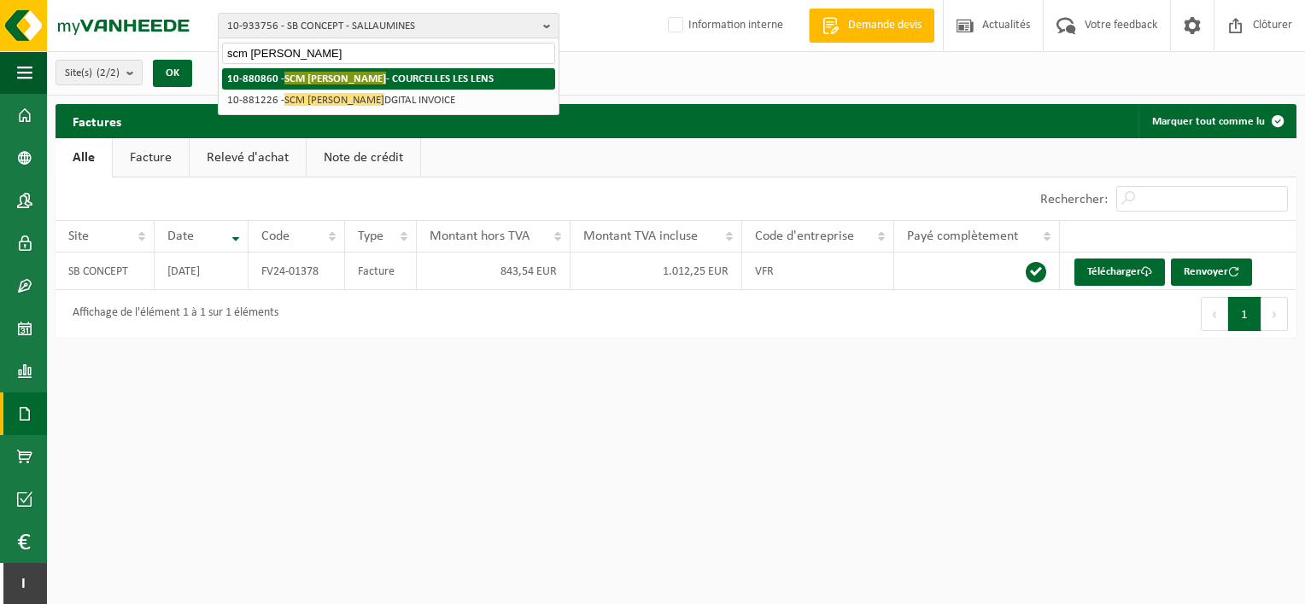
type input "scm [PERSON_NAME]"
click at [414, 79] on strong "10-880860 - SCM TAIBI ZOUAOUI - [GEOGRAPHIC_DATA]" at bounding box center [360, 78] width 266 height 13
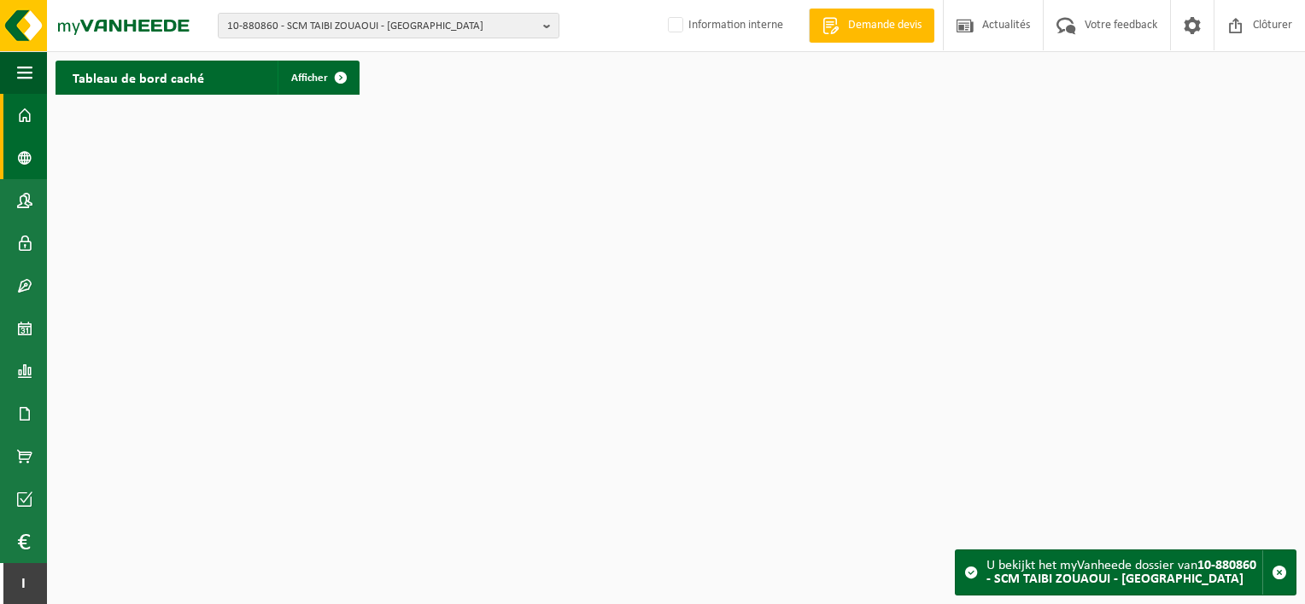
click at [24, 146] on span at bounding box center [24, 158] width 15 height 43
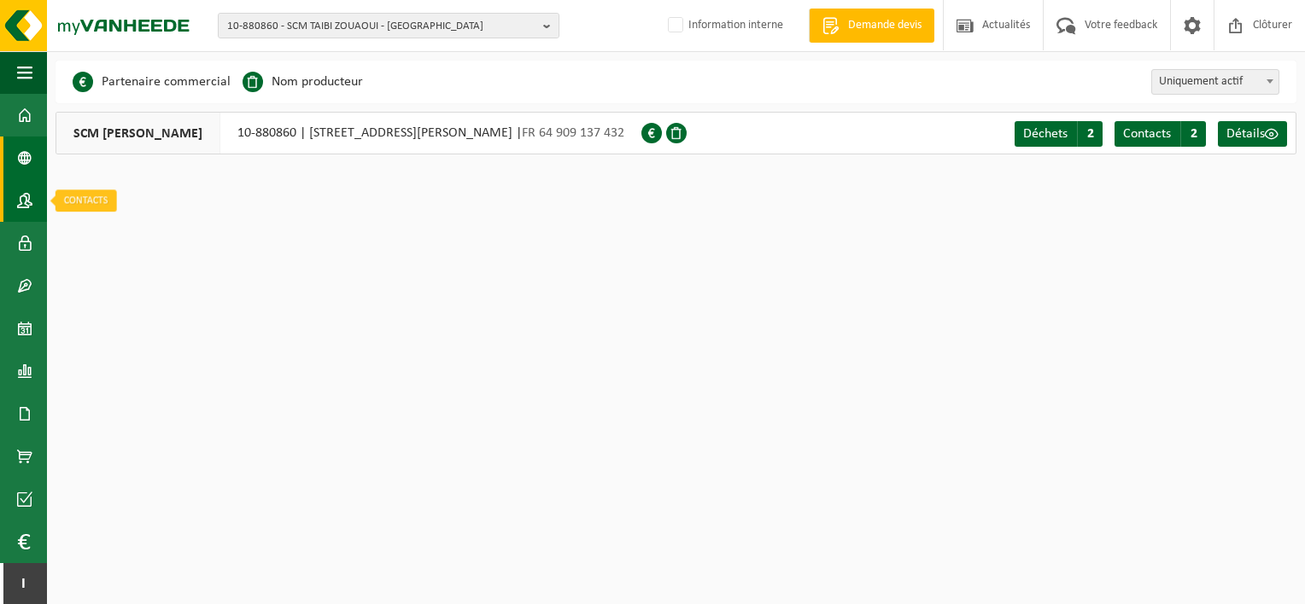
click at [32, 181] on span at bounding box center [24, 200] width 15 height 43
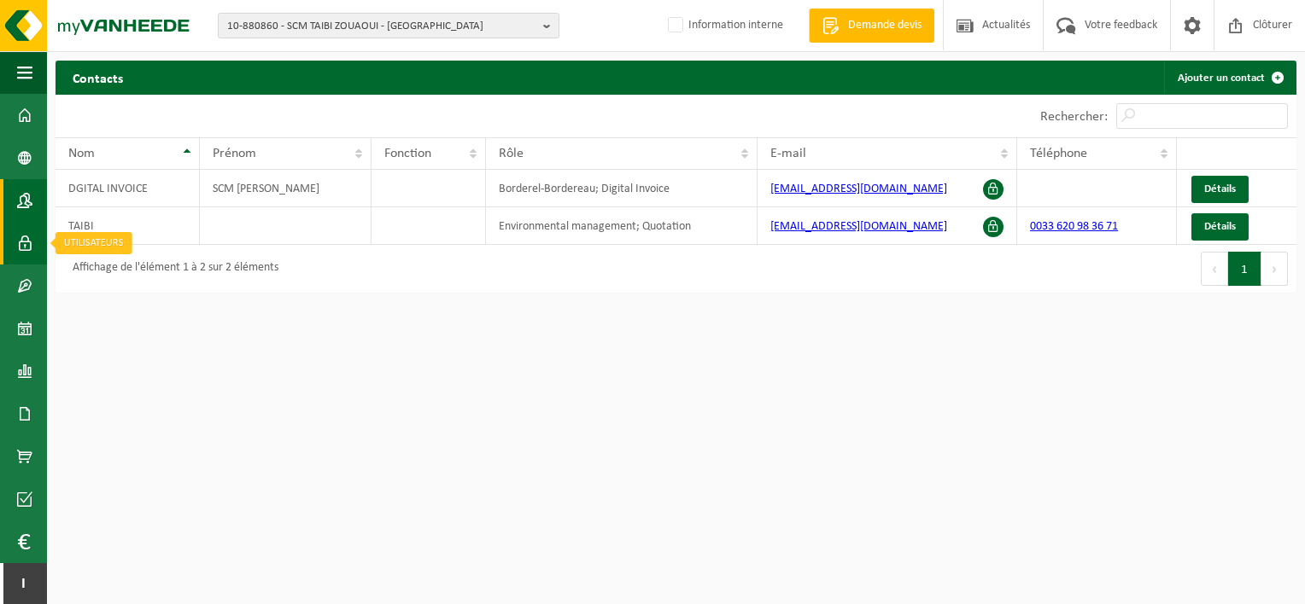
click at [25, 248] on span at bounding box center [24, 243] width 15 height 43
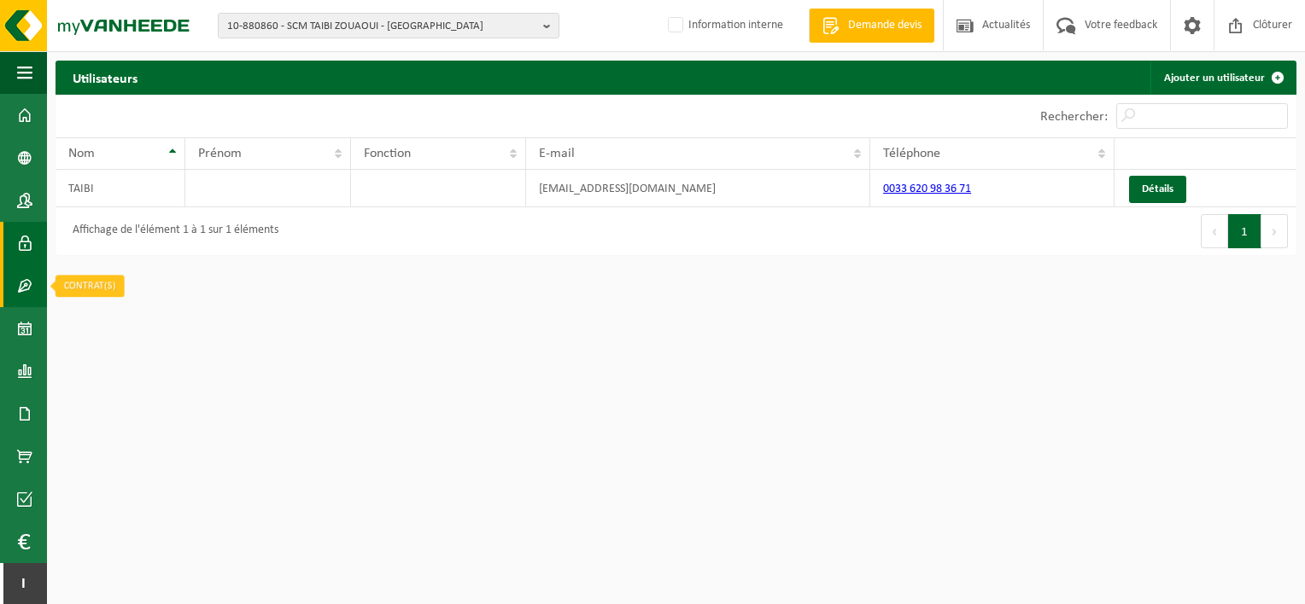
click at [23, 286] on span at bounding box center [24, 286] width 15 height 43
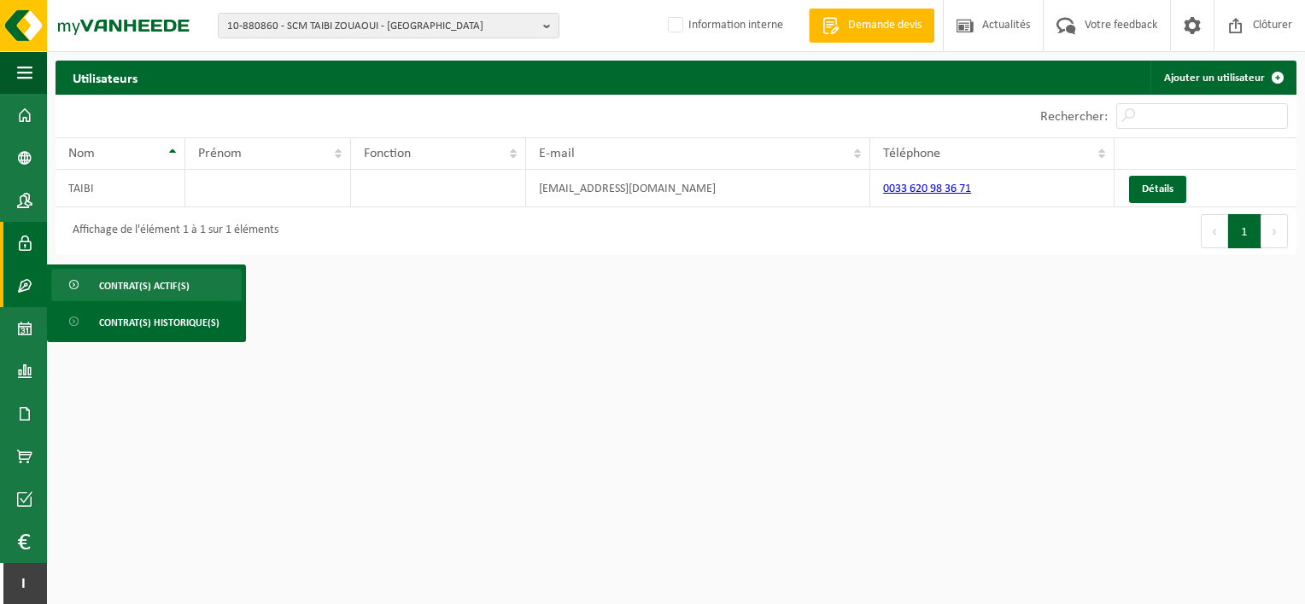
click at [126, 277] on span "Contrat(s) actif(s)" at bounding box center [144, 286] width 90 height 32
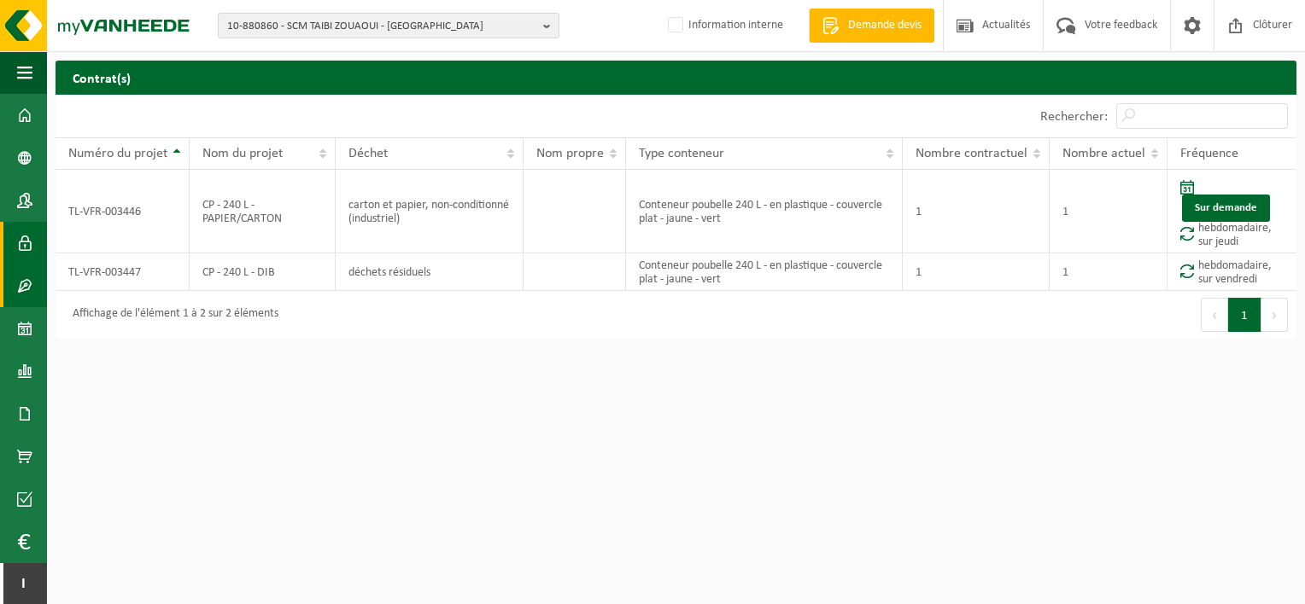
click at [25, 234] on span at bounding box center [24, 243] width 15 height 43
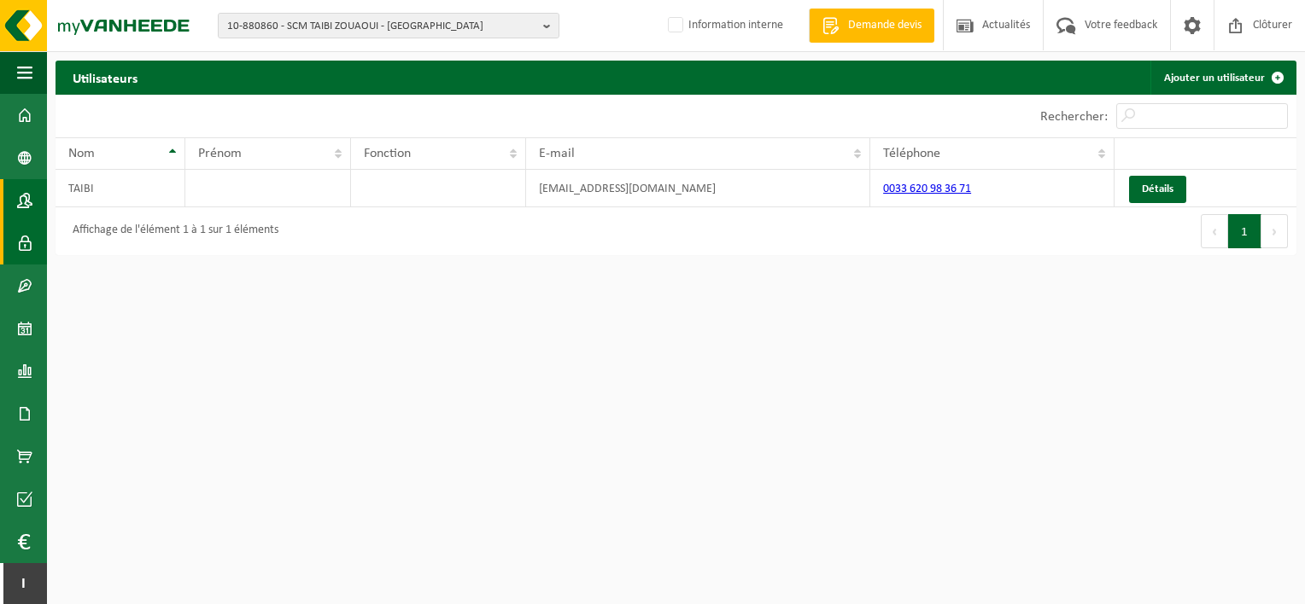
click at [24, 207] on span at bounding box center [24, 200] width 15 height 43
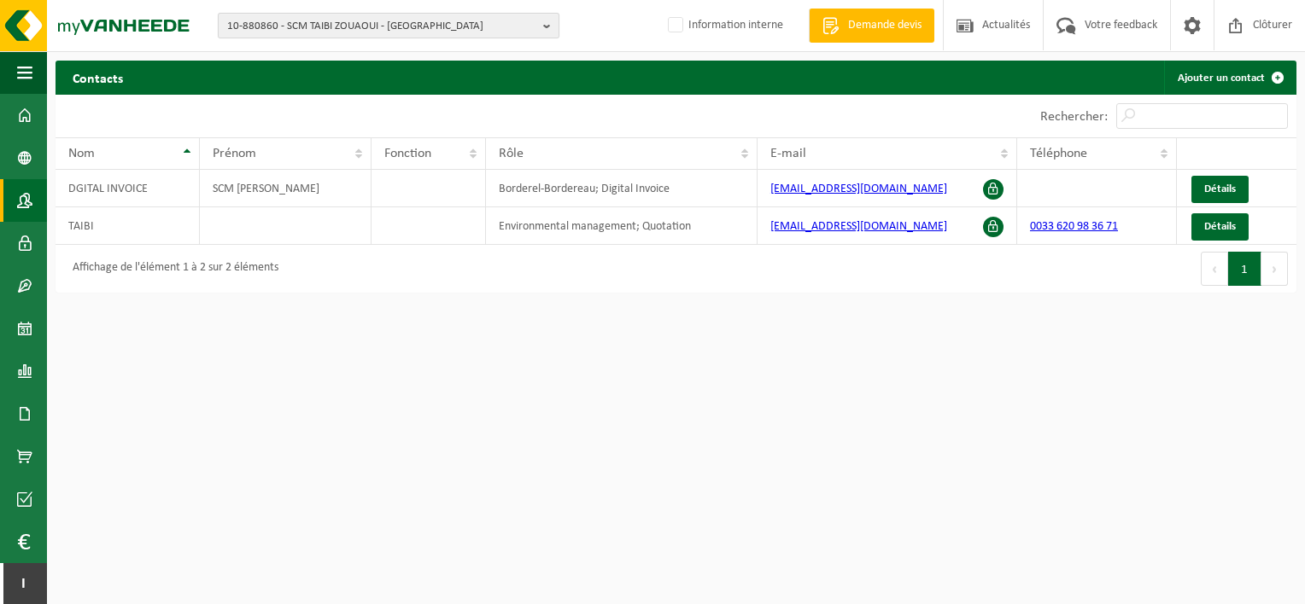
click at [313, 22] on span "10-880860 - SCM TAIBI ZOUAOUI - [GEOGRAPHIC_DATA]" at bounding box center [381, 27] width 309 height 26
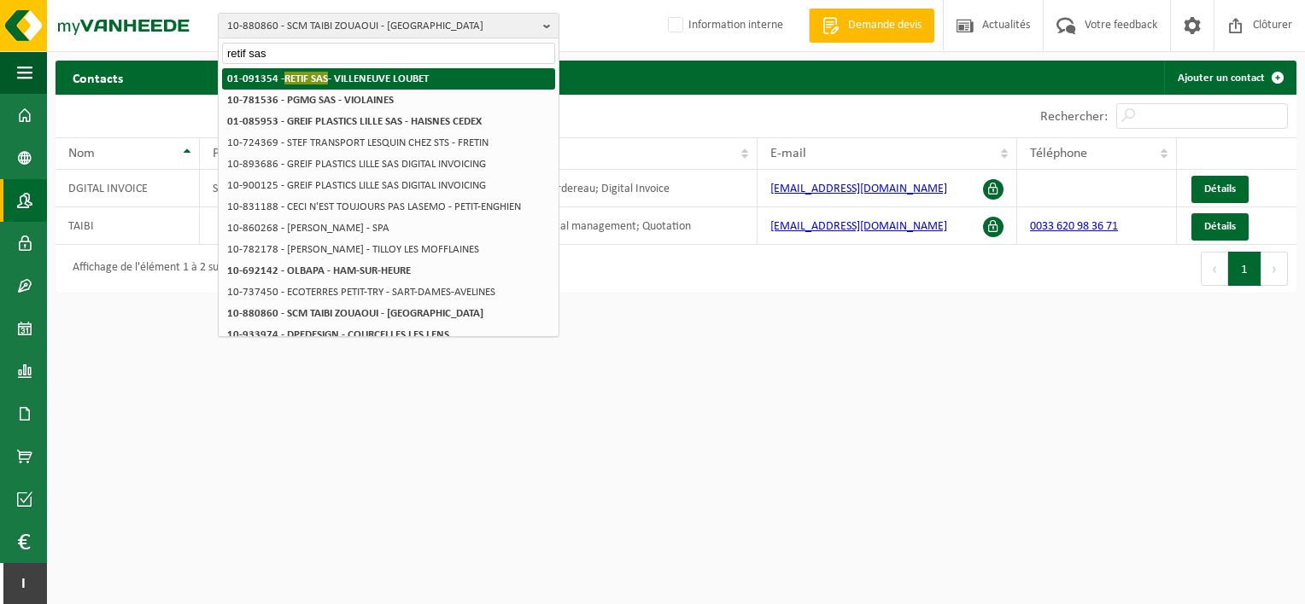
type input "retif sas"
click at [345, 74] on strong "01-091354 - RETIF SAS - [GEOGRAPHIC_DATA]" at bounding box center [327, 78] width 201 height 13
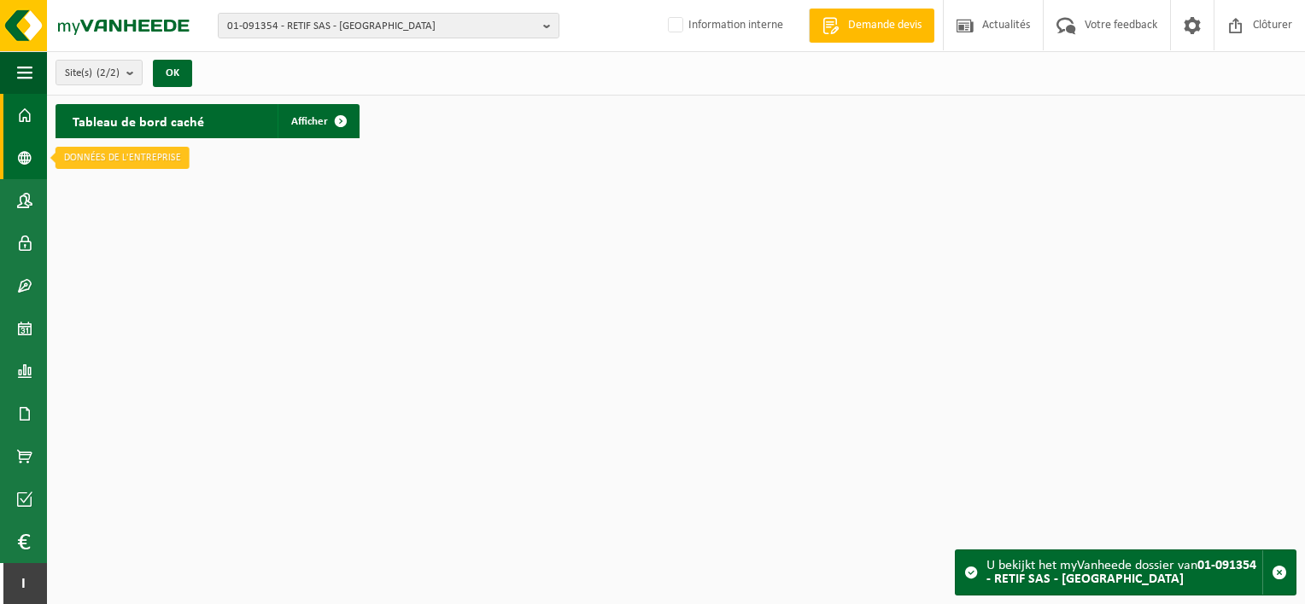
click at [31, 161] on span at bounding box center [24, 158] width 15 height 43
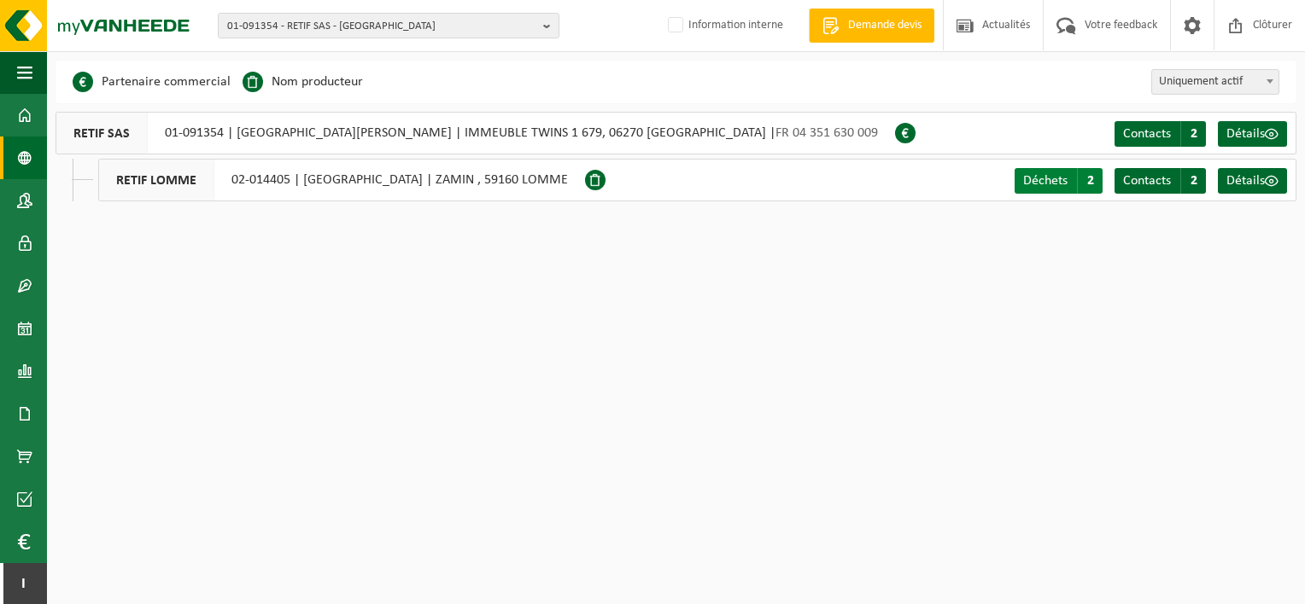
click at [1063, 178] on span "Déchets" at bounding box center [1045, 181] width 44 height 14
drag, startPoint x: 299, startPoint y: 173, endPoint x: 403, endPoint y: 178, distance: 104.2
click at [403, 178] on div "RETIF LOMME 02-014405 | [GEOGRAPHIC_DATA] | [GEOGRAPHIC_DATA] , 59160 LOMME" at bounding box center [341, 180] width 487 height 43
copy div "[GEOGRAPHIC_DATA]"
click at [324, 20] on span "01-091354 - RETIF SAS - [GEOGRAPHIC_DATA]" at bounding box center [381, 27] width 309 height 26
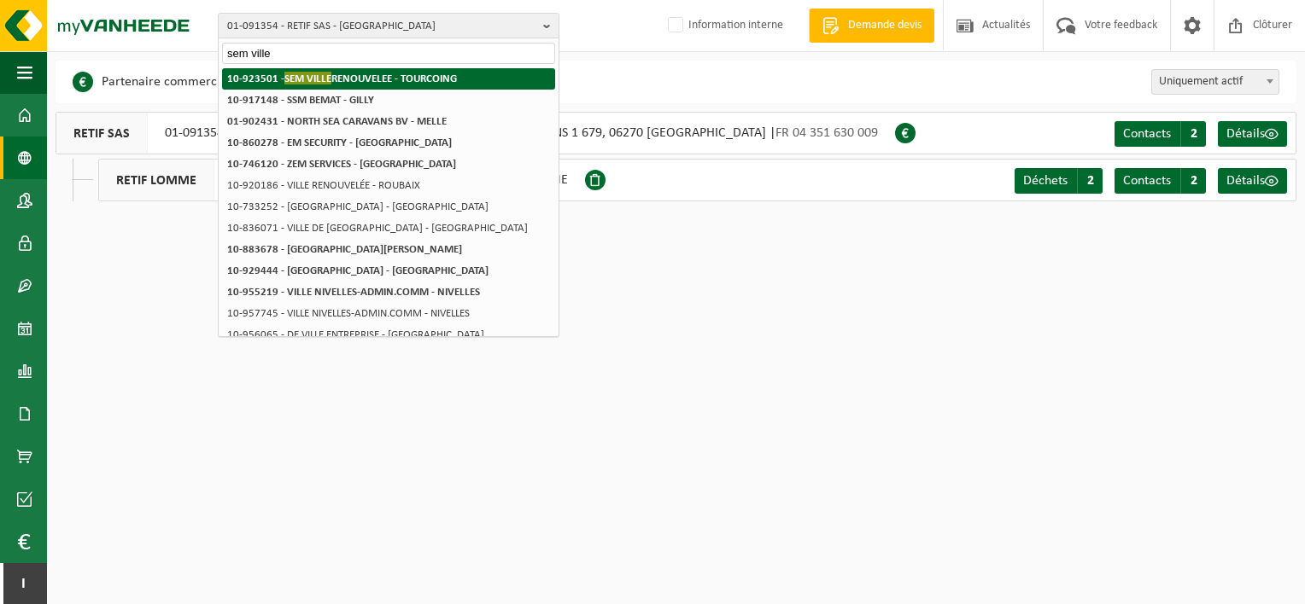
type input "sem ville"
click at [394, 85] on li "10-923501 - SEM VILLE RENOUVELEE - [GEOGRAPHIC_DATA]" at bounding box center [388, 78] width 333 height 21
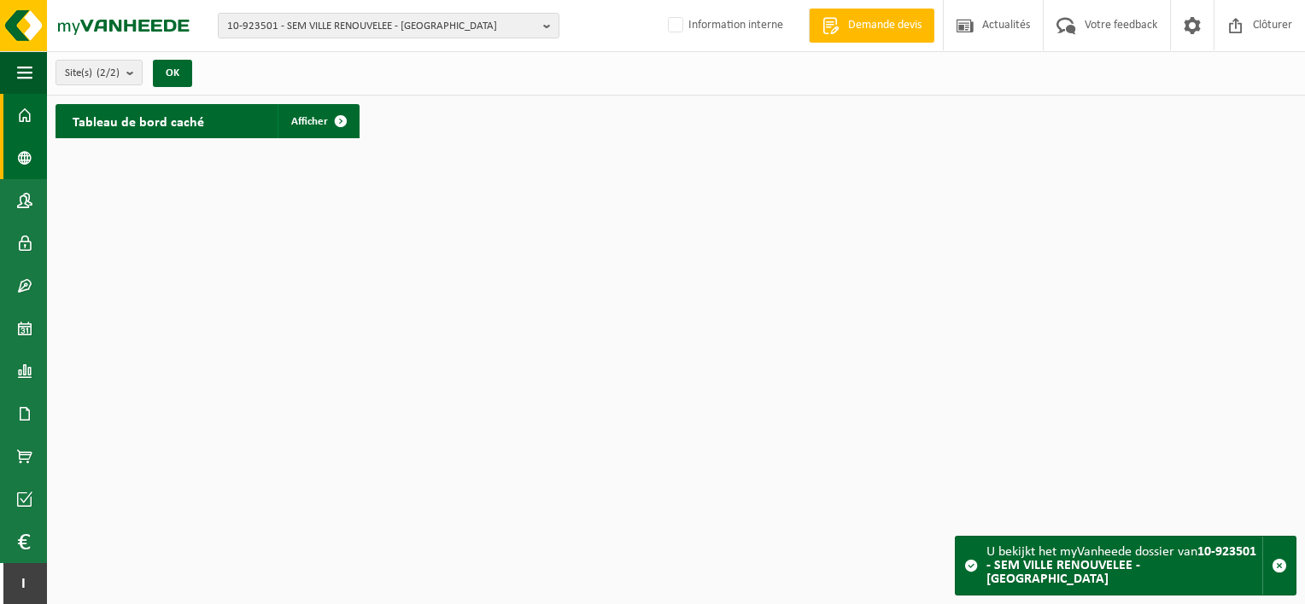
click at [19, 172] on span at bounding box center [24, 158] width 15 height 43
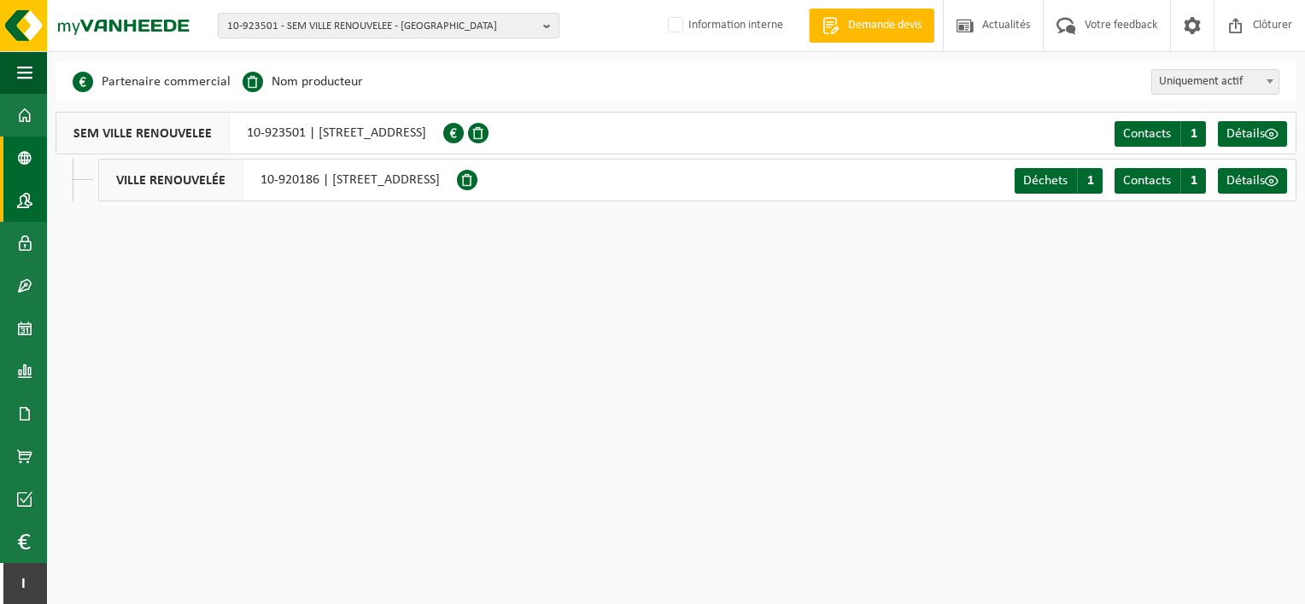
click at [24, 198] on span at bounding box center [24, 200] width 15 height 43
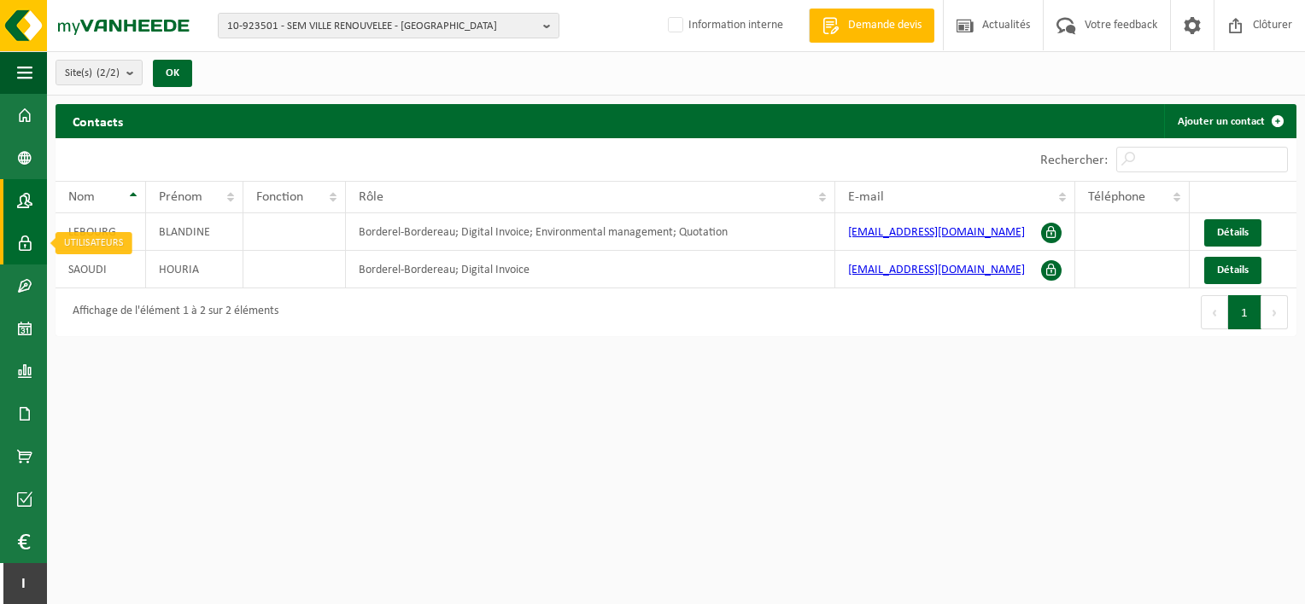
click at [20, 244] on span at bounding box center [24, 243] width 15 height 43
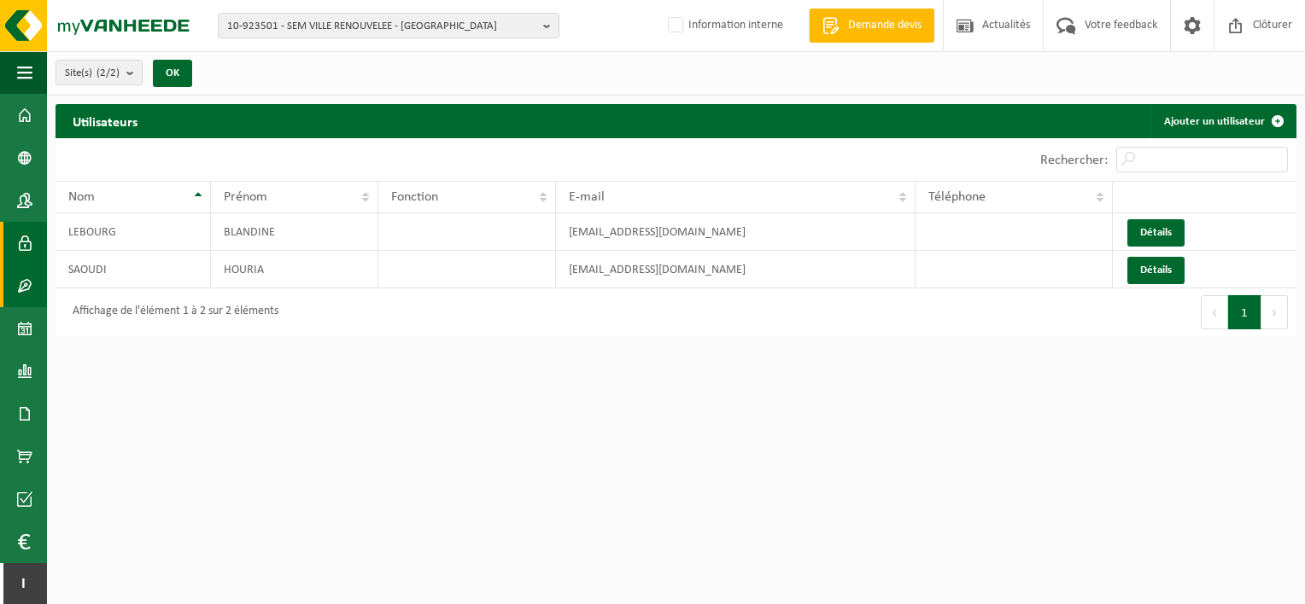
click at [19, 284] on span at bounding box center [24, 286] width 15 height 43
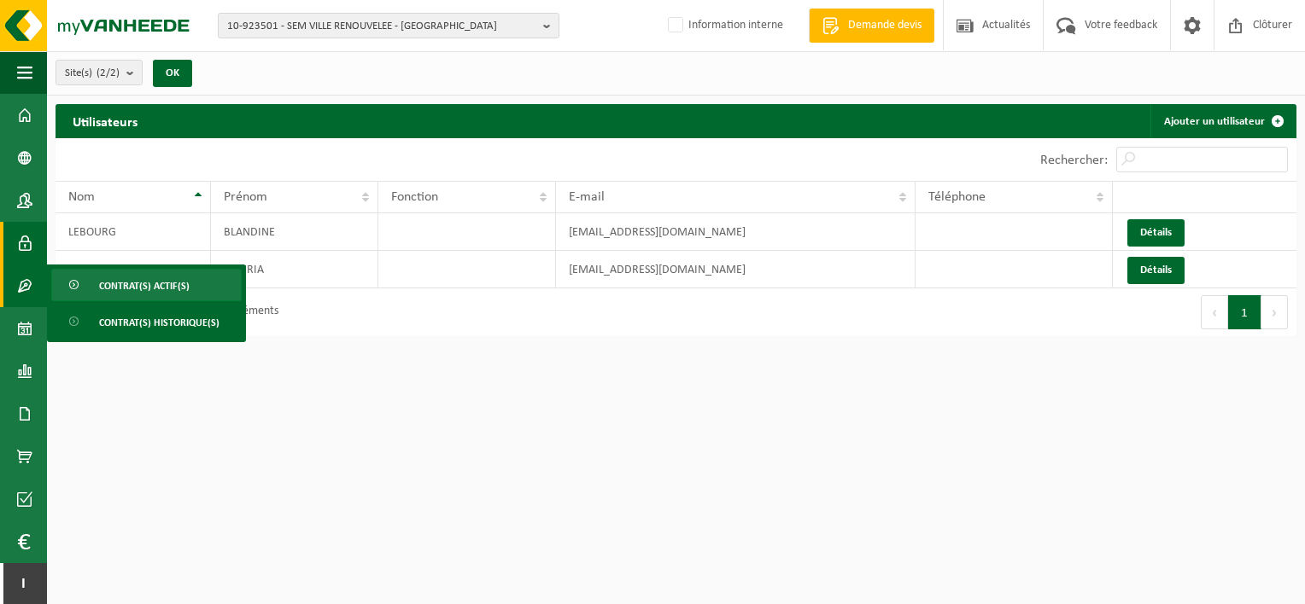
click at [89, 286] on link "Contrat(s) actif(s)" at bounding box center [146, 285] width 190 height 32
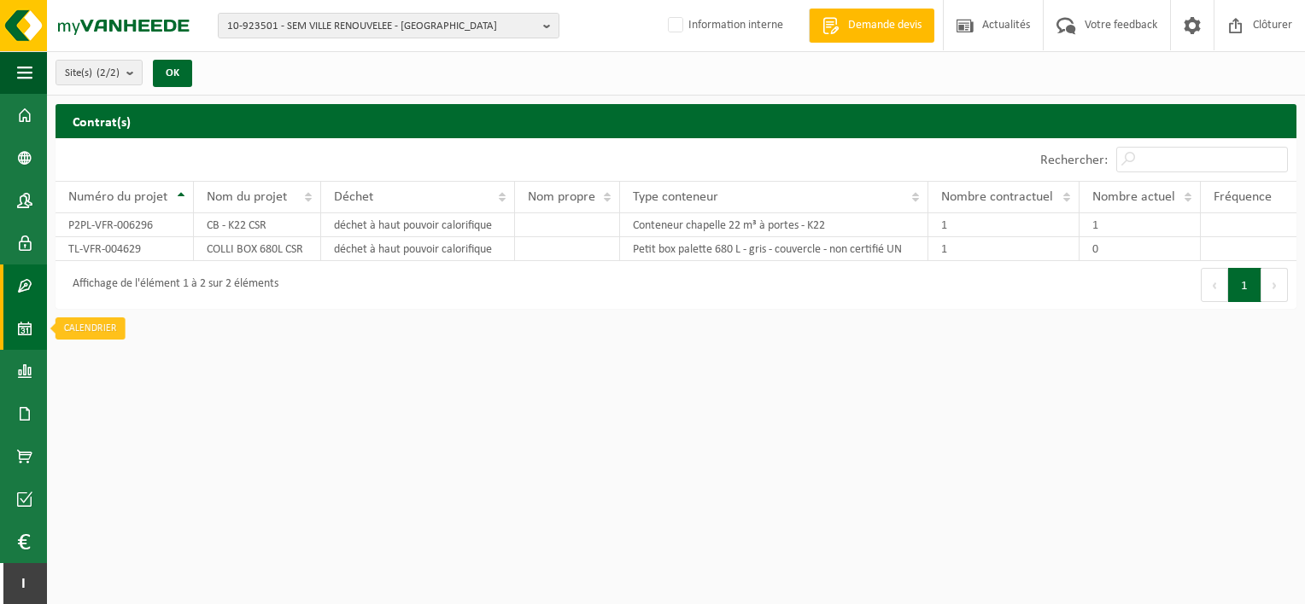
click at [20, 324] on span at bounding box center [24, 328] width 15 height 43
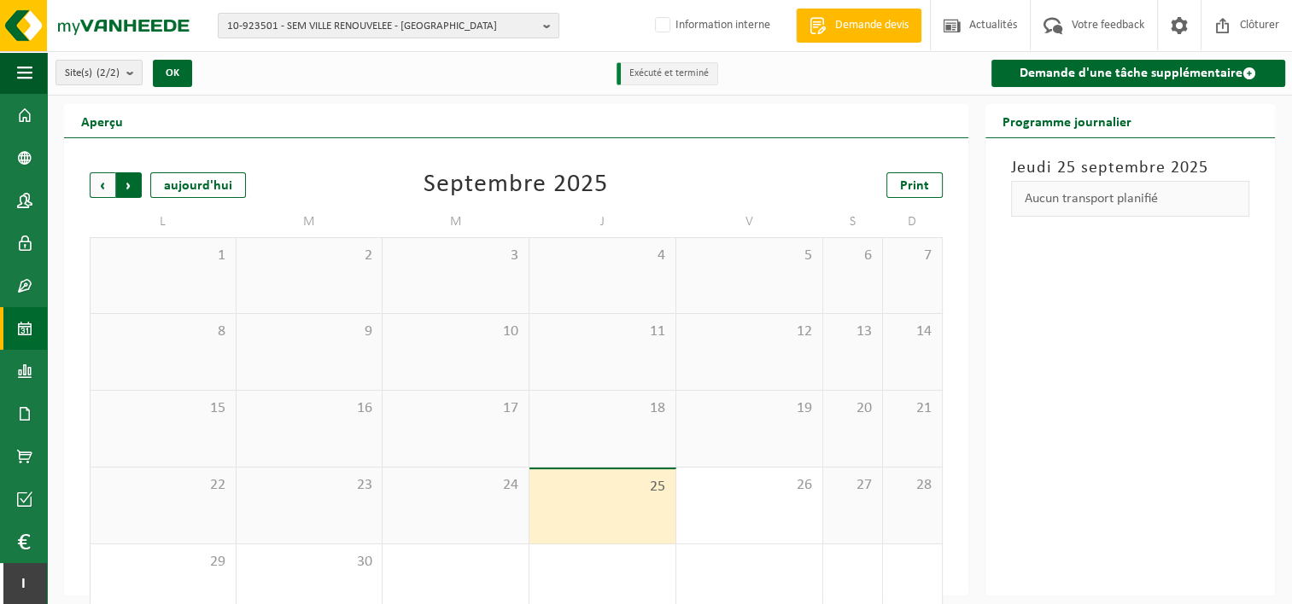
click at [102, 190] on span "Précédent" at bounding box center [103, 185] width 26 height 26
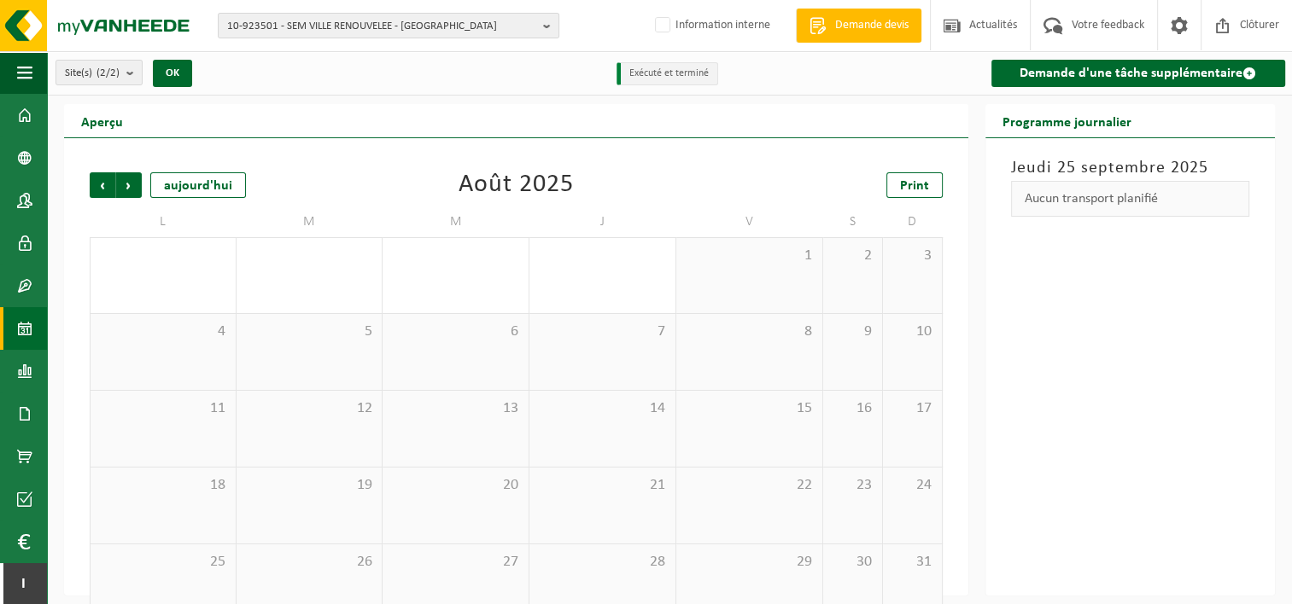
click at [102, 190] on span "Précédent" at bounding box center [103, 185] width 26 height 26
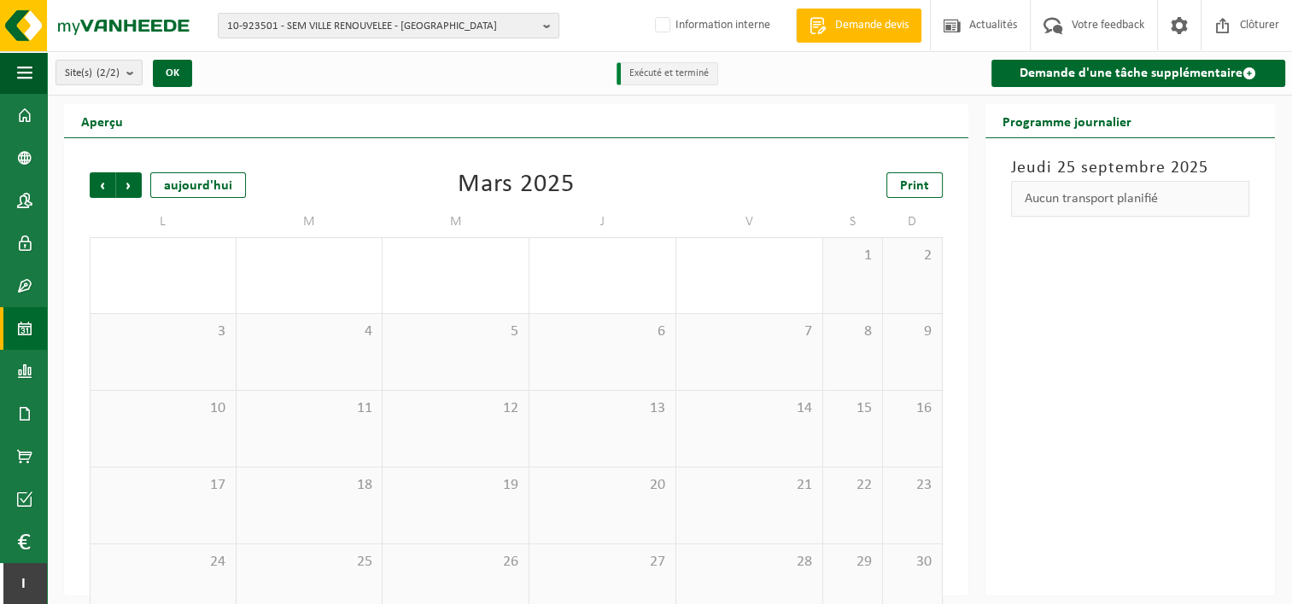
click at [102, 190] on span "Précédent" at bounding box center [103, 185] width 26 height 26
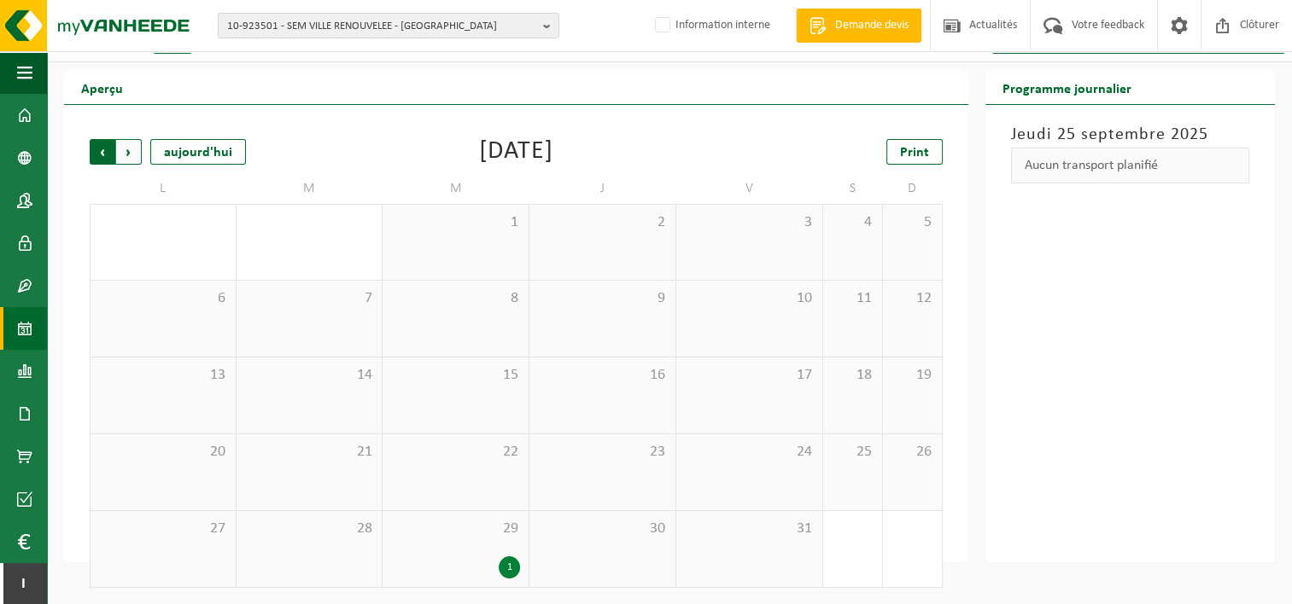
click at [127, 140] on span "Suivant" at bounding box center [129, 152] width 26 height 26
click at [18, 175] on span at bounding box center [24, 158] width 15 height 43
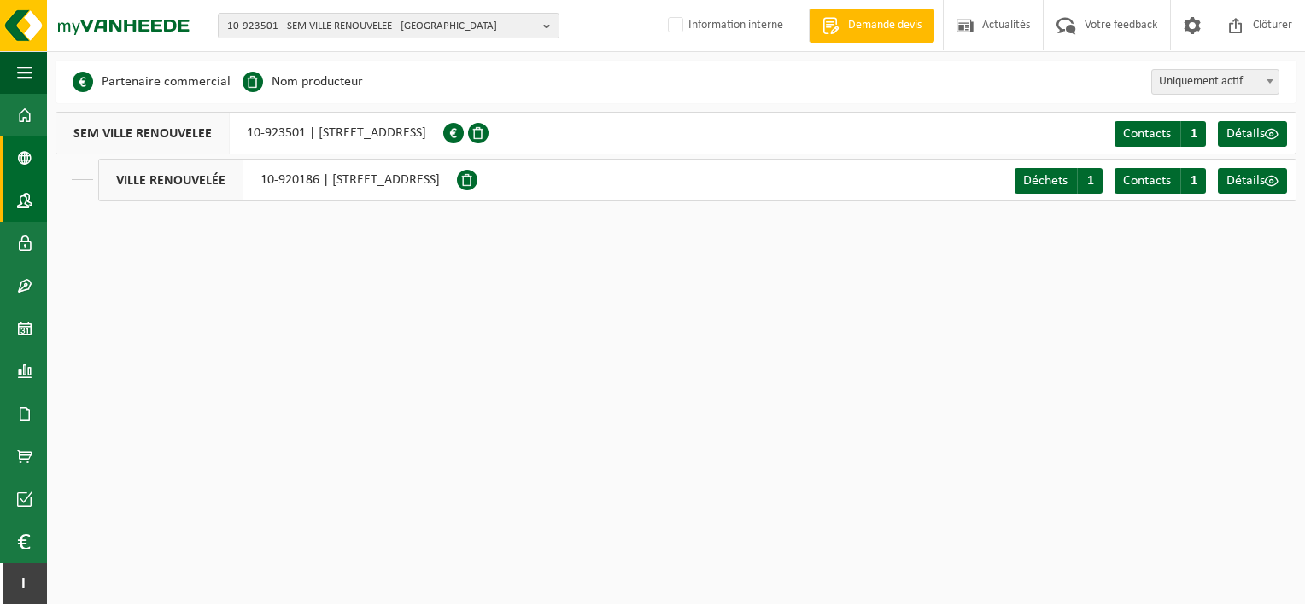
click at [24, 191] on span at bounding box center [24, 200] width 15 height 43
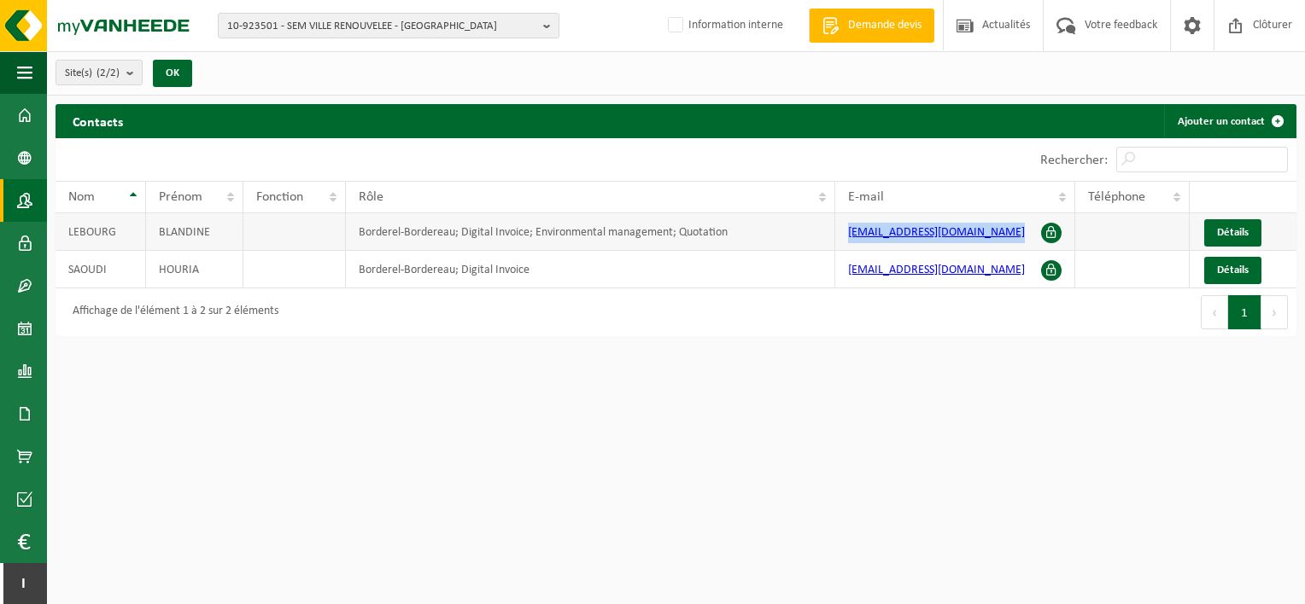
drag, startPoint x: 995, startPoint y: 230, endPoint x: 848, endPoint y: 237, distance: 147.9
click at [848, 237] on td "blebourg@ville-renouvelee.fr" at bounding box center [955, 232] width 240 height 38
copy link "blebourg@ville-renouvelee.fr"
drag, startPoint x: 956, startPoint y: 264, endPoint x: 847, endPoint y: 282, distance: 110.7
click at [847, 282] on td "hsaoudi@semvr.fr" at bounding box center [955, 270] width 240 height 38
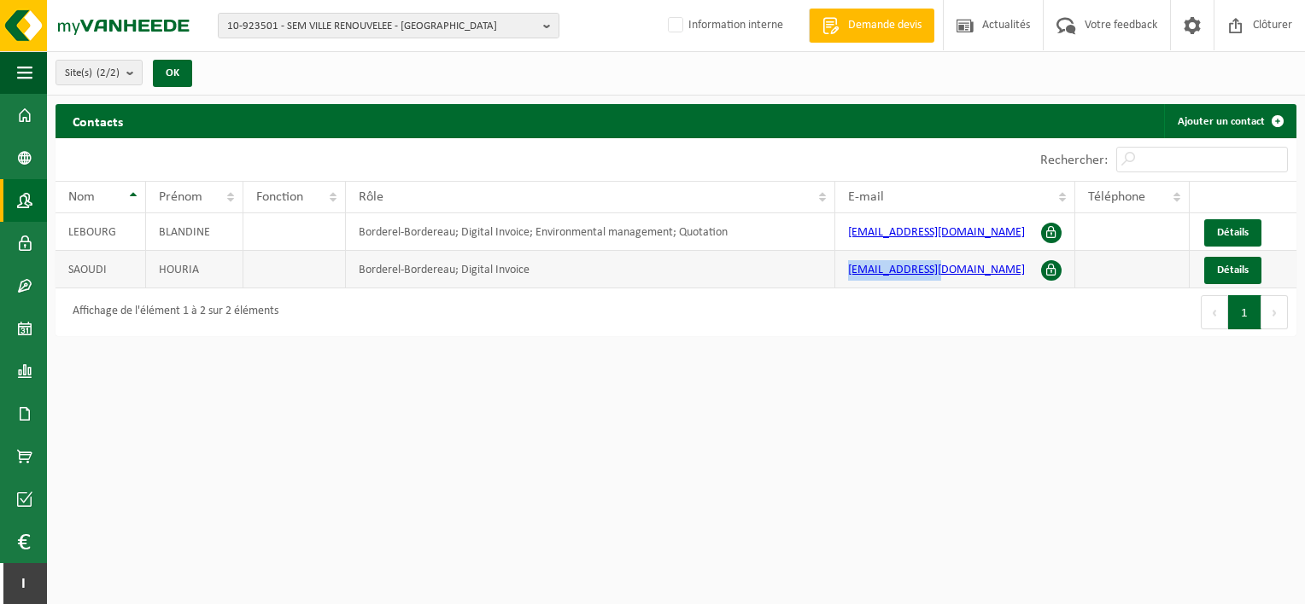
copy link "hsaoudi@semvr.fr"
click at [285, 28] on span "10-923501 - SEM VILLE RENOUVELEE - TOURCOING" at bounding box center [381, 27] width 309 height 26
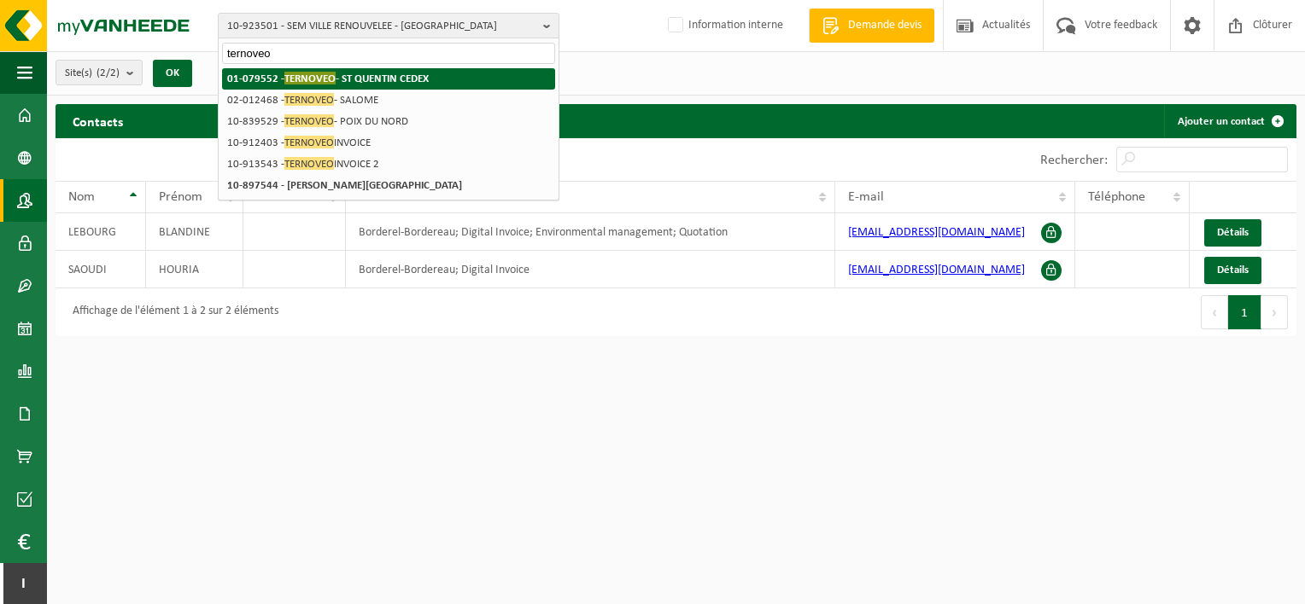
type input "ternoveo"
click at [356, 73] on strong "01-079552 - TERNOVEO - ST QUENTIN CEDEX" at bounding box center [327, 78] width 201 height 13
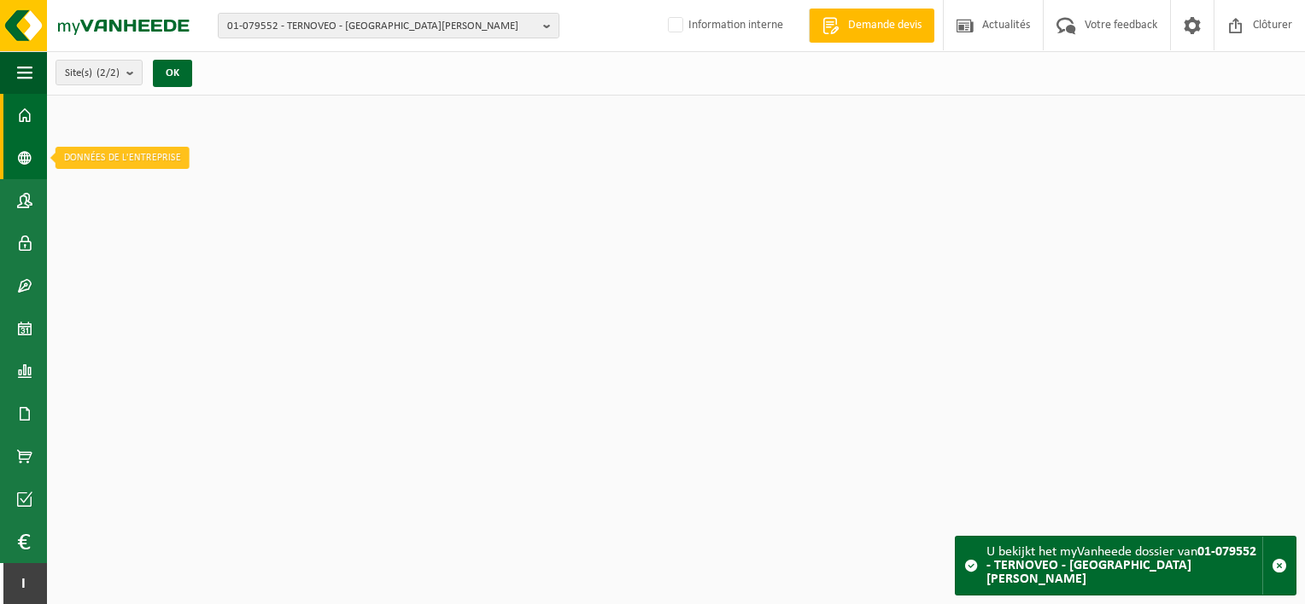
click at [20, 145] on span at bounding box center [24, 158] width 15 height 43
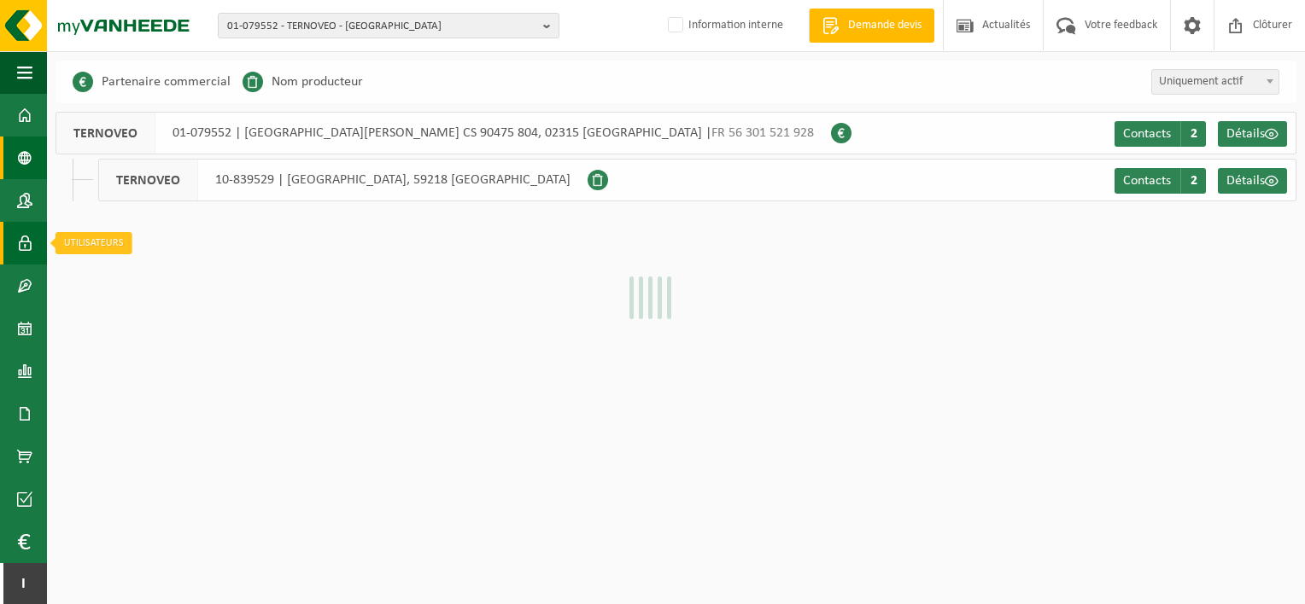
click at [29, 236] on span at bounding box center [24, 243] width 15 height 43
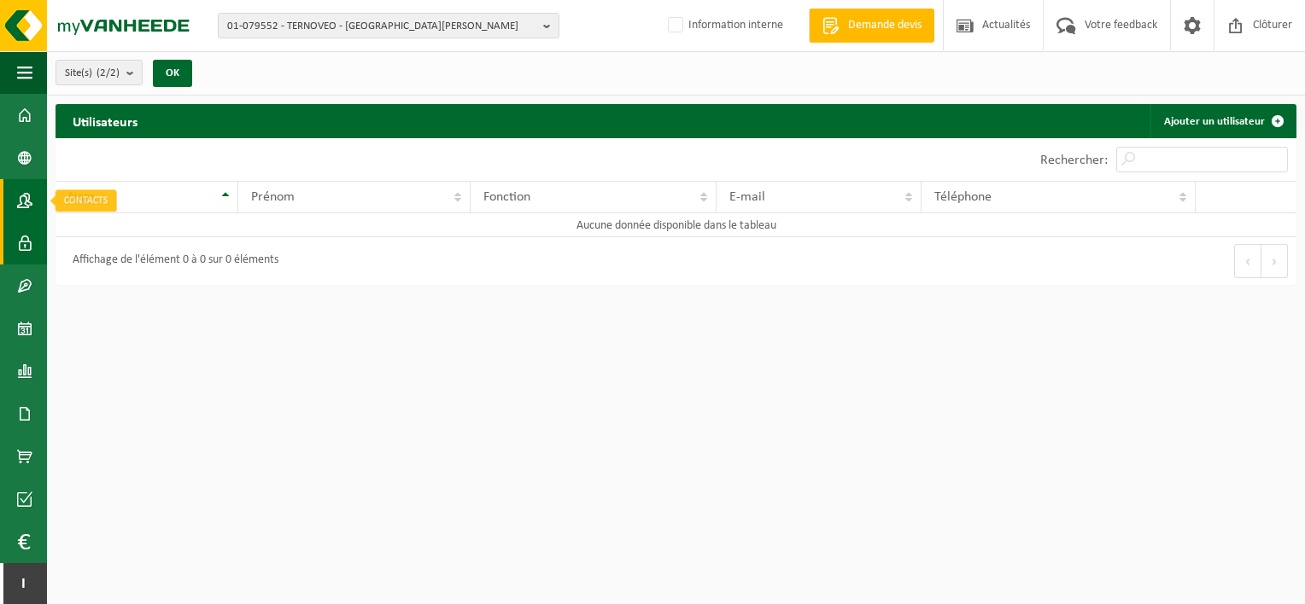
click at [30, 205] on span at bounding box center [24, 200] width 15 height 43
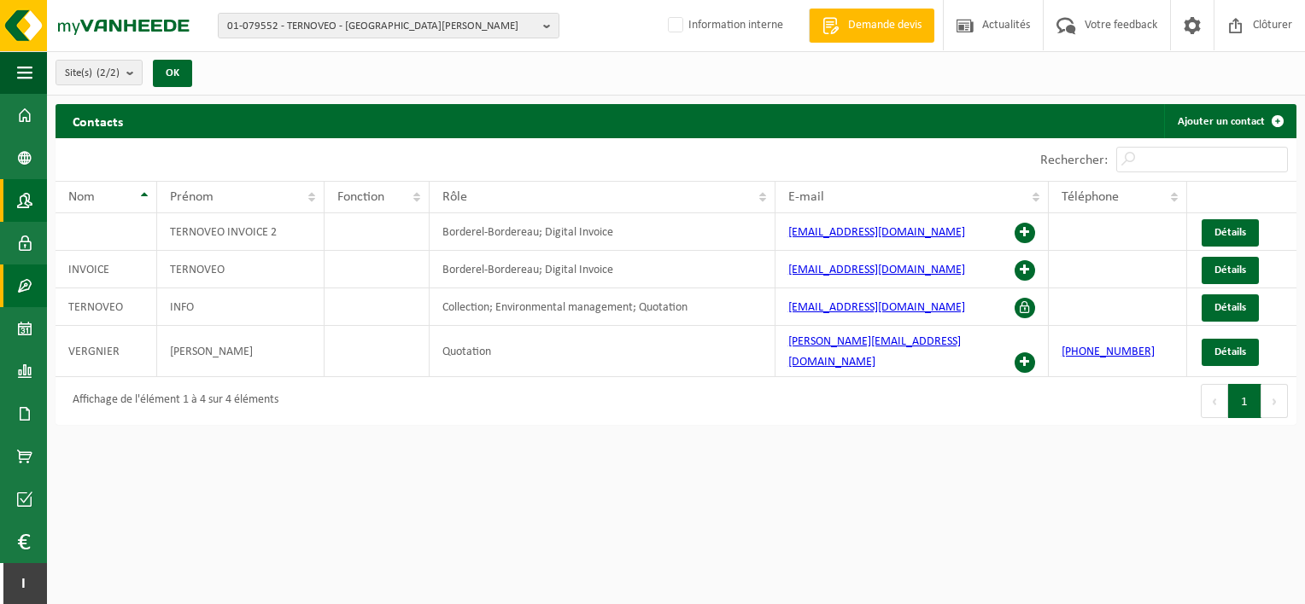
click at [24, 304] on span at bounding box center [24, 286] width 15 height 43
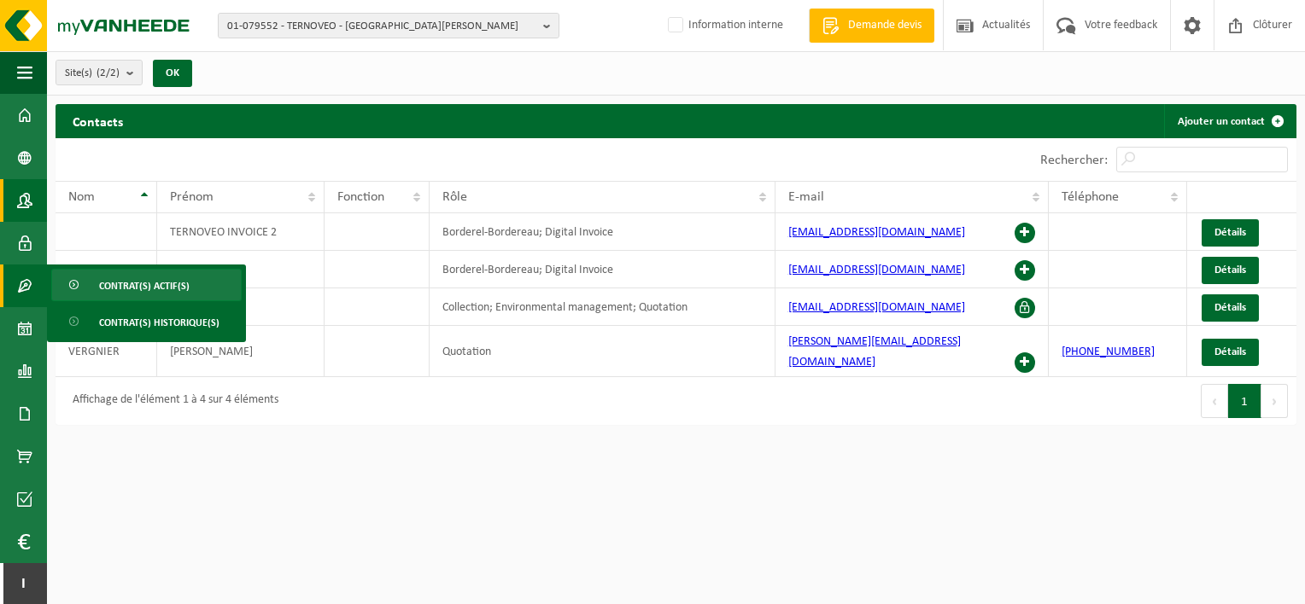
click at [82, 287] on link "Contrat(s) actif(s)" at bounding box center [146, 285] width 190 height 32
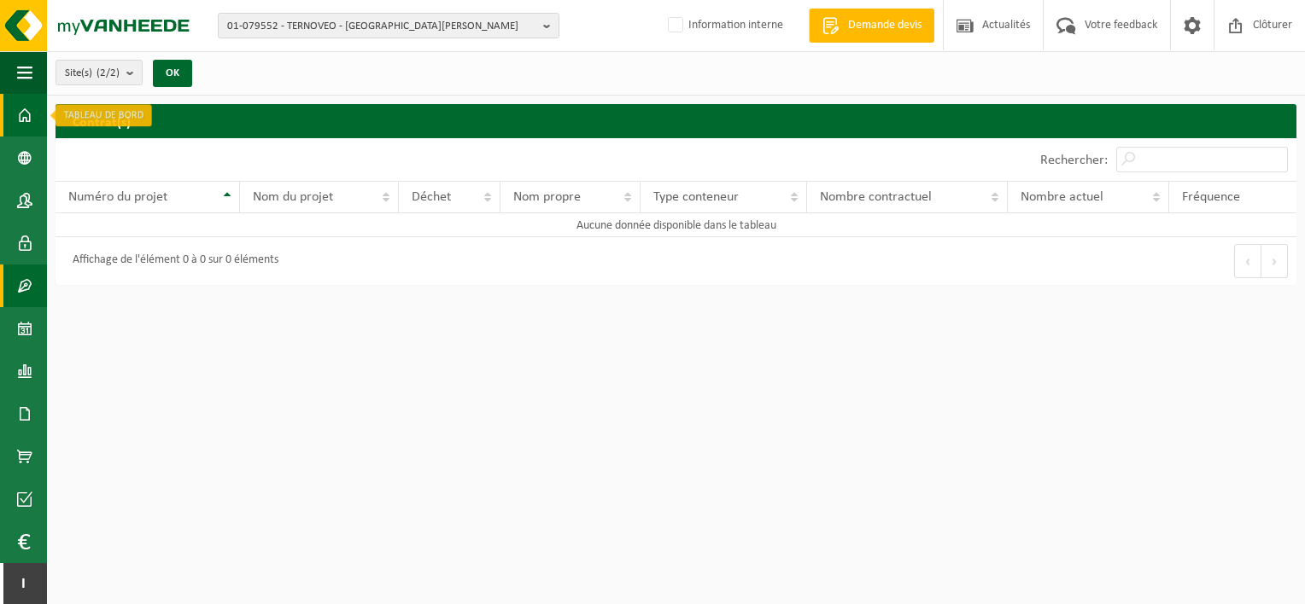
click at [28, 107] on span at bounding box center [24, 115] width 15 height 43
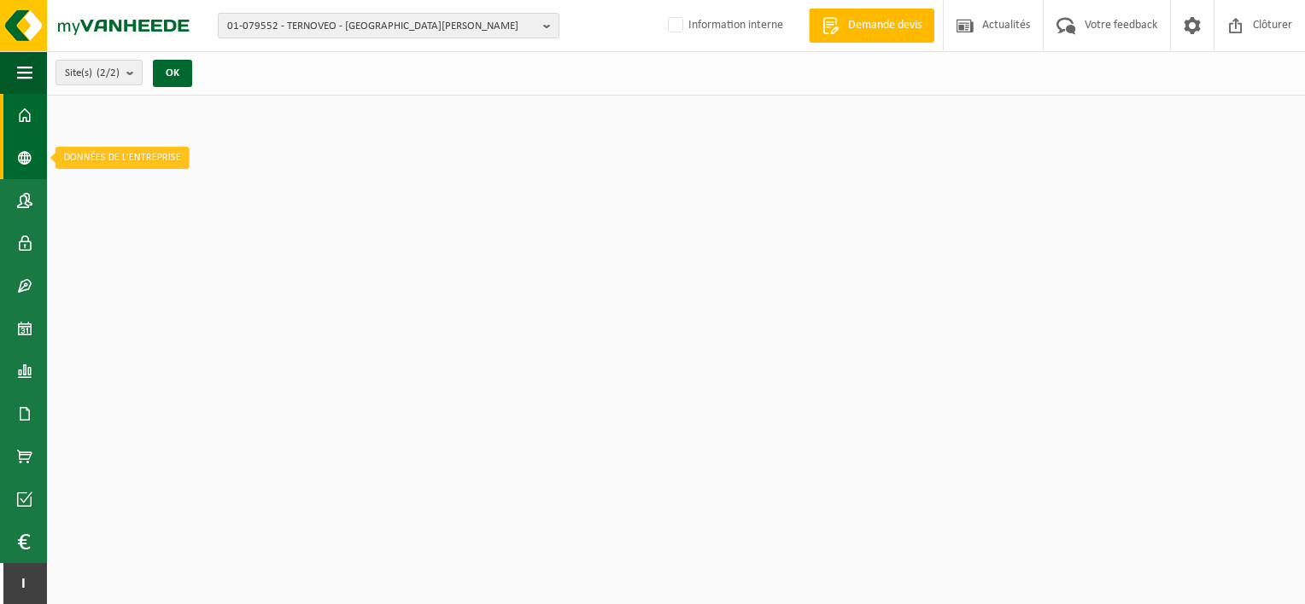
click at [19, 151] on span at bounding box center [24, 158] width 15 height 43
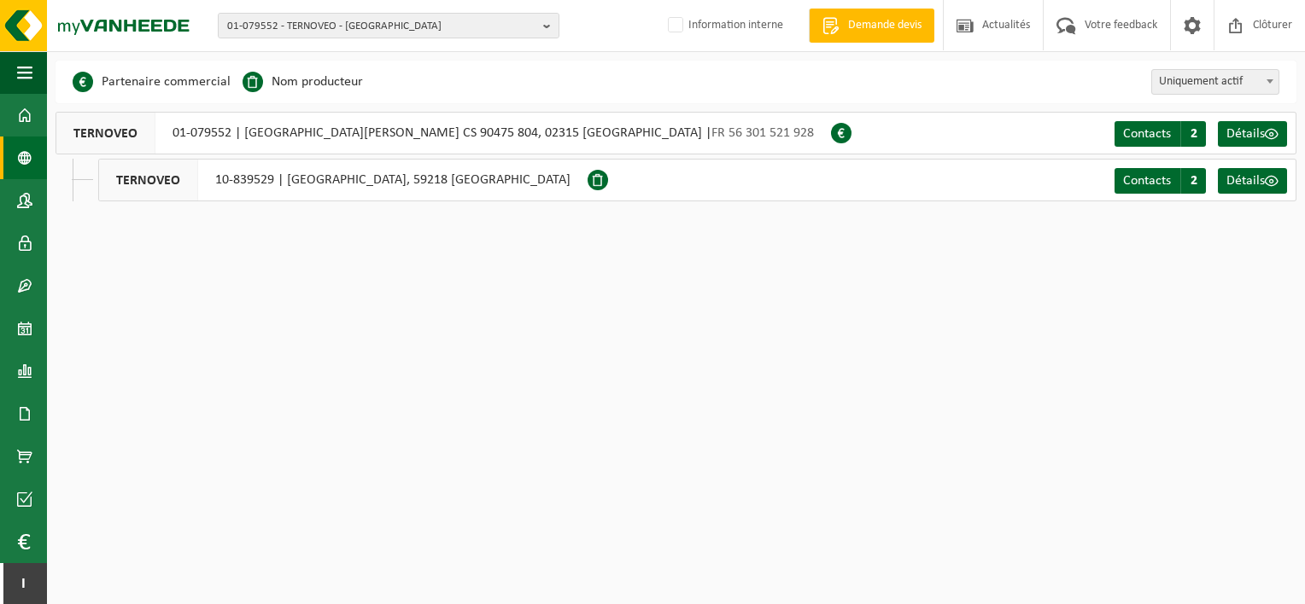
click at [155, 178] on span "TERNOVEO" at bounding box center [148, 180] width 99 height 41
click at [304, 24] on span "01-079552 - TERNOVEO - [GEOGRAPHIC_DATA][PERSON_NAME]" at bounding box center [381, 27] width 309 height 26
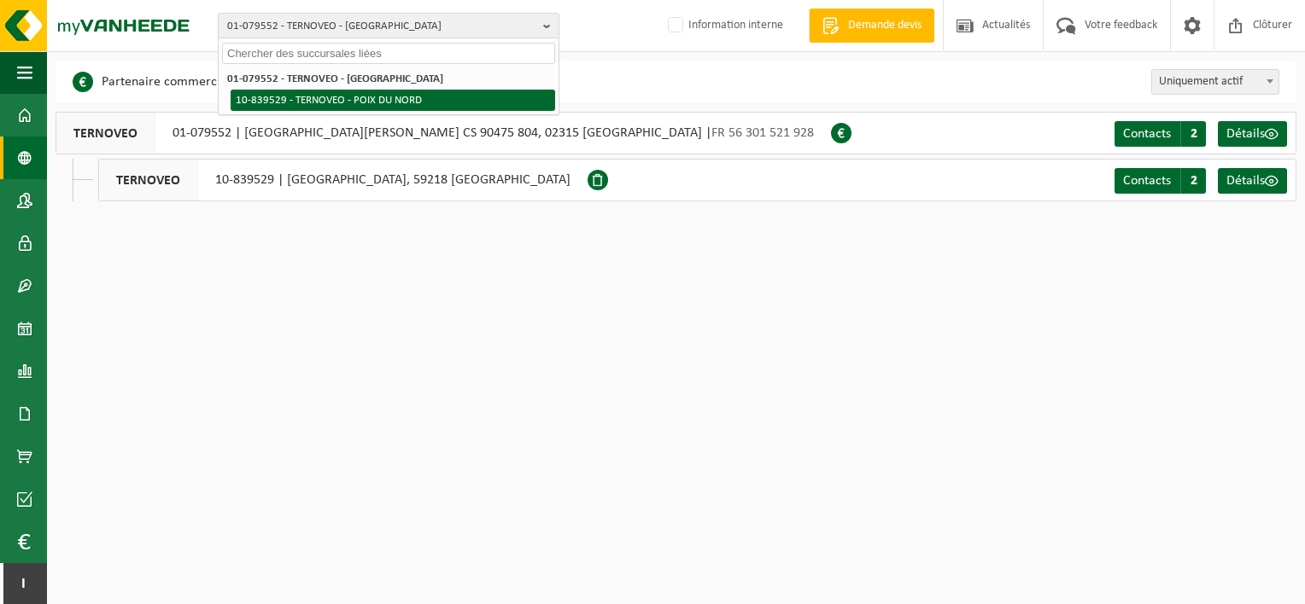
click at [328, 99] on li "10-839529 - TERNOVEO - POIX DU NORD" at bounding box center [393, 100] width 324 height 21
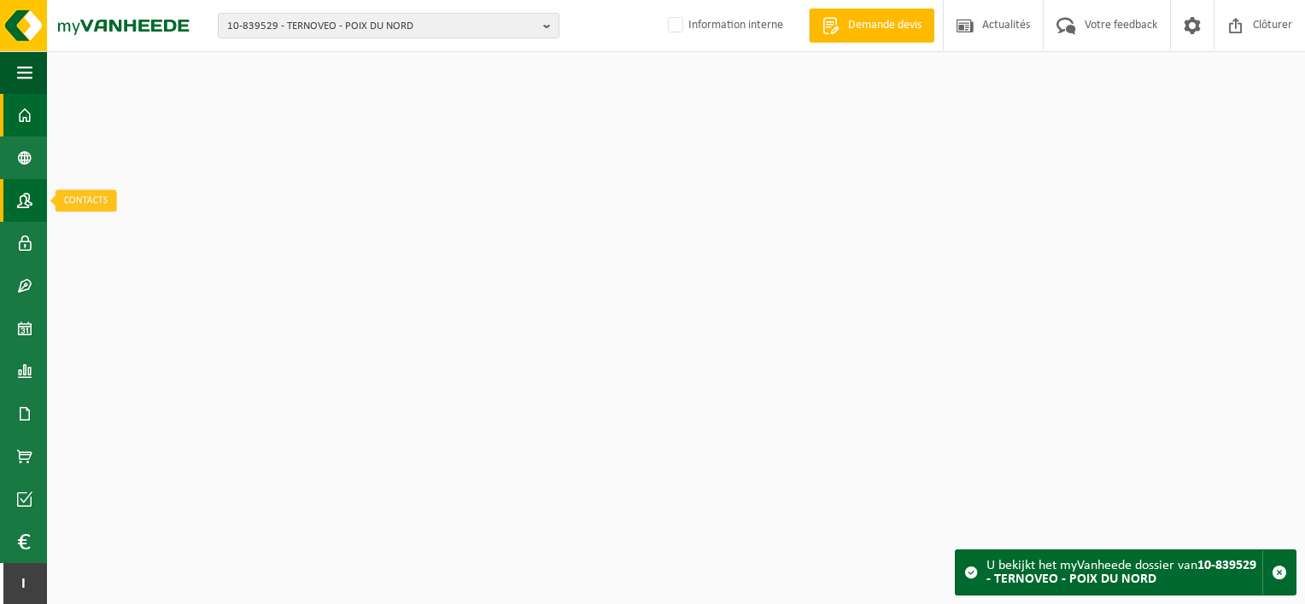
click at [19, 198] on span at bounding box center [24, 200] width 15 height 43
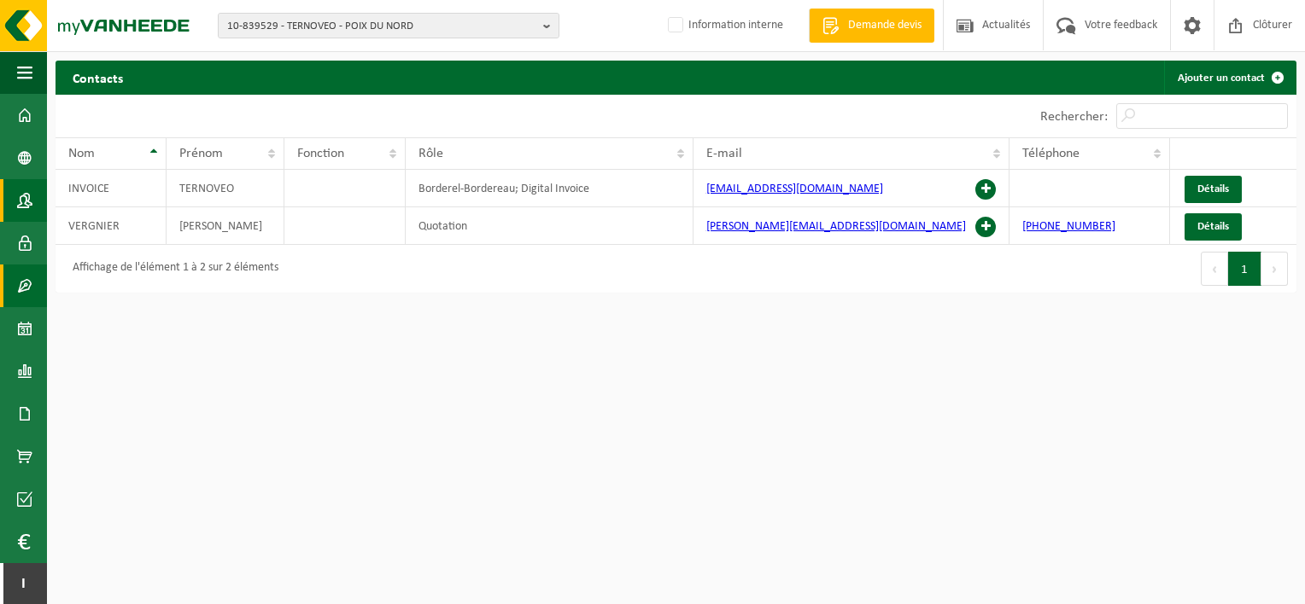
click at [20, 306] on span at bounding box center [24, 286] width 15 height 43
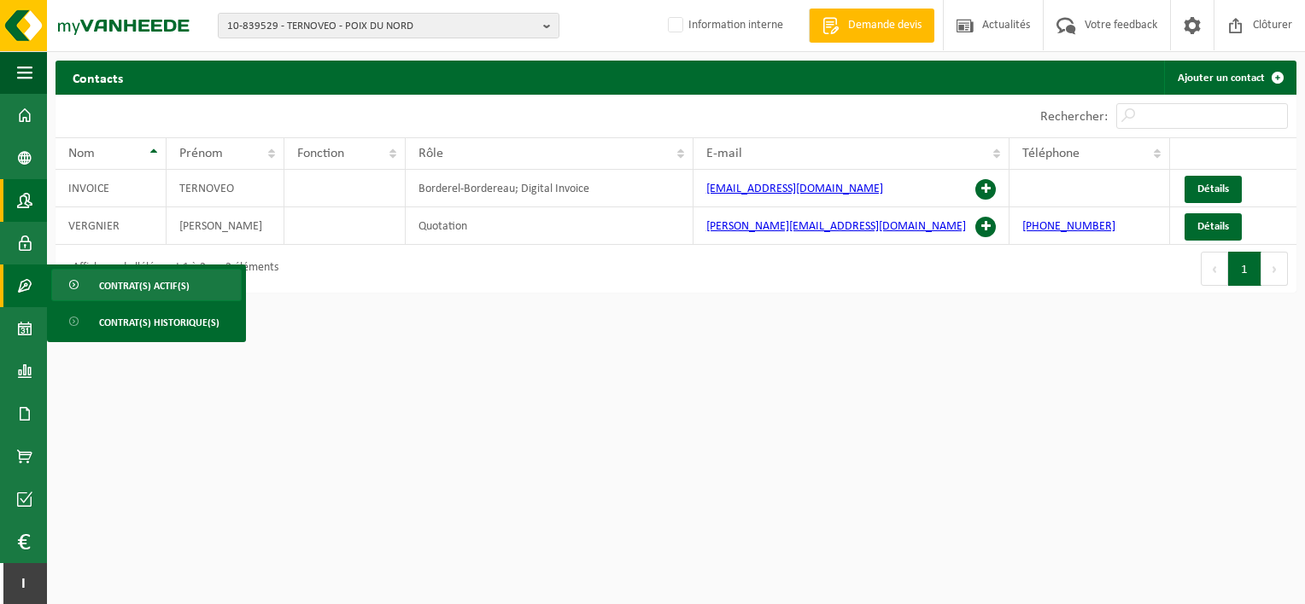
click at [96, 281] on link "Contrat(s) actif(s)" at bounding box center [146, 285] width 190 height 32
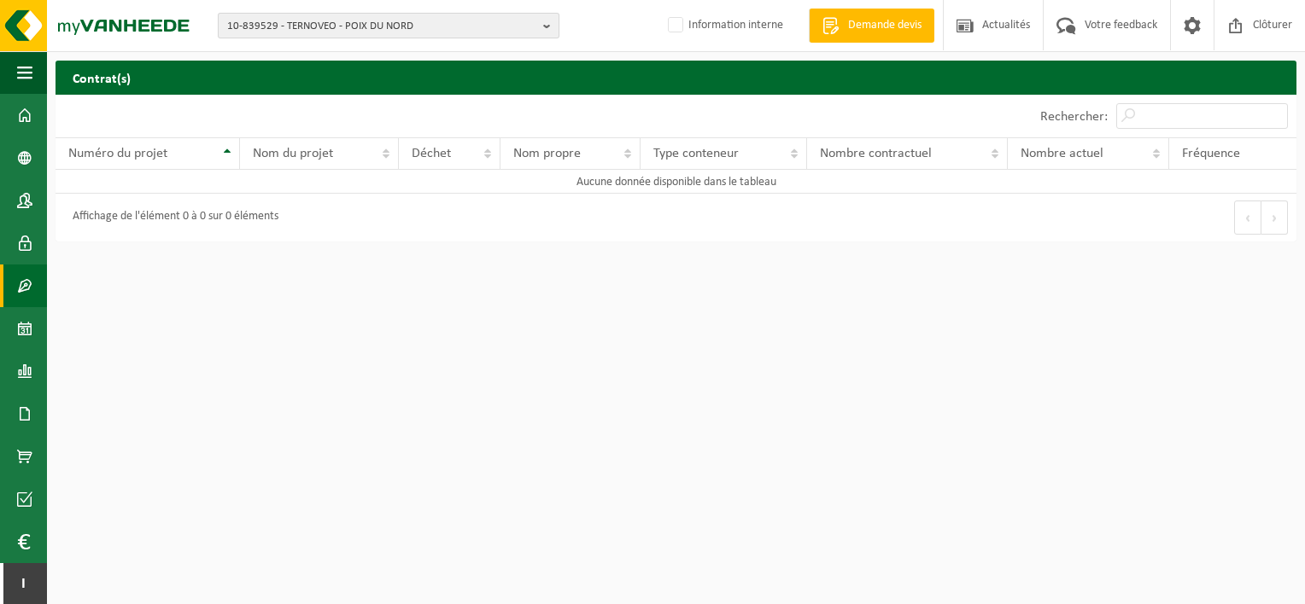
click at [271, 20] on span "10-839529 - TERNOVEO - POIX DU NORD" at bounding box center [381, 27] width 309 height 26
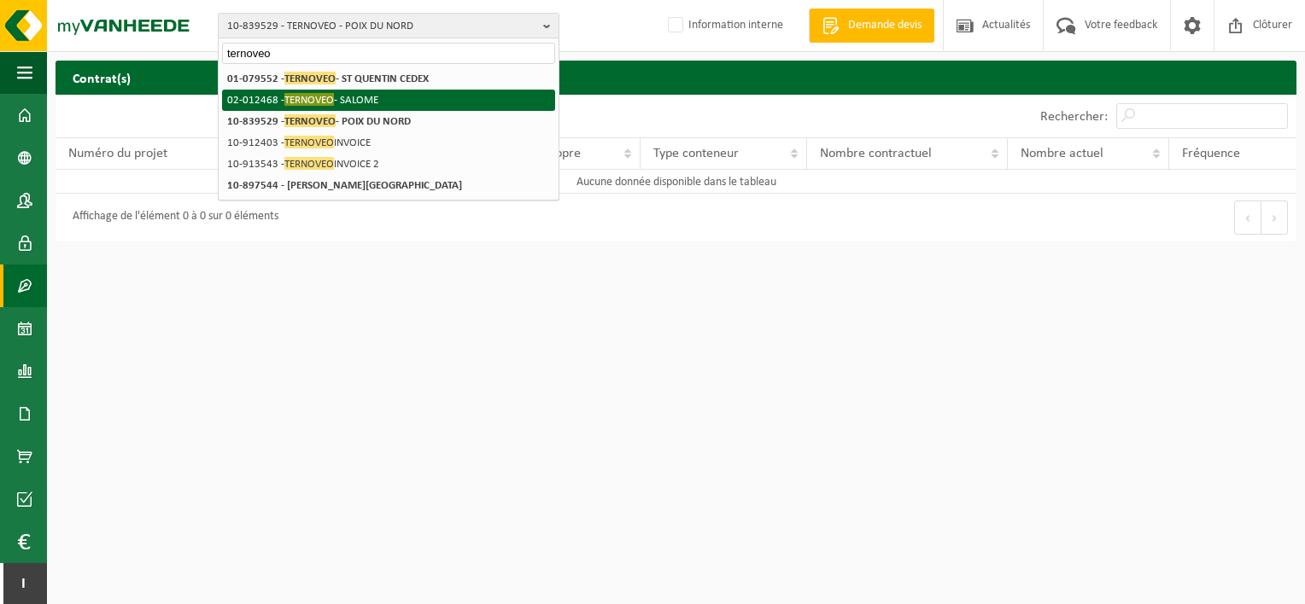
type input "ternoveo"
click at [377, 91] on li "02-012468 - TERNOVEO - SALOME" at bounding box center [388, 100] width 333 height 21
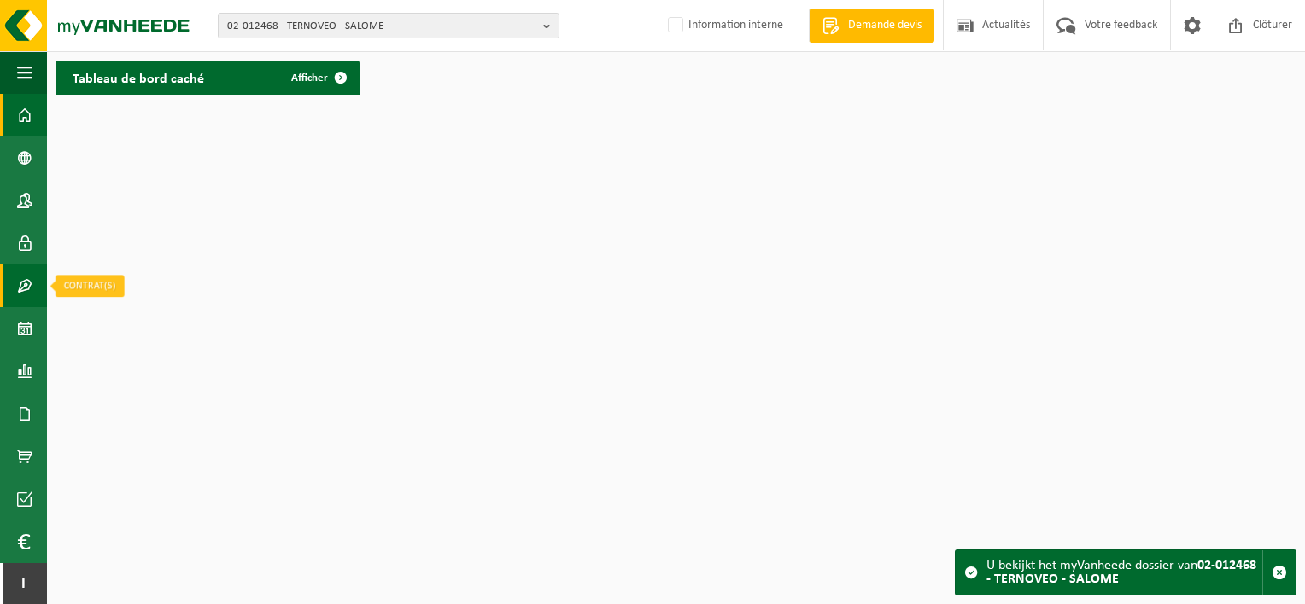
click at [24, 290] on span at bounding box center [24, 286] width 15 height 43
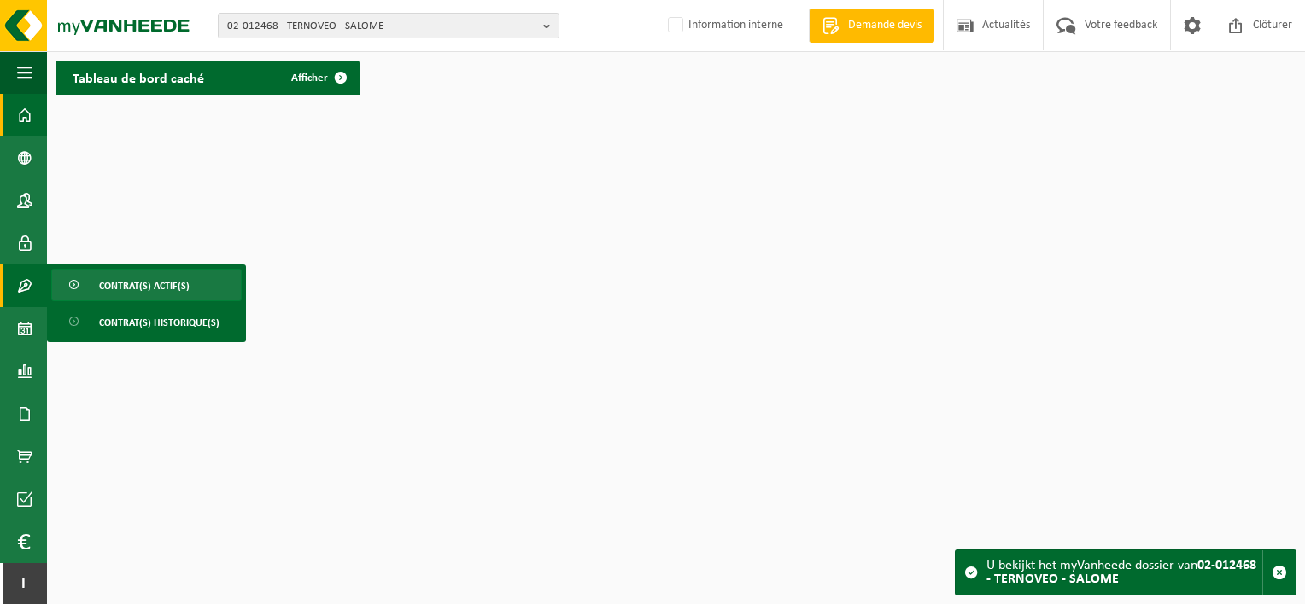
click at [96, 274] on link "Contrat(s) actif(s)" at bounding box center [146, 285] width 190 height 32
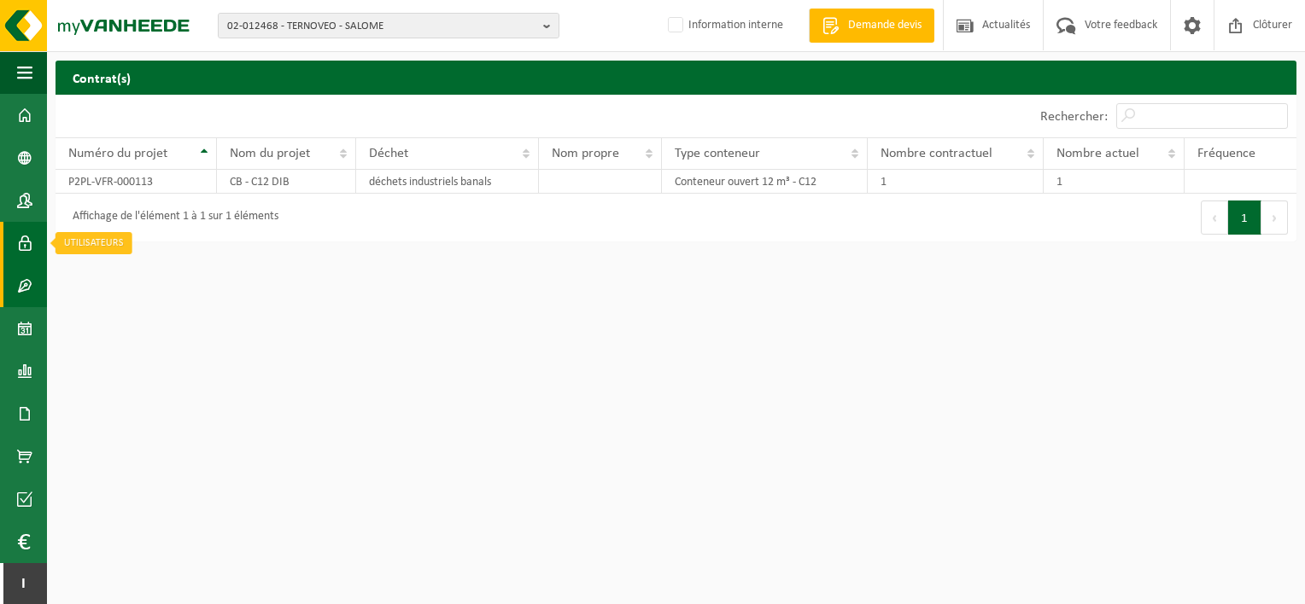
click at [10, 254] on link "Utilisateurs" at bounding box center [23, 243] width 47 height 43
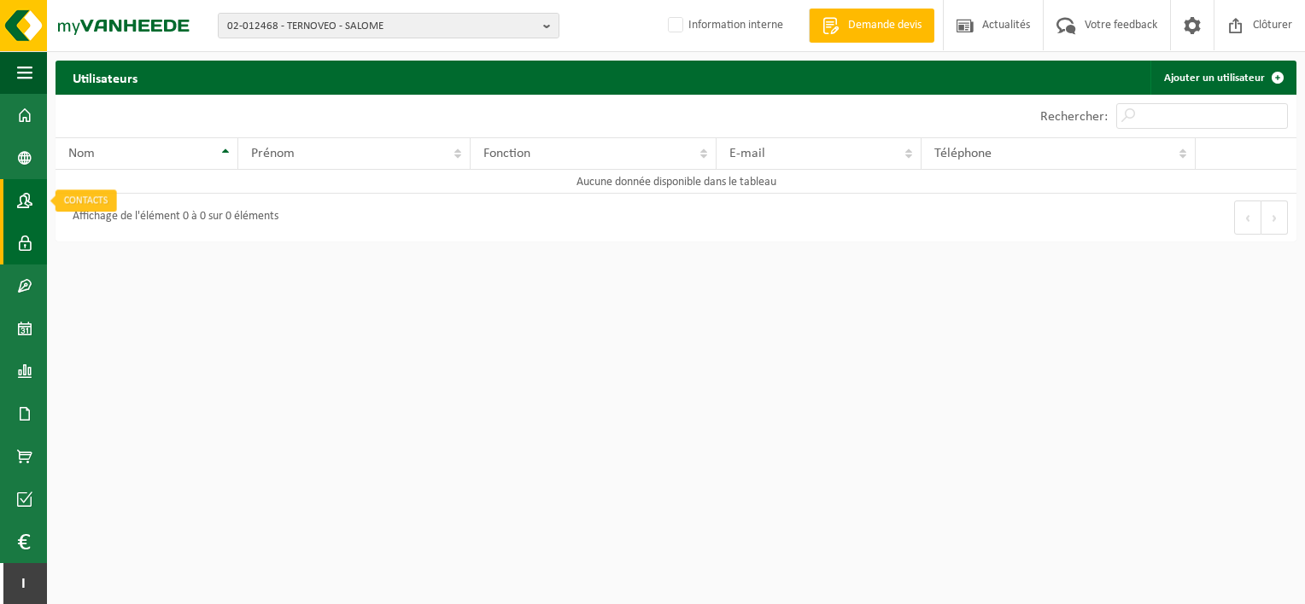
click at [26, 203] on span at bounding box center [24, 200] width 15 height 43
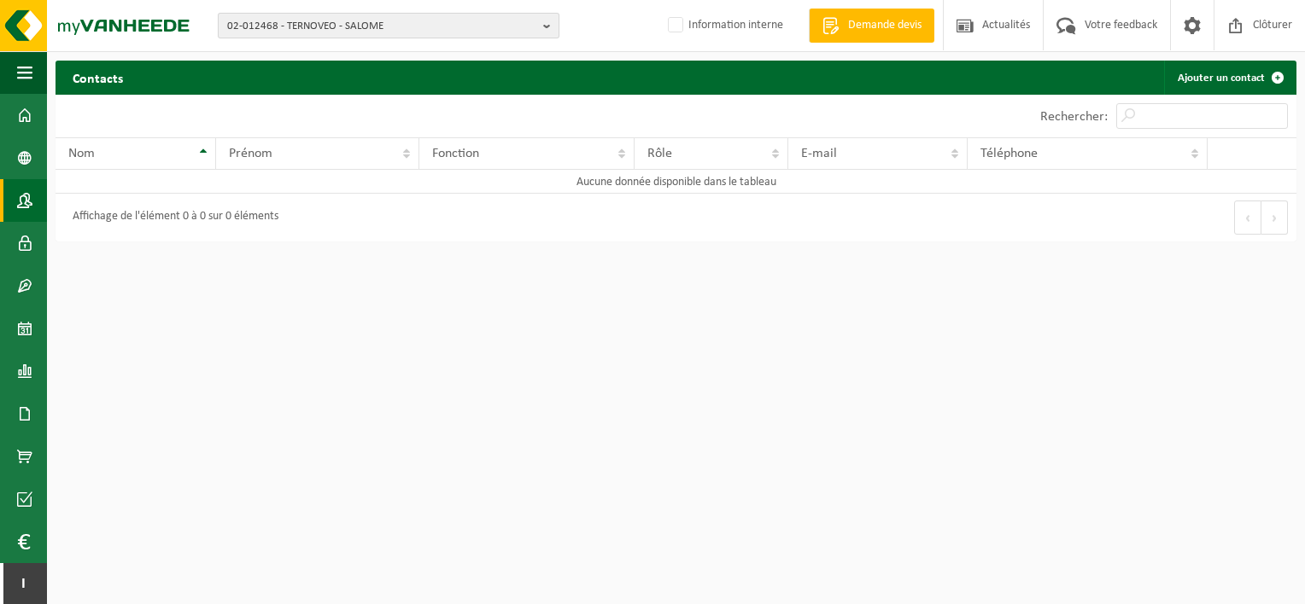
click at [327, 24] on span "02-012468 - TERNOVEO - SALOME" at bounding box center [381, 27] width 309 height 26
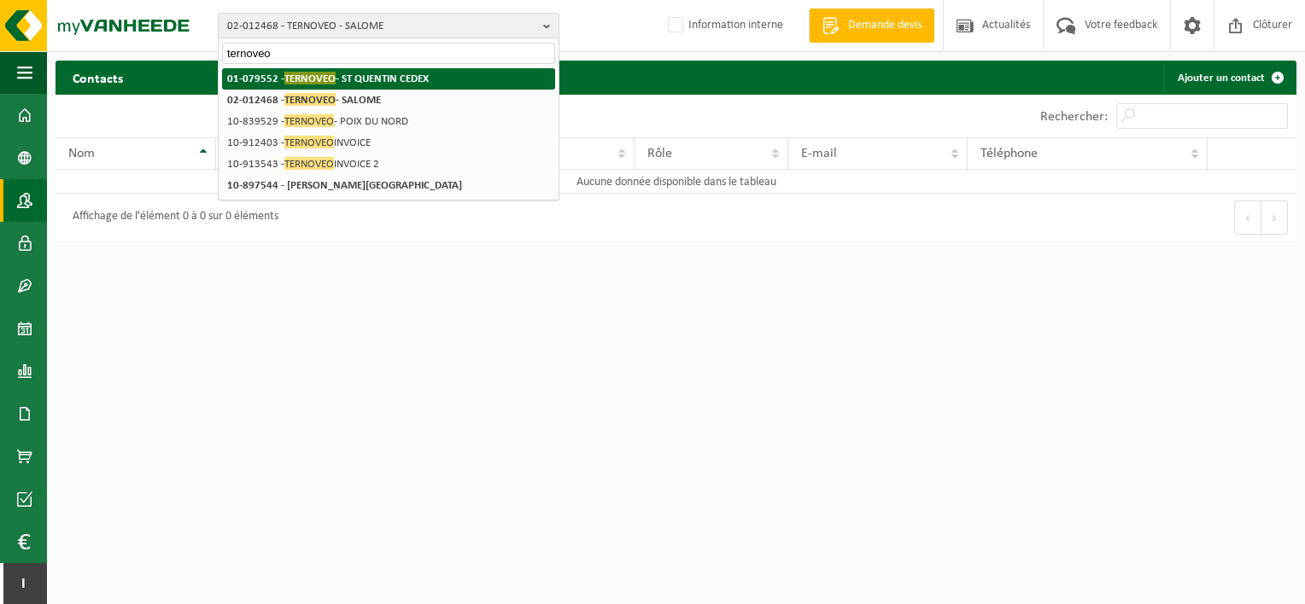
type input "ternoveo"
click at [411, 73] on strong "01-079552 - TERNOVEO - ST QUENTIN CEDEX" at bounding box center [327, 78] width 201 height 13
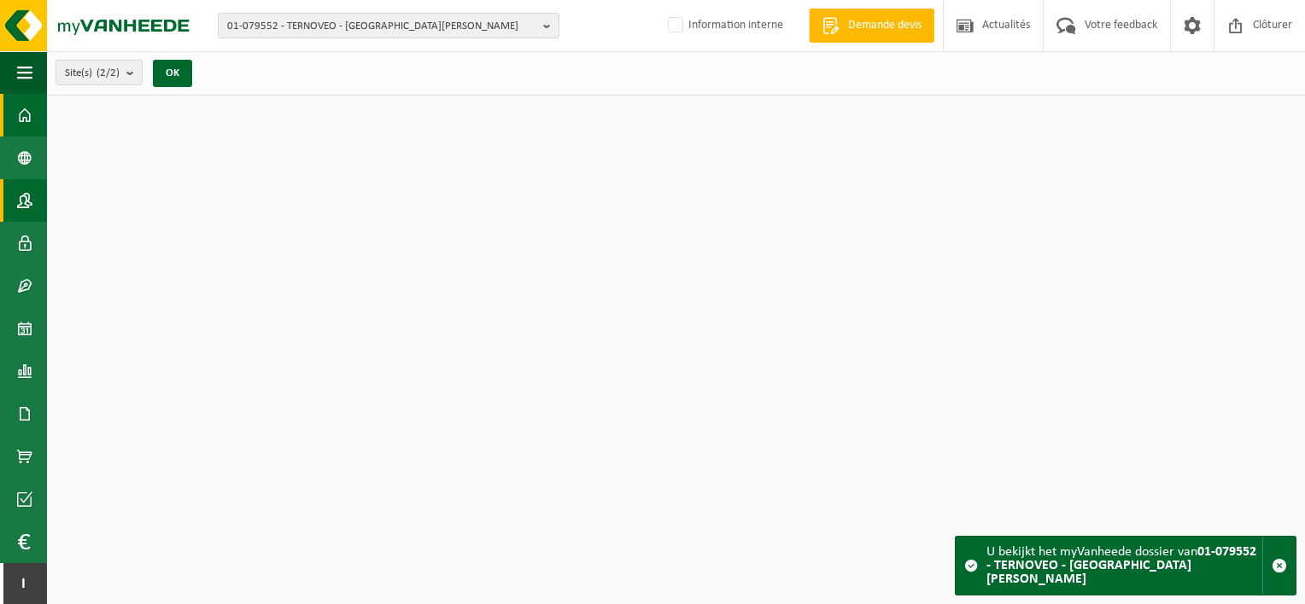
click at [11, 216] on link "Contacts" at bounding box center [23, 200] width 47 height 43
